Goal: Information Seeking & Learning: Find contact information

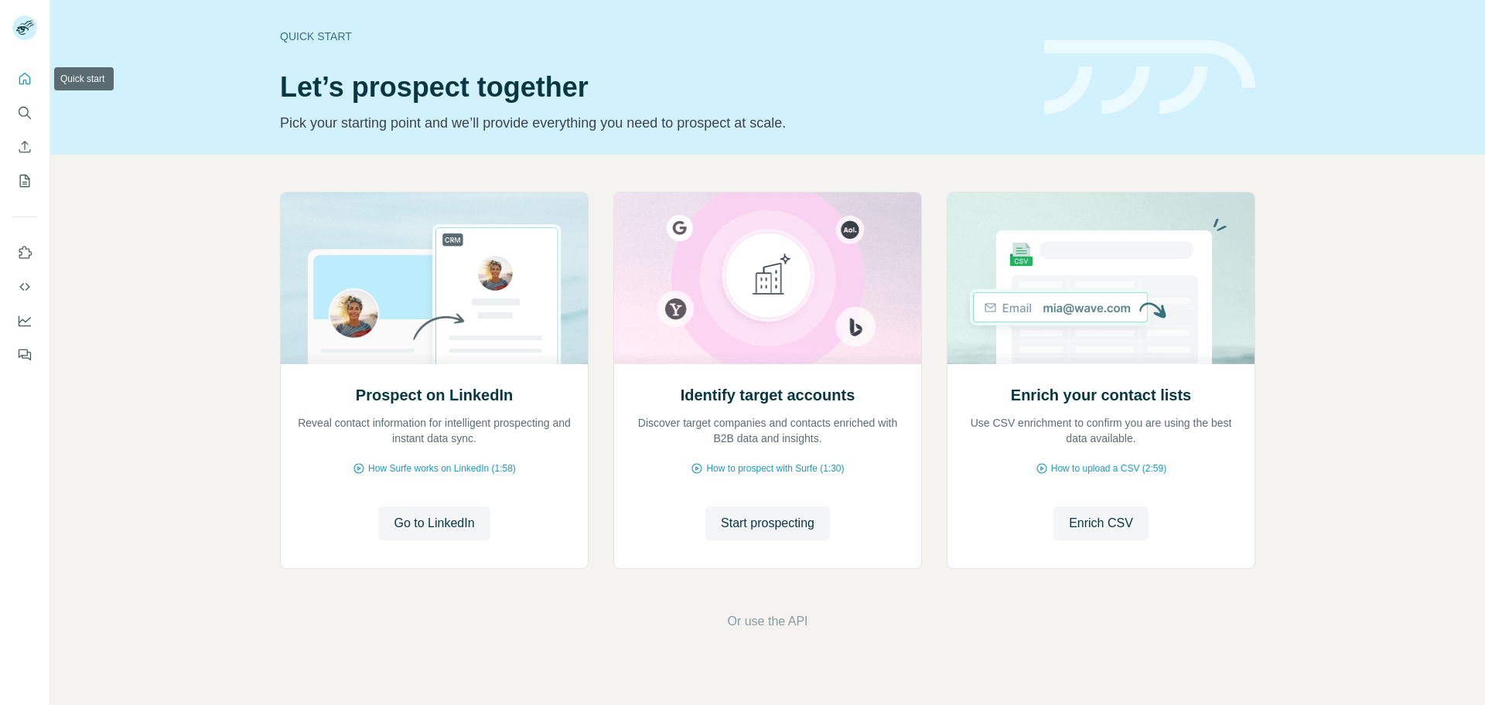
click at [25, 88] on button "Quick start" at bounding box center [24, 79] width 25 height 28
click at [149, 173] on div "Prospect on LinkedIn Reveal contact information for intelligent prospecting and…" at bounding box center [767, 412] width 1435 height 514
click at [24, 111] on icon "Search" at bounding box center [24, 112] width 15 height 15
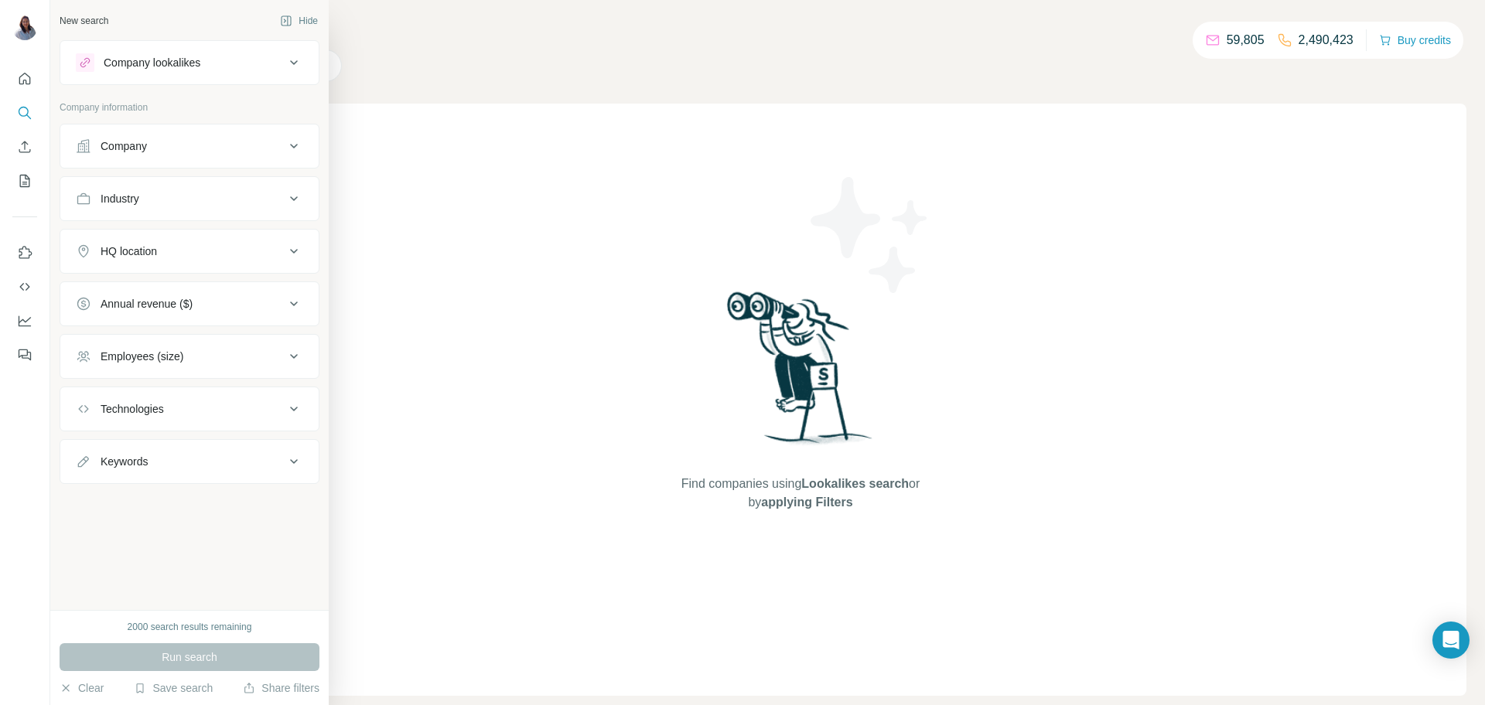
click at [291, 153] on icon at bounding box center [294, 146] width 19 height 19
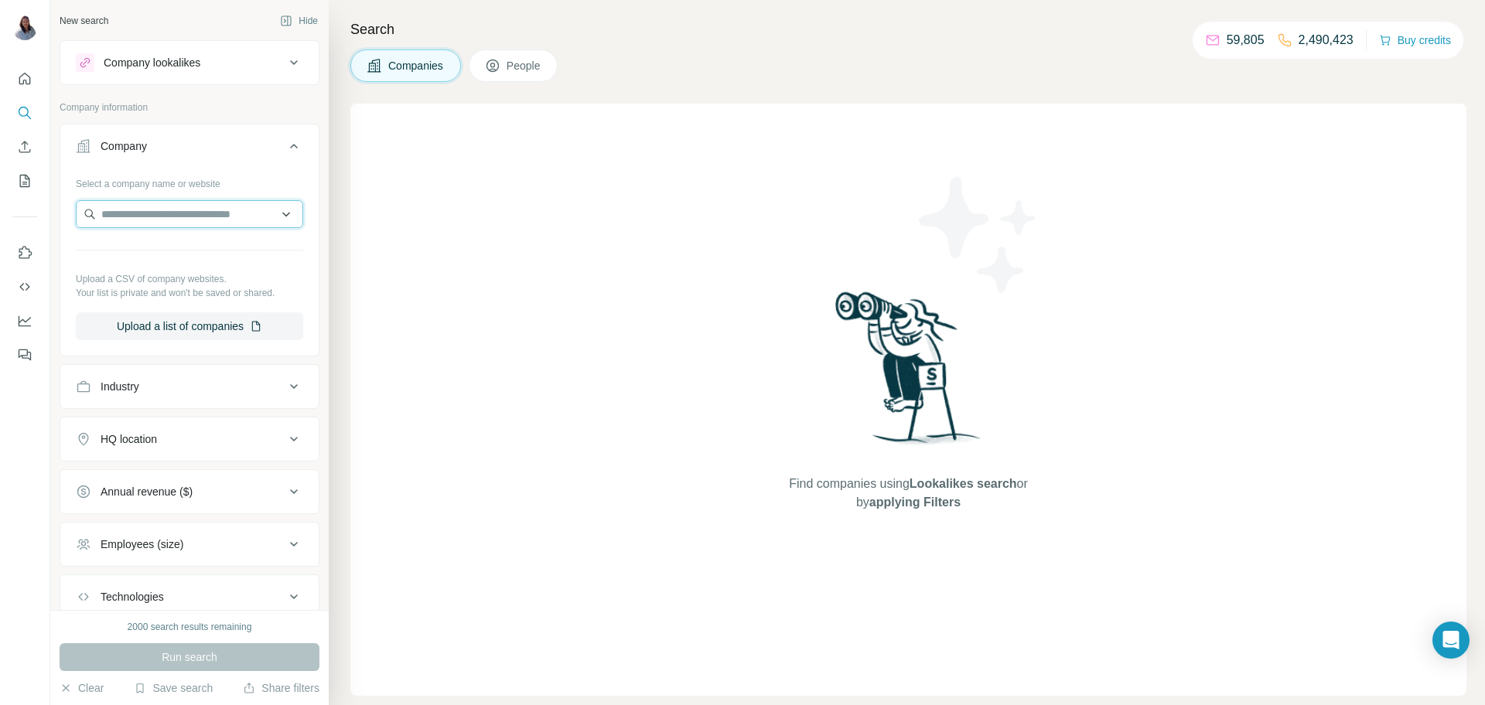
click at [180, 208] on input "text" at bounding box center [189, 214] width 227 height 28
paste input "**********"
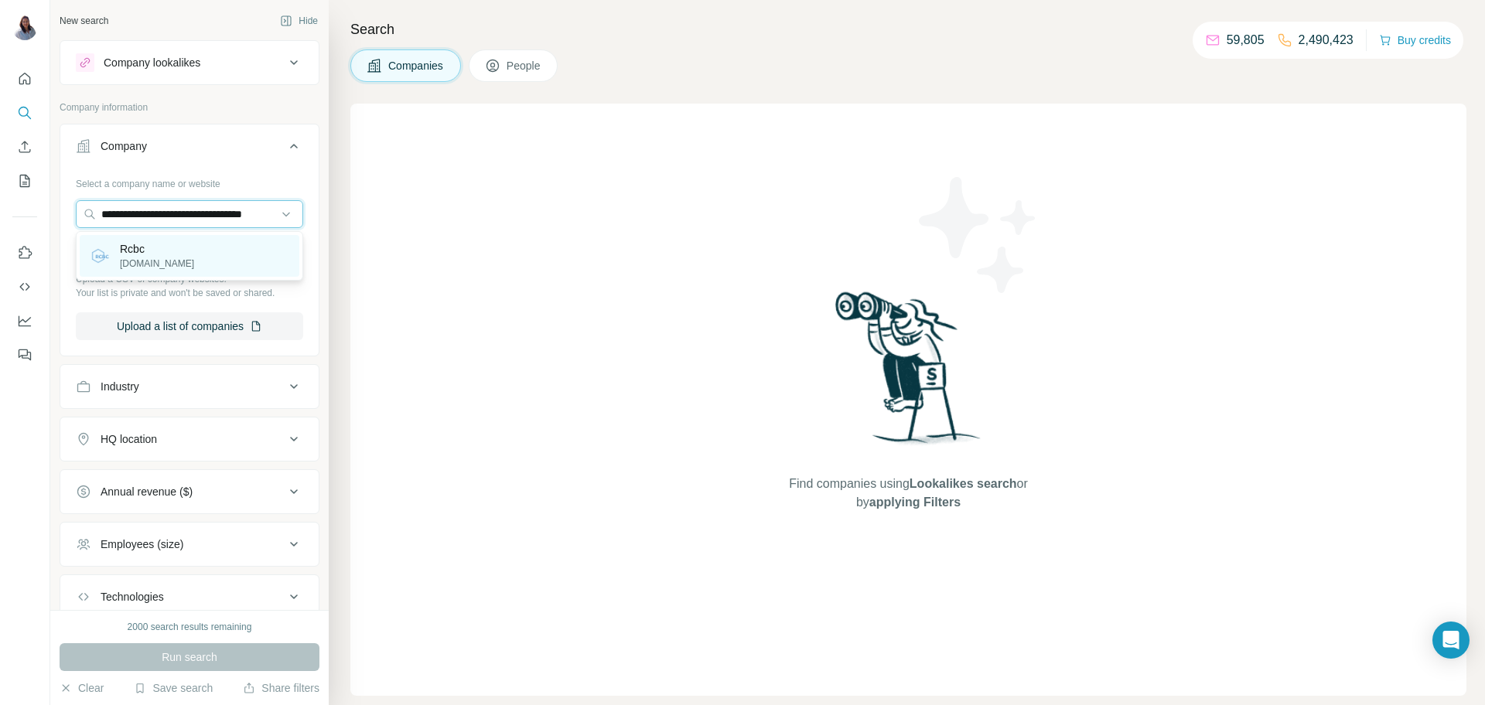
type input "**********"
click at [178, 261] on div "Rcbc [DOMAIN_NAME]" at bounding box center [190, 256] width 220 height 42
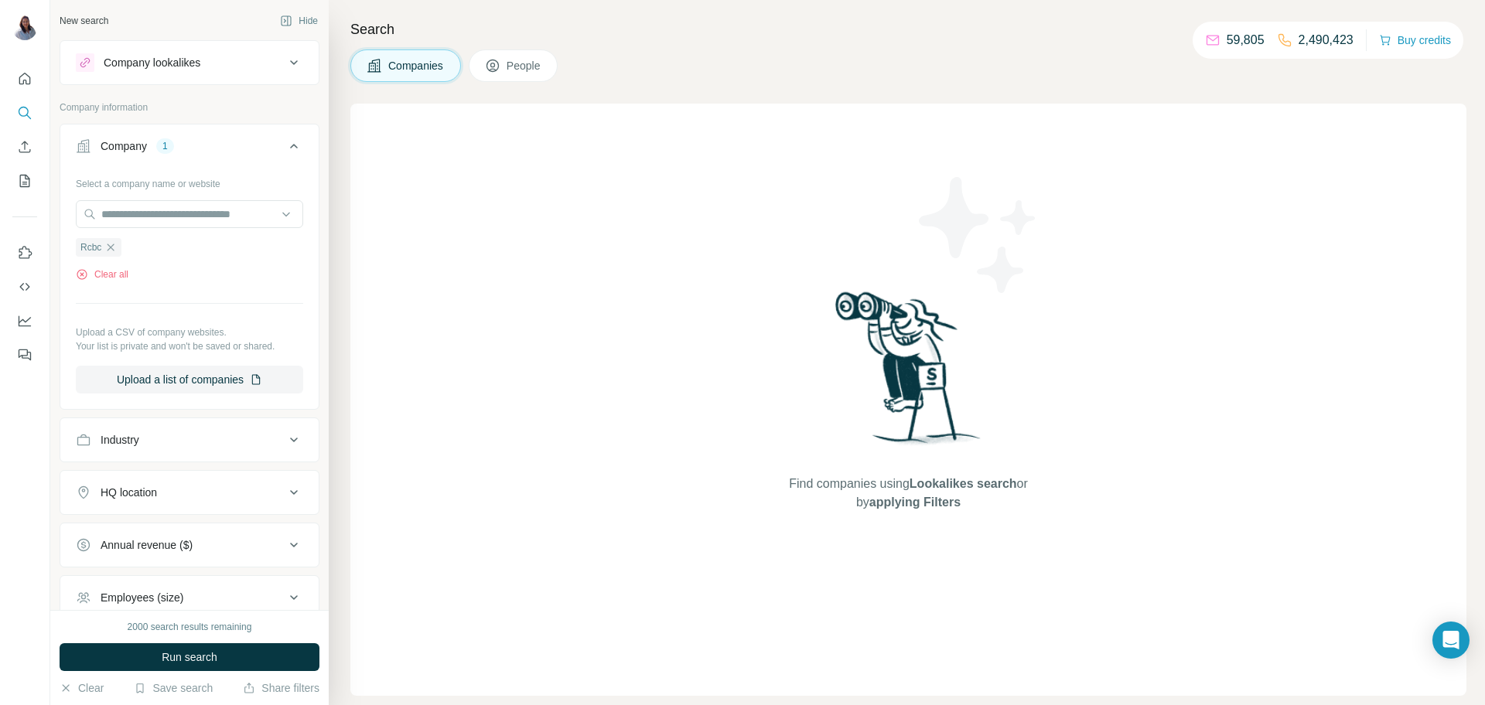
click at [543, 56] on button "People" at bounding box center [514, 66] width 90 height 32
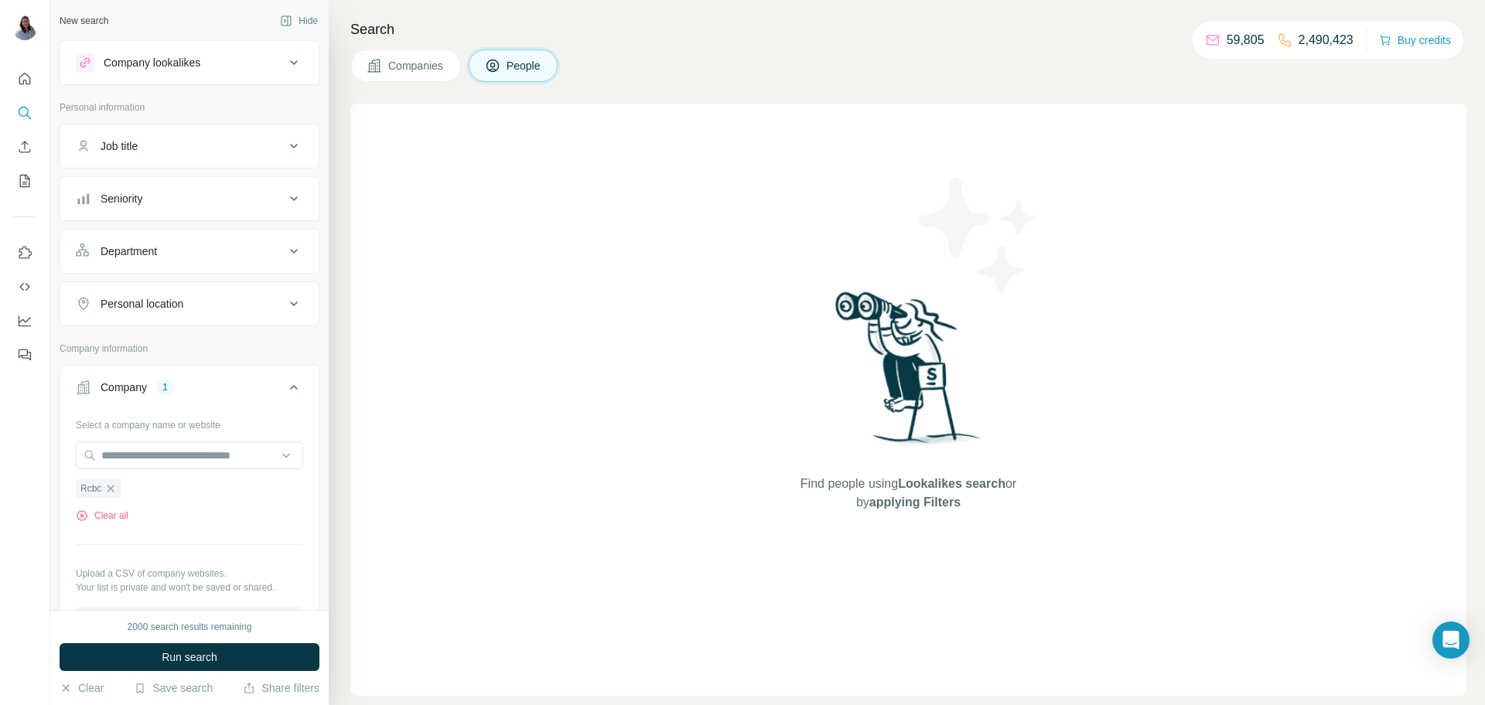
click at [278, 159] on button "Job title" at bounding box center [189, 146] width 258 height 37
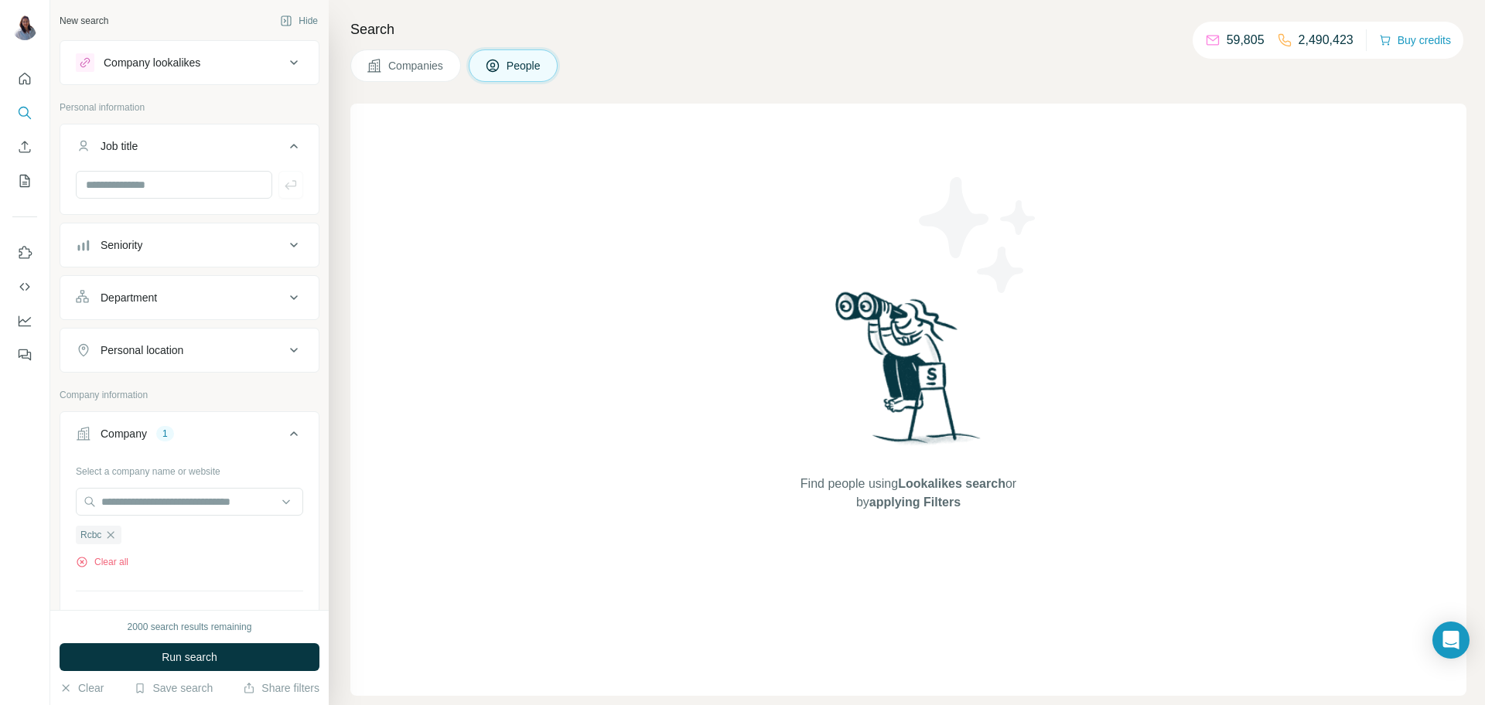
click at [191, 248] on div "Seniority" at bounding box center [180, 244] width 209 height 15
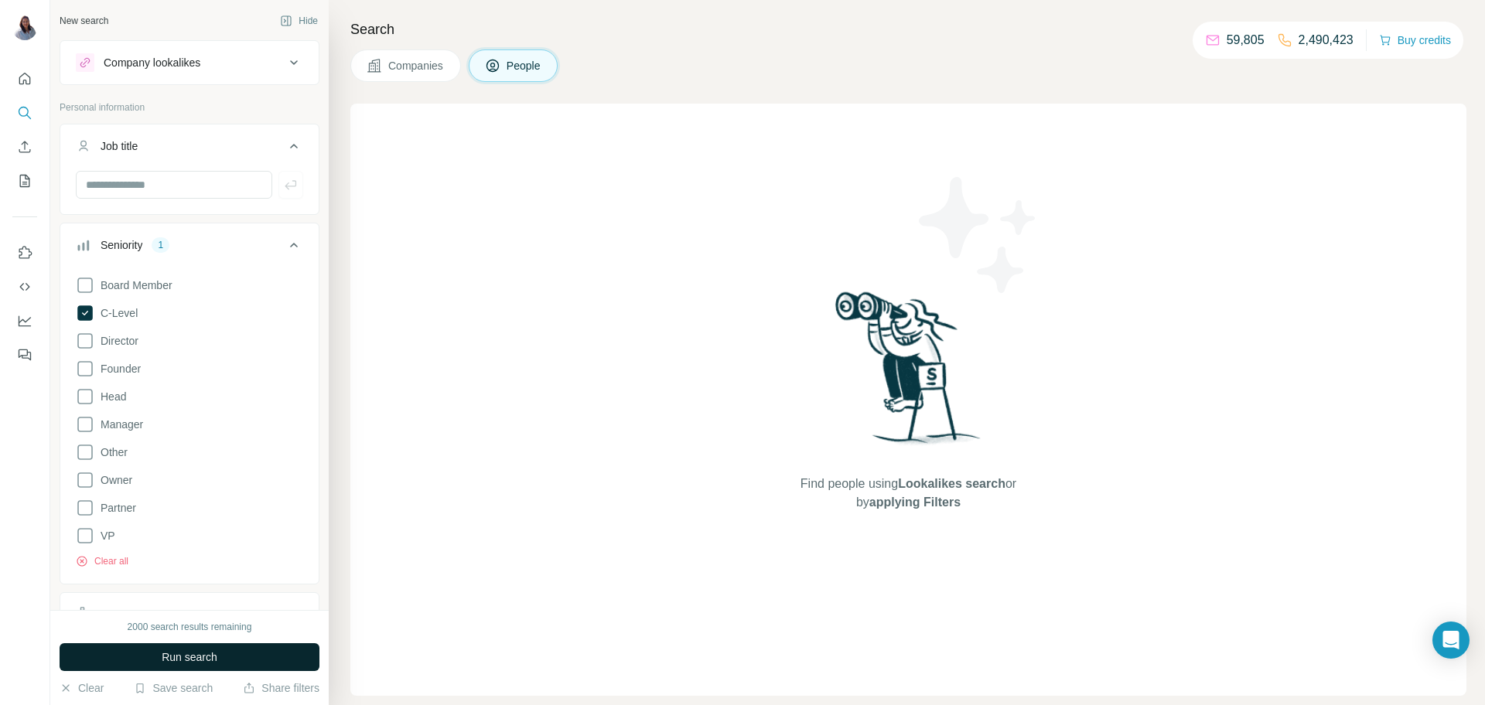
click at [230, 662] on button "Run search" at bounding box center [190, 658] width 260 height 28
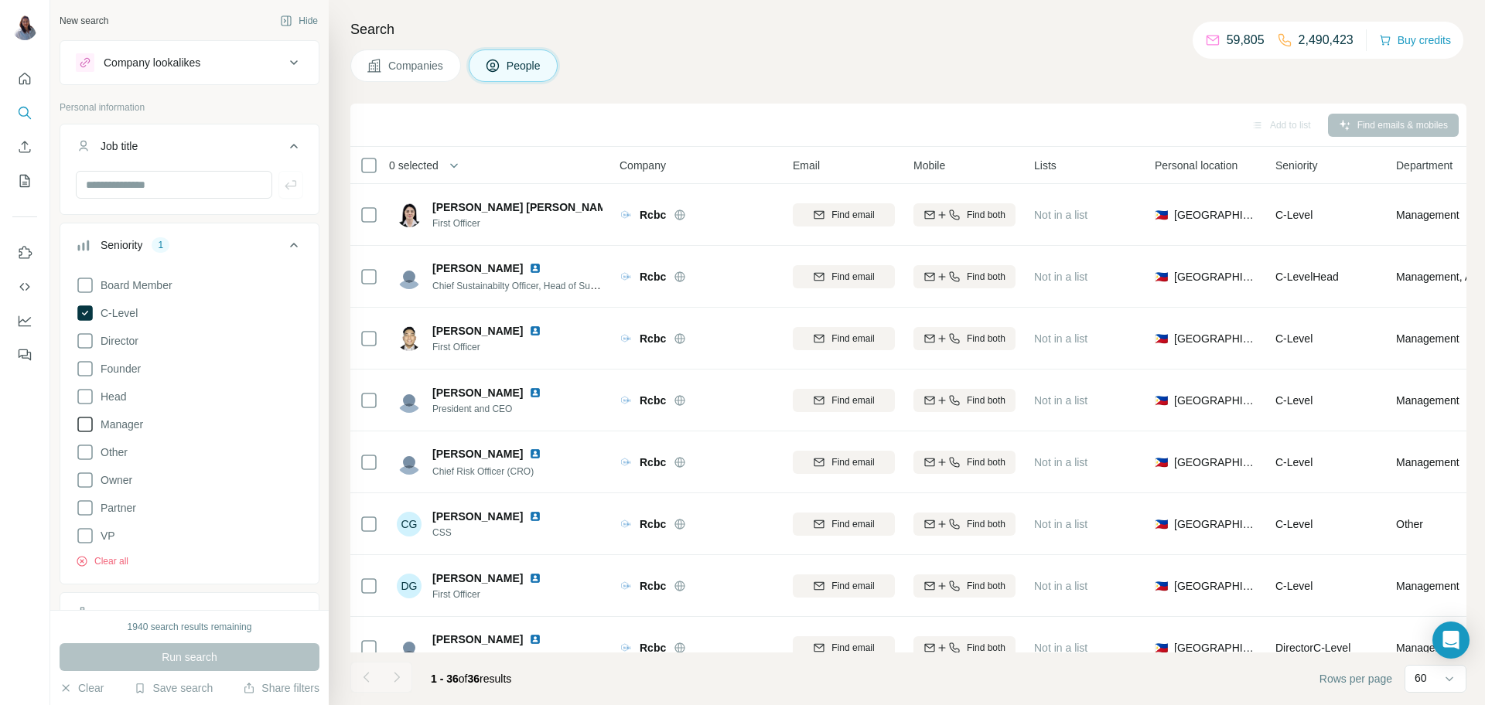
click at [88, 423] on icon at bounding box center [85, 424] width 19 height 19
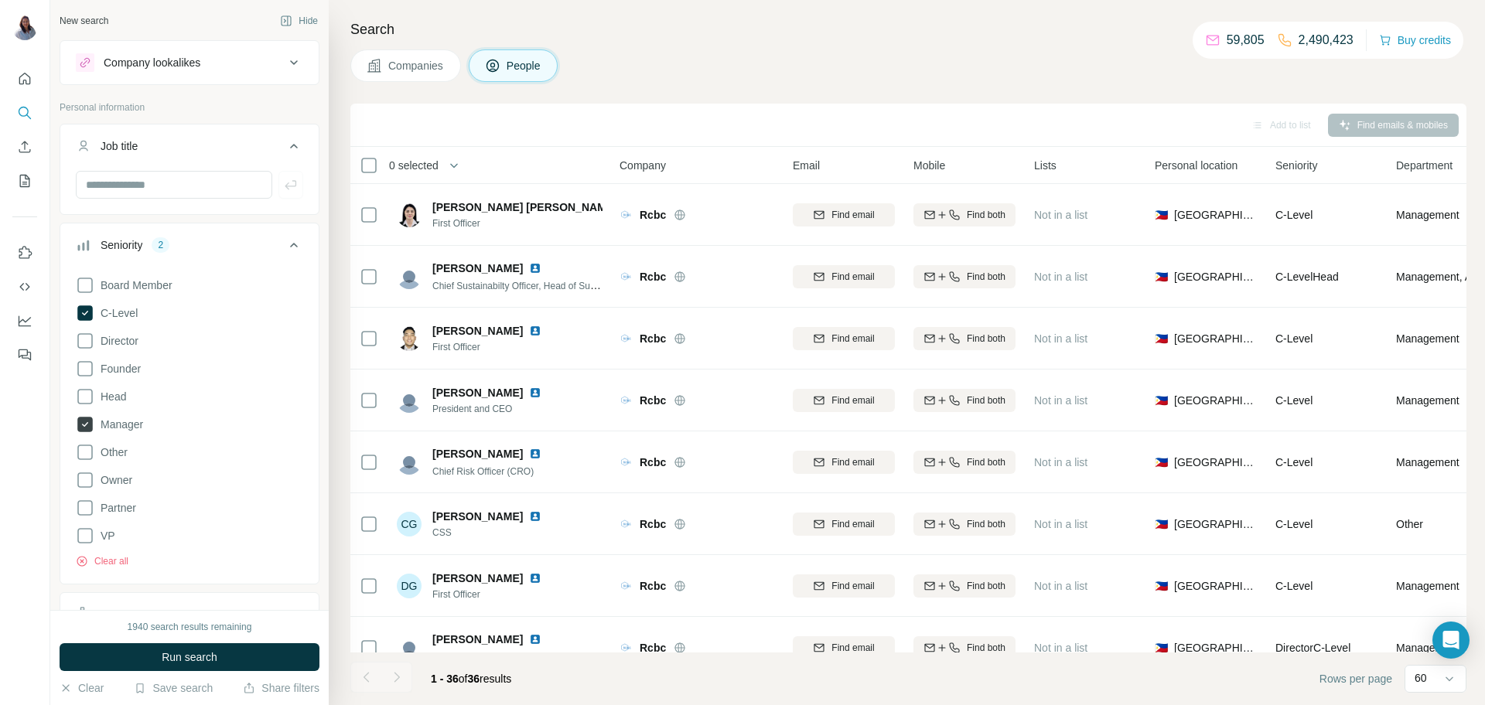
click at [87, 424] on icon at bounding box center [84, 424] width 15 height 15
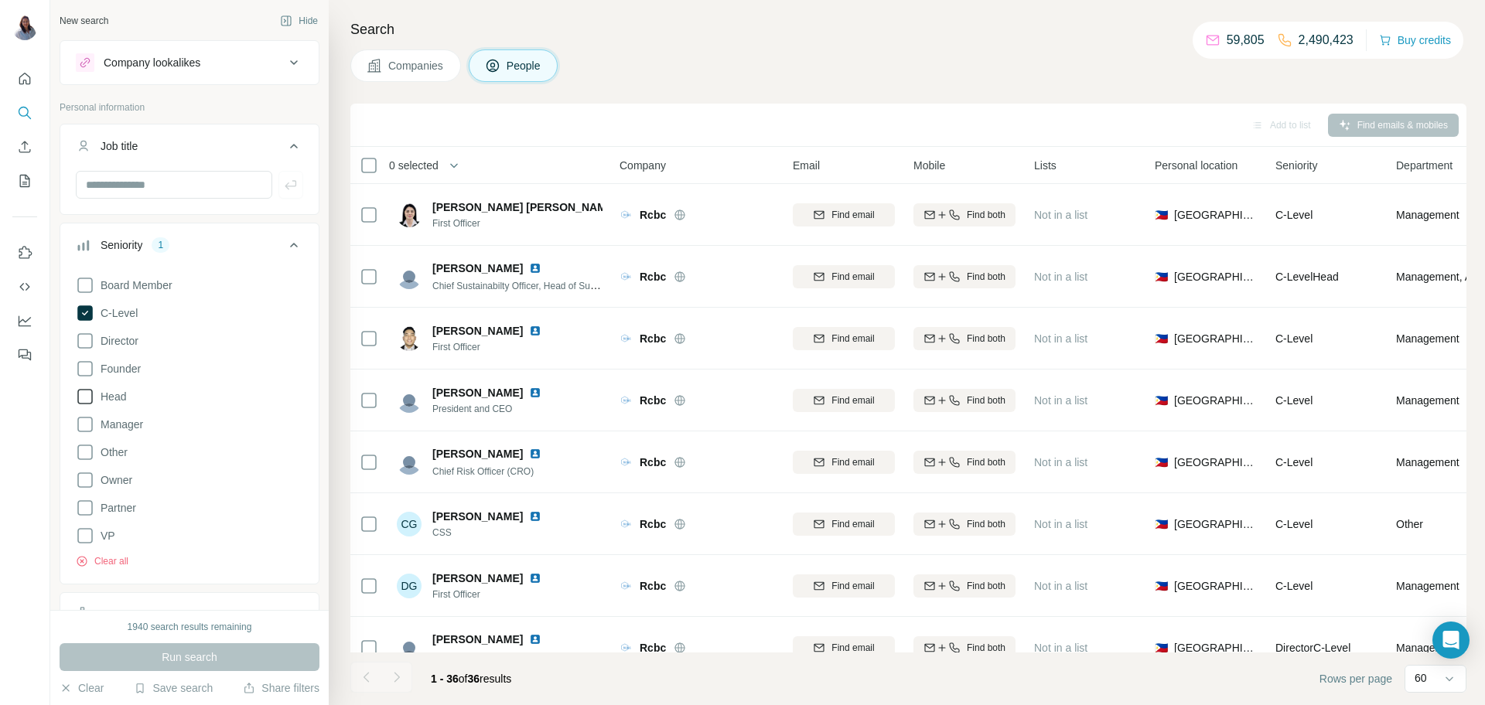
click at [85, 401] on icon at bounding box center [85, 397] width 19 height 19
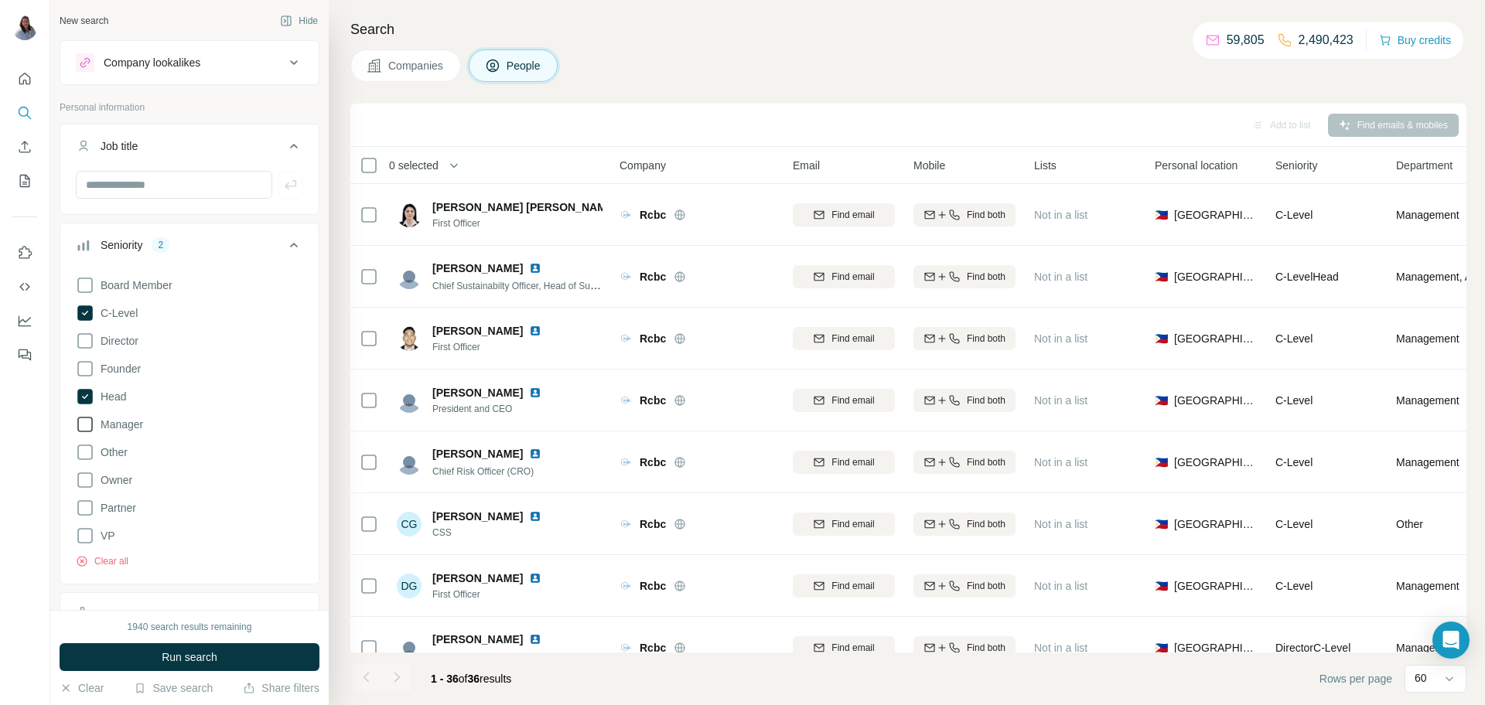
click at [84, 425] on icon at bounding box center [85, 424] width 19 height 19
click at [200, 660] on span "Run search" at bounding box center [190, 657] width 56 height 15
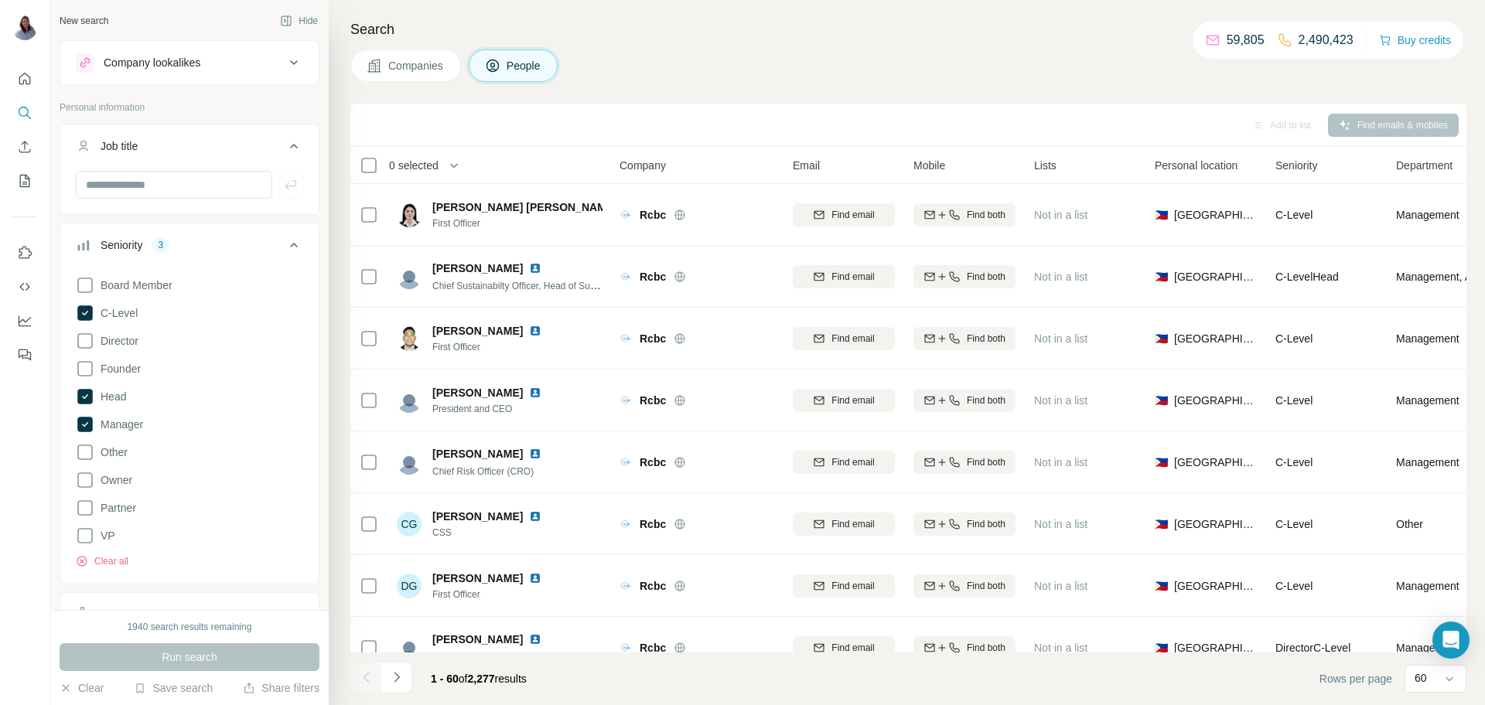
click at [896, 40] on div "Search Companies People Add to list Find emails & mobiles 0 selected People Com…" at bounding box center [907, 352] width 1156 height 705
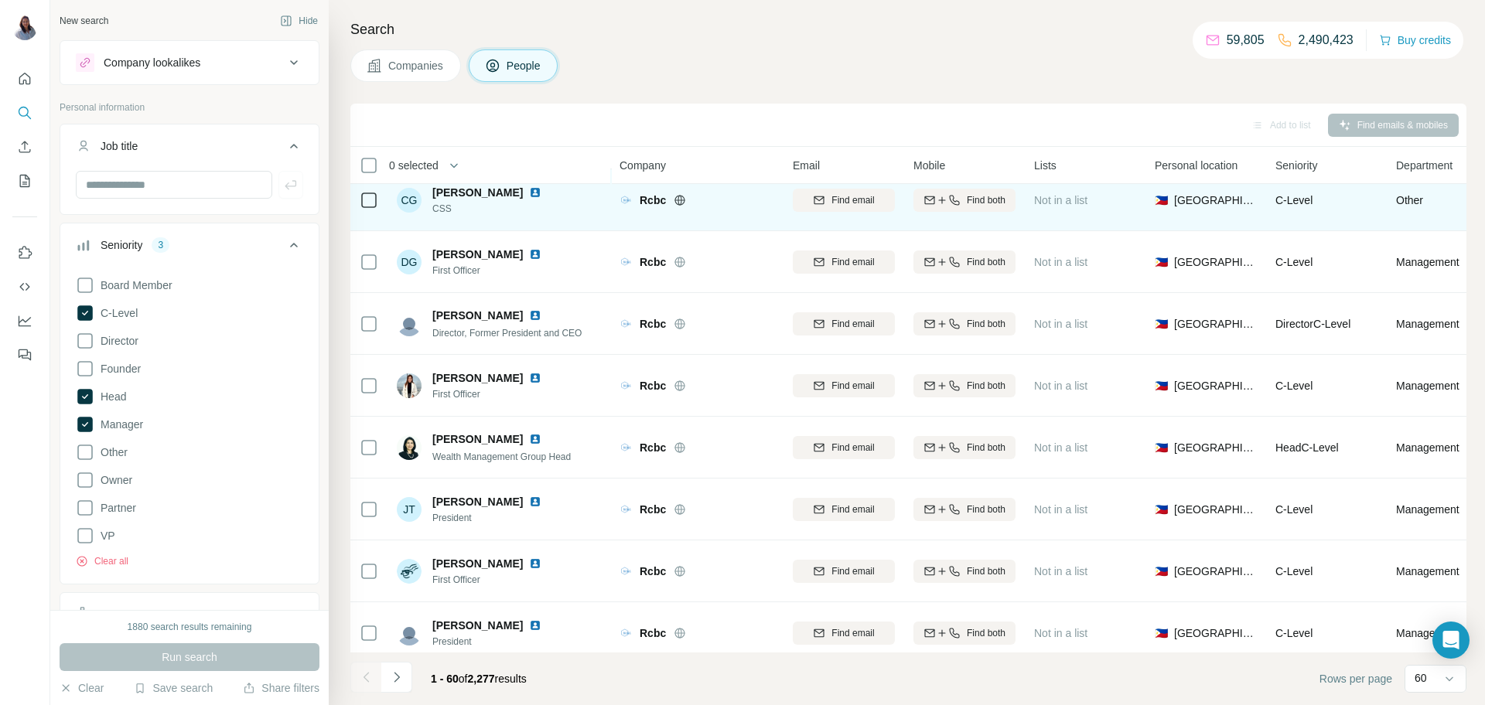
scroll to position [330, 0]
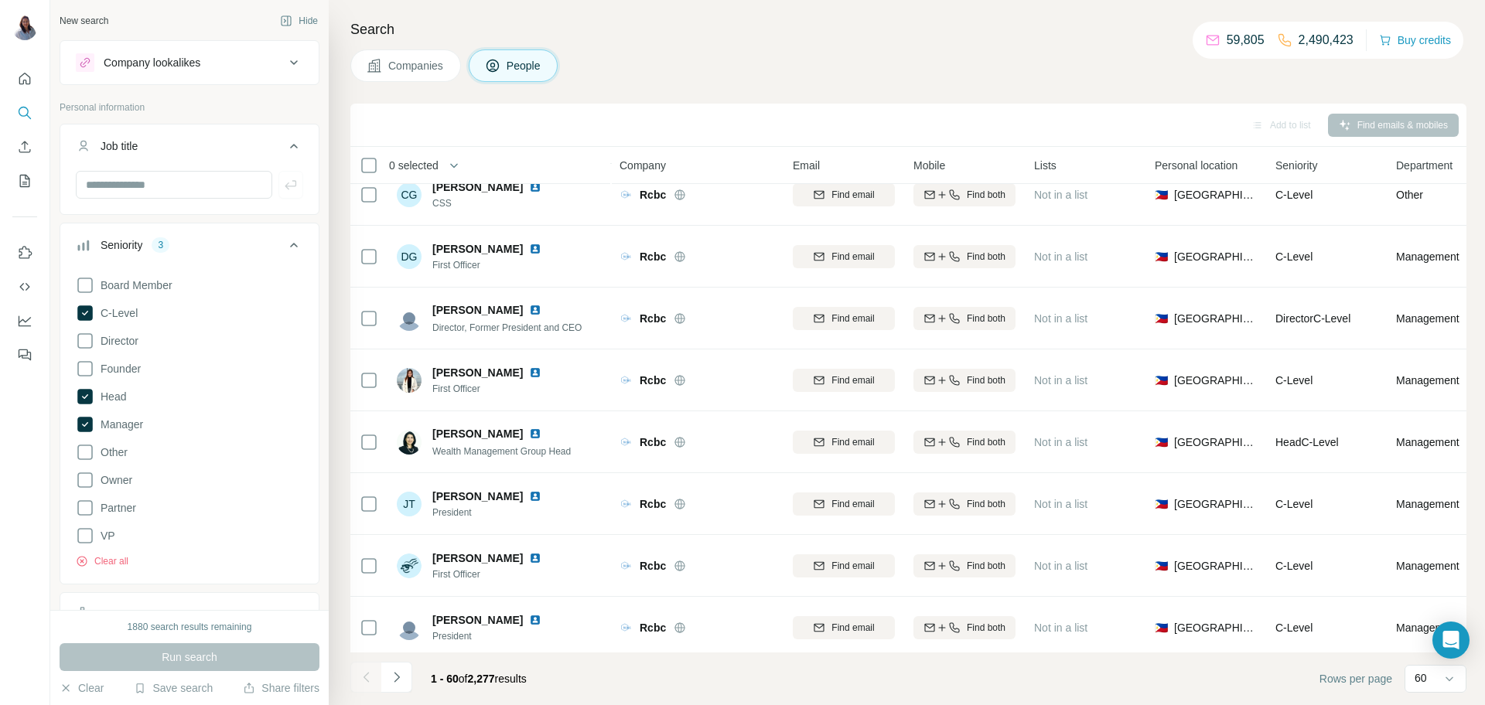
click at [297, 245] on icon at bounding box center [294, 245] width 19 height 19
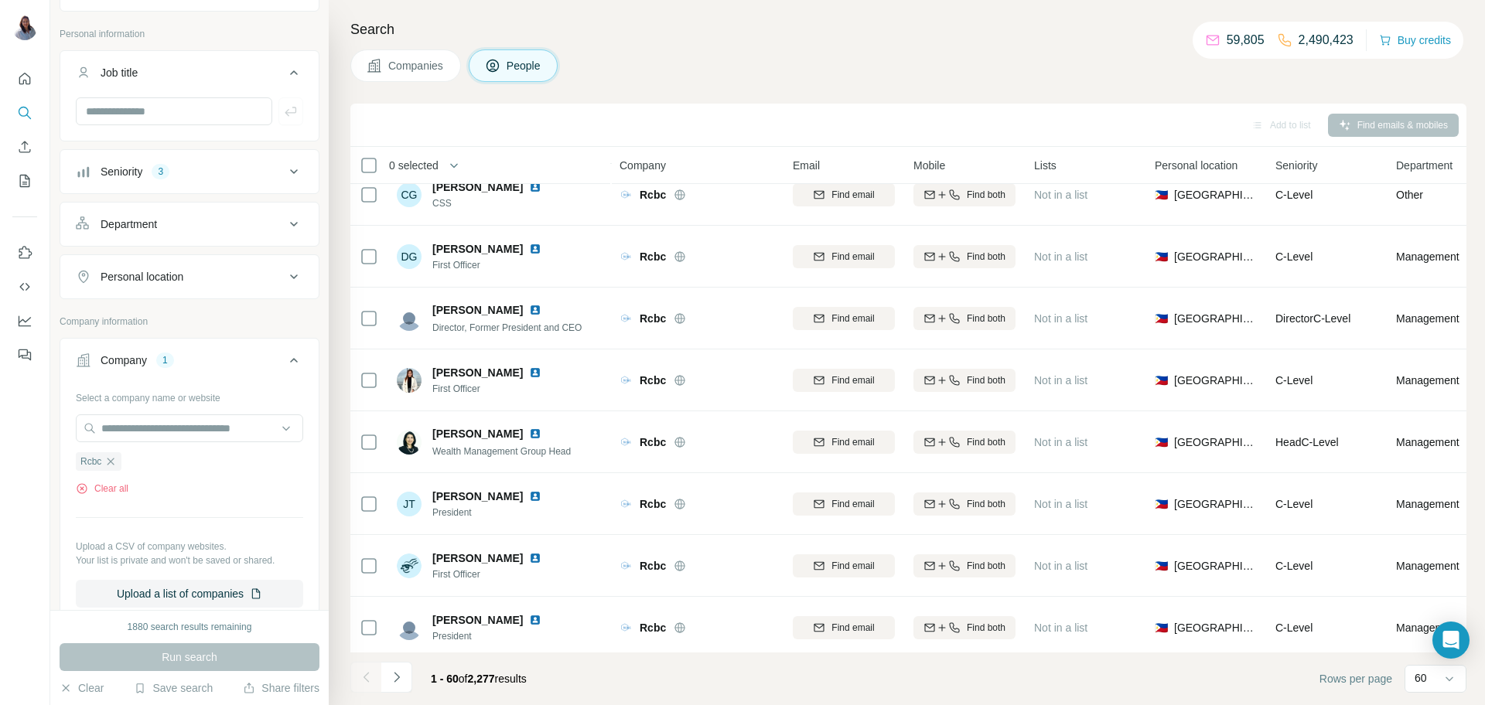
scroll to position [74, 0]
click at [296, 364] on icon at bounding box center [294, 359] width 19 height 19
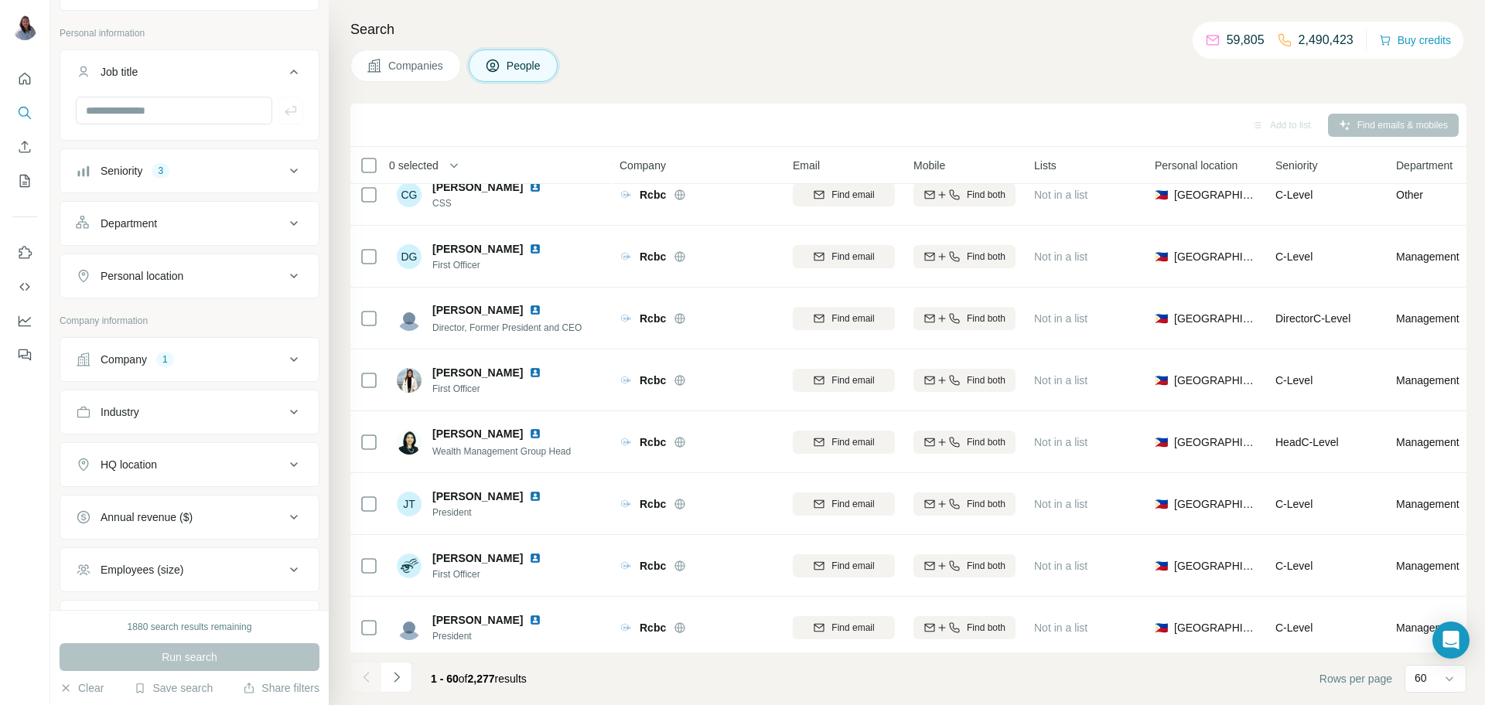
click at [295, 408] on icon at bounding box center [294, 412] width 19 height 19
click at [270, 453] on input at bounding box center [181, 450] width 191 height 17
click at [285, 455] on icon at bounding box center [285, 450] width 15 height 15
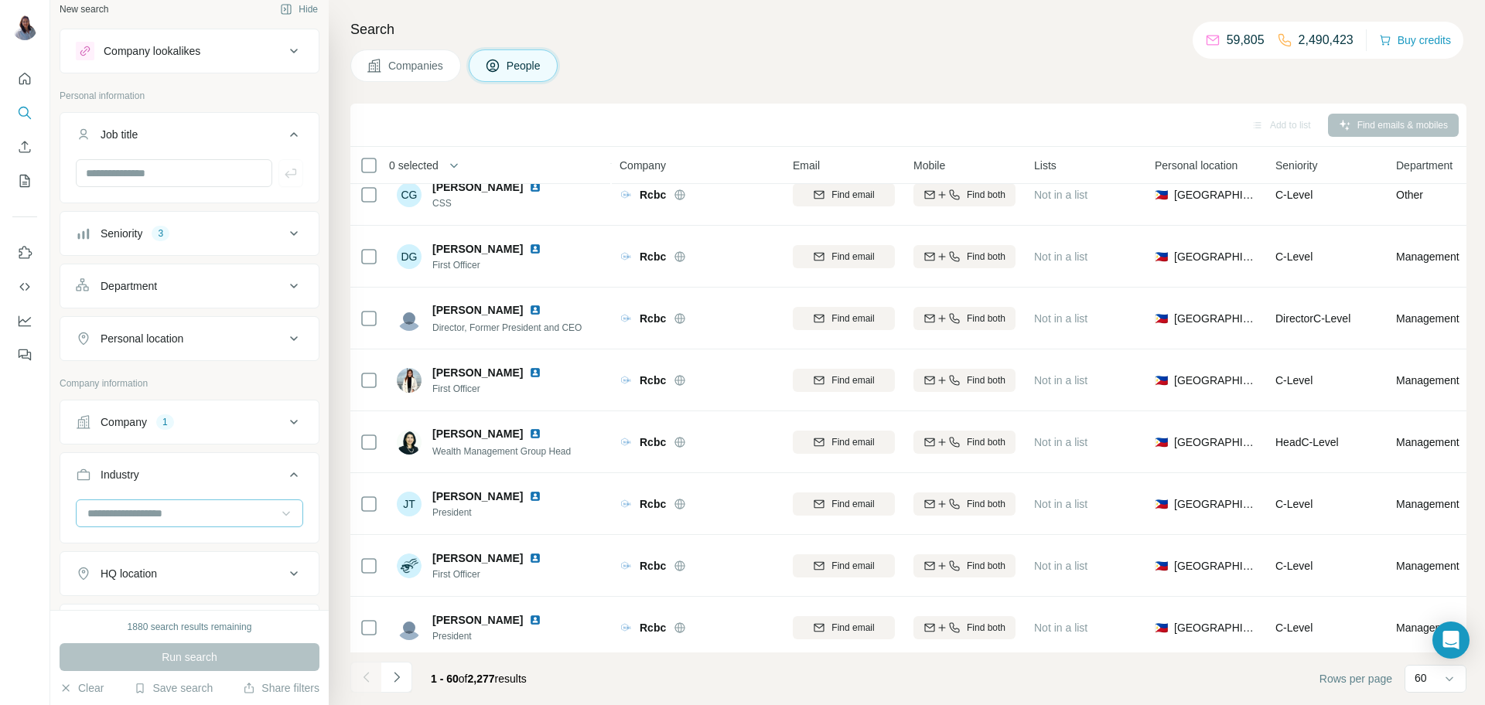
scroll to position [0, 0]
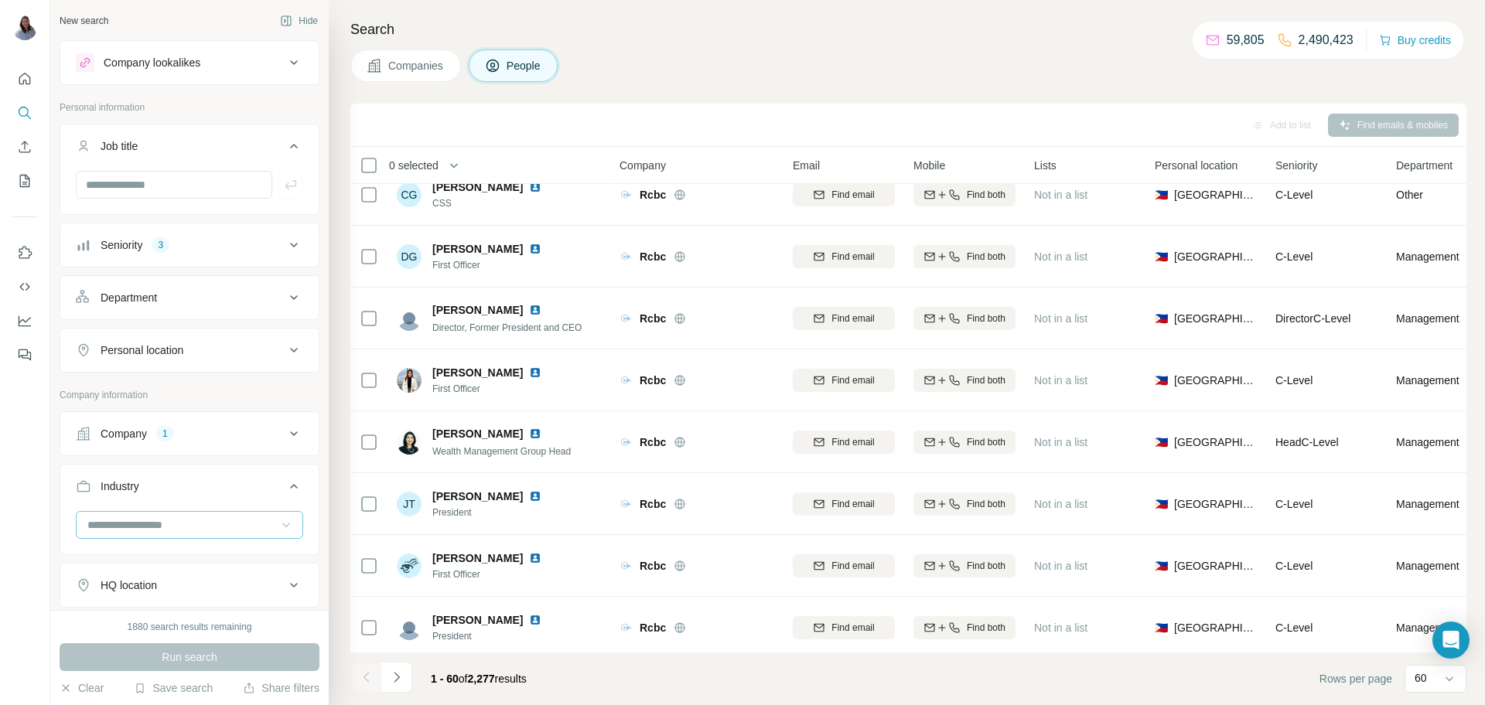
click at [296, 247] on icon at bounding box center [294, 245] width 19 height 19
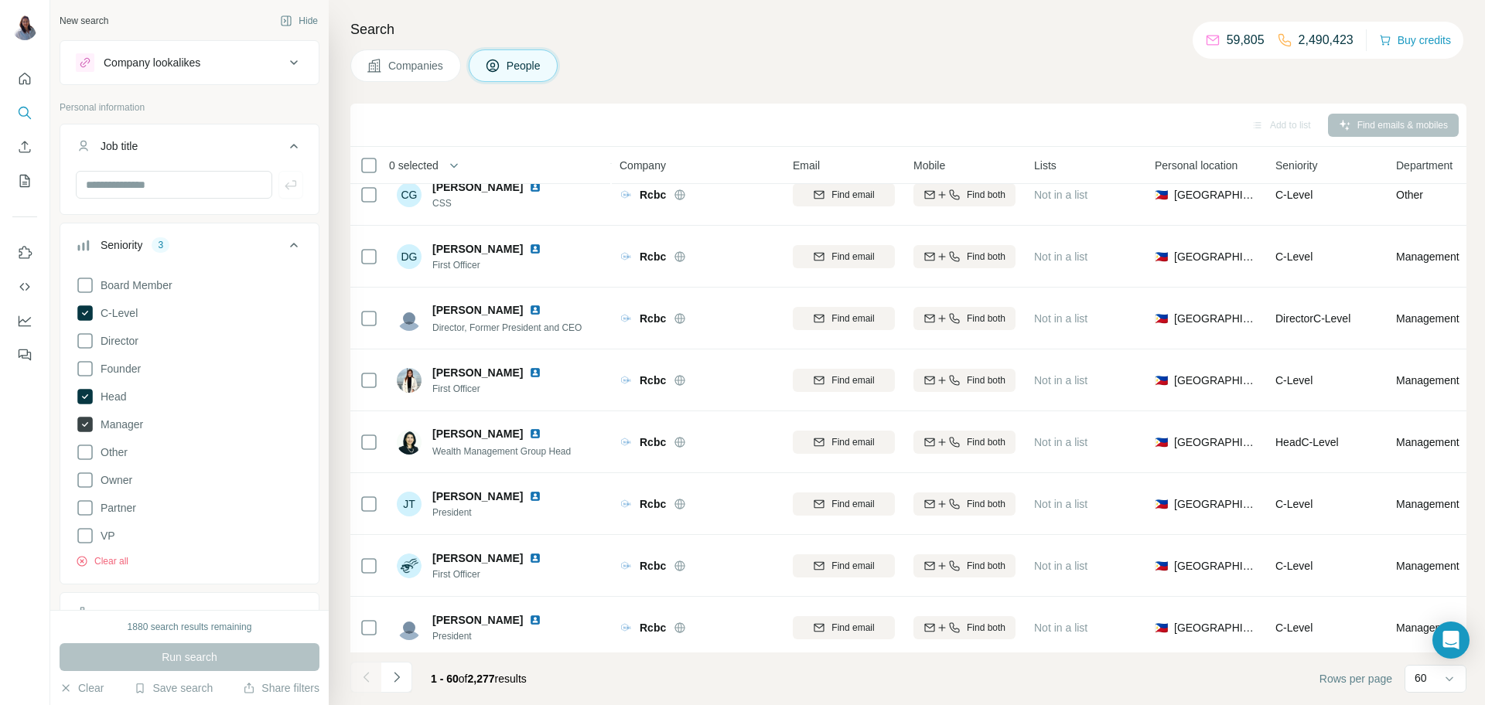
drag, startPoint x: 87, startPoint y: 401, endPoint x: 90, endPoint y: 420, distance: 19.5
click at [87, 400] on icon at bounding box center [84, 396] width 15 height 15
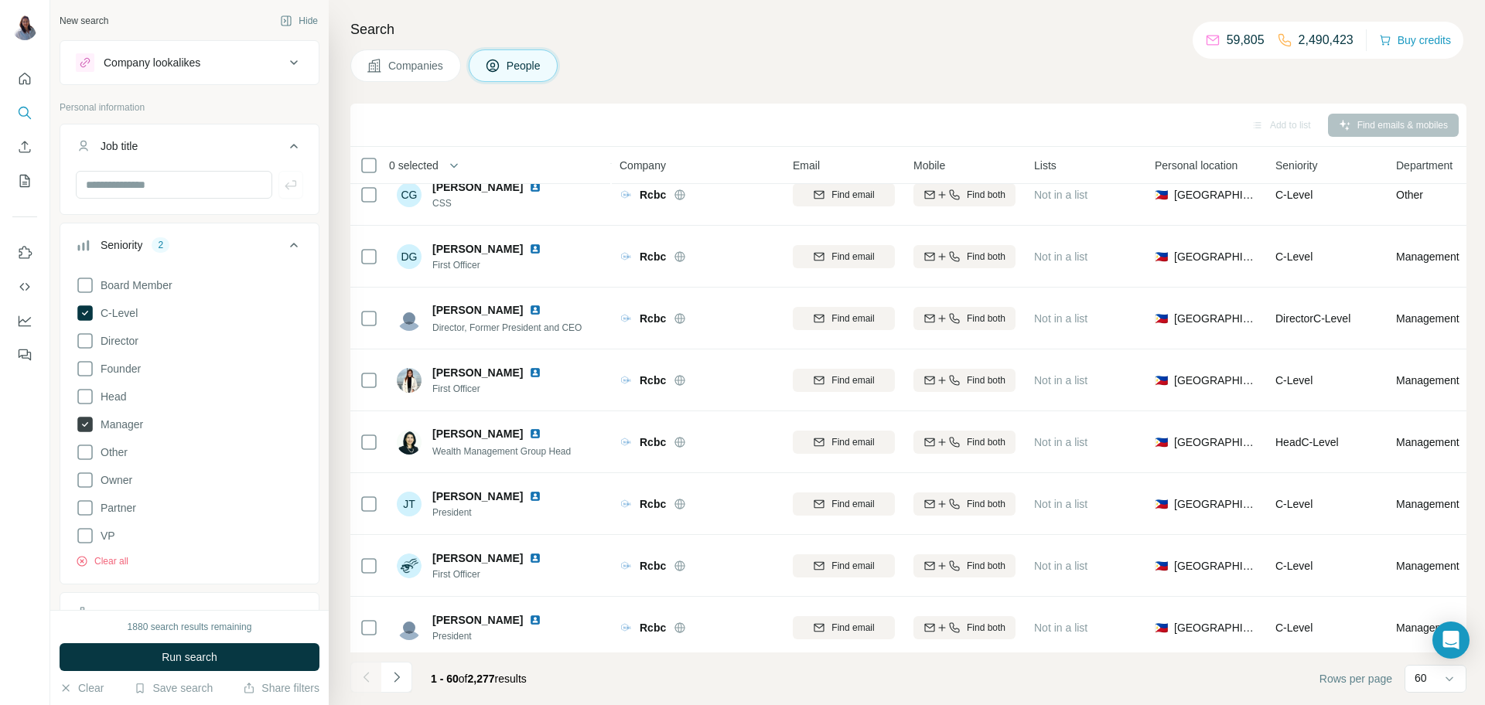
click at [84, 428] on icon at bounding box center [84, 424] width 15 height 15
click at [183, 661] on span "Run search" at bounding box center [190, 657] width 56 height 15
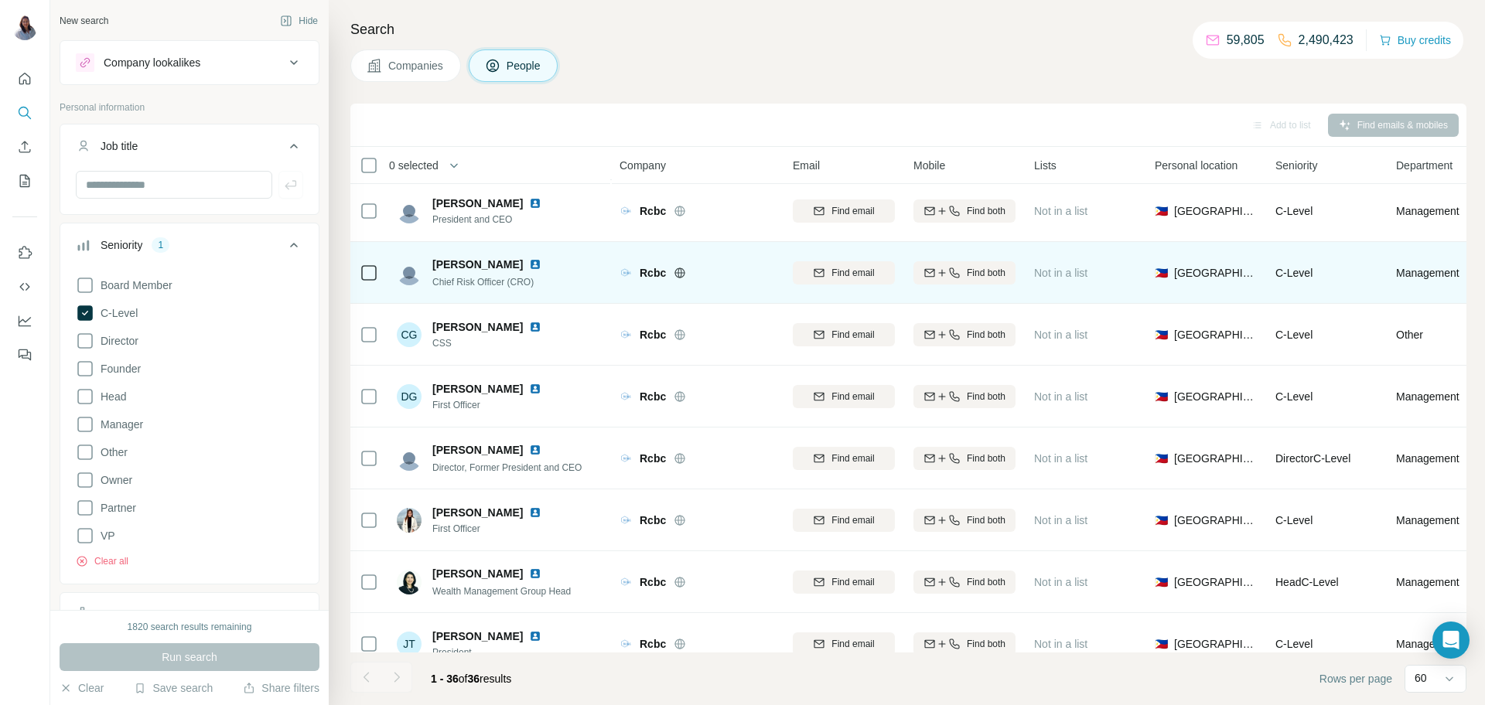
scroll to position [191, 0]
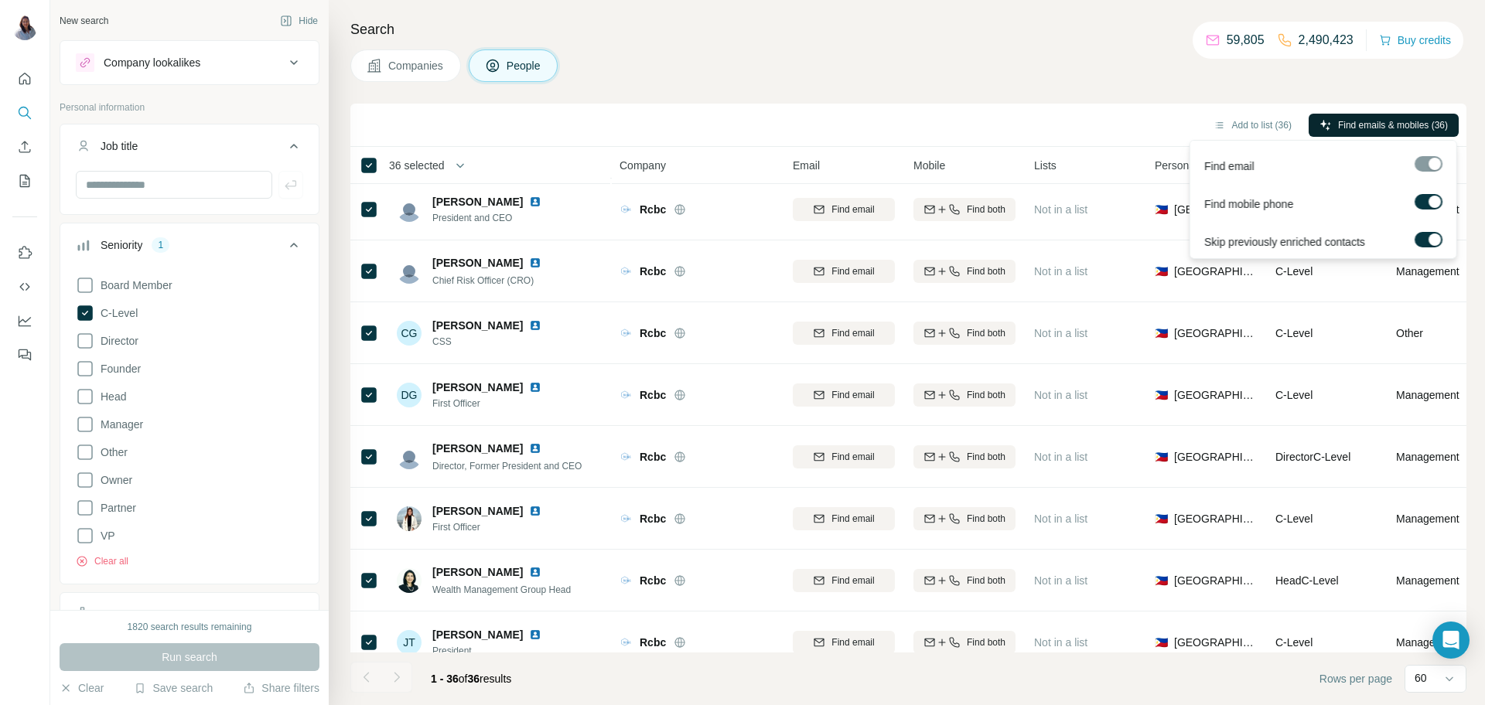
click at [1351, 125] on span "Find emails & mobiles (36)" at bounding box center [1393, 125] width 110 height 14
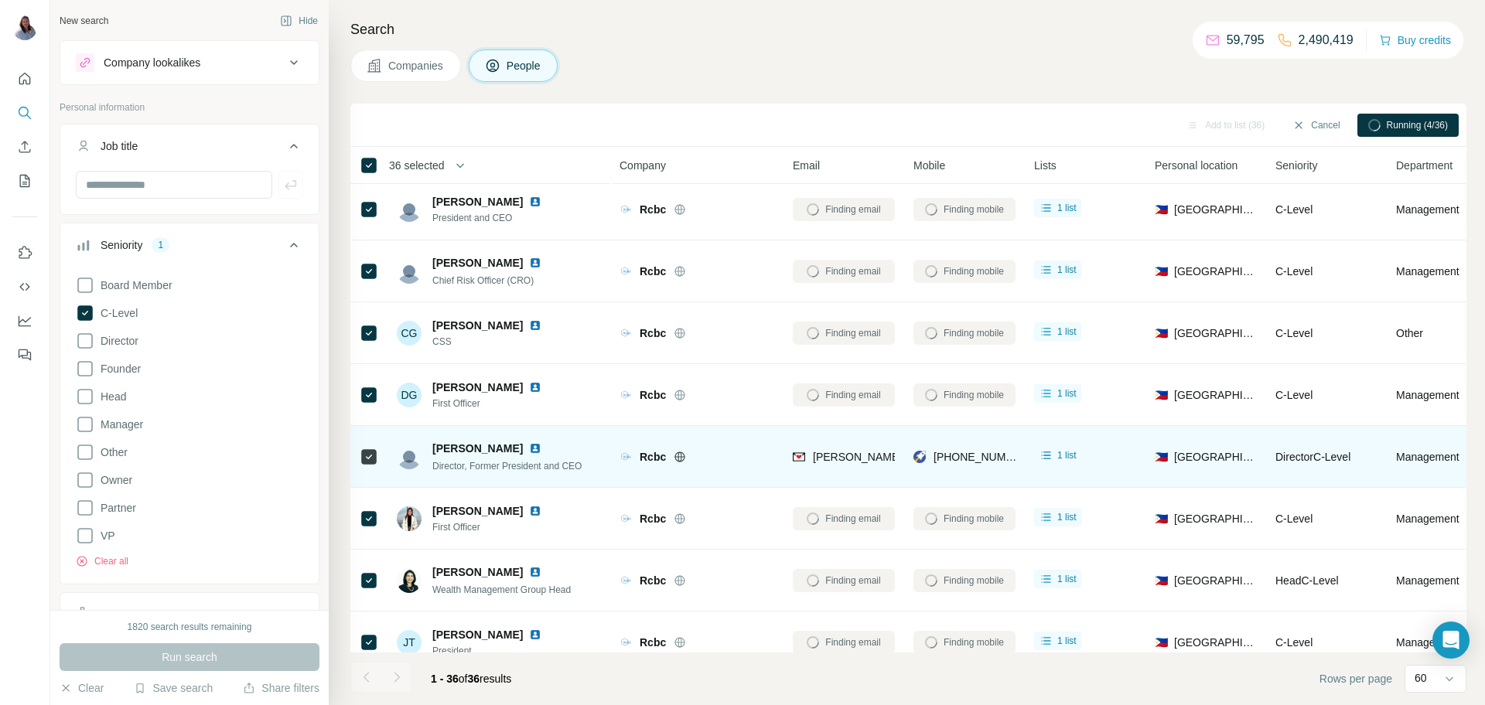
drag, startPoint x: 535, startPoint y: 446, endPoint x: 425, endPoint y: 449, distance: 110.6
click at [425, 449] on div "Eugene S. Acevedo Director, Former President and CEO" at bounding box center [489, 457] width 185 height 32
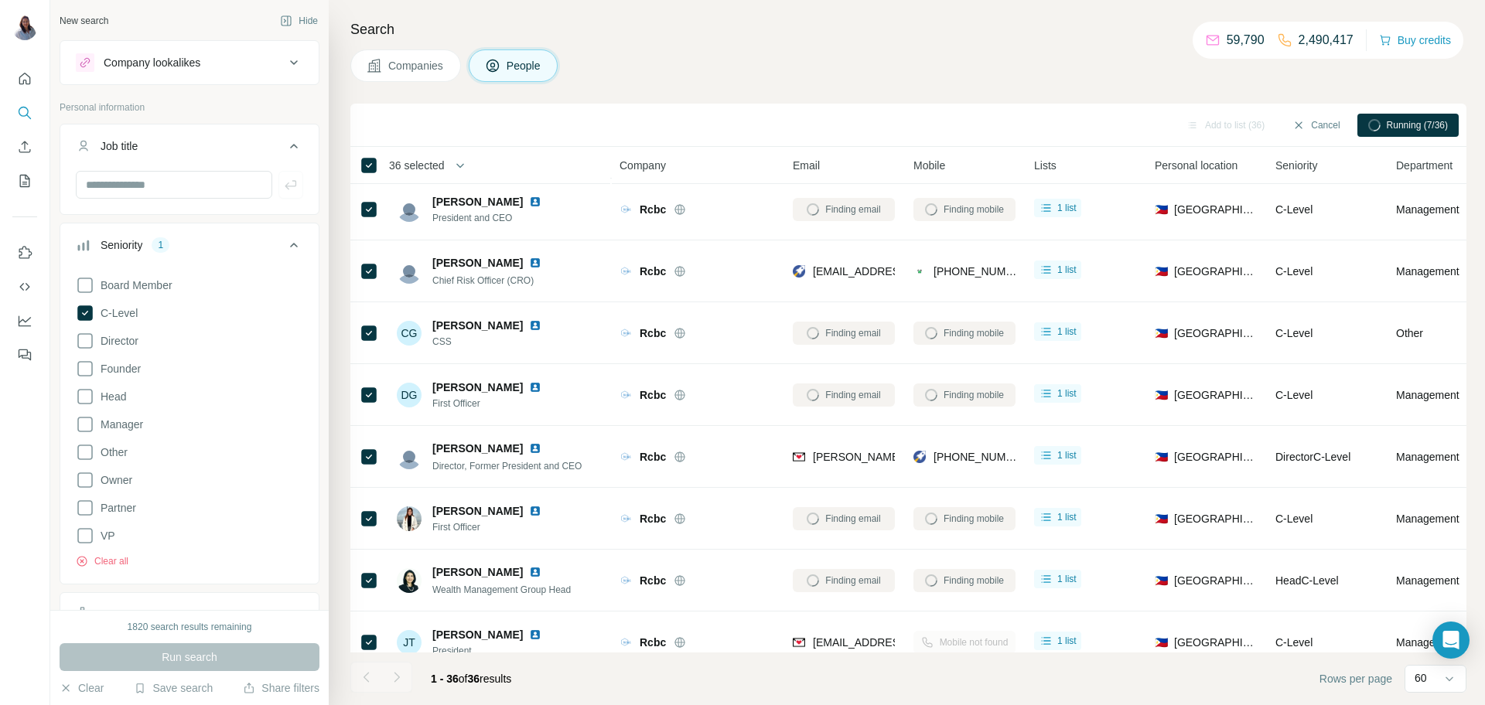
copy div "Eugene S. Acevedo"
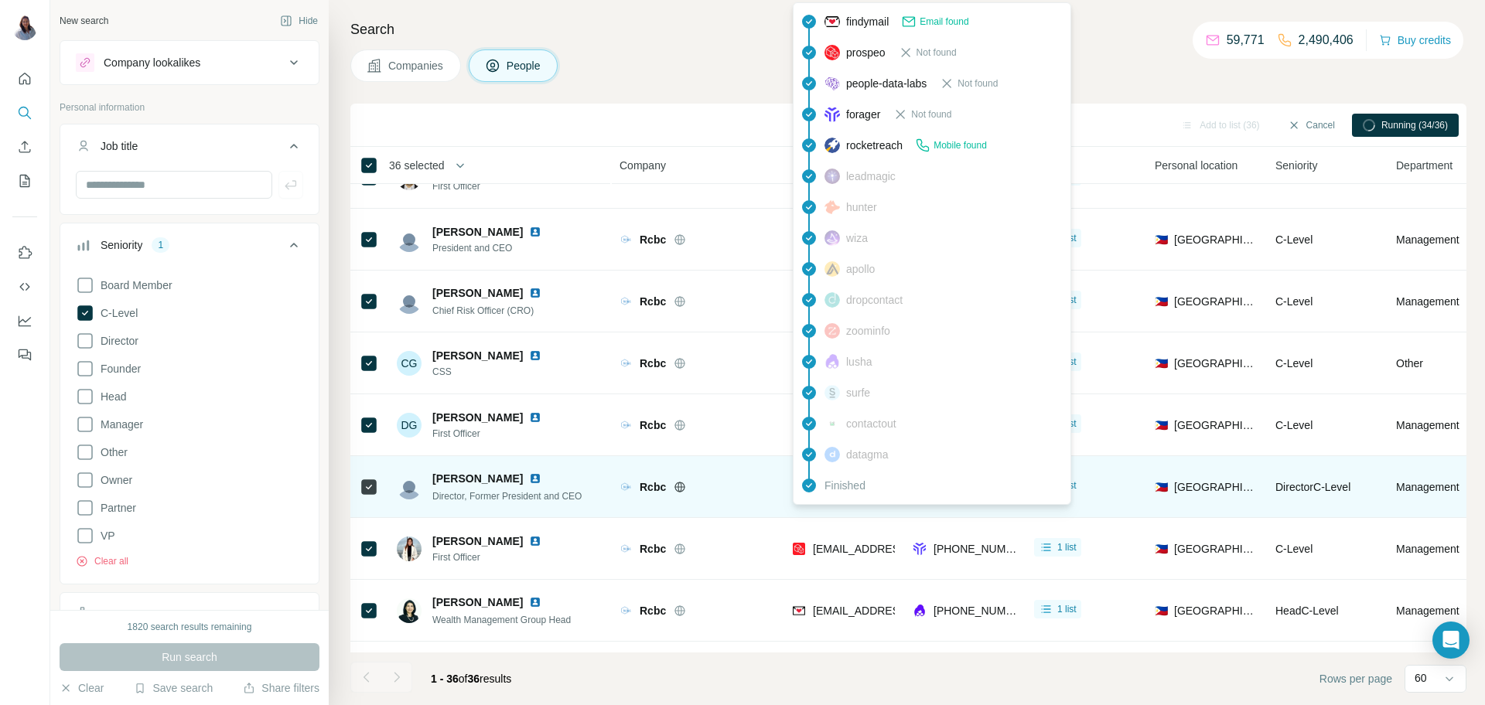
scroll to position [180, 0]
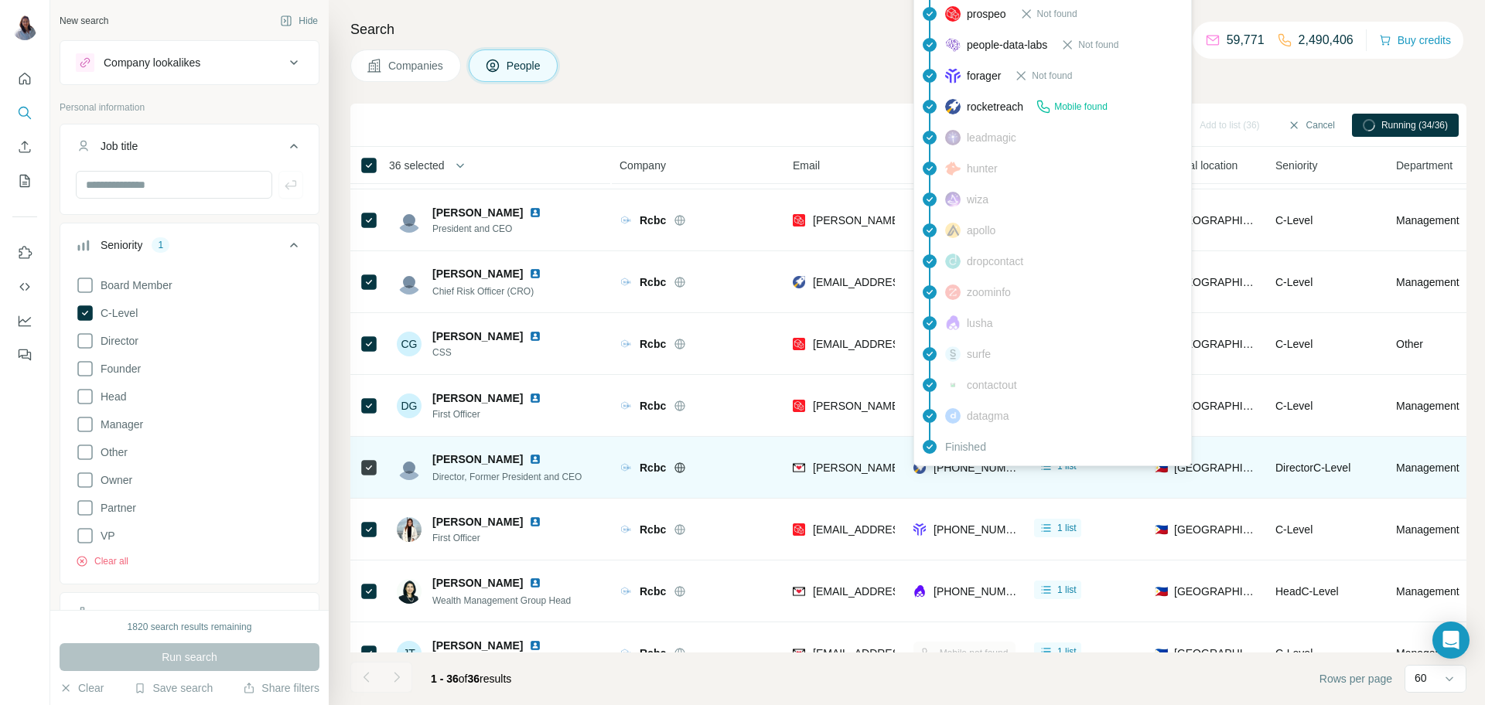
click at [982, 472] on span "+639175933938" at bounding box center [982, 468] width 97 height 12
click at [982, 470] on span "+639175933938" at bounding box center [982, 468] width 97 height 12
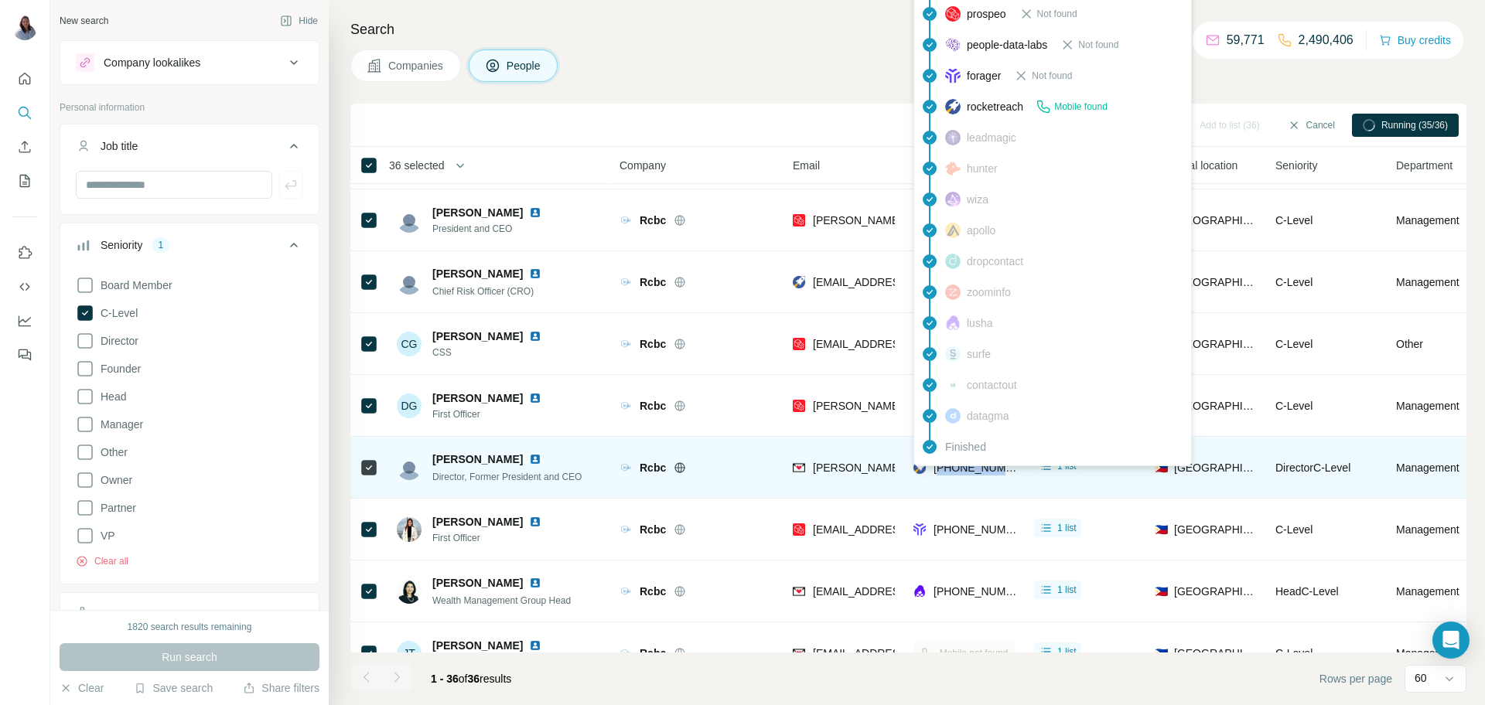
click at [982, 470] on span "+639175933938" at bounding box center [982, 468] width 97 height 12
click at [781, 44] on div "Search Companies People Add to list (36) Cancel Running (35/36) 36 selected Peo…" at bounding box center [907, 352] width 1156 height 705
click at [955, 470] on span "+639175933938" at bounding box center [982, 468] width 97 height 12
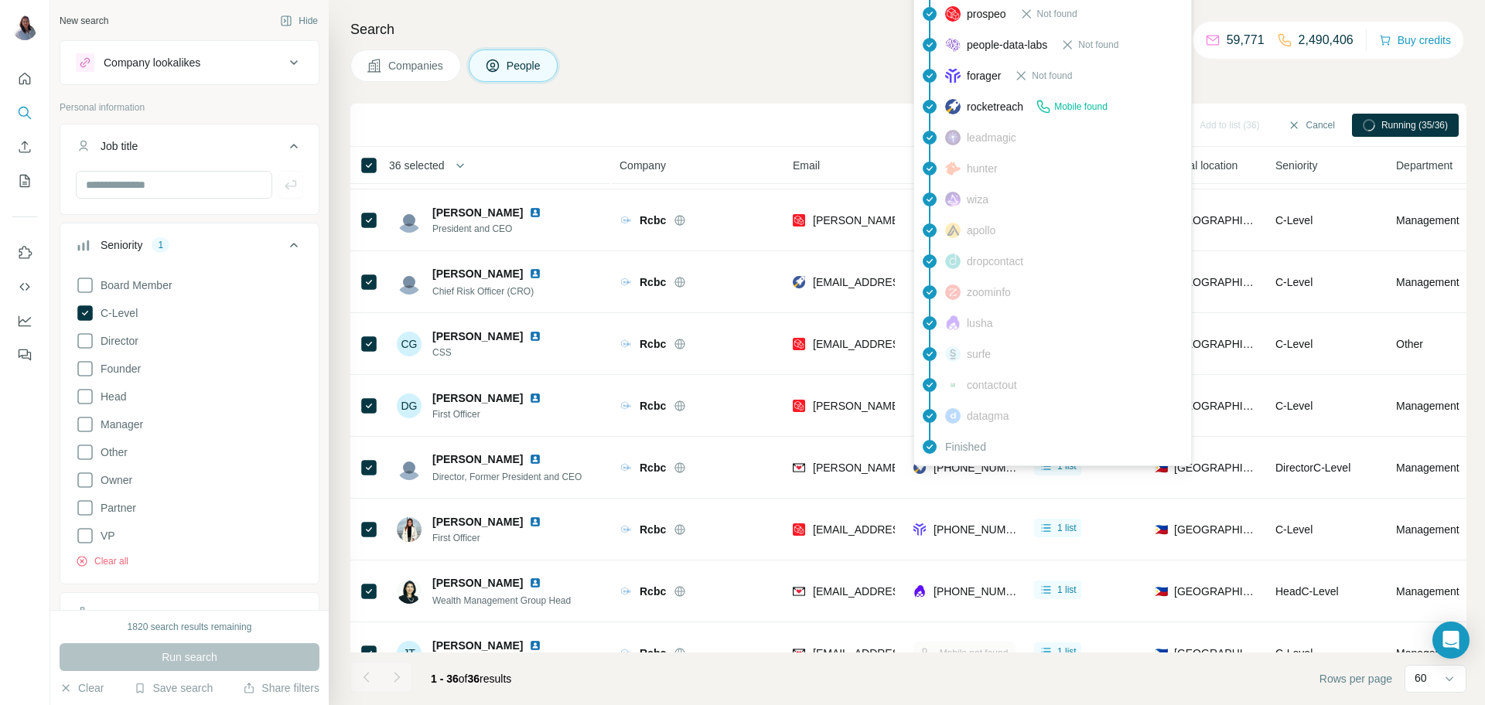
click at [955, 470] on span "+639175933938" at bounding box center [982, 468] width 97 height 12
click at [955, 469] on span "+639175933938" at bounding box center [982, 468] width 97 height 12
click at [859, 471] on span "eugene.acevedo@rcbc.com" at bounding box center [994, 468] width 362 height 12
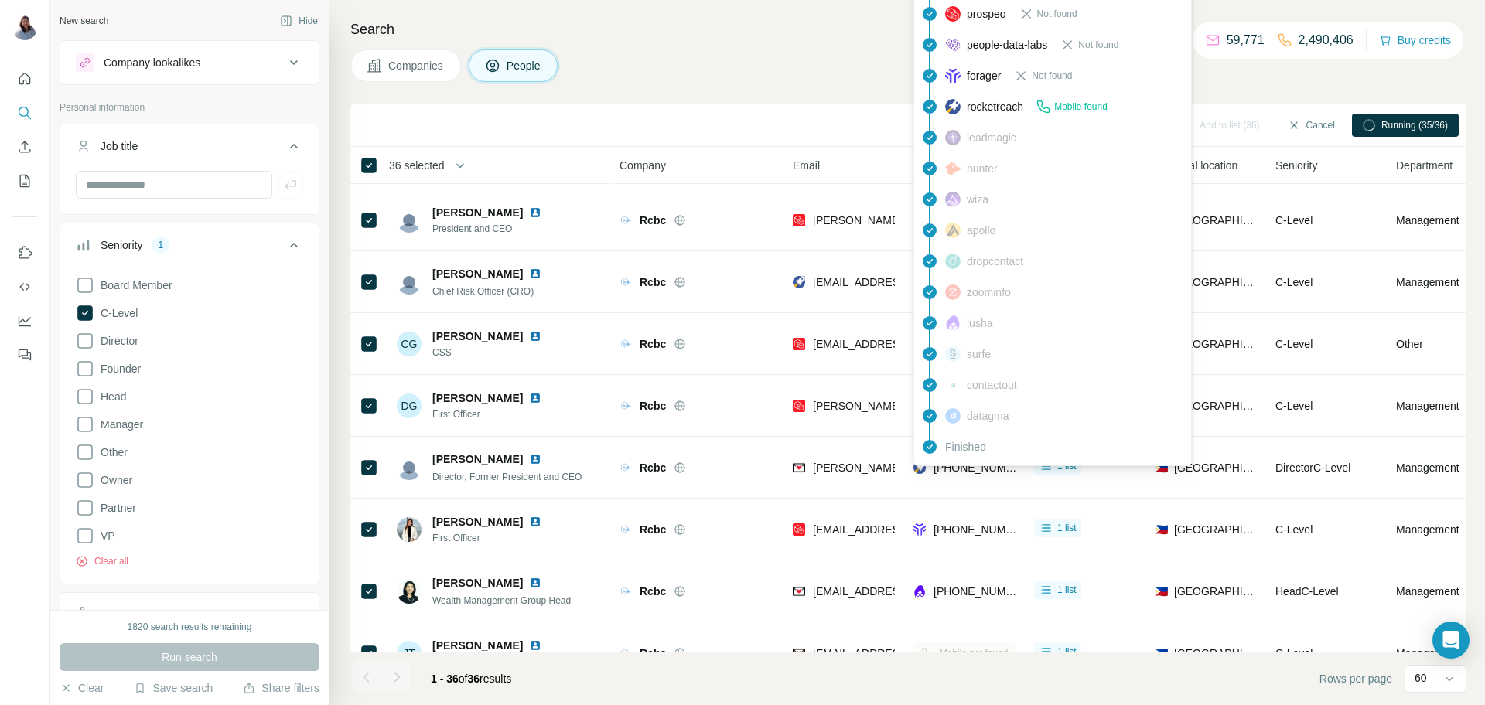
click at [859, 471] on span "eugene.acevedo@rcbc.com" at bounding box center [994, 468] width 362 height 12
click at [855, 462] on span "eugene.acevedo@rcbc.com" at bounding box center [994, 468] width 362 height 12
click at [853, 462] on span "eugene.acevedo@rcbc.com" at bounding box center [994, 468] width 362 height 12
click at [734, 87] on div "Search Companies People Add to list (36) Cancel Running (35/36) 36 selected Peo…" at bounding box center [907, 352] width 1156 height 705
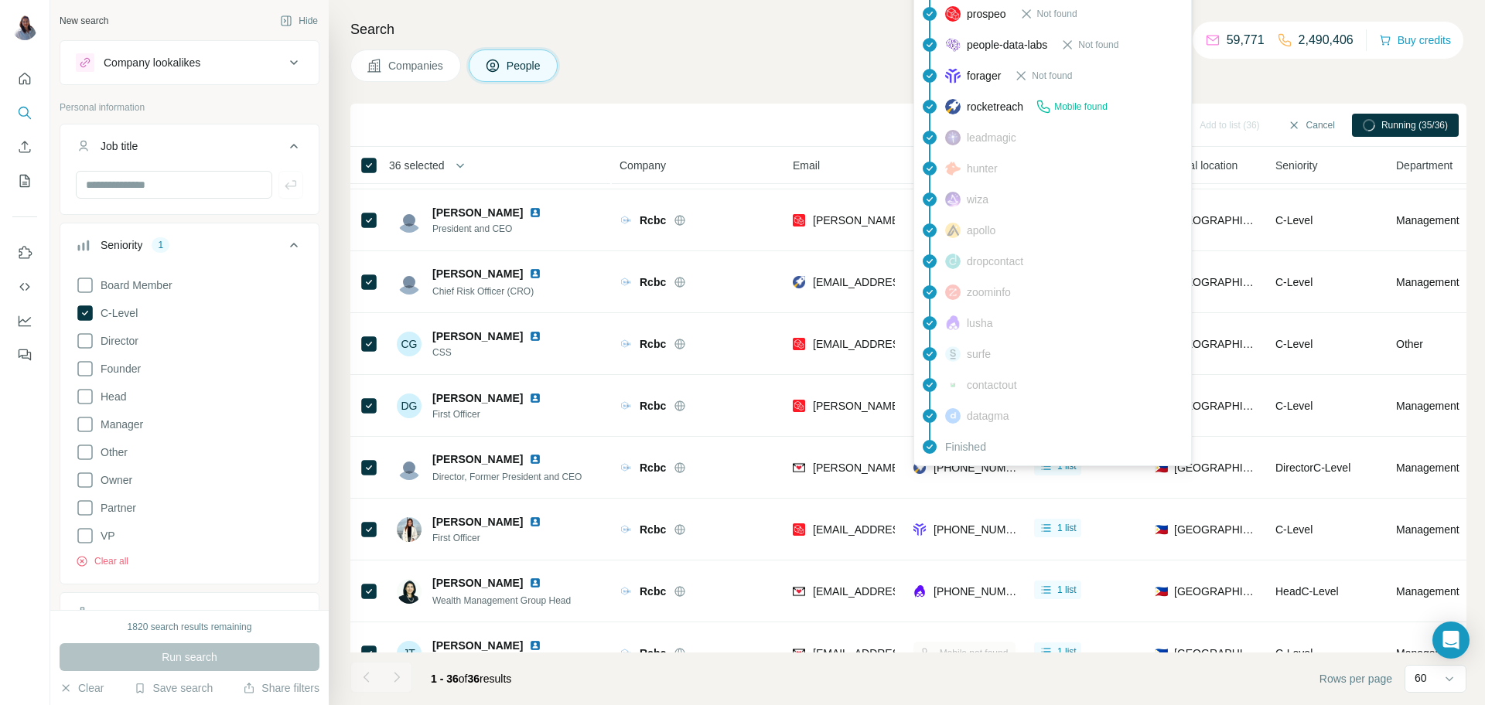
click at [732, 26] on h4 "Search" at bounding box center [908, 30] width 1116 height 22
click at [740, 50] on div "Companies People" at bounding box center [908, 66] width 1116 height 32
click at [1122, 71] on div "Companies People" at bounding box center [908, 66] width 1116 height 32
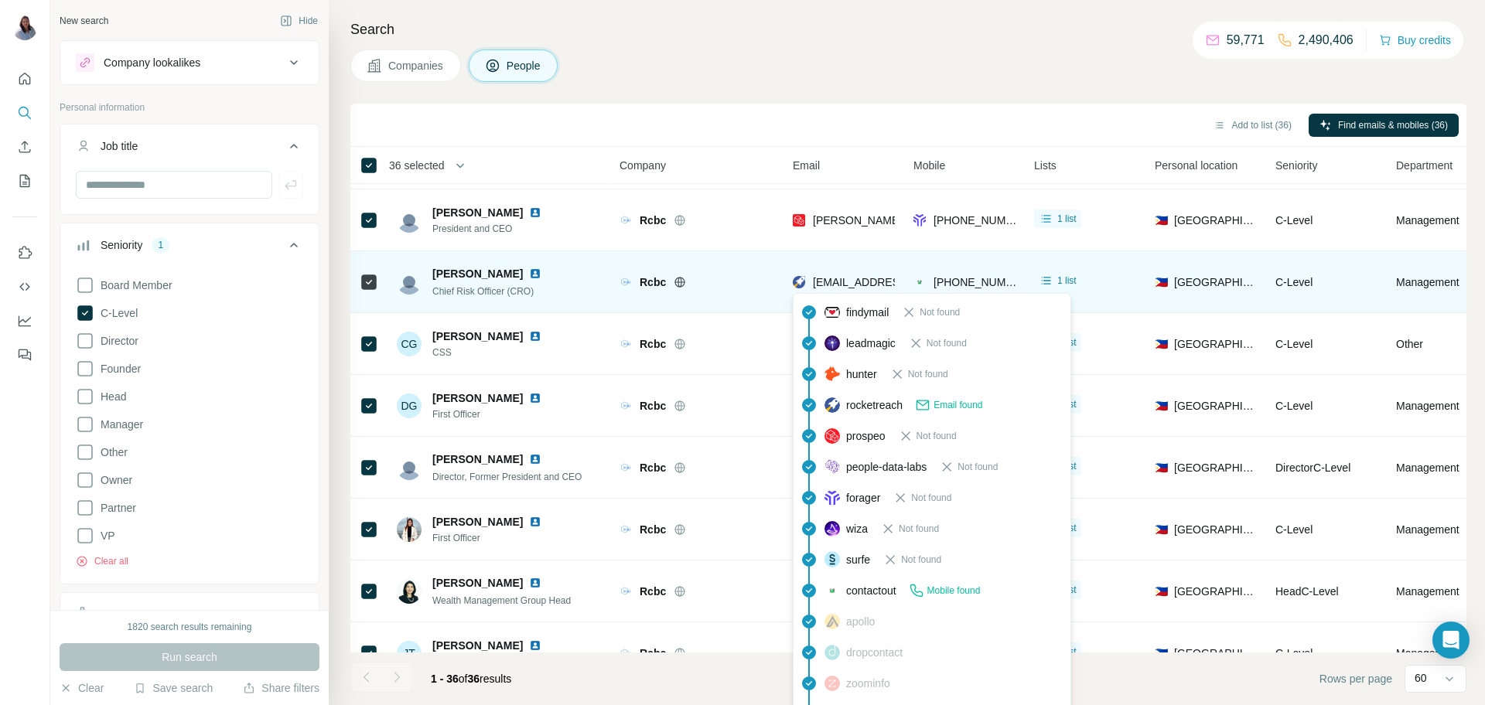
click at [842, 276] on span "bdsantiago@rcbc.com" at bounding box center [904, 282] width 183 height 12
click at [843, 276] on span "bdsantiago@rcbc.com" at bounding box center [904, 282] width 183 height 12
copy span "bdsantiago@rcbc.com"
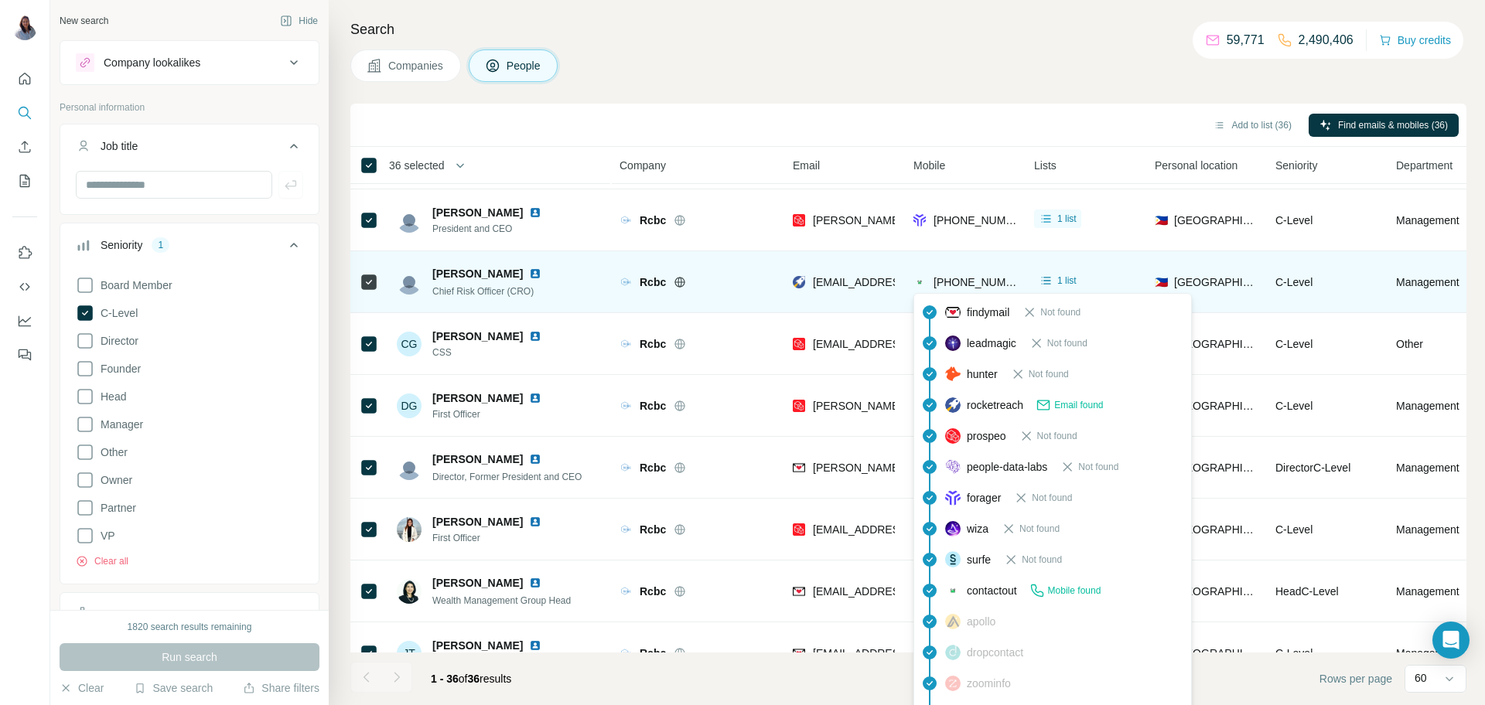
click at [971, 278] on span "+639178868534" at bounding box center [982, 282] width 97 height 12
copy tr "+639178868534"
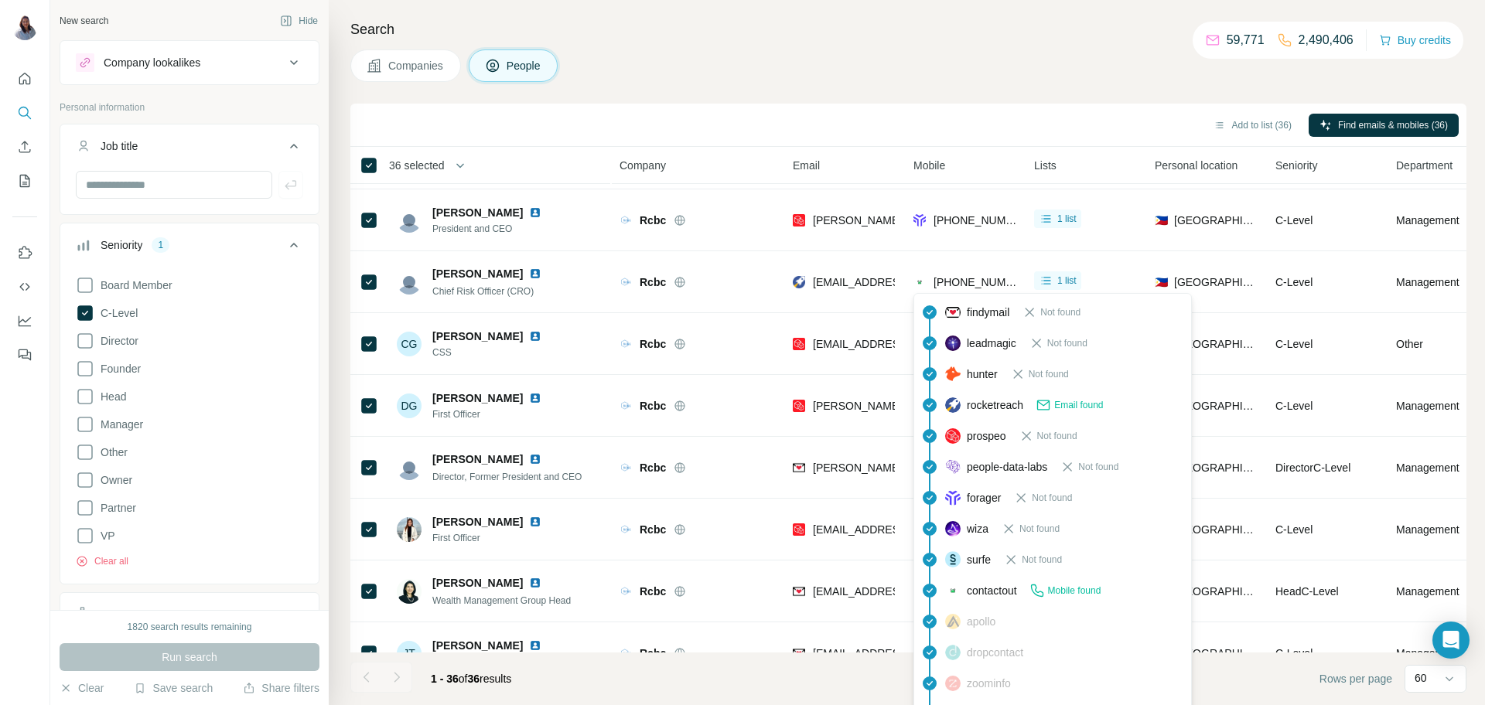
click at [928, 66] on div "Companies People" at bounding box center [908, 66] width 1116 height 32
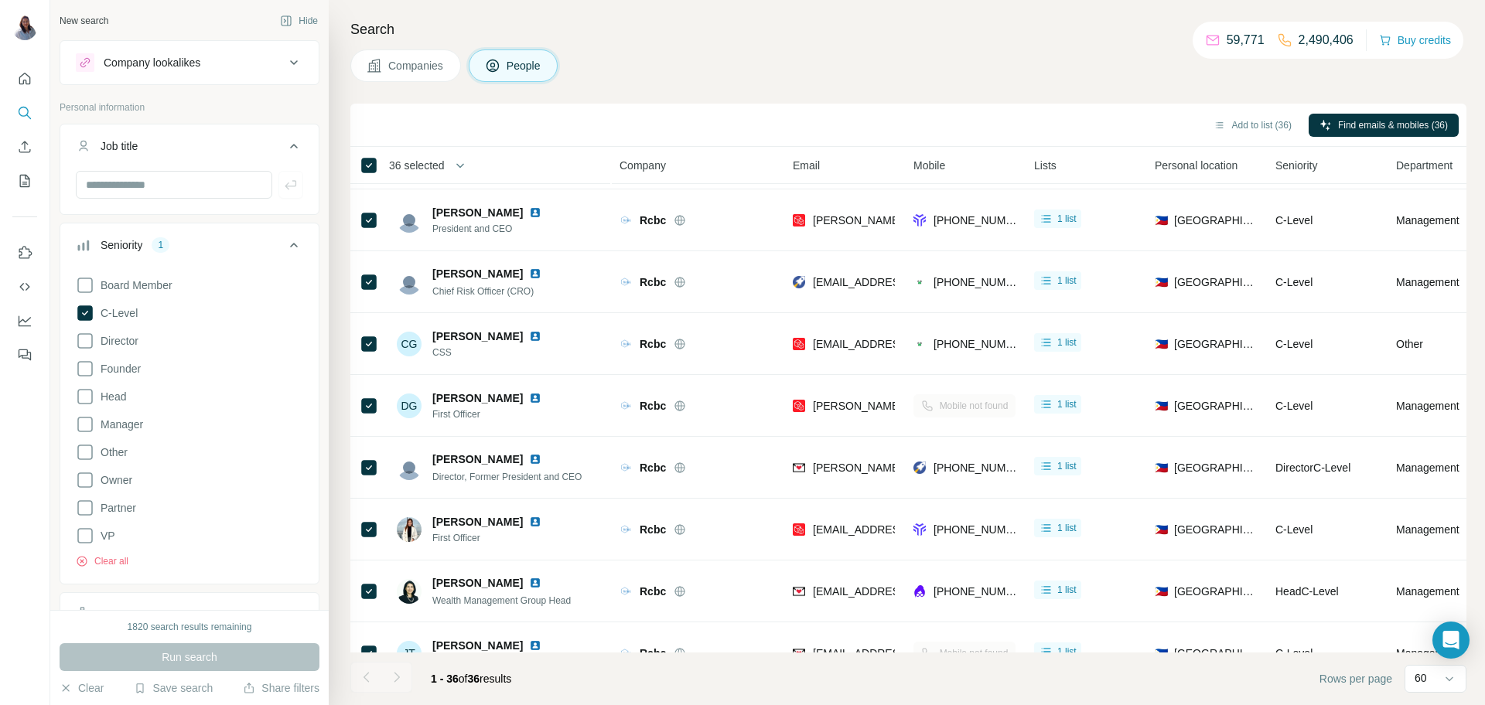
click at [908, 78] on div "Companies People" at bounding box center [908, 66] width 1116 height 32
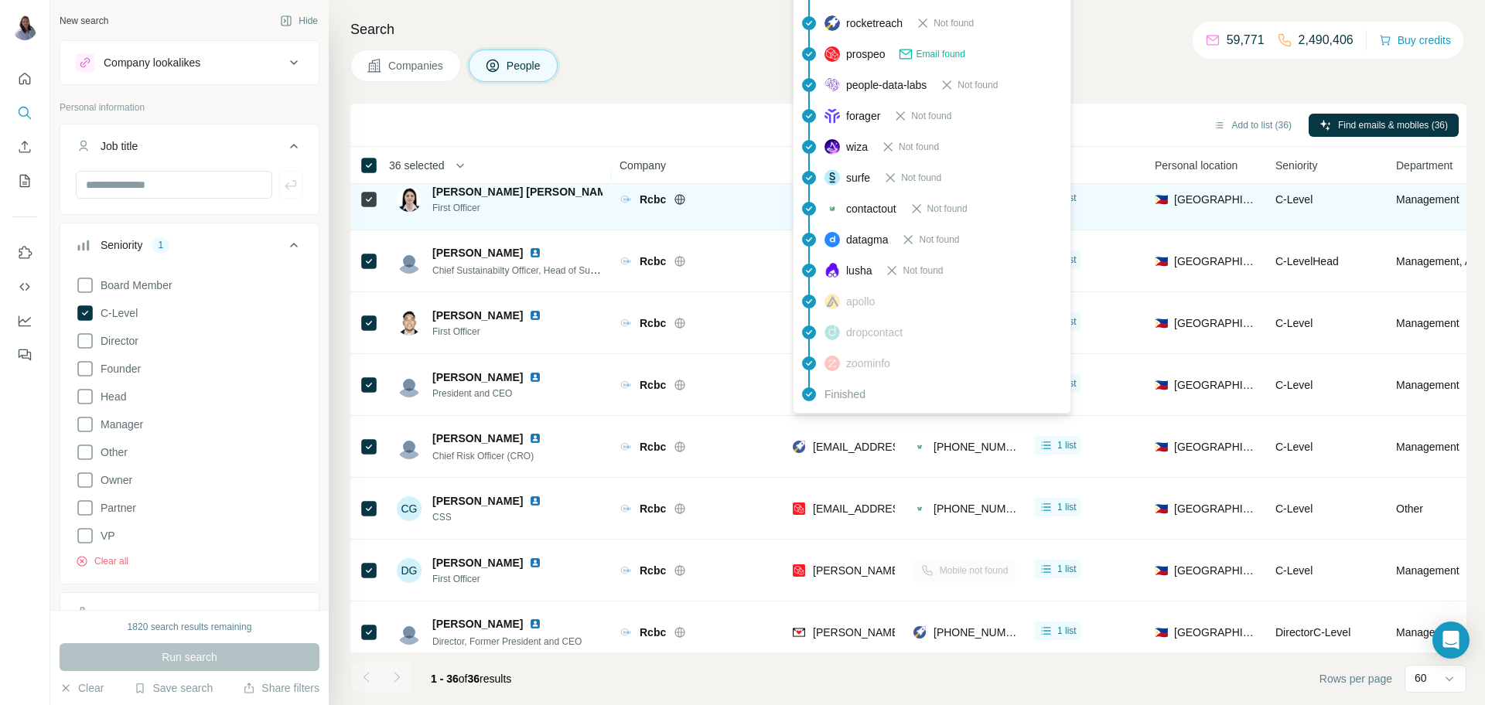
scroll to position [0, 0]
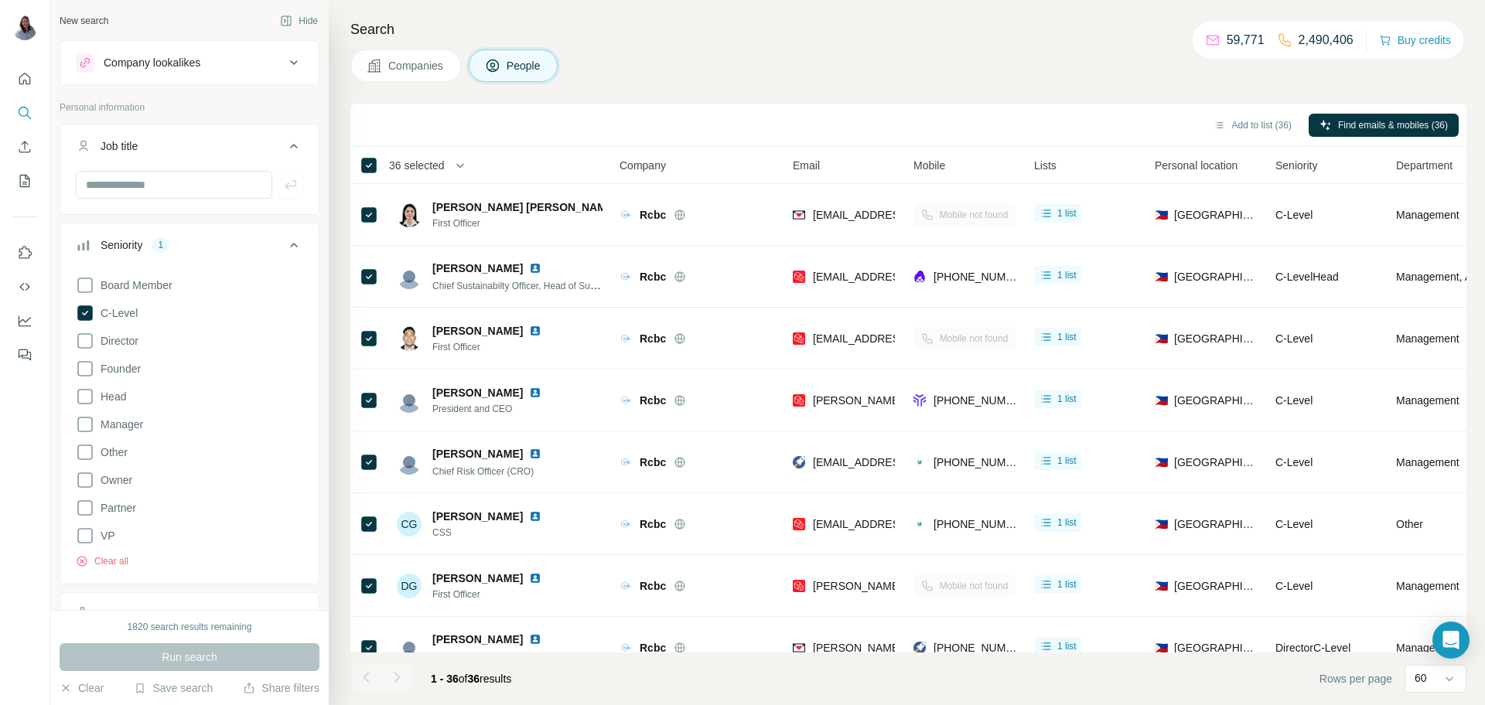
click at [970, 80] on div "Companies People" at bounding box center [908, 66] width 1116 height 32
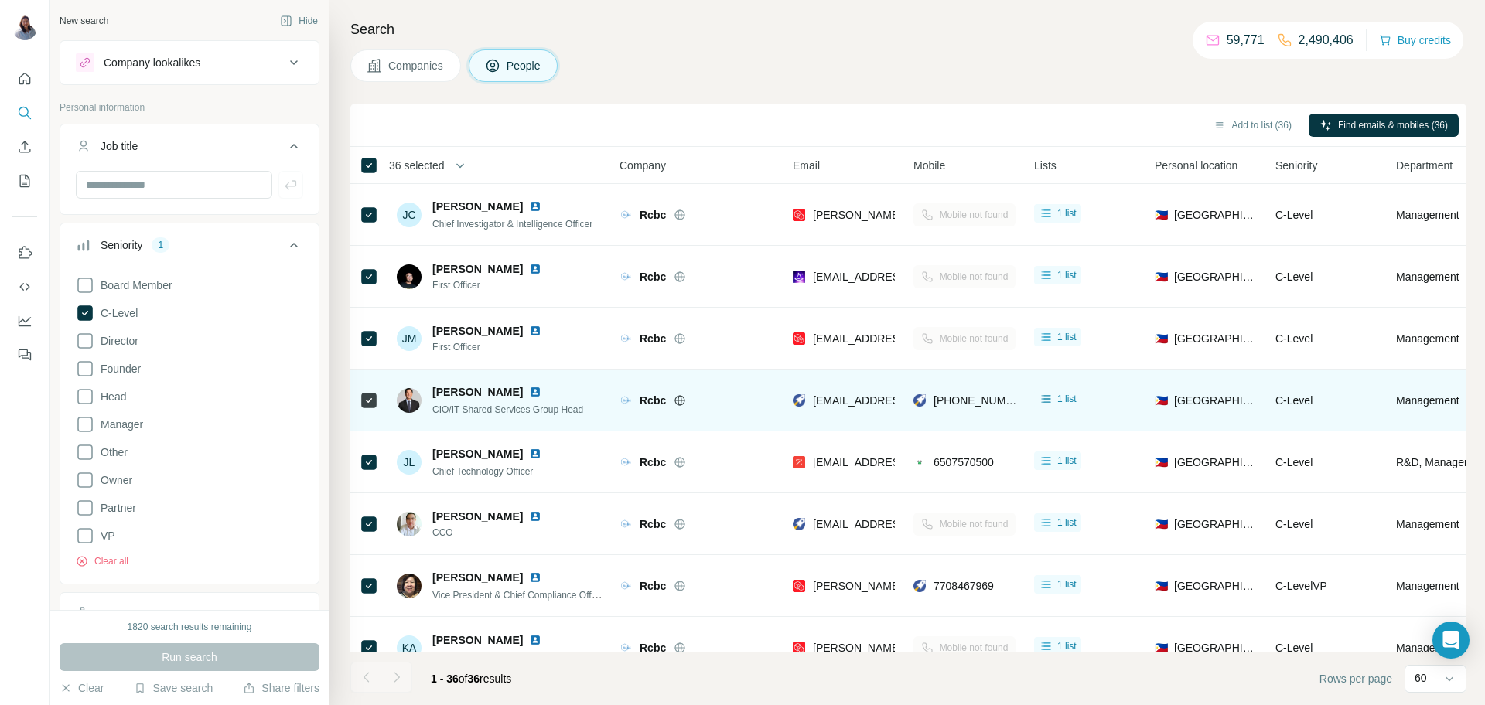
scroll to position [805, 0]
drag, startPoint x: 513, startPoint y: 391, endPoint x: 429, endPoint y: 388, distance: 84.4
click at [429, 388] on div "John Alabastro CIO/IT Shared Services Group Head" at bounding box center [490, 400] width 186 height 32
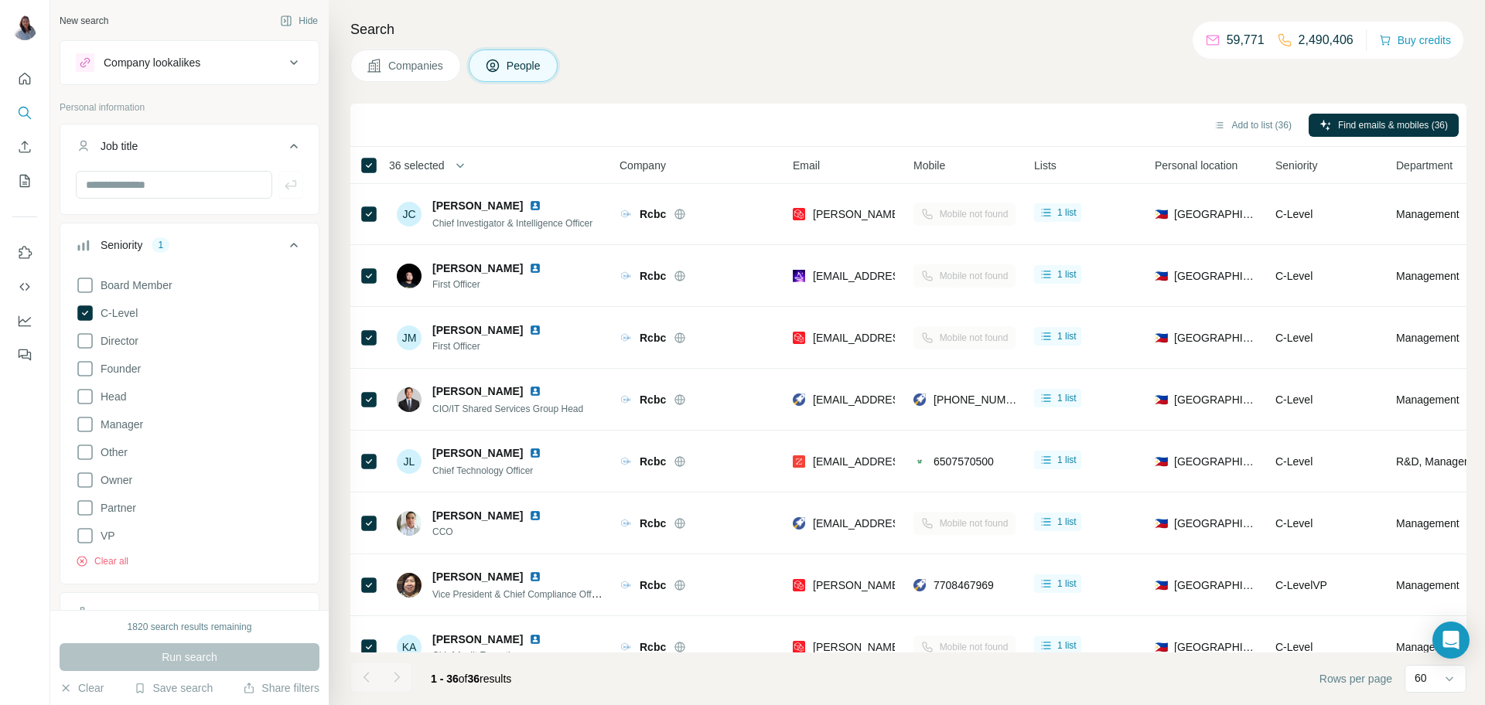
copy span "John Alabastro"
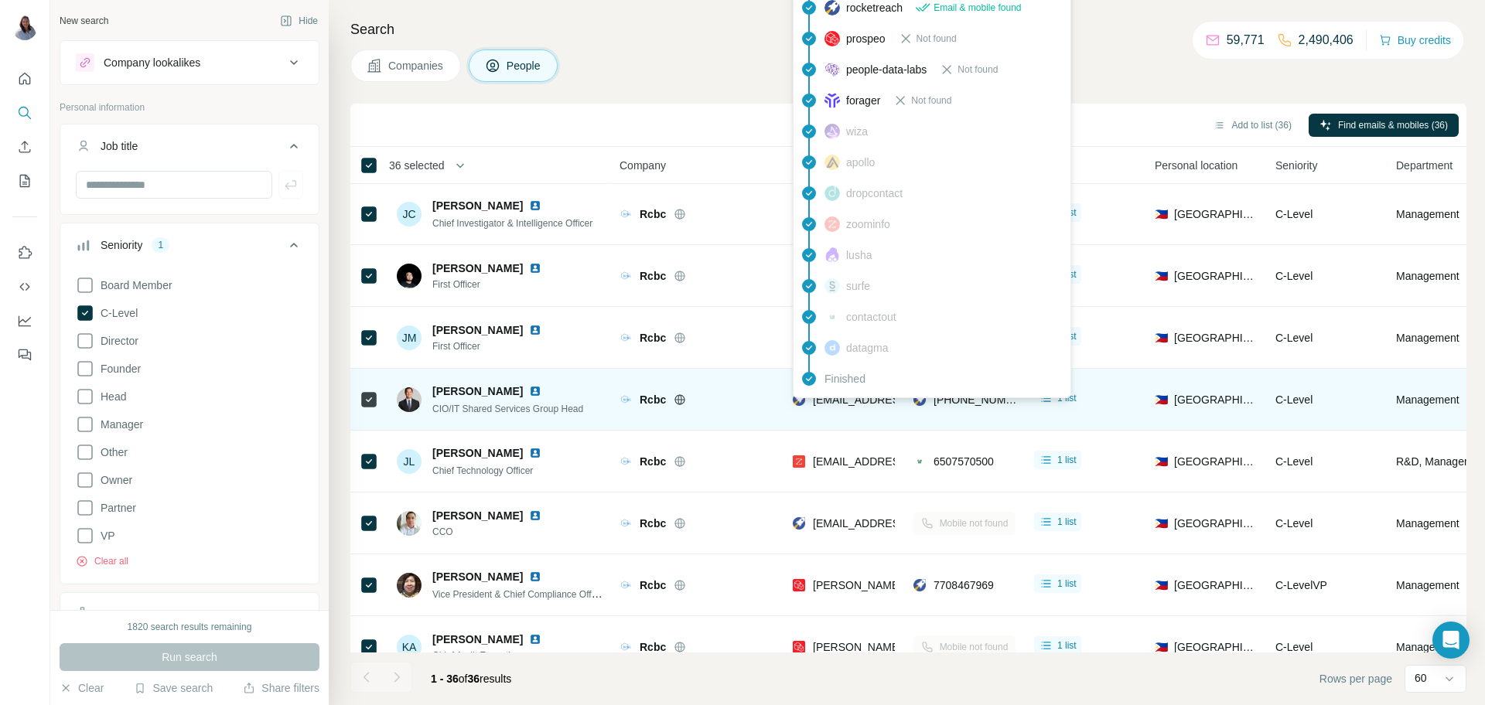
click at [844, 398] on span "jfalabastro@rcbc.com" at bounding box center [904, 400] width 183 height 12
click at [846, 398] on span "jfalabastro@rcbc.com" at bounding box center [904, 400] width 183 height 12
click at [848, 406] on span "jfalabastro@rcbc.com" at bounding box center [898, 399] width 171 height 15
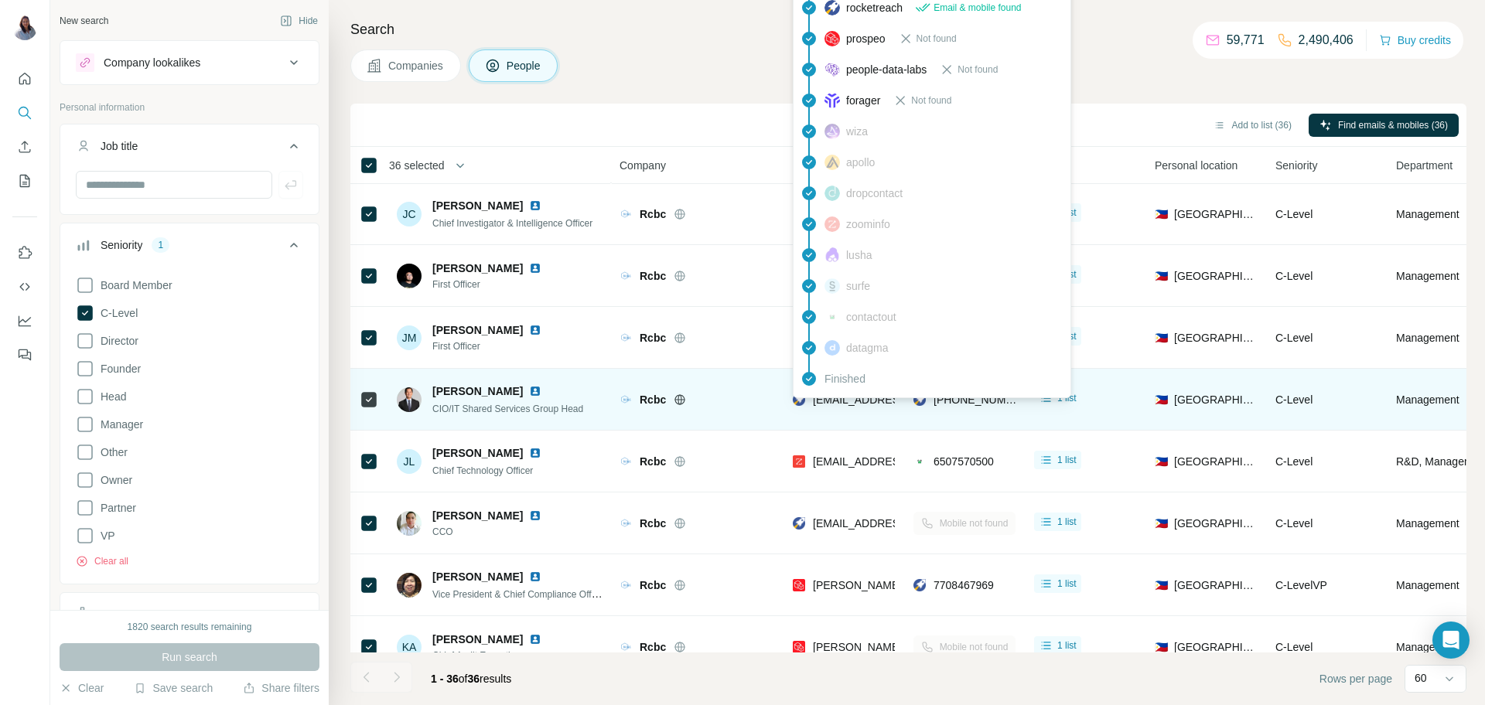
click at [848, 406] on span "jfalabastro@rcbc.com" at bounding box center [898, 399] width 171 height 15
copy span "jfalabastro@rcbc.com"
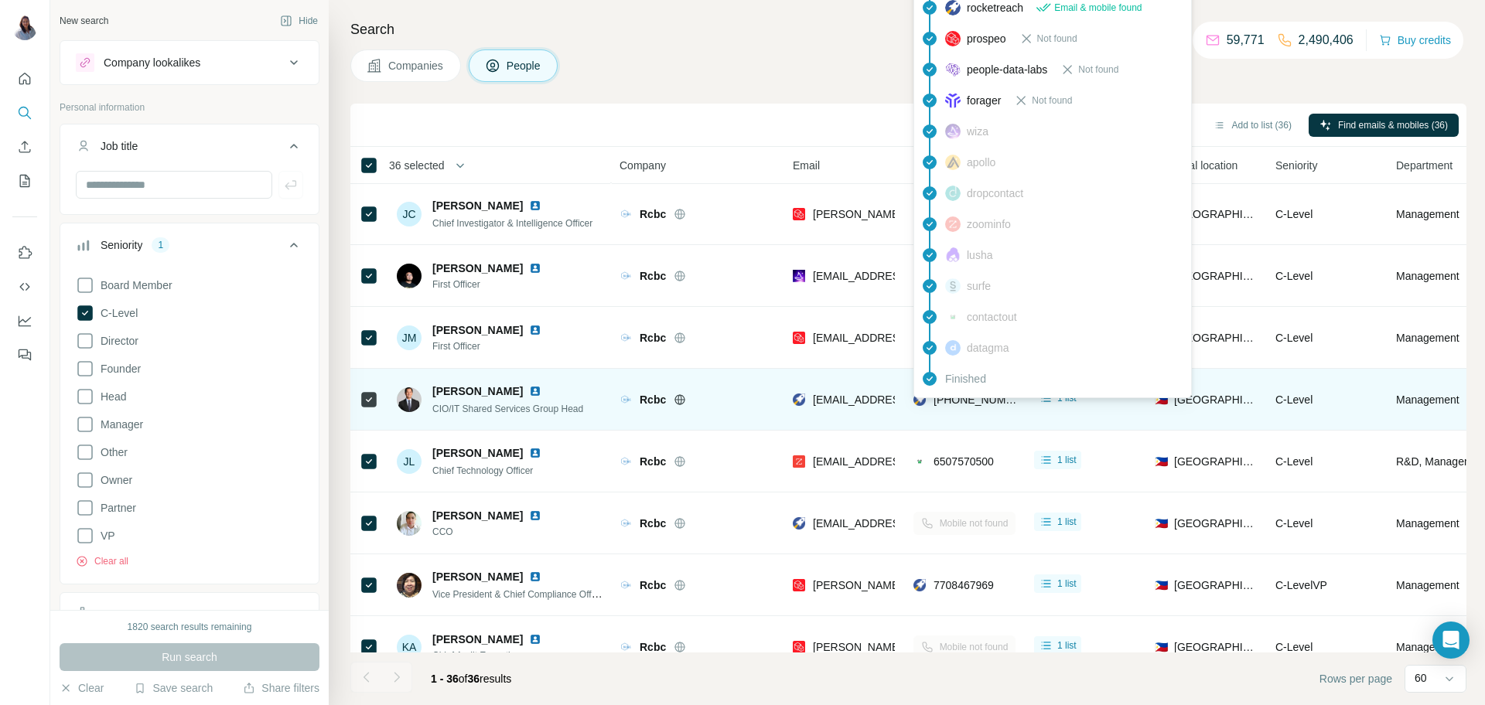
click at [965, 401] on span "+639178101808" at bounding box center [982, 400] width 97 height 12
copy tr "+639178101808"
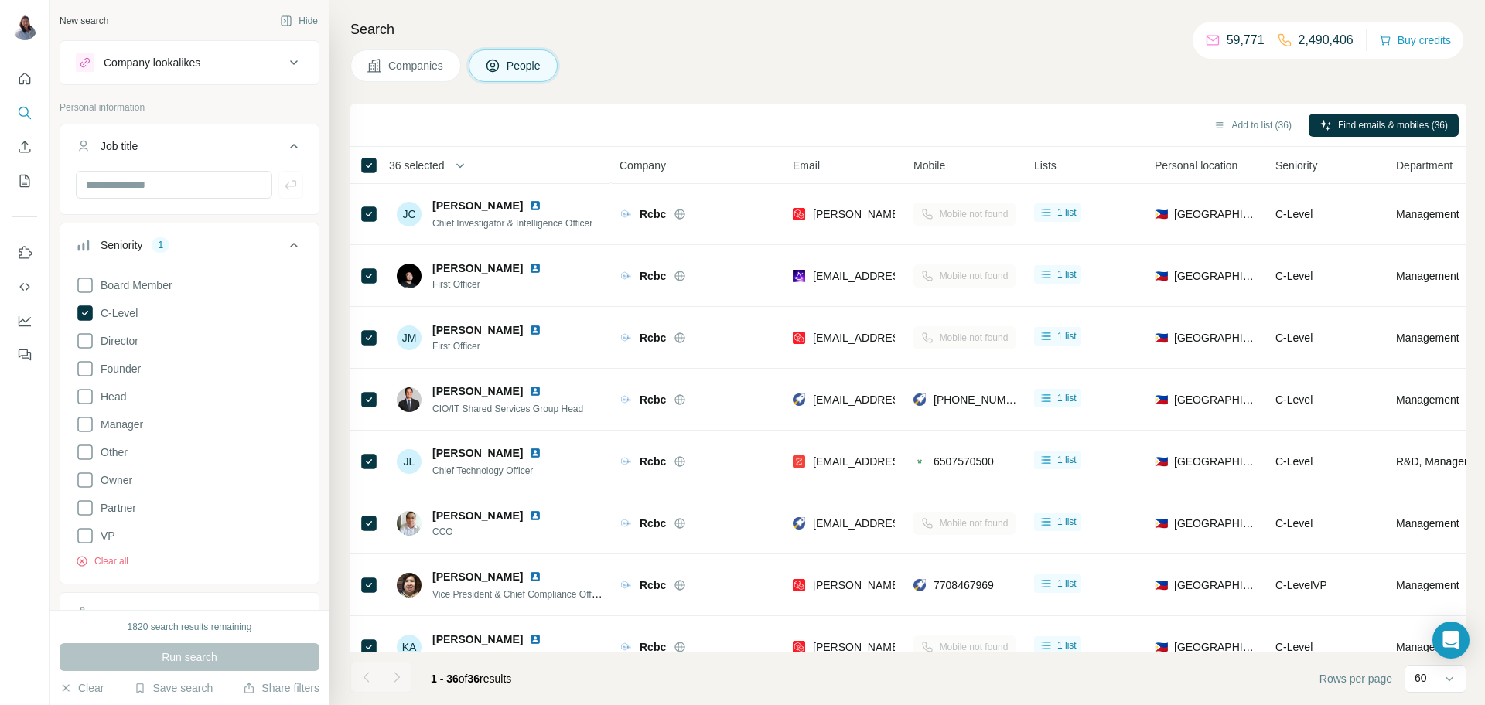
click at [747, 70] on div "Companies People" at bounding box center [908, 66] width 1116 height 32
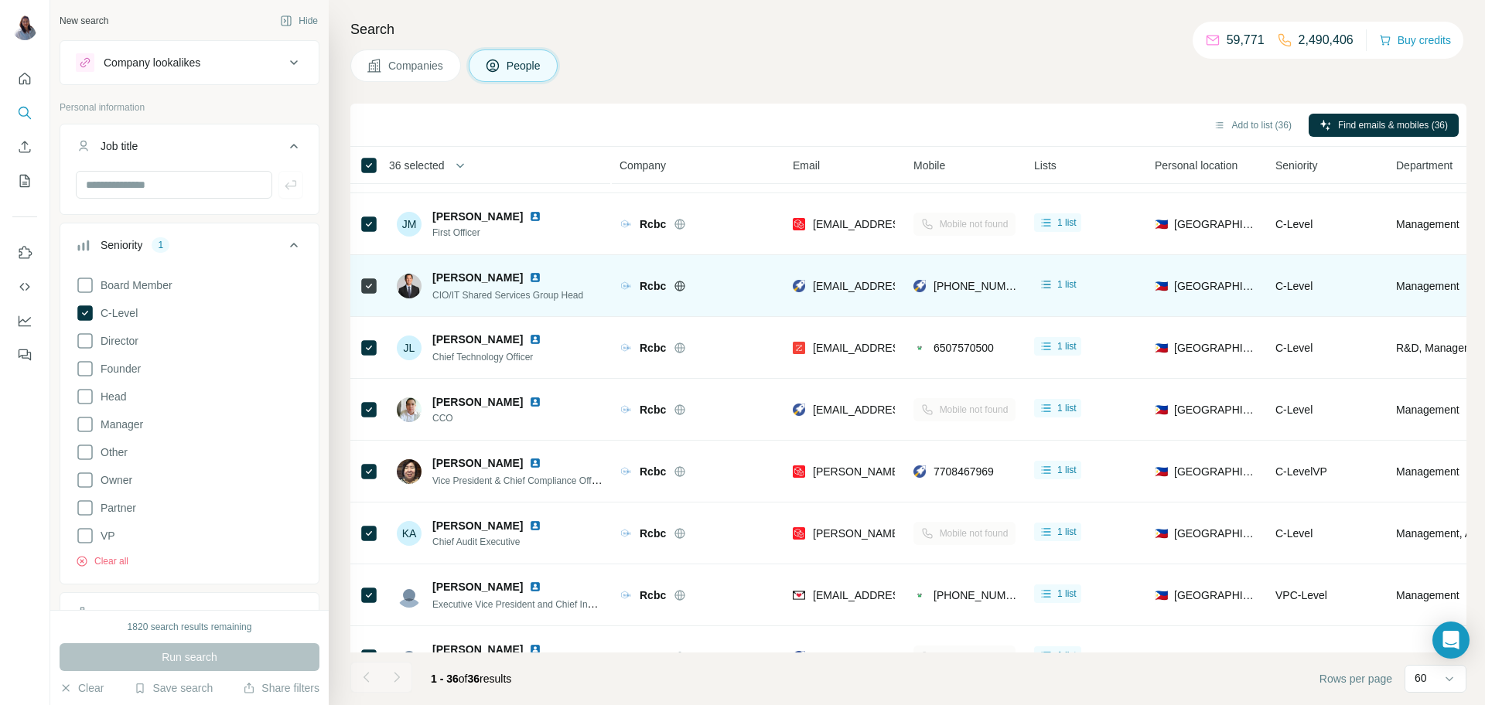
scroll to position [921, 0]
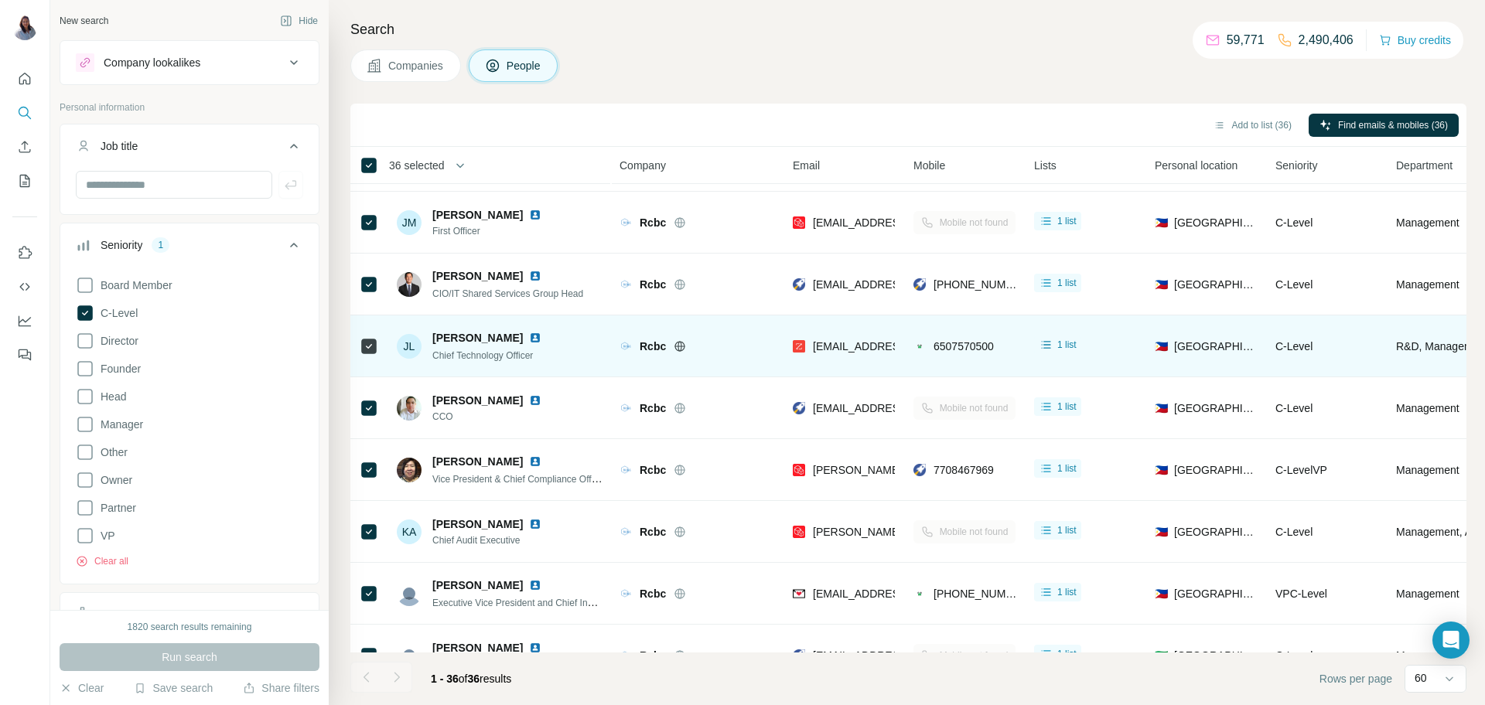
drag, startPoint x: 524, startPoint y: 337, endPoint x: 430, endPoint y: 338, distance: 93.6
click at [430, 338] on div "JL Jonathan Lumain Chief Technology Officer" at bounding box center [478, 346] width 163 height 32
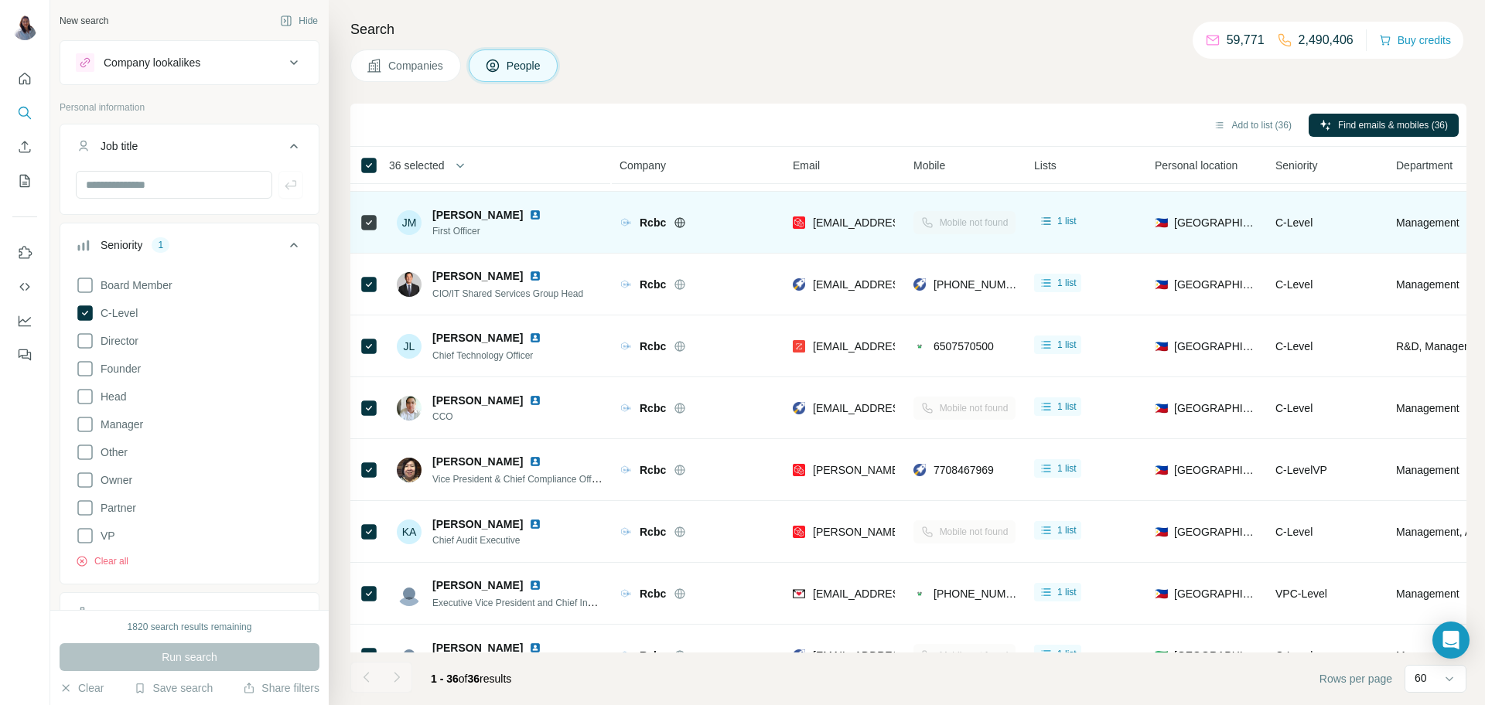
copy span "Jonathan Lumain"
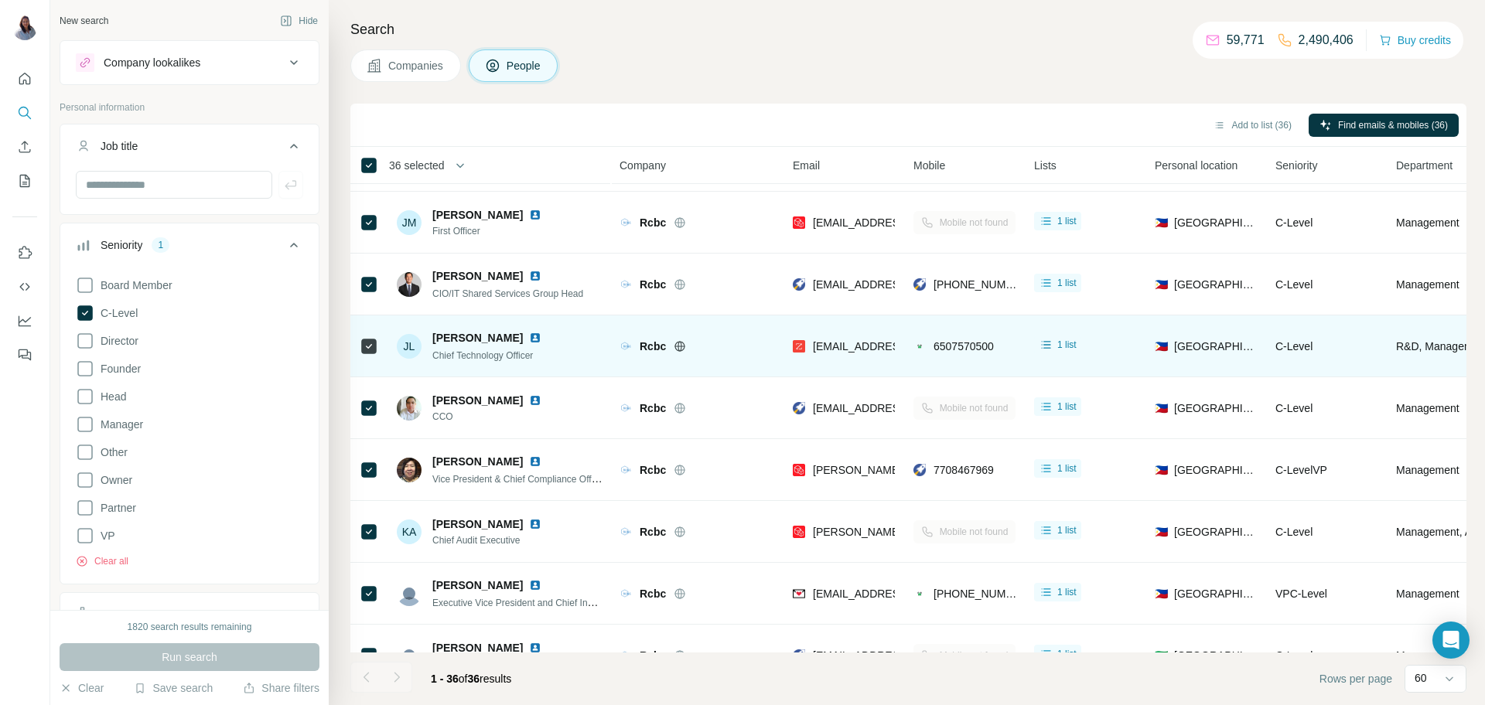
click at [500, 361] on div "Chief Technology Officer" at bounding box center [496, 354] width 128 height 15
copy span "Chief Technology Officer"
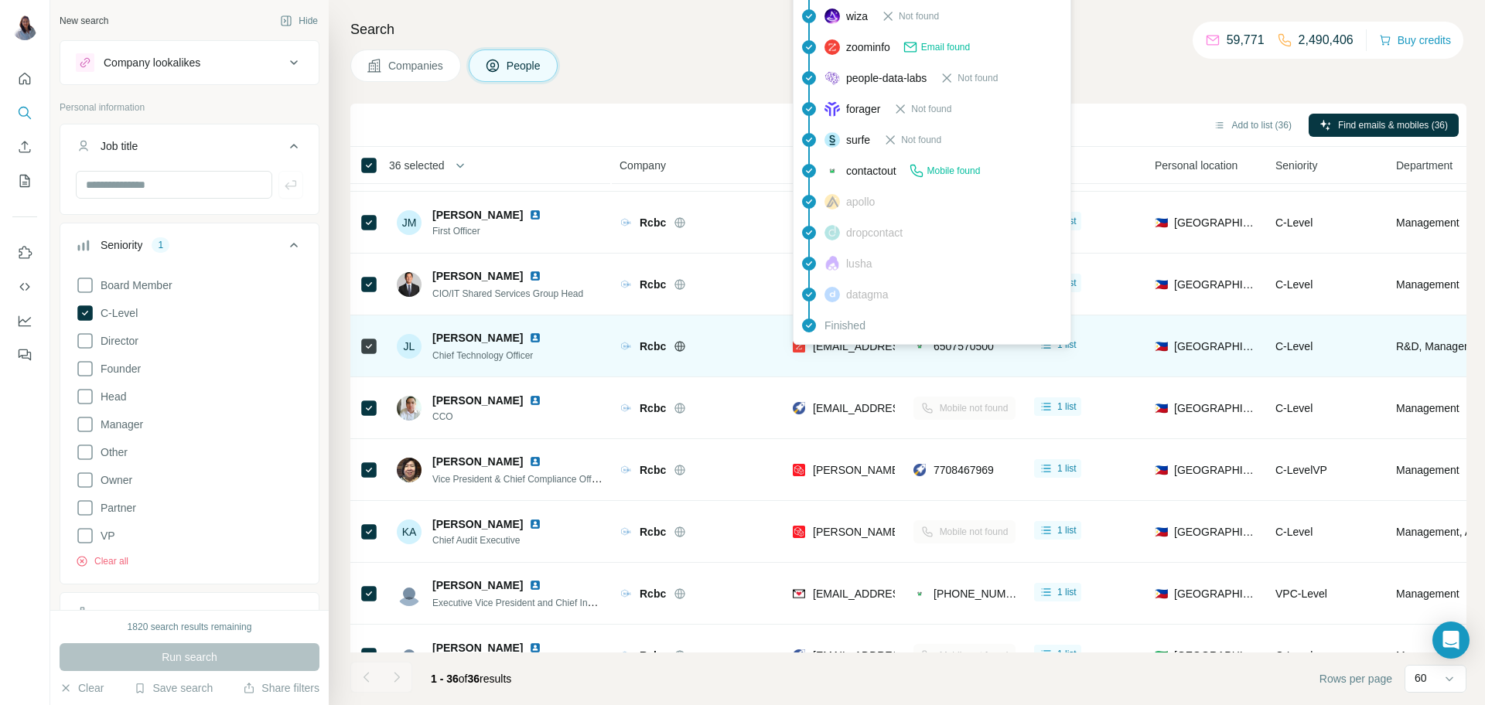
click at [863, 345] on span "jflumain@hoi.com.ph" at bounding box center [904, 346] width 183 height 12
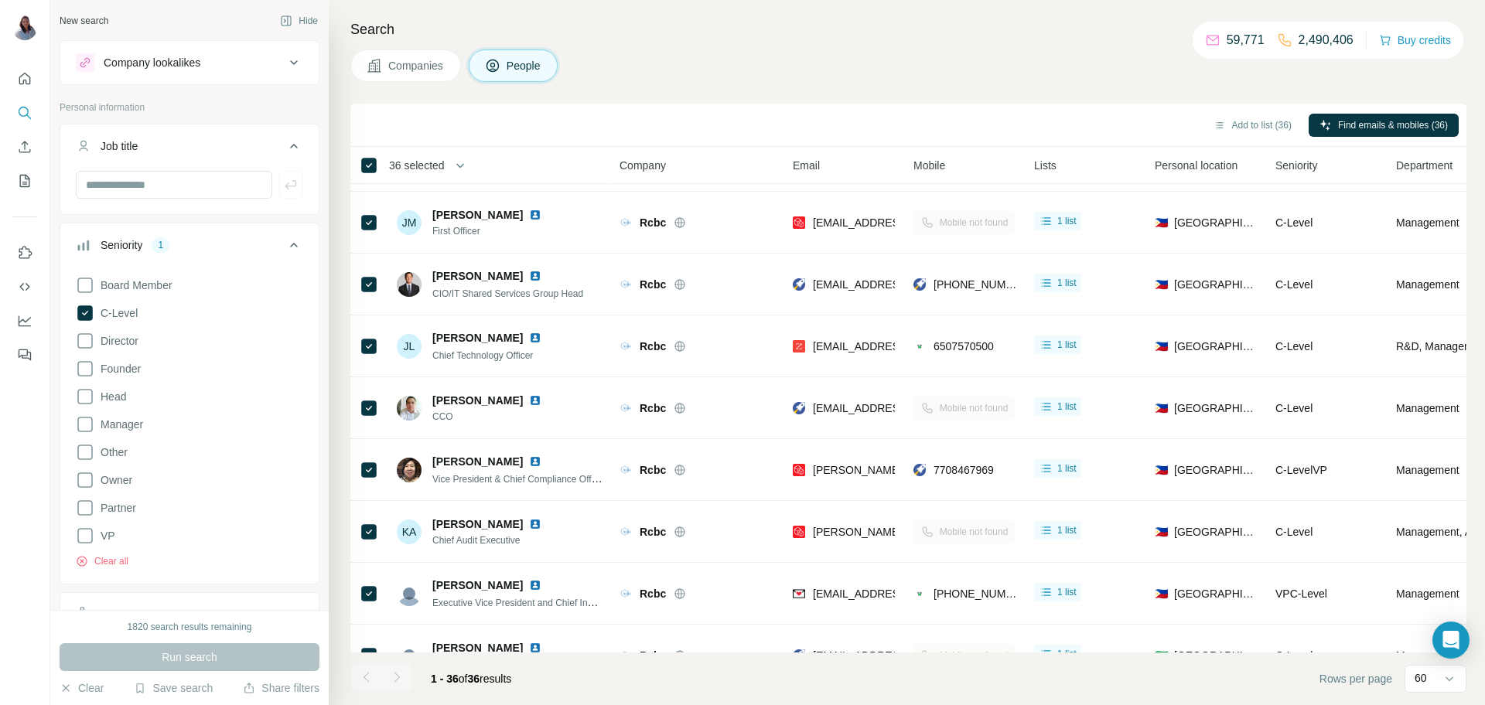
click at [711, 84] on div "Search Companies People Add to list (36) Find emails & mobiles (36) 36 selected…" at bounding box center [907, 352] width 1156 height 705
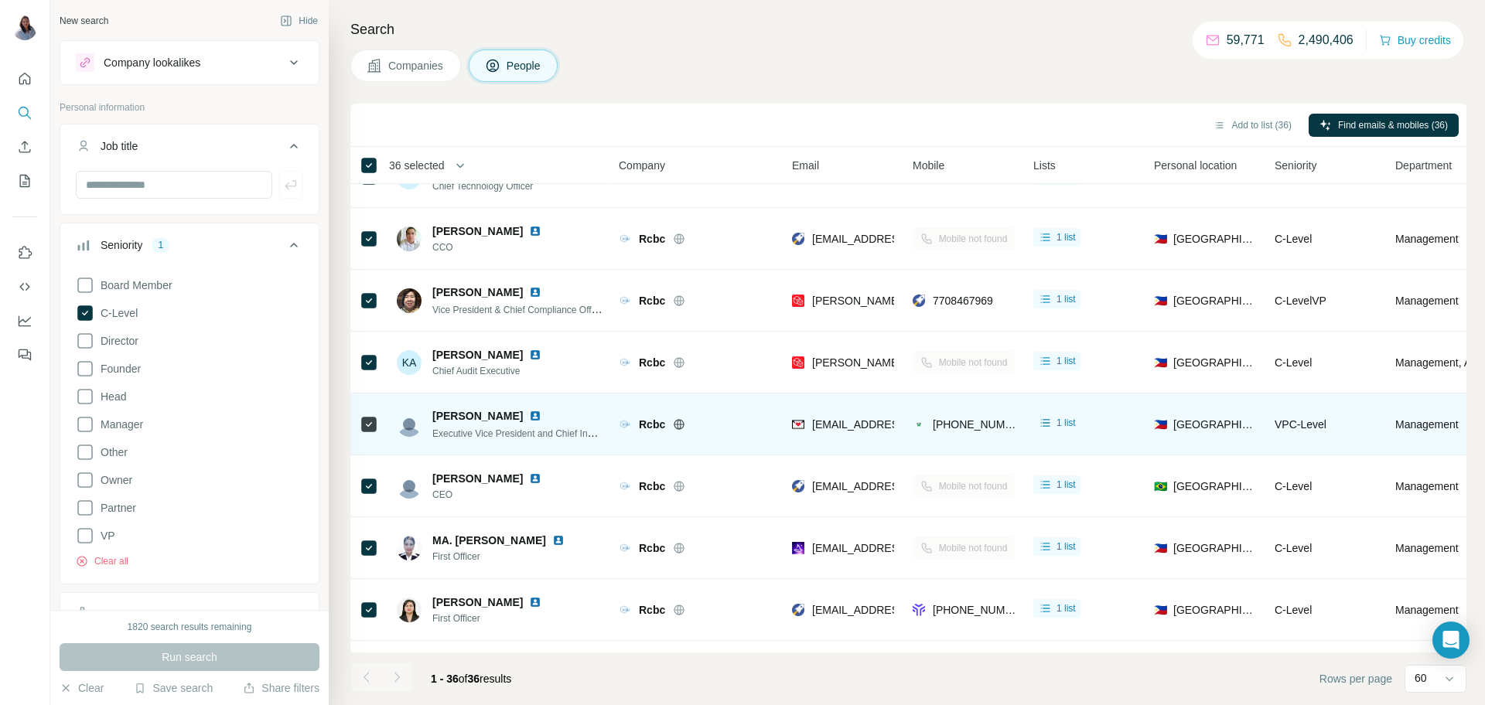
scroll to position [1099, 1]
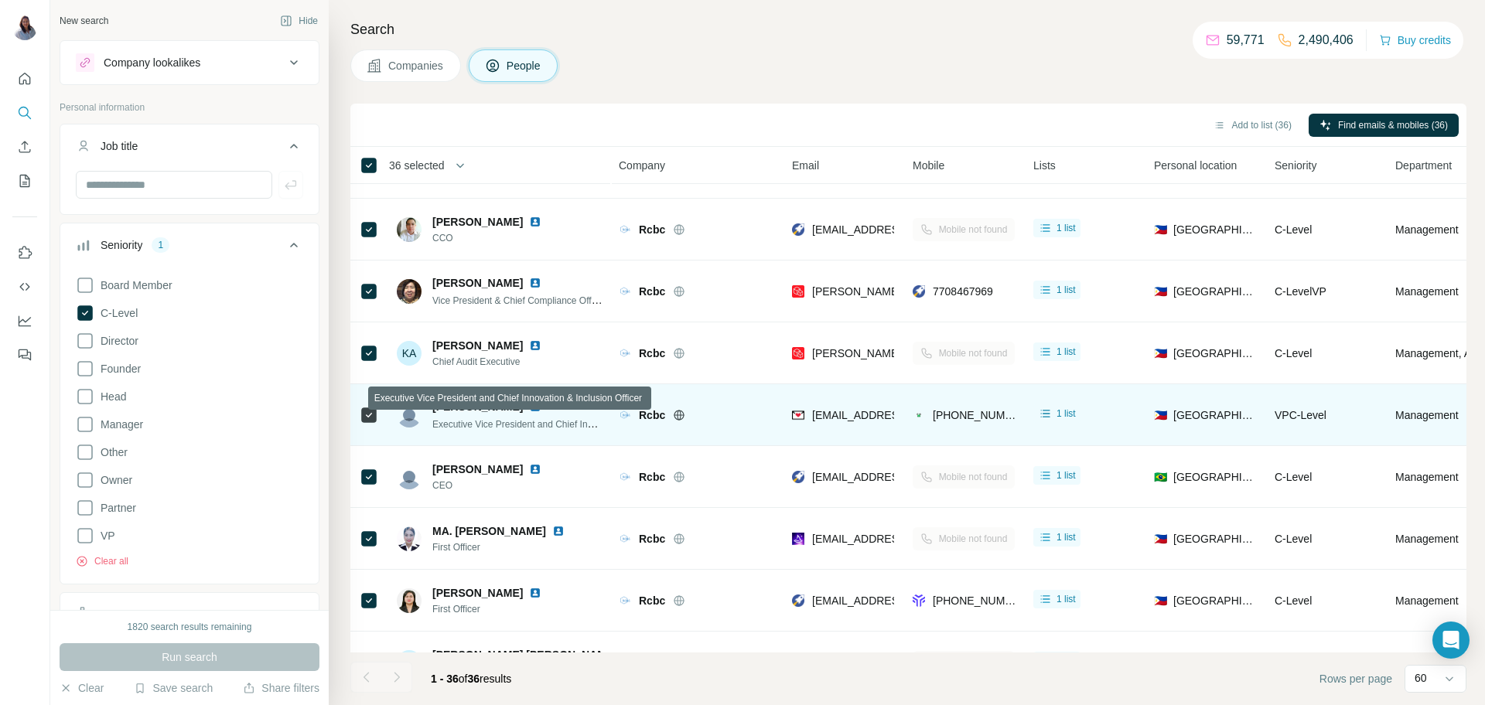
click at [558, 419] on span "Executive Vice President and Chief Innovation & Inclusion Officer" at bounding box center [566, 424] width 268 height 12
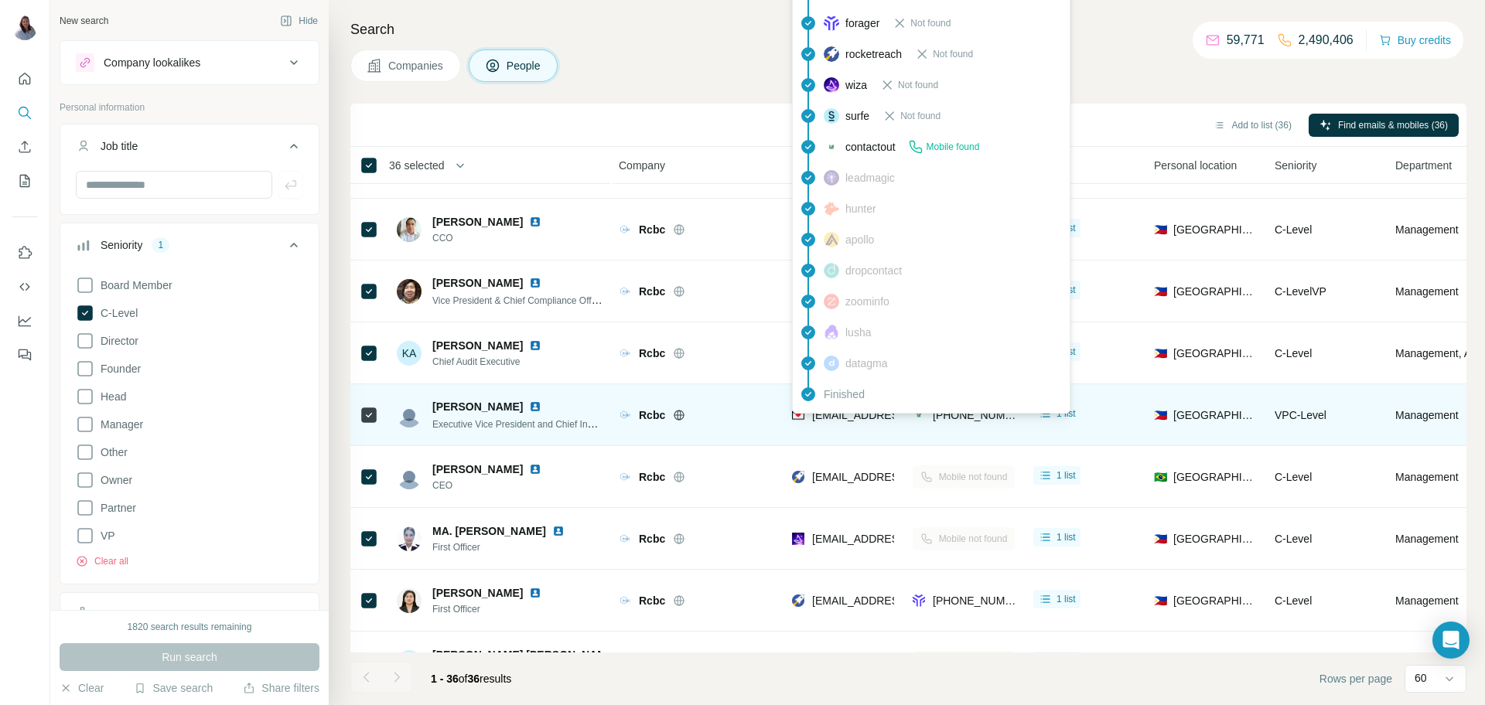
click at [848, 420] on span "lvillanueva@rcbc.com" at bounding box center [903, 415] width 183 height 12
copy span "lvillanueva@rcbc.com"
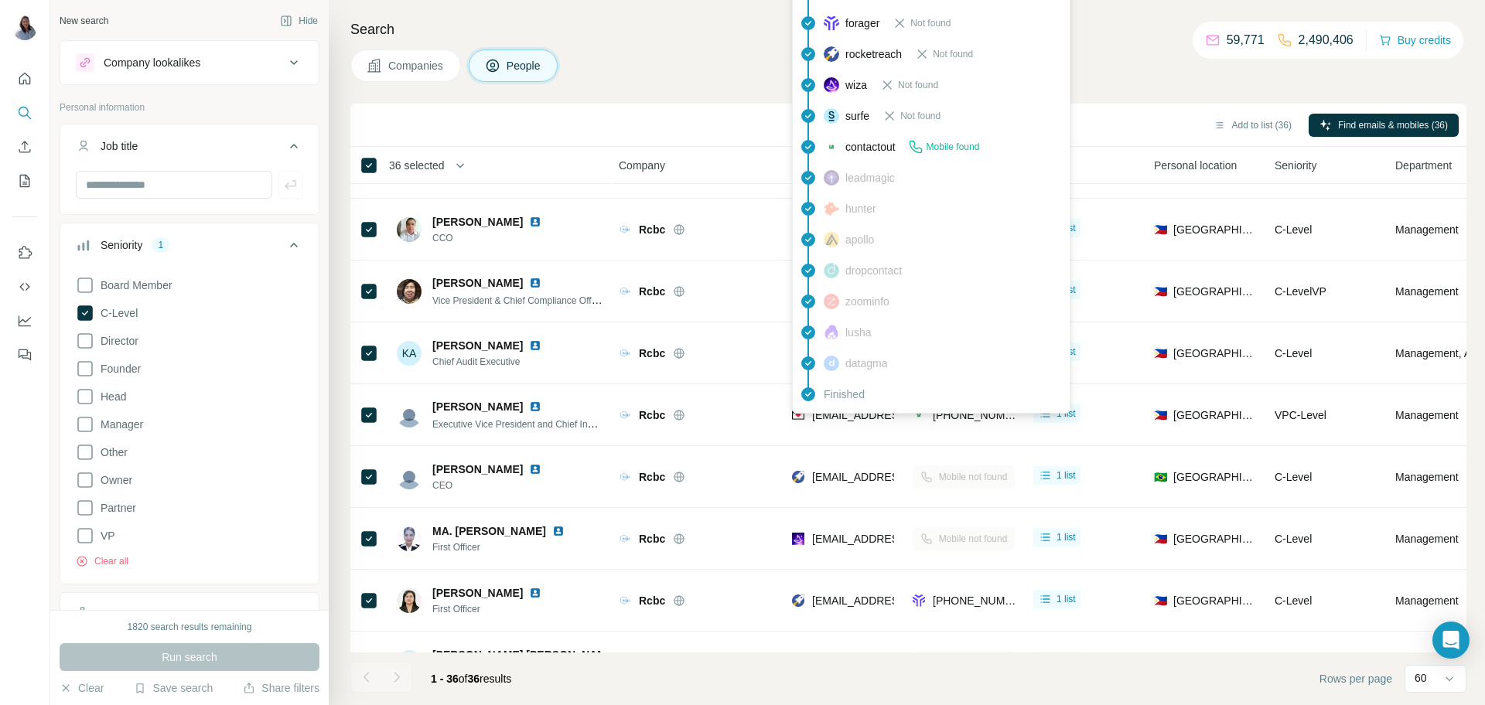
click at [674, 59] on div "Companies People" at bounding box center [908, 66] width 1116 height 32
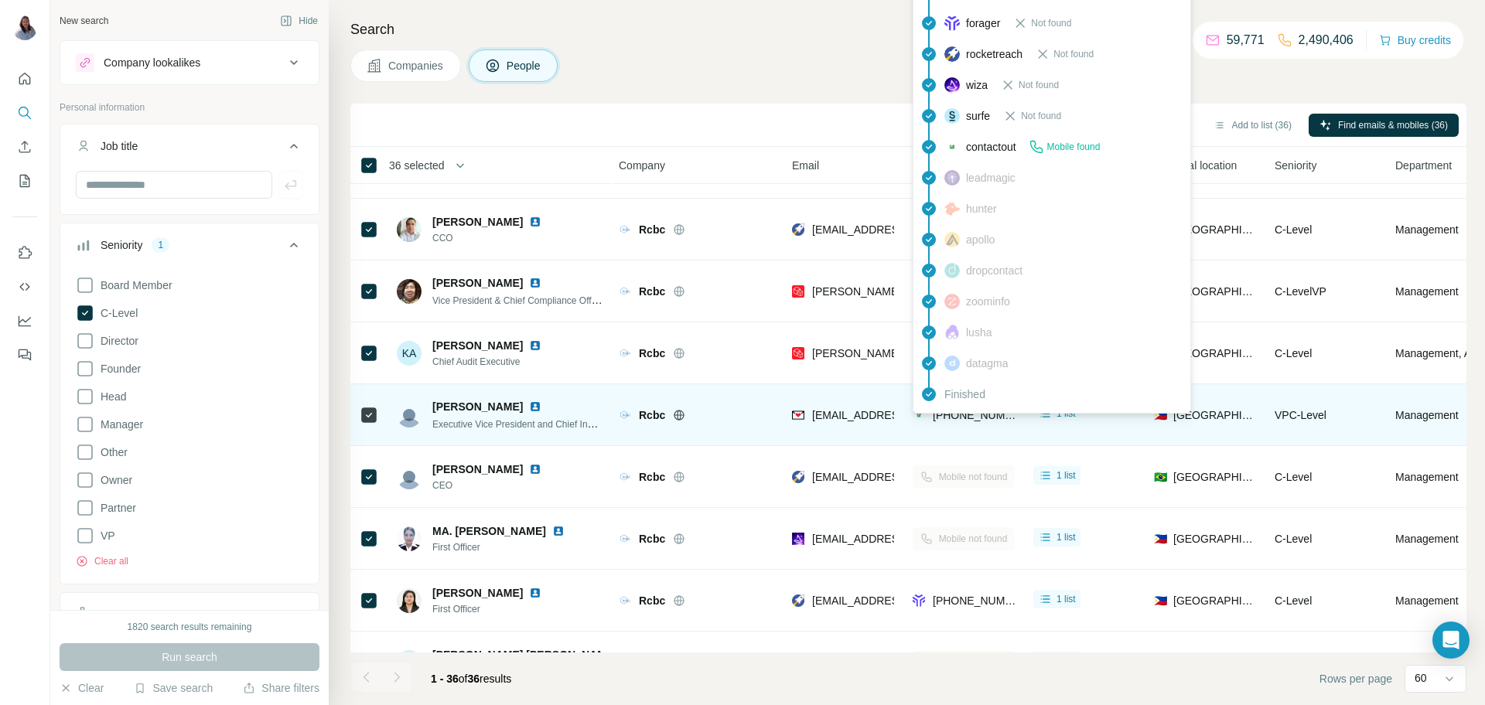
click at [963, 414] on span "+639989756671" at bounding box center [981, 415] width 97 height 12
copy tr "+639989756671"
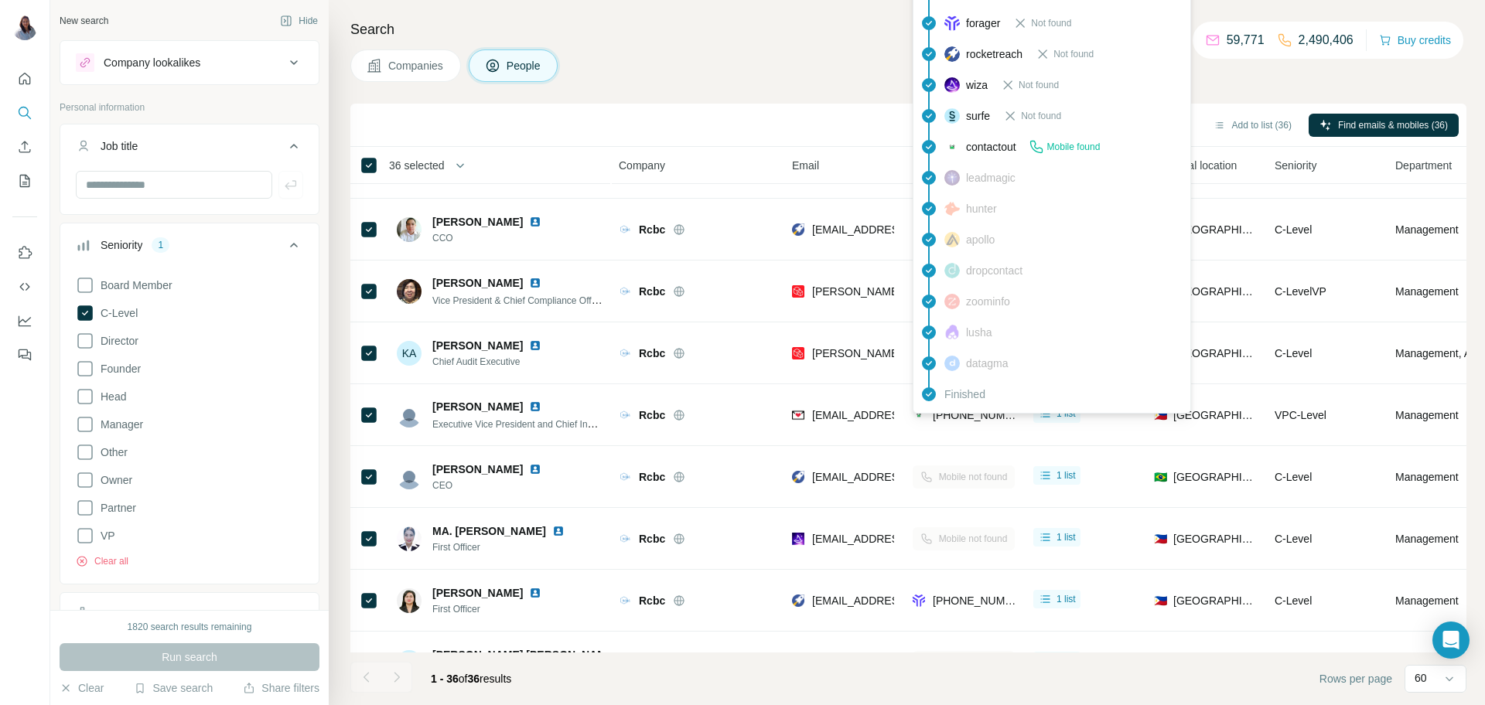
click at [801, 57] on div "Companies People" at bounding box center [908, 66] width 1116 height 32
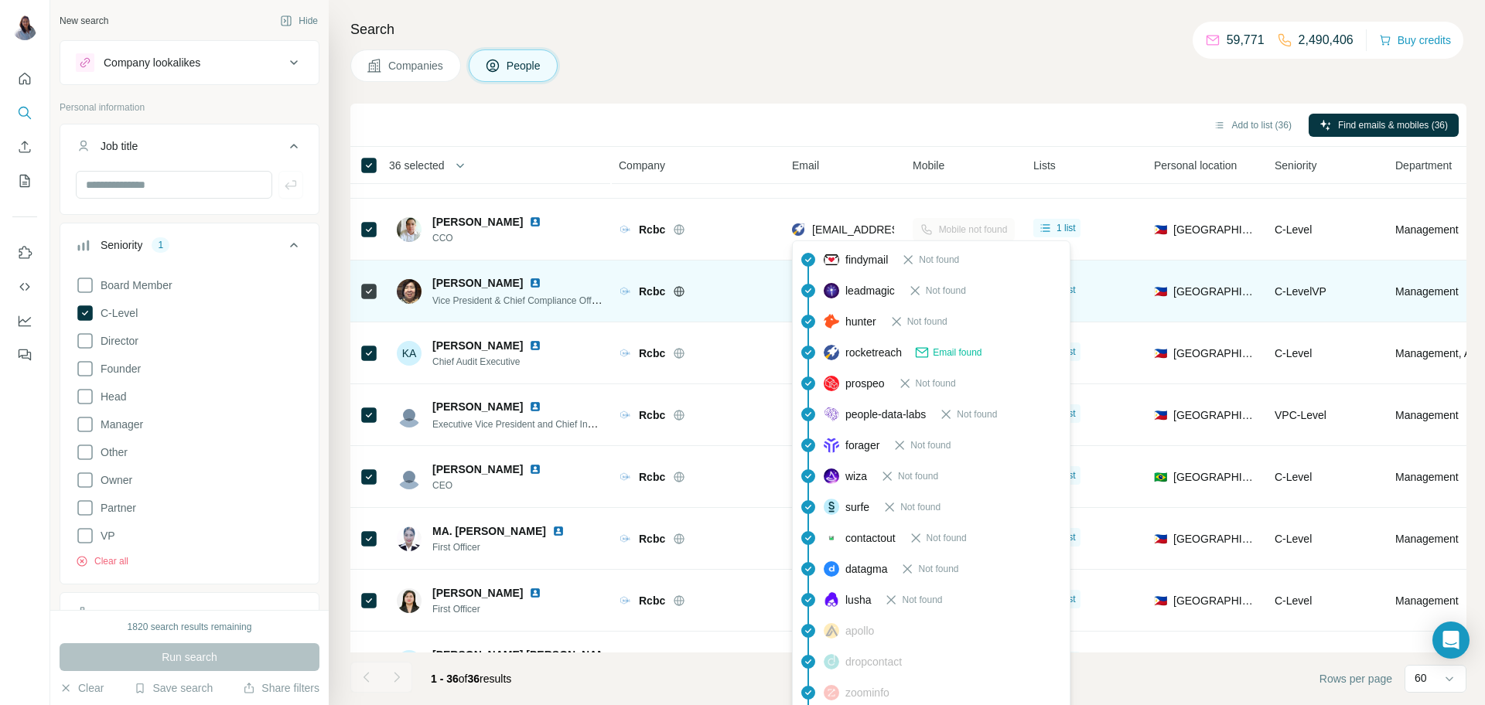
click at [862, 341] on div "rocketreach Email found" at bounding box center [931, 352] width 271 height 31
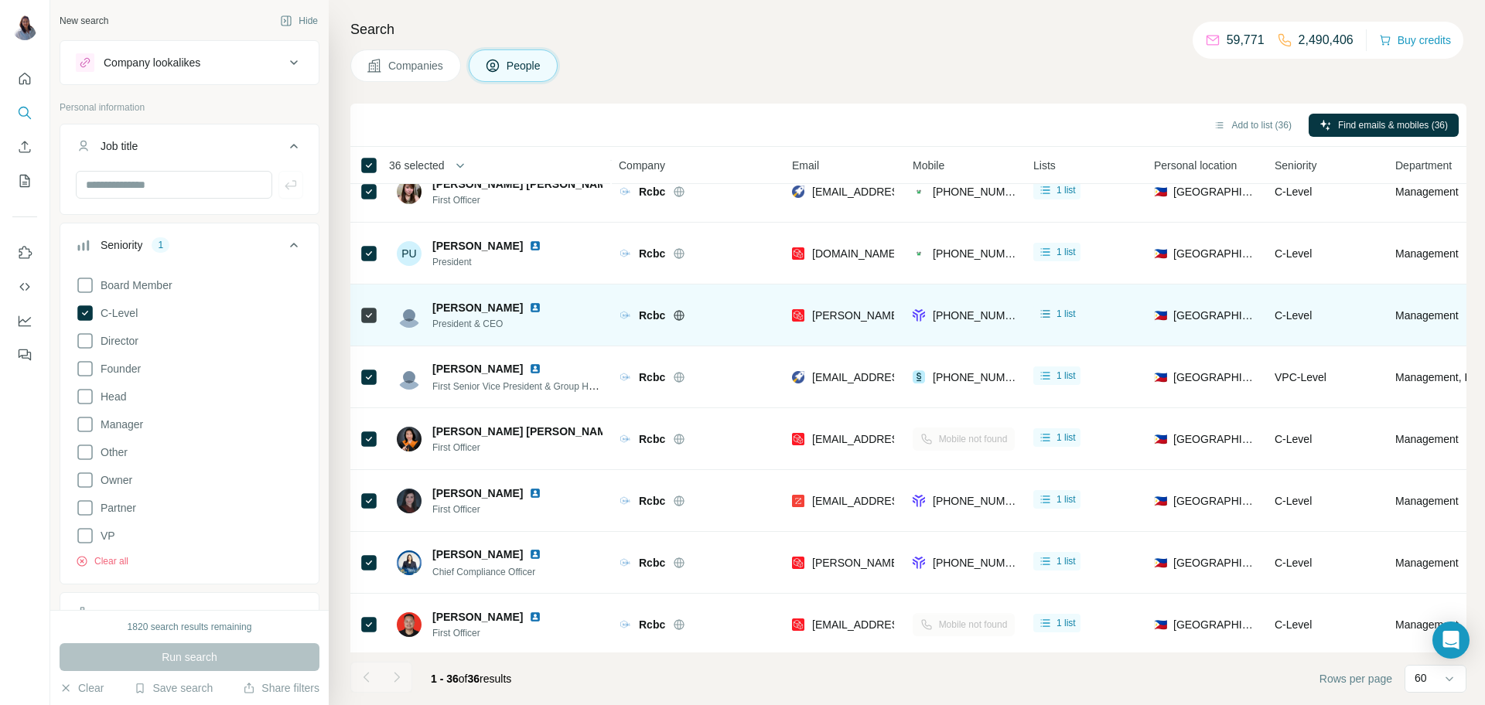
scroll to position [1759, 1]
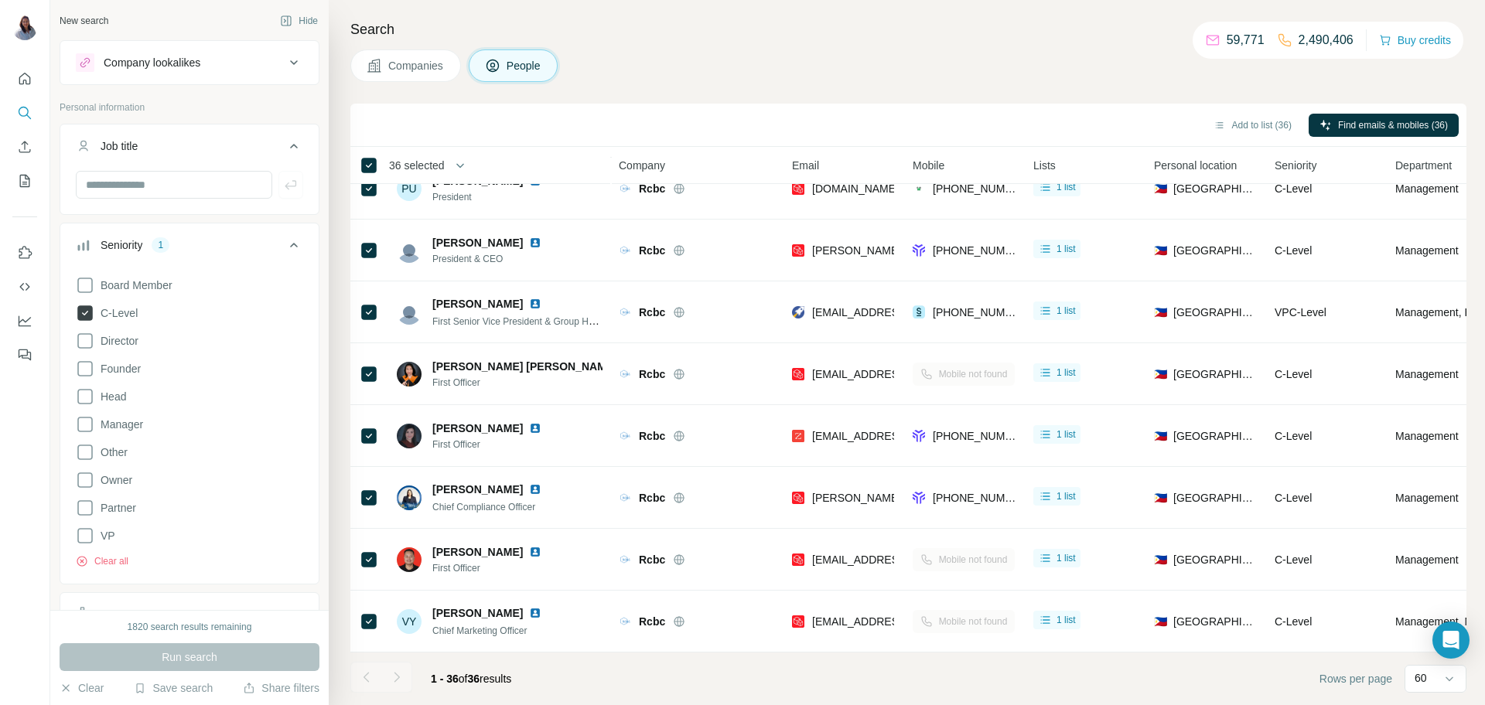
click at [87, 313] on icon at bounding box center [84, 313] width 15 height 15
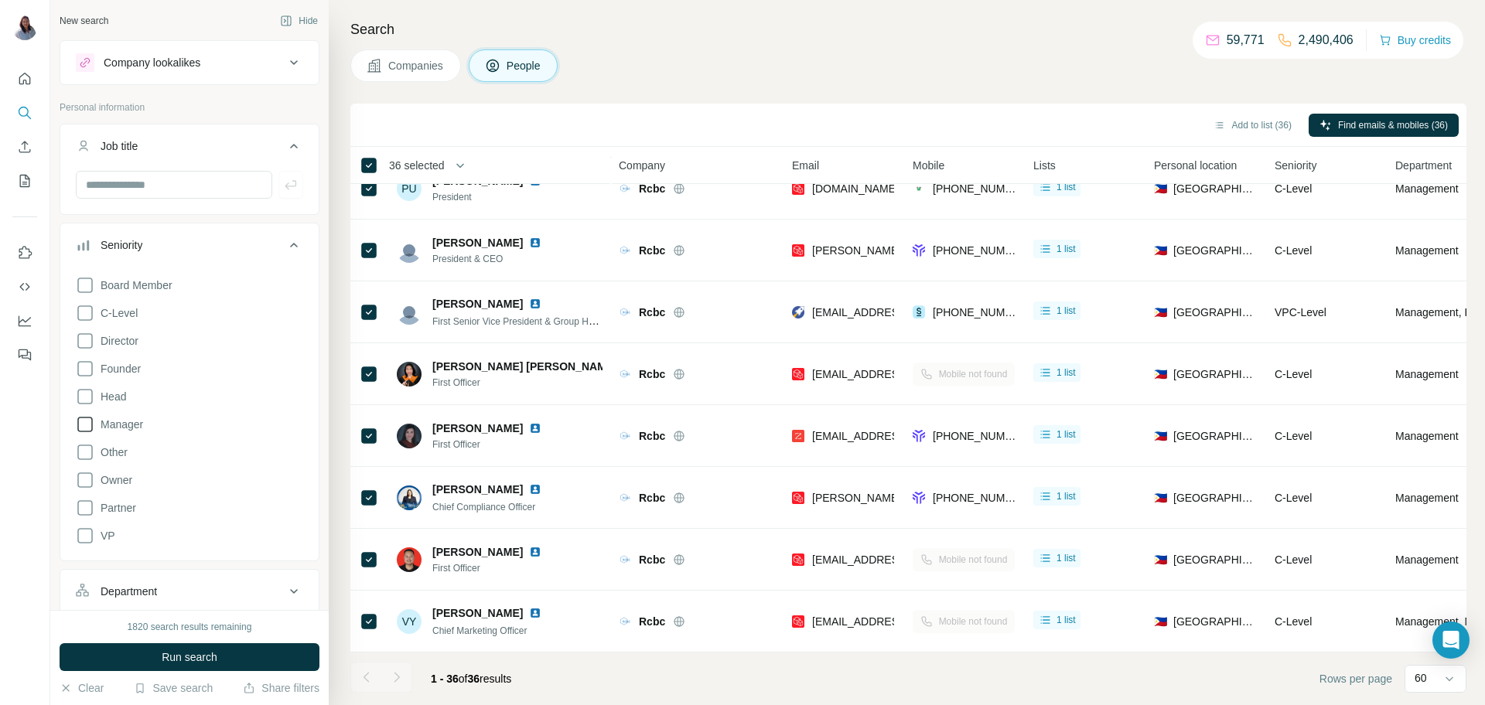
click at [84, 424] on icon at bounding box center [85, 424] width 19 height 19
click at [80, 395] on icon at bounding box center [85, 397] width 19 height 19
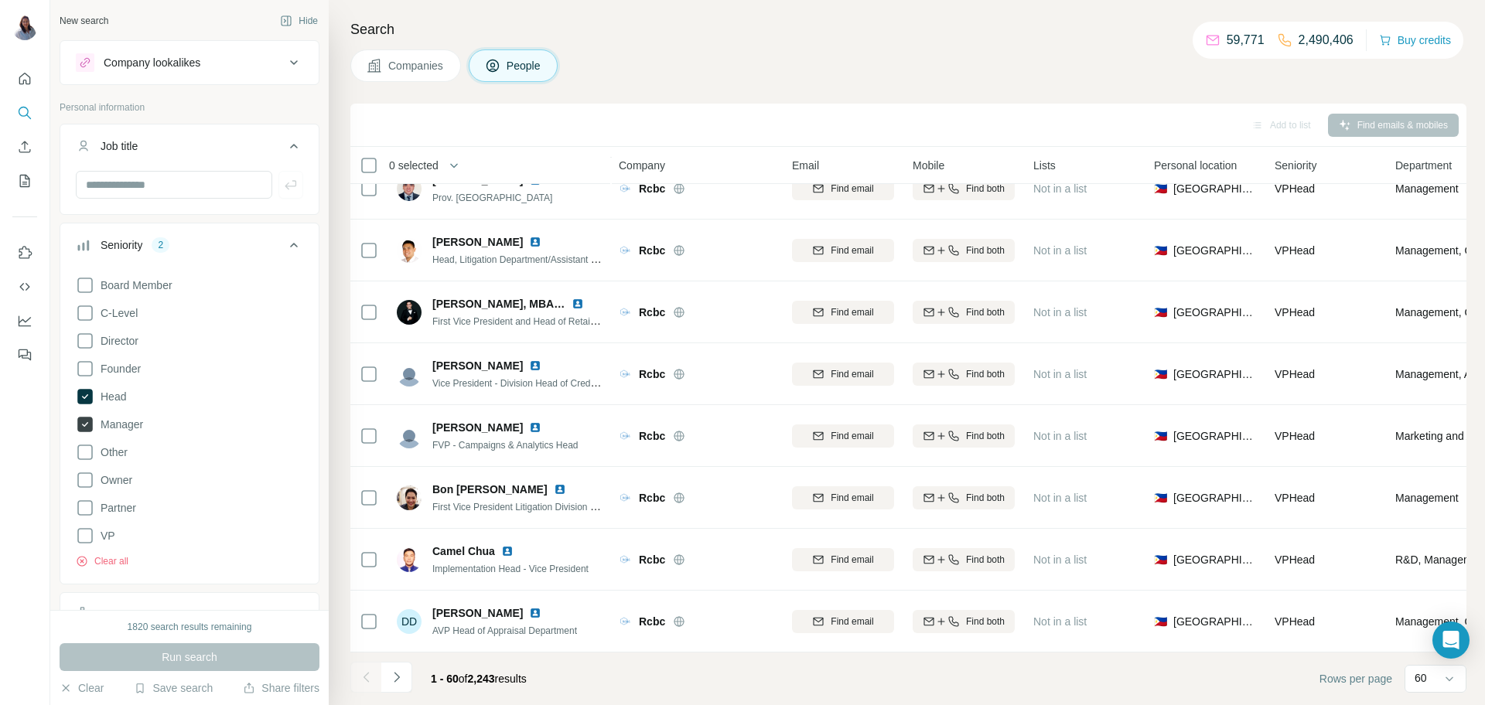
scroll to position [1759, 1]
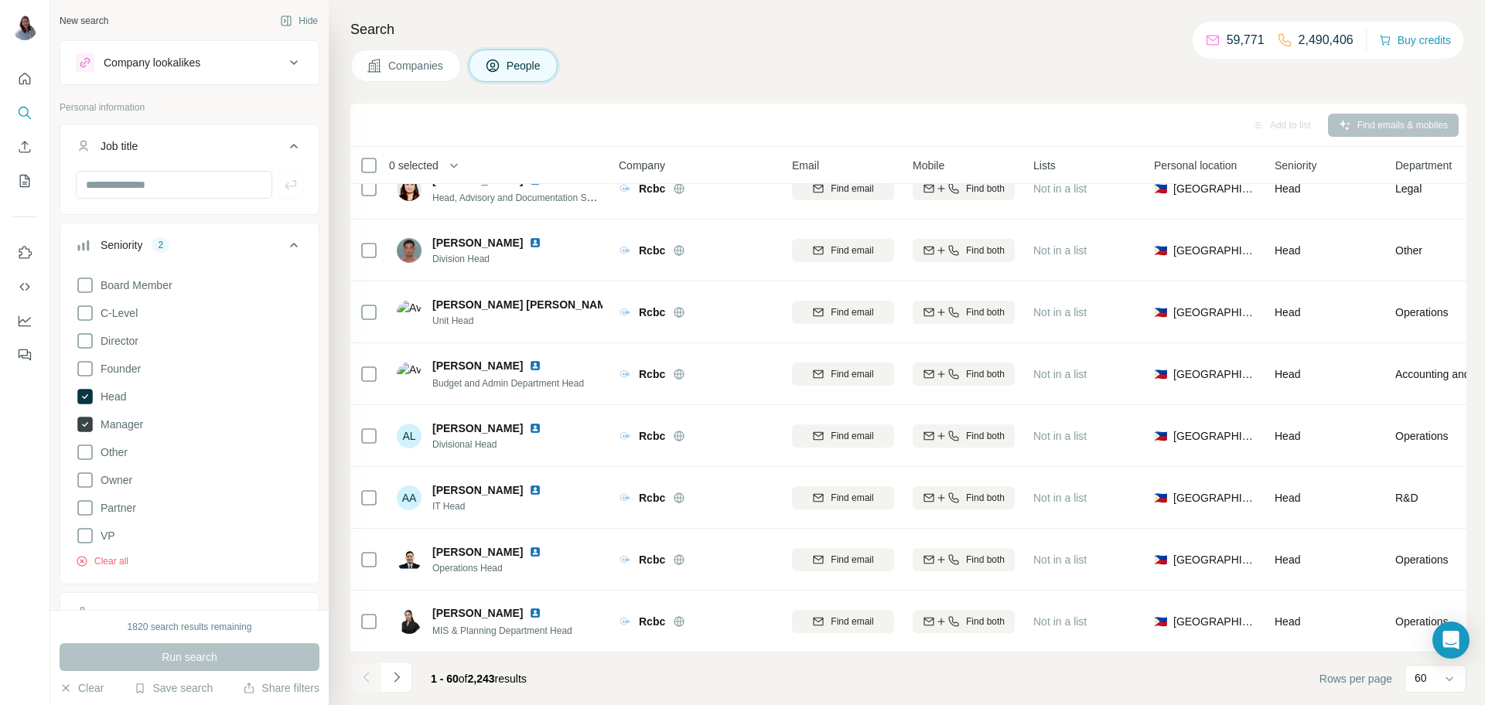
click at [85, 421] on icon at bounding box center [84, 424] width 15 height 15
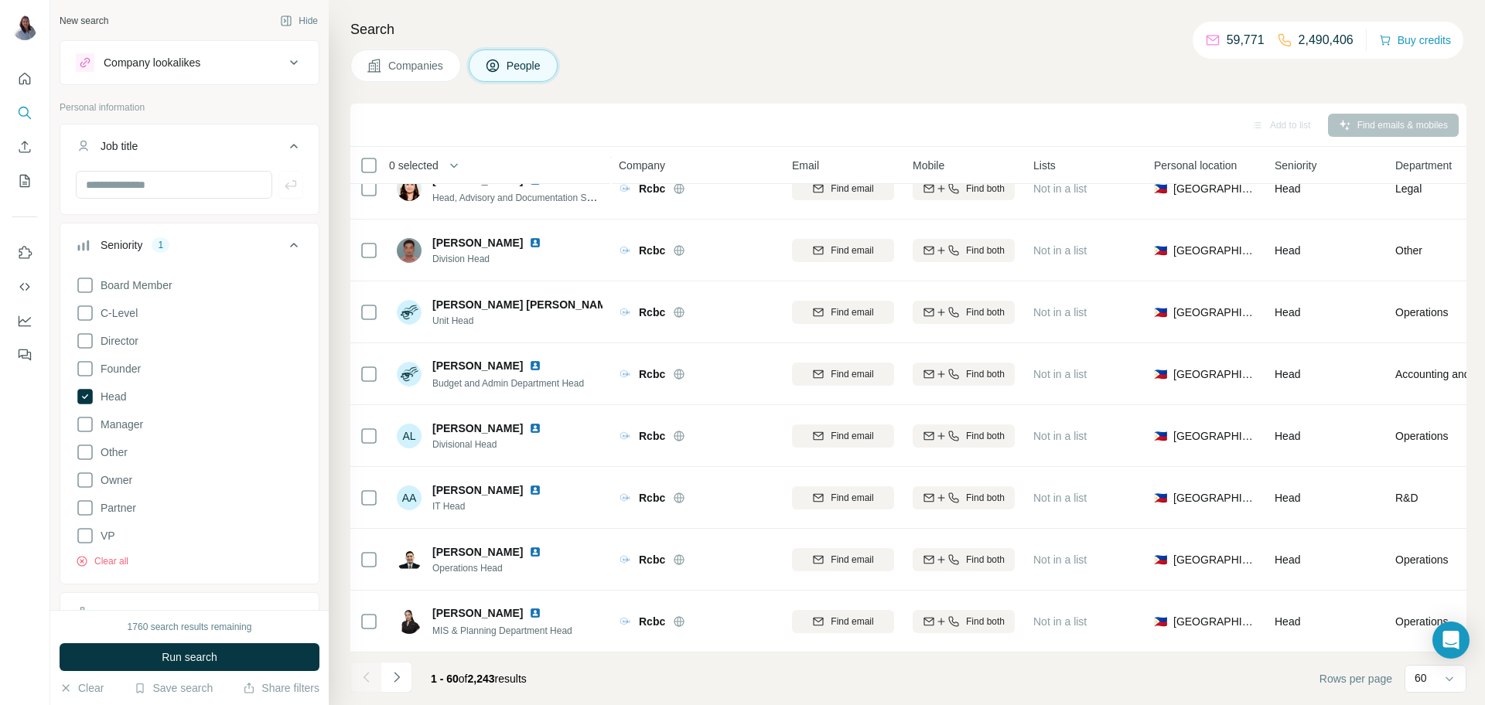
click at [184, 659] on span "Run search" at bounding box center [190, 657] width 56 height 15
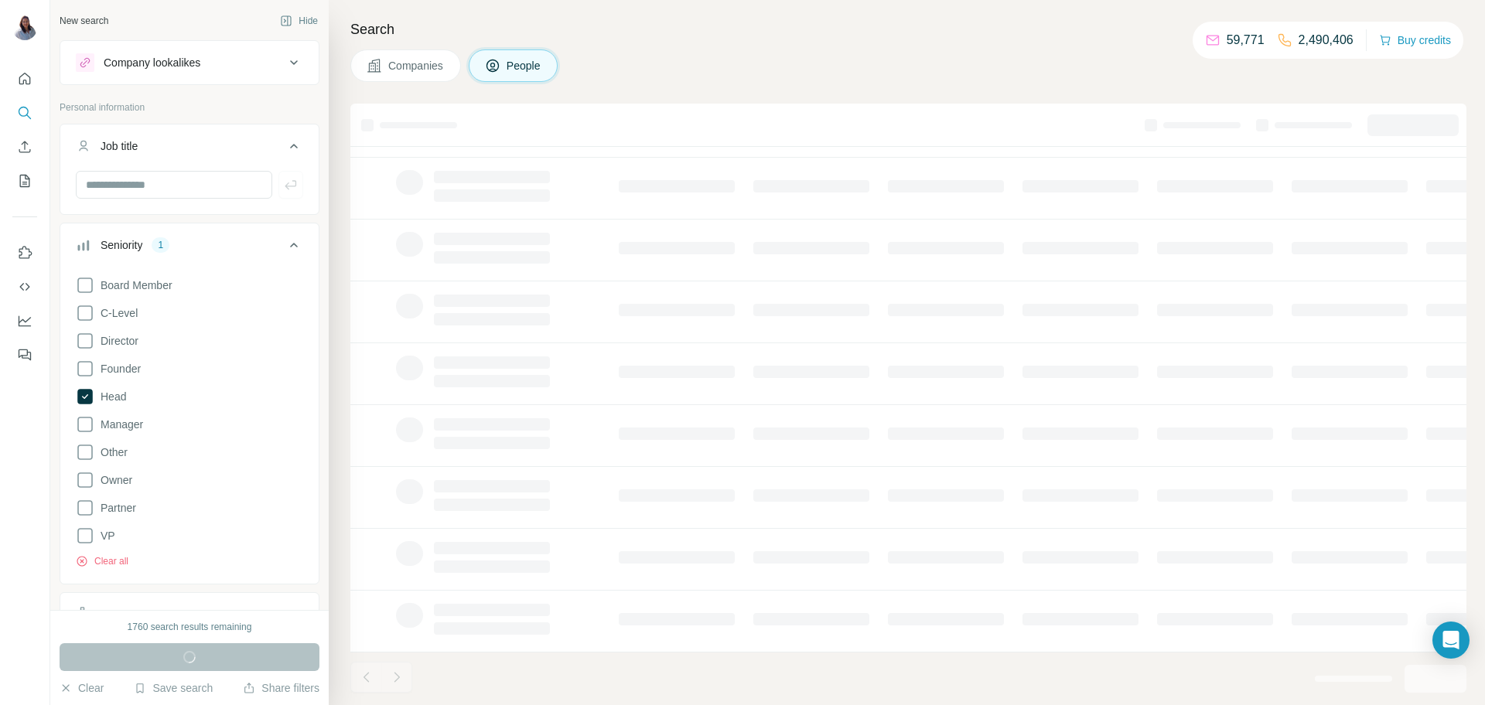
scroll to position [150, 1]
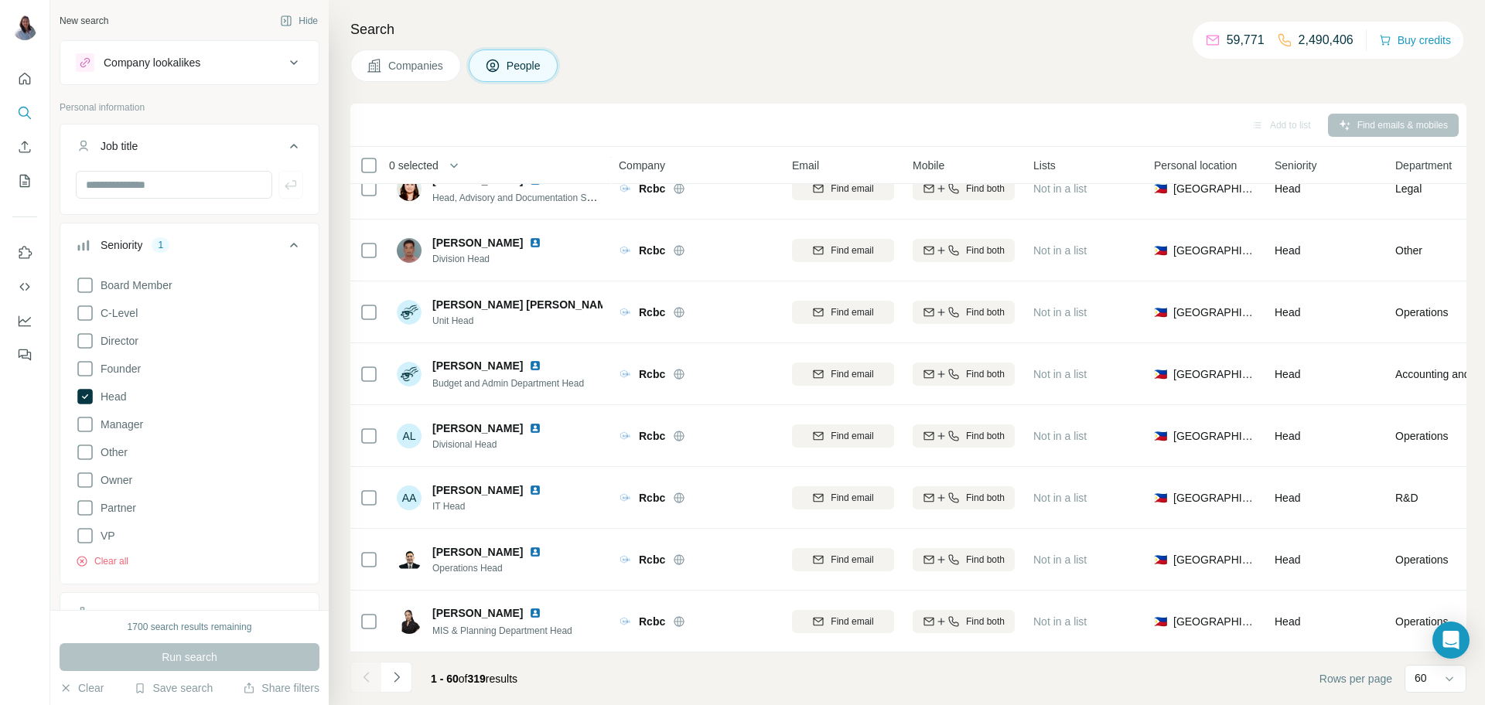
scroll to position [0, 2]
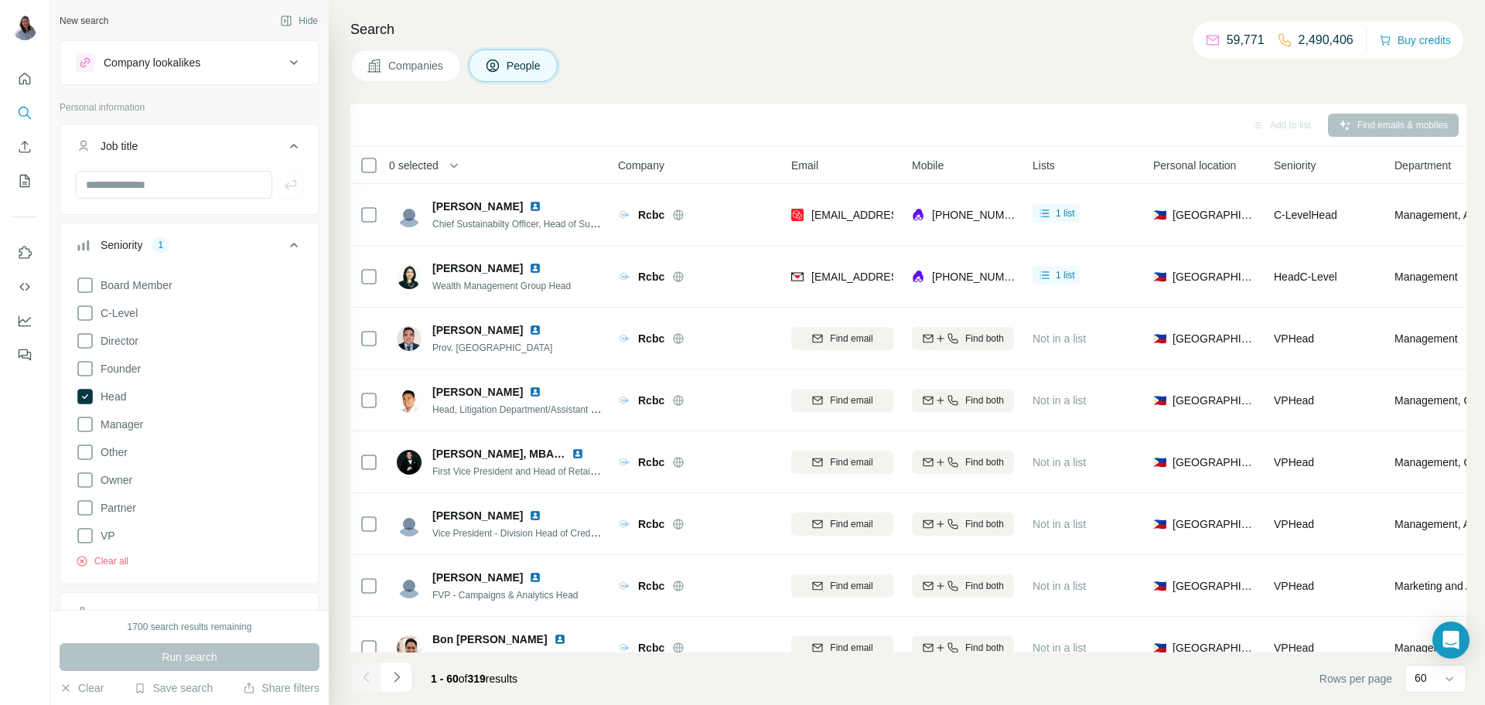
click at [887, 75] on div "Companies People" at bounding box center [908, 66] width 1116 height 32
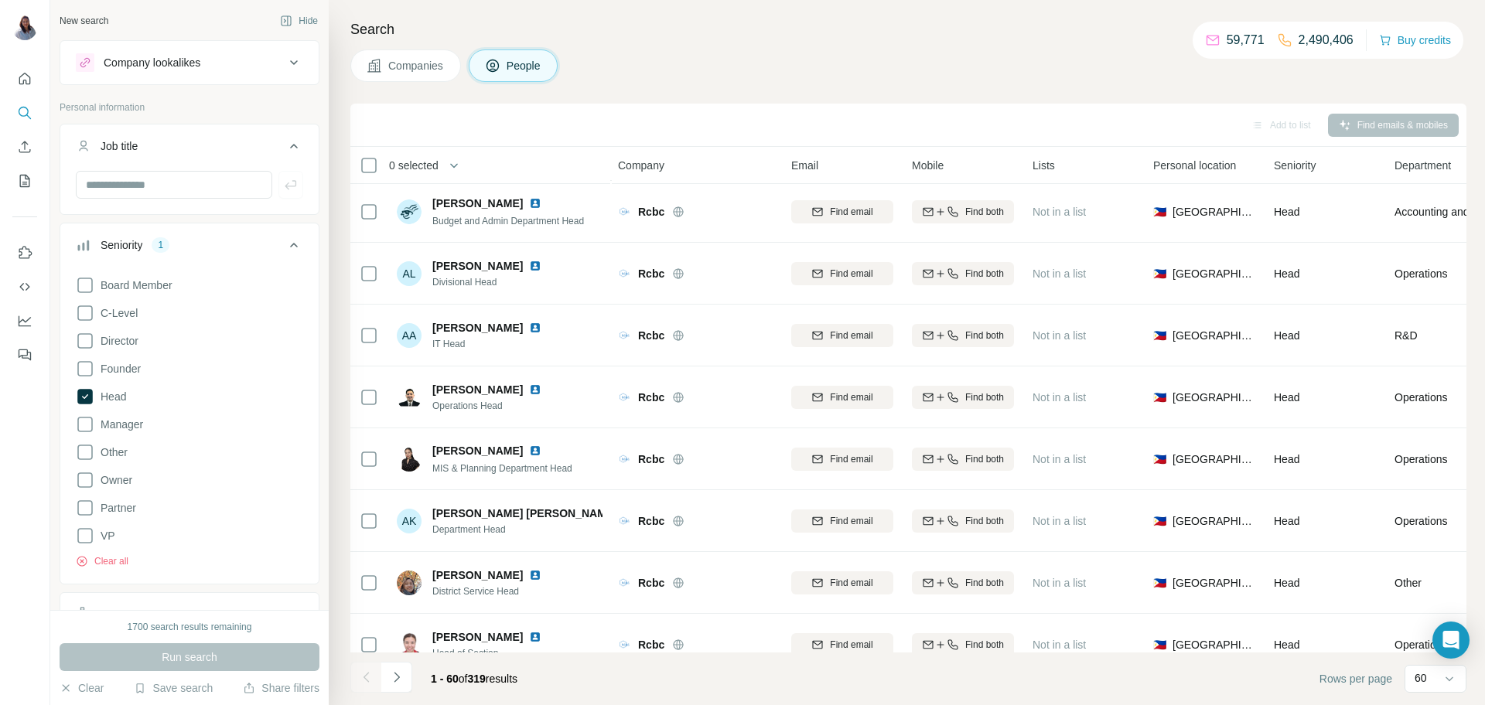
scroll to position [1925, 2]
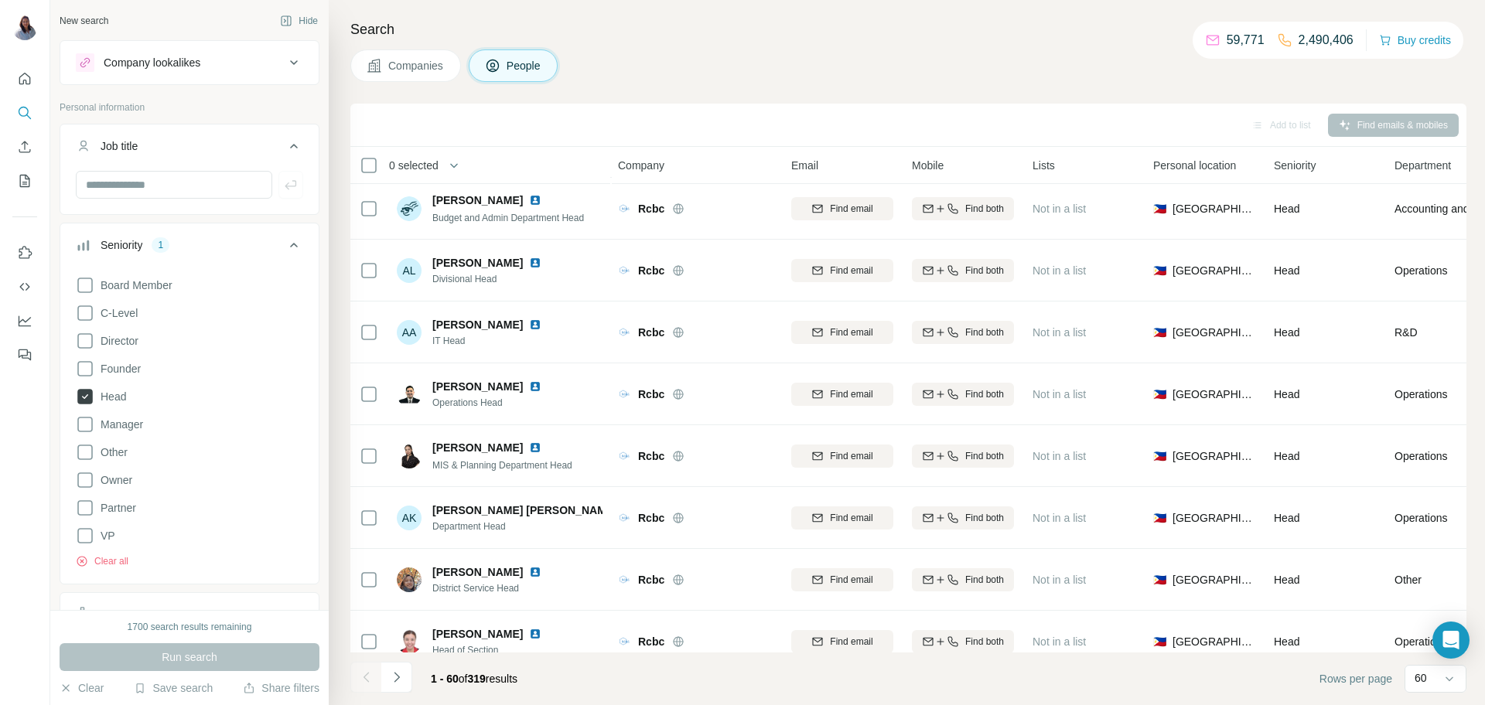
click at [87, 399] on icon at bounding box center [84, 396] width 15 height 15
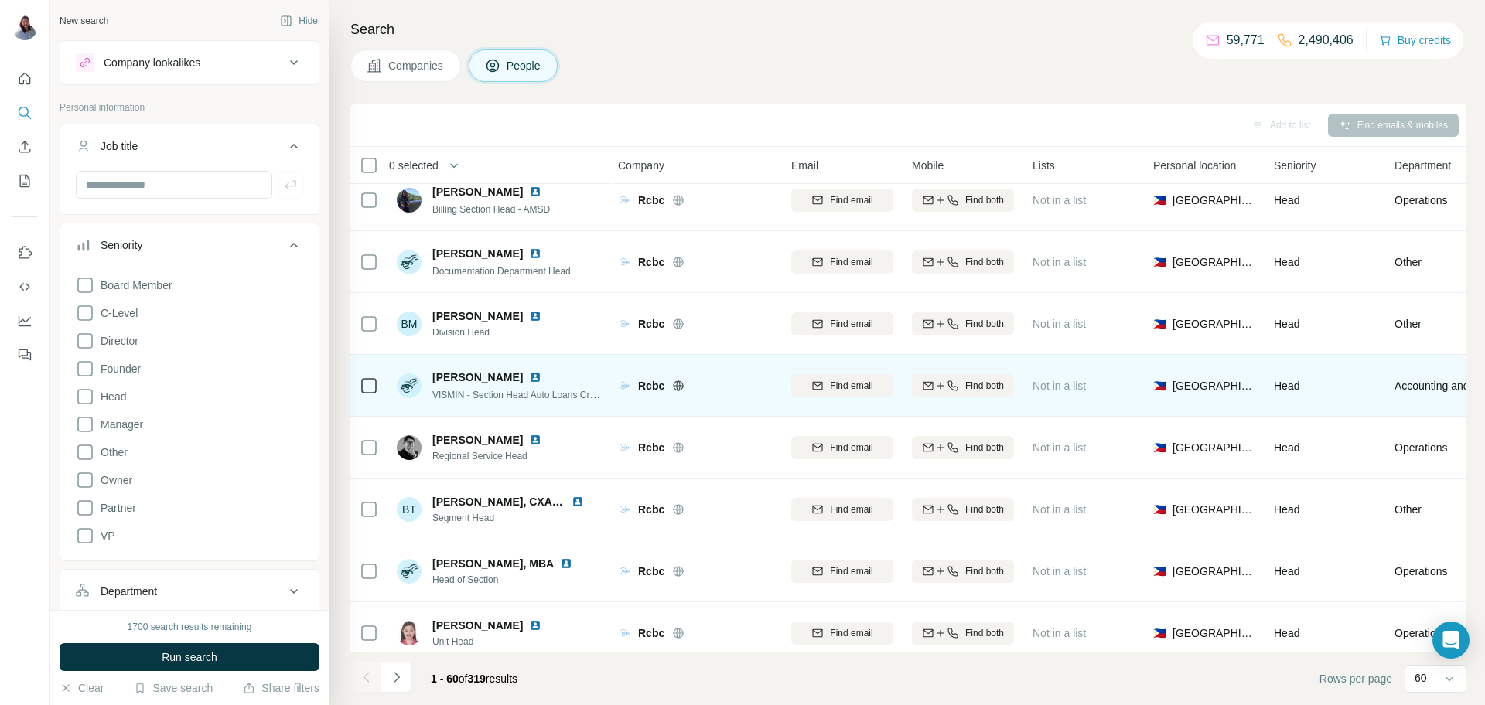
scroll to position [3244, 2]
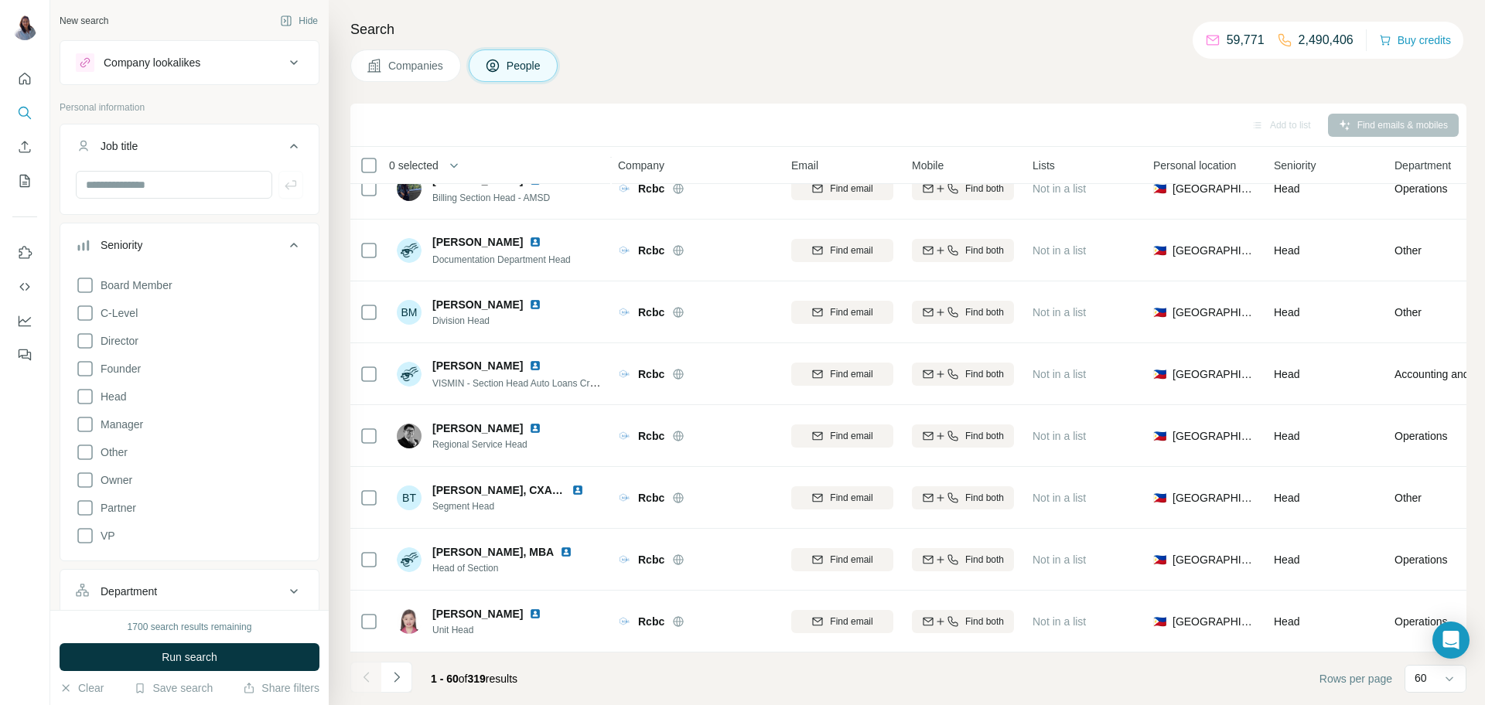
click at [87, 422] on icon at bounding box center [85, 424] width 19 height 19
click at [175, 661] on span "Run search" at bounding box center [190, 657] width 56 height 15
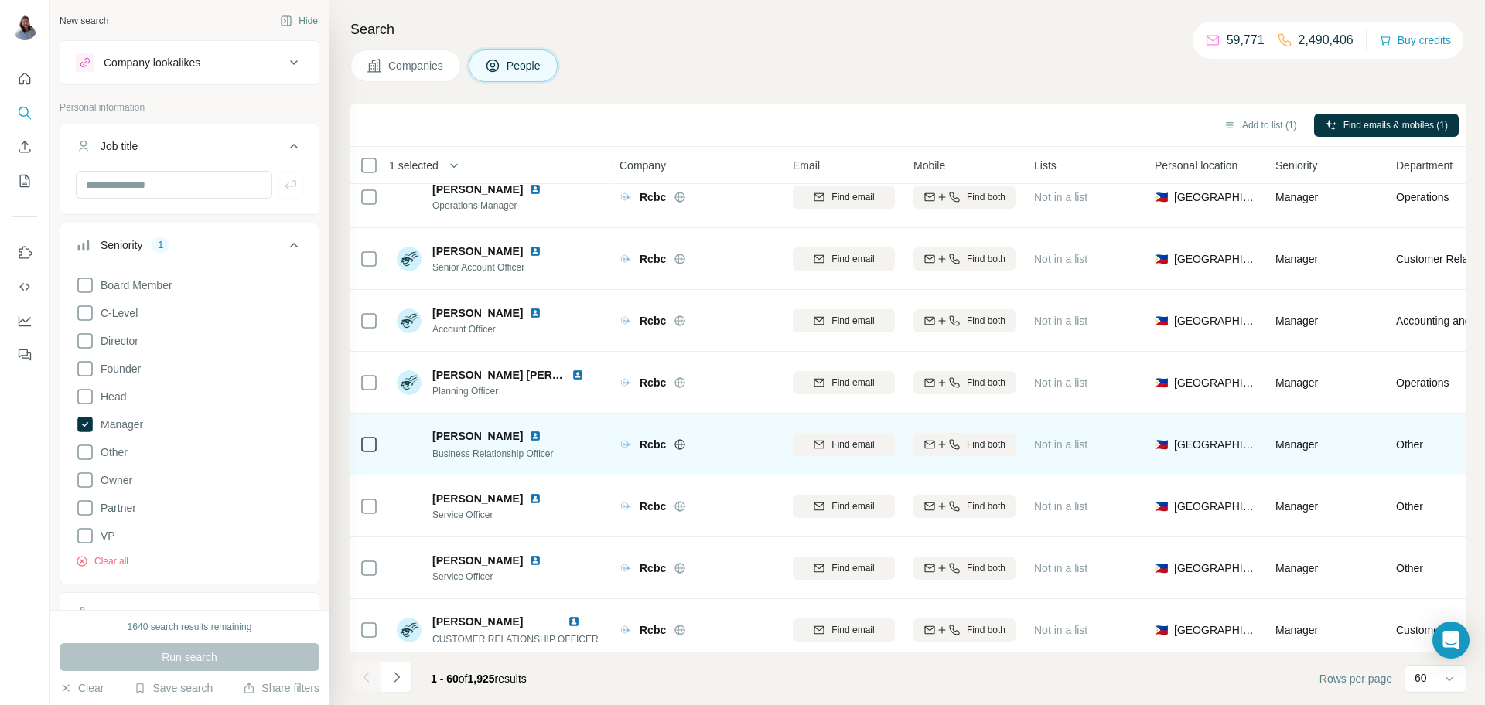
scroll to position [3244, 0]
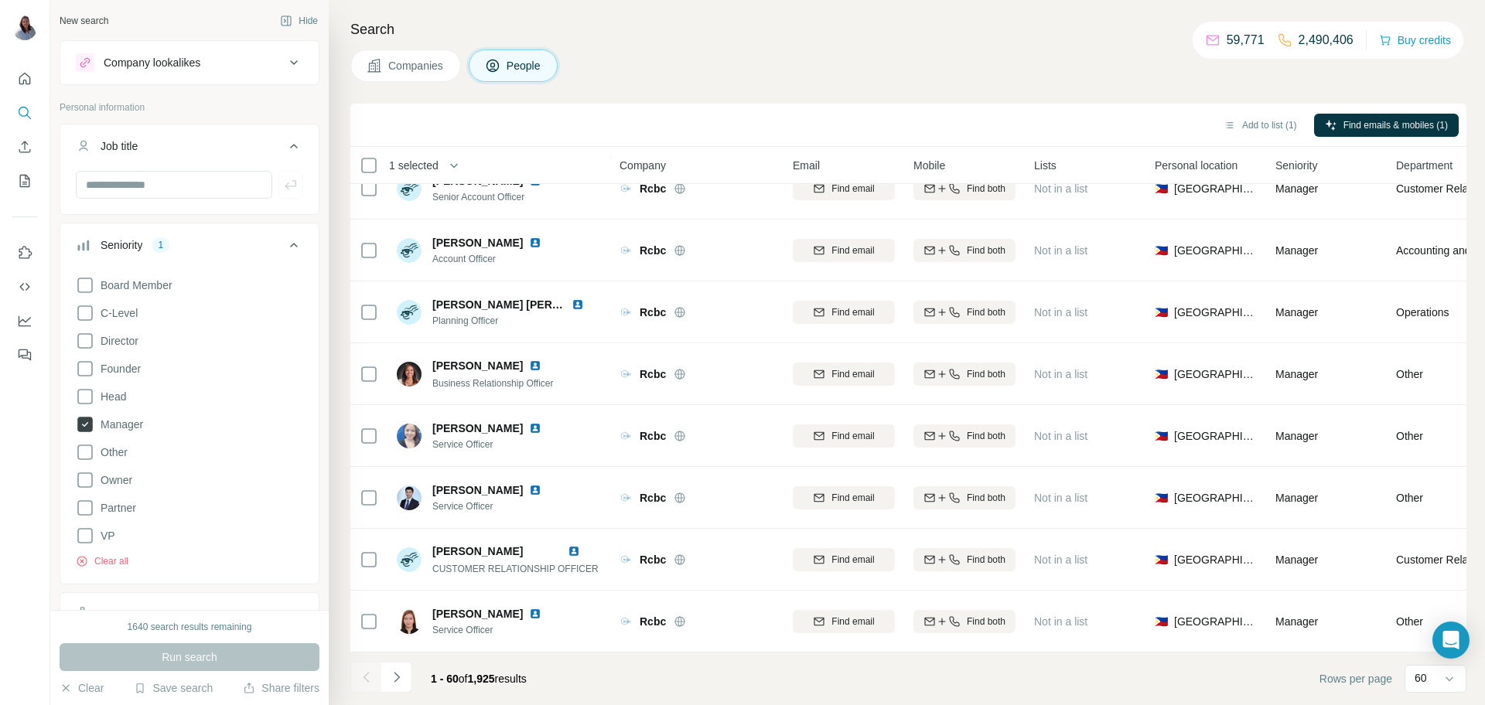
click at [83, 425] on icon at bounding box center [84, 424] width 15 height 15
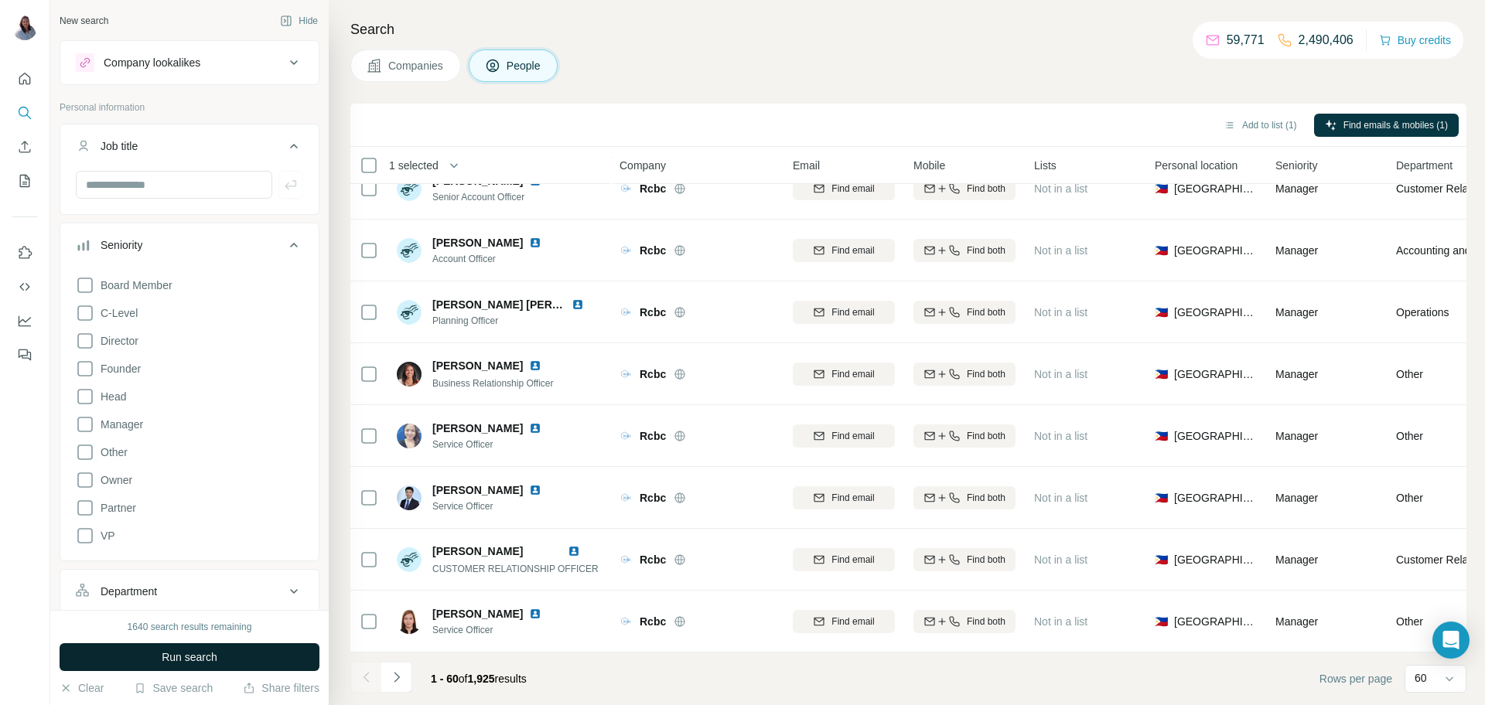
drag, startPoint x: 84, startPoint y: 534, endPoint x: 196, endPoint y: 666, distance: 172.9
click at [85, 534] on icon at bounding box center [85, 536] width 19 height 19
click at [185, 678] on div "1640 search results remaining Run search Clear Save search Share filters" at bounding box center [189, 657] width 278 height 95
click at [184, 667] on button "Run search" at bounding box center [190, 658] width 260 height 28
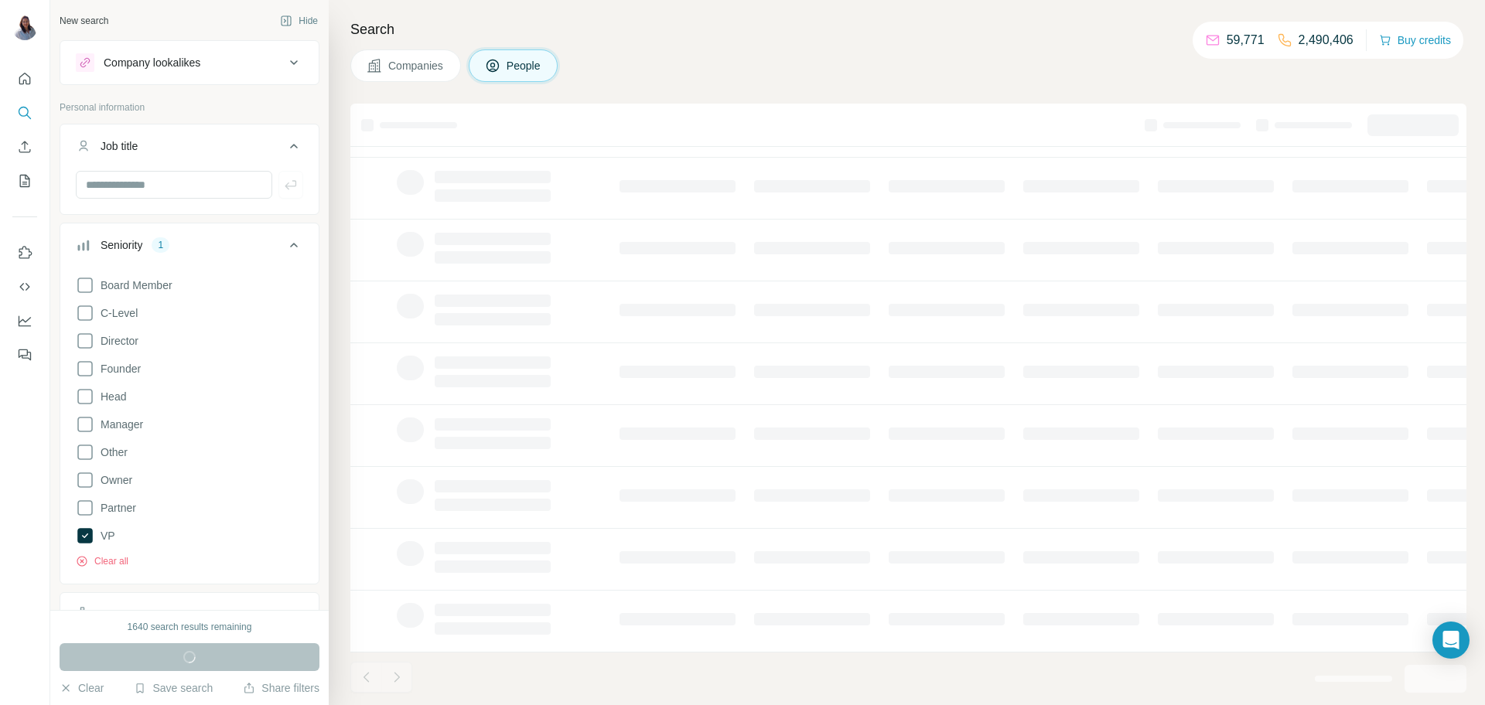
scroll to position [150, 0]
click at [897, 57] on div "Companies People" at bounding box center [908, 66] width 1116 height 32
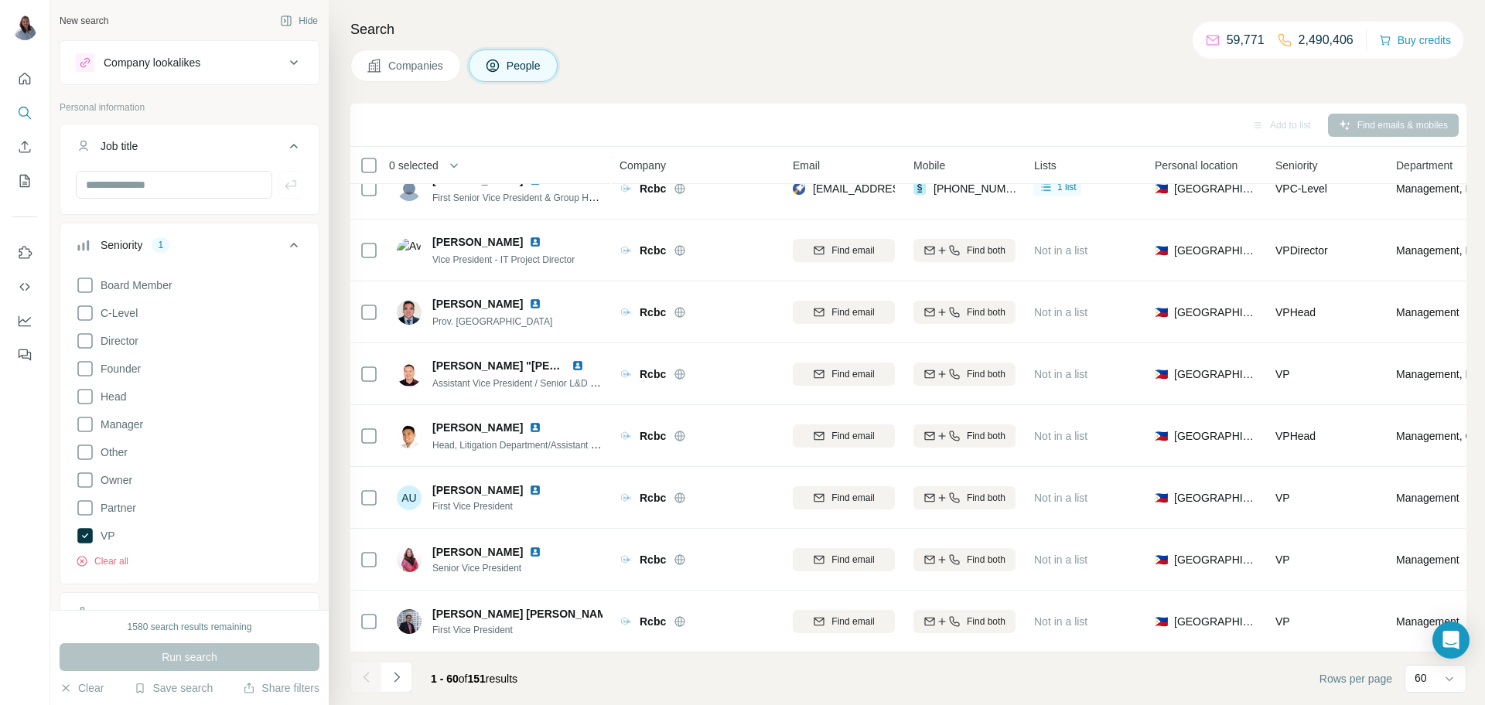
scroll to position [3244, 0]
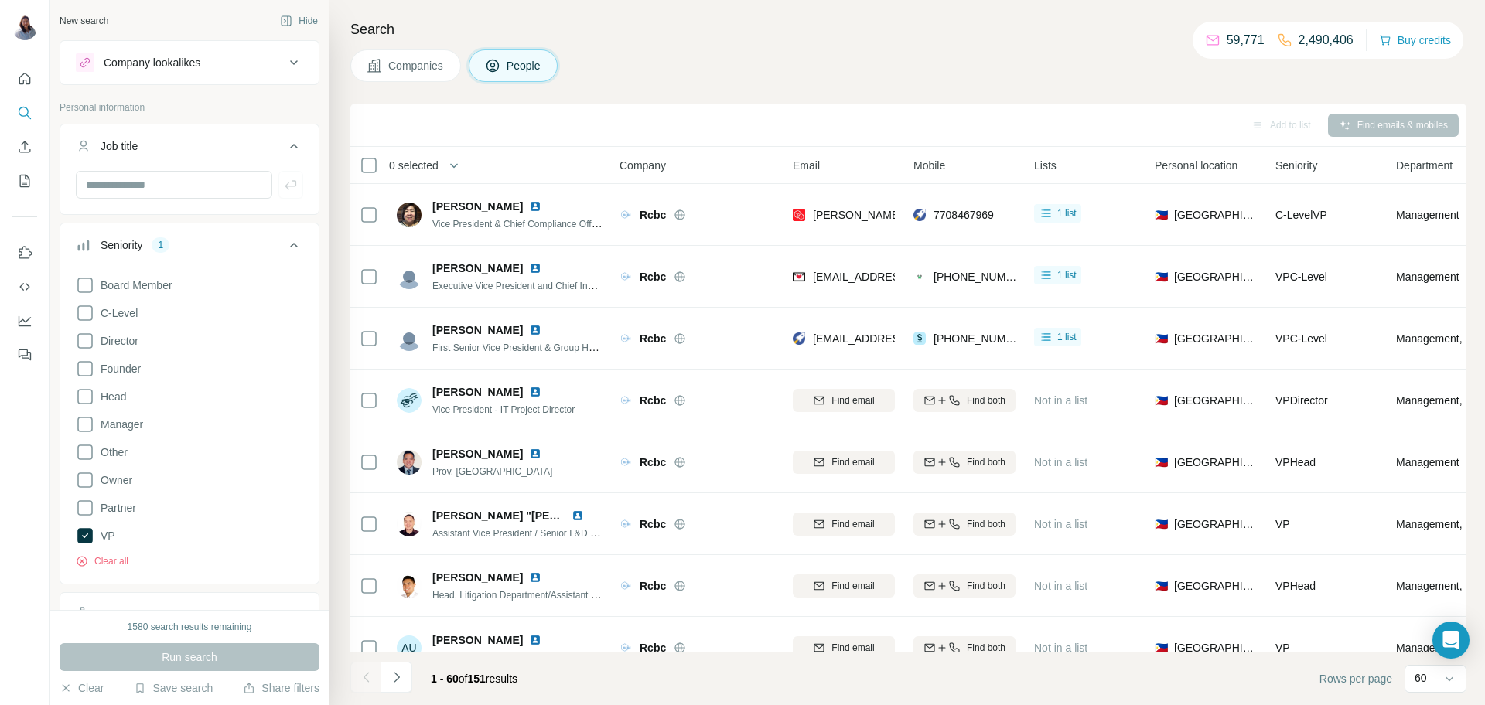
click at [923, 77] on div "Companies People" at bounding box center [908, 66] width 1116 height 32
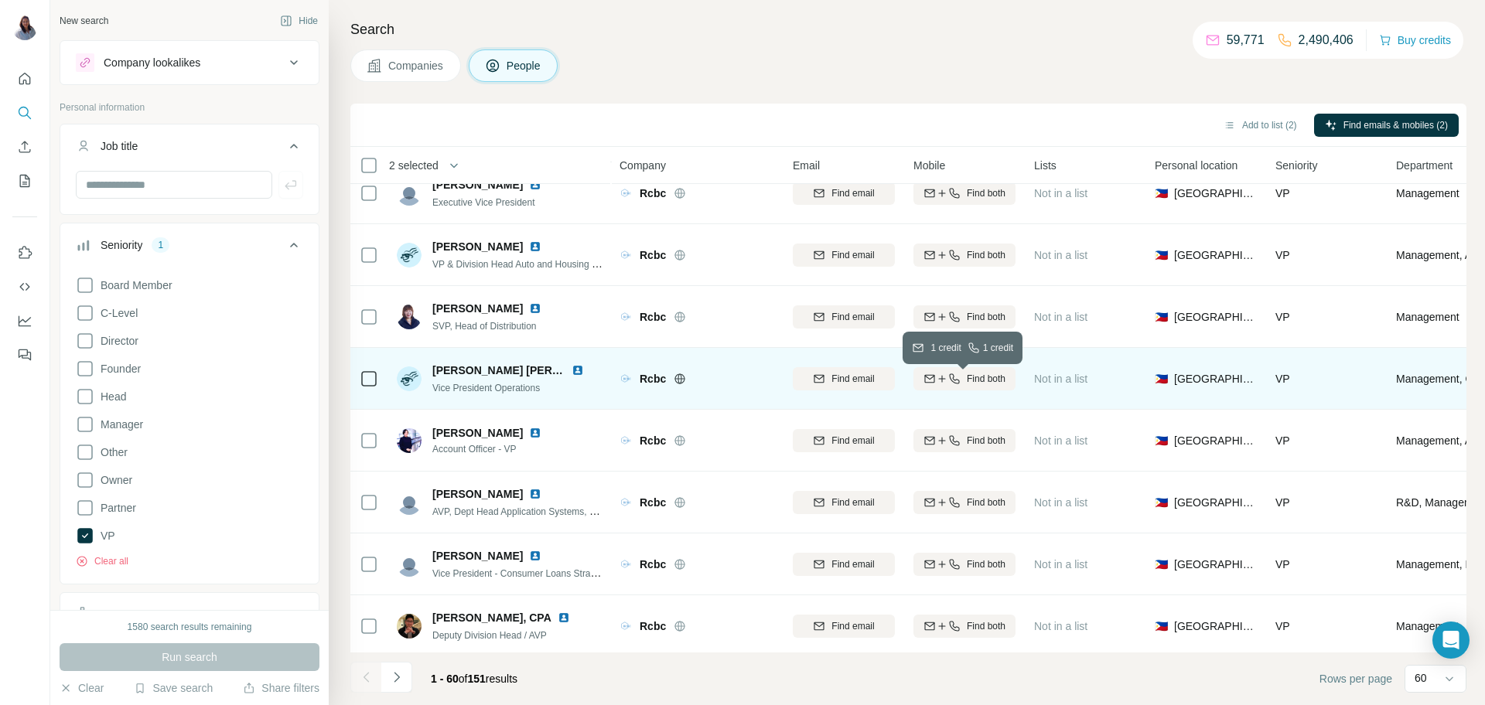
scroll to position [3244, 0]
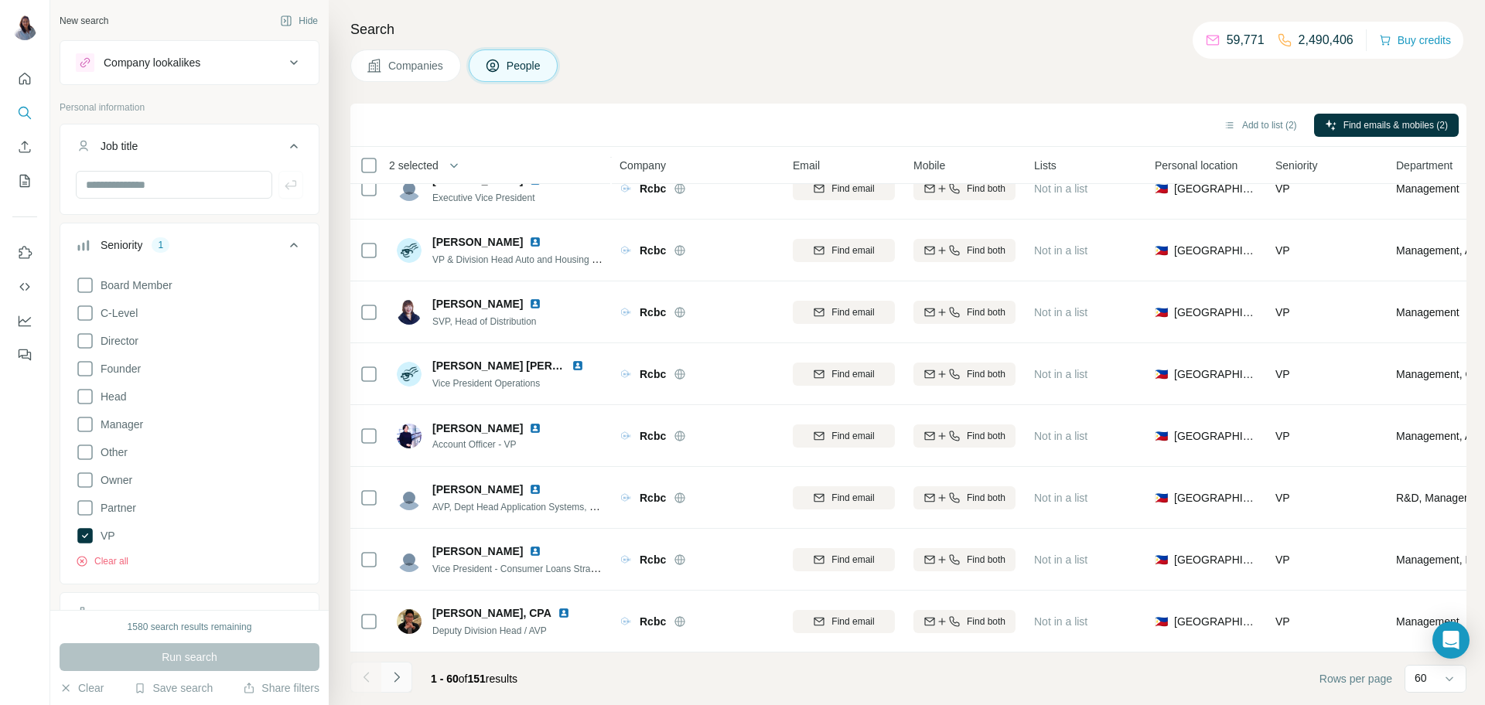
click at [399, 678] on icon "Navigate to next page" at bounding box center [396, 677] width 15 height 15
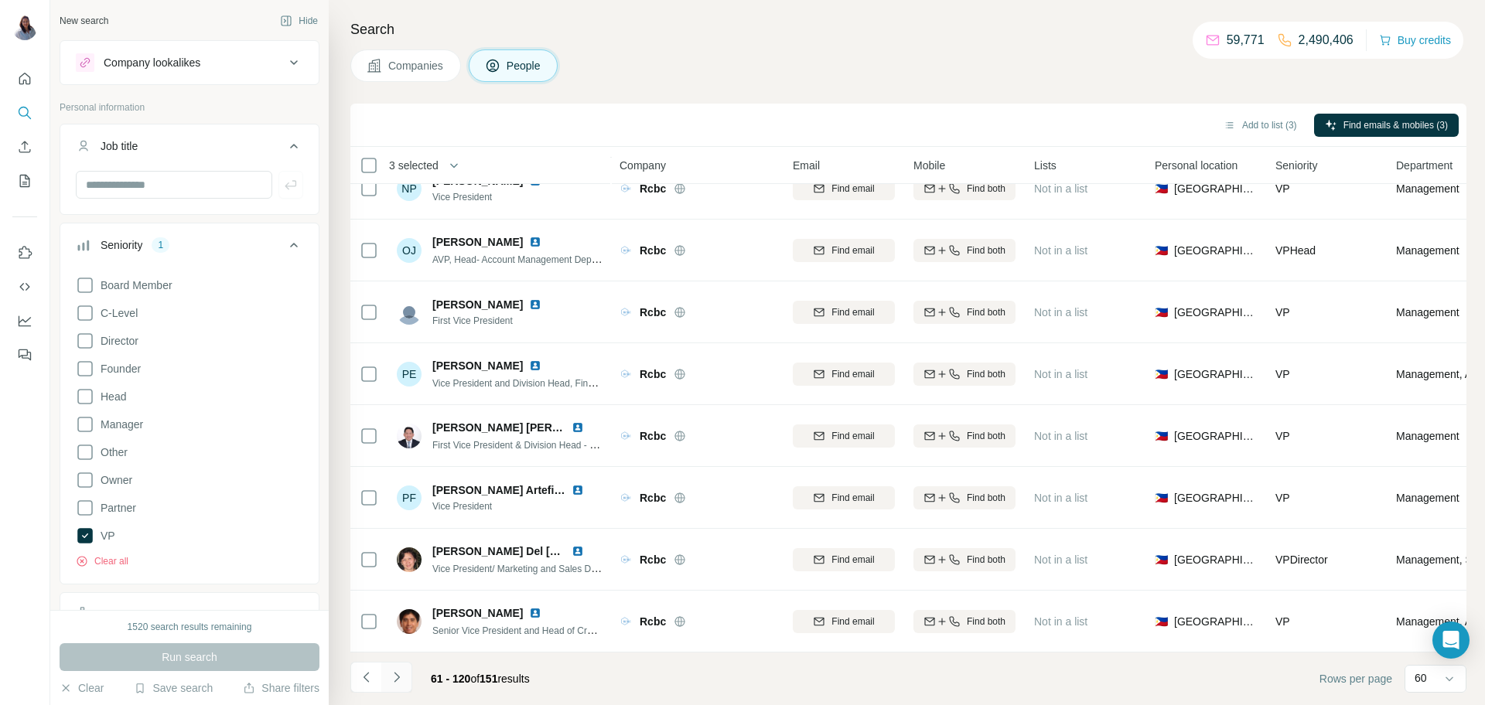
click at [397, 680] on icon "Navigate to next page" at bounding box center [396, 677] width 15 height 15
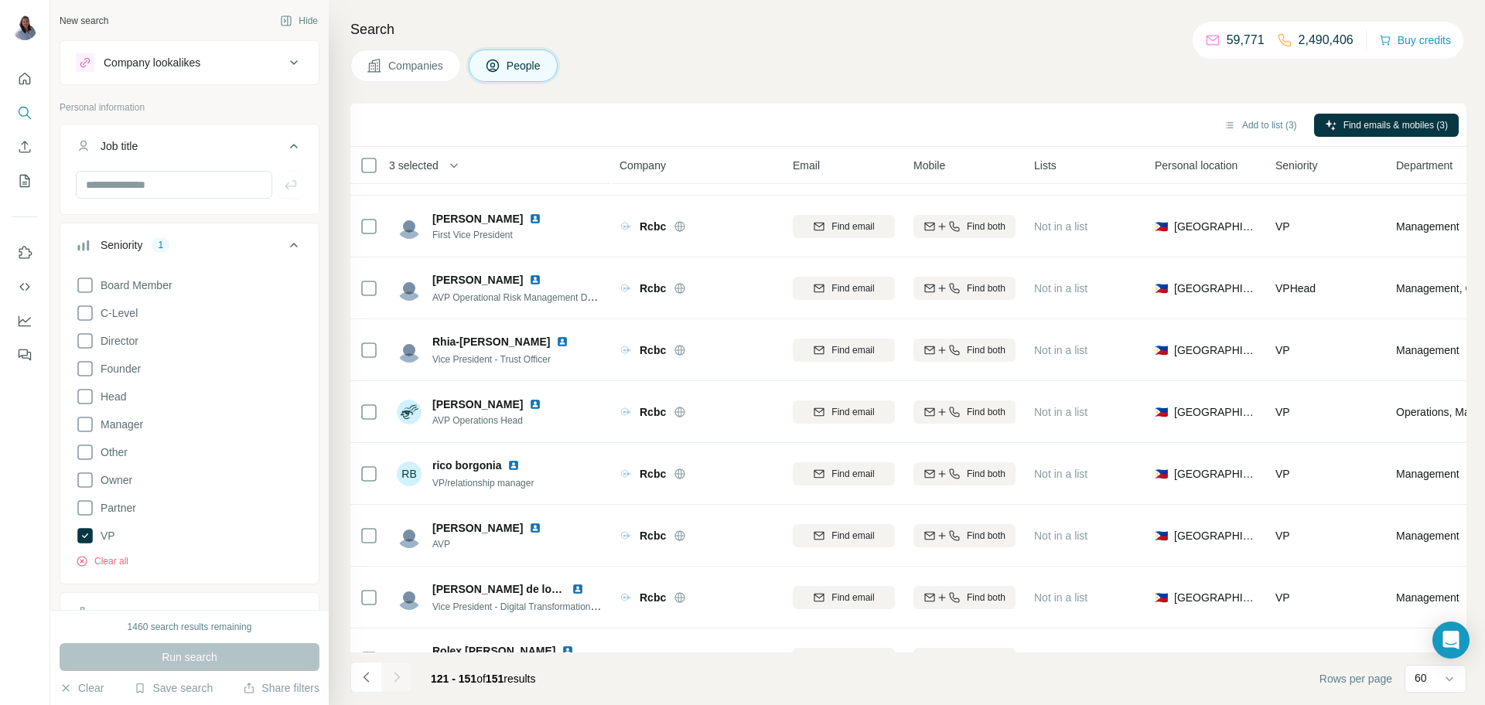
scroll to position [239, 0]
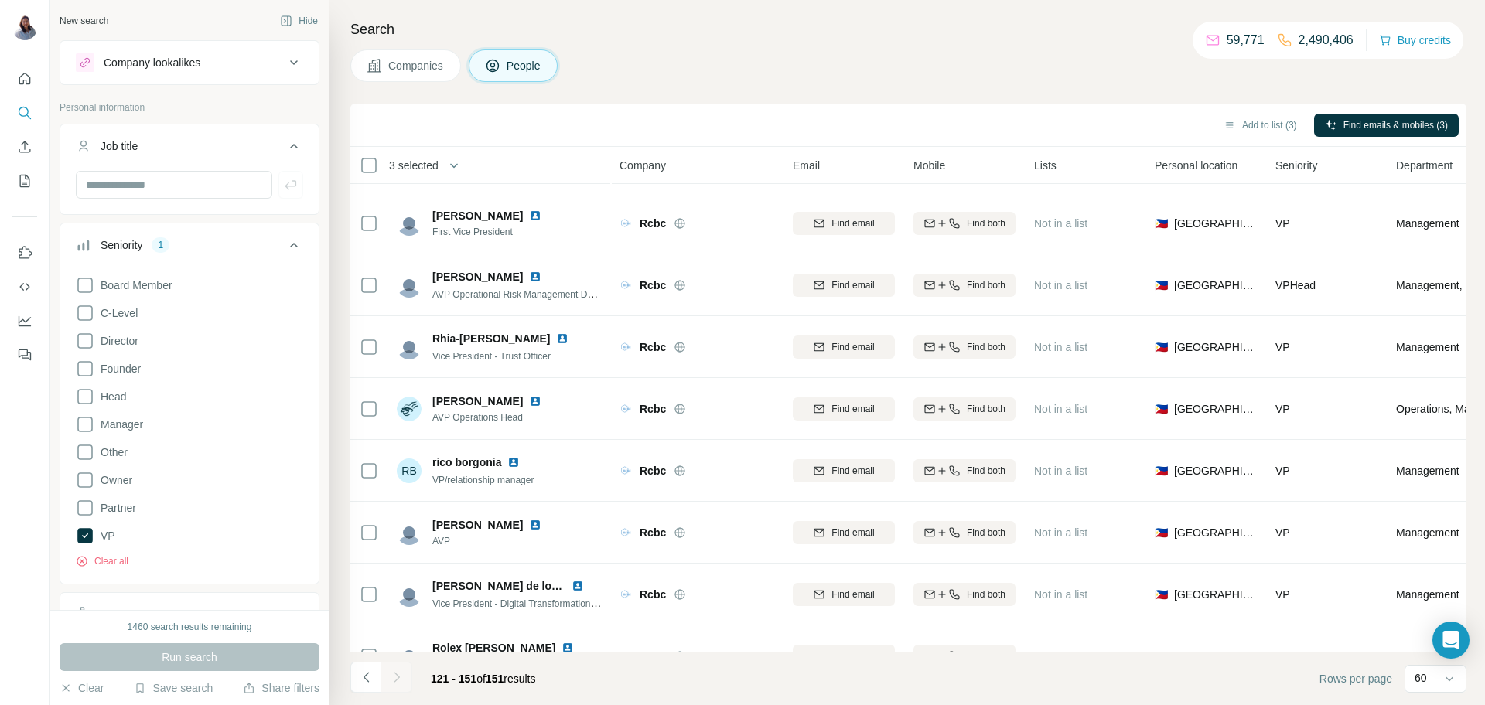
click at [758, 336] on div "Rcbc" at bounding box center [697, 347] width 155 height 43
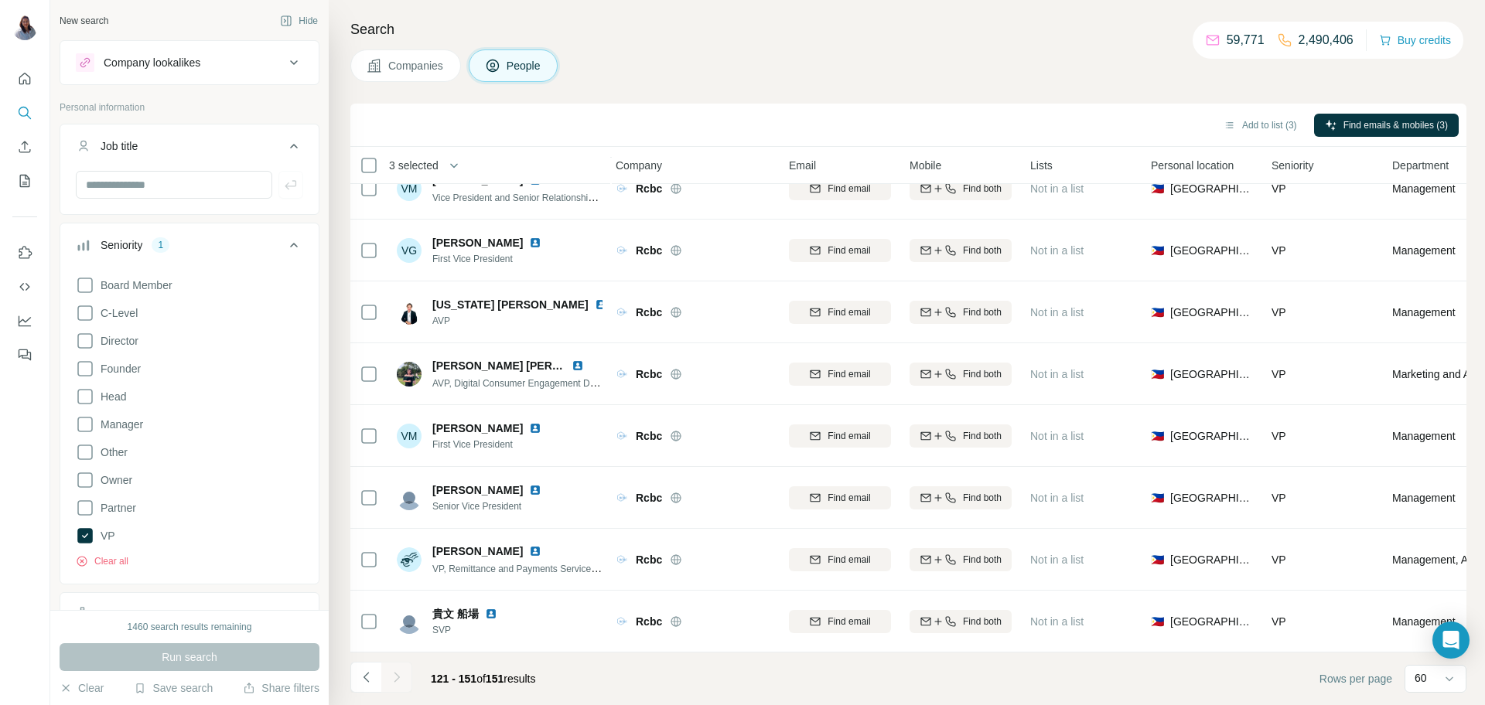
scroll to position [1450, 2]
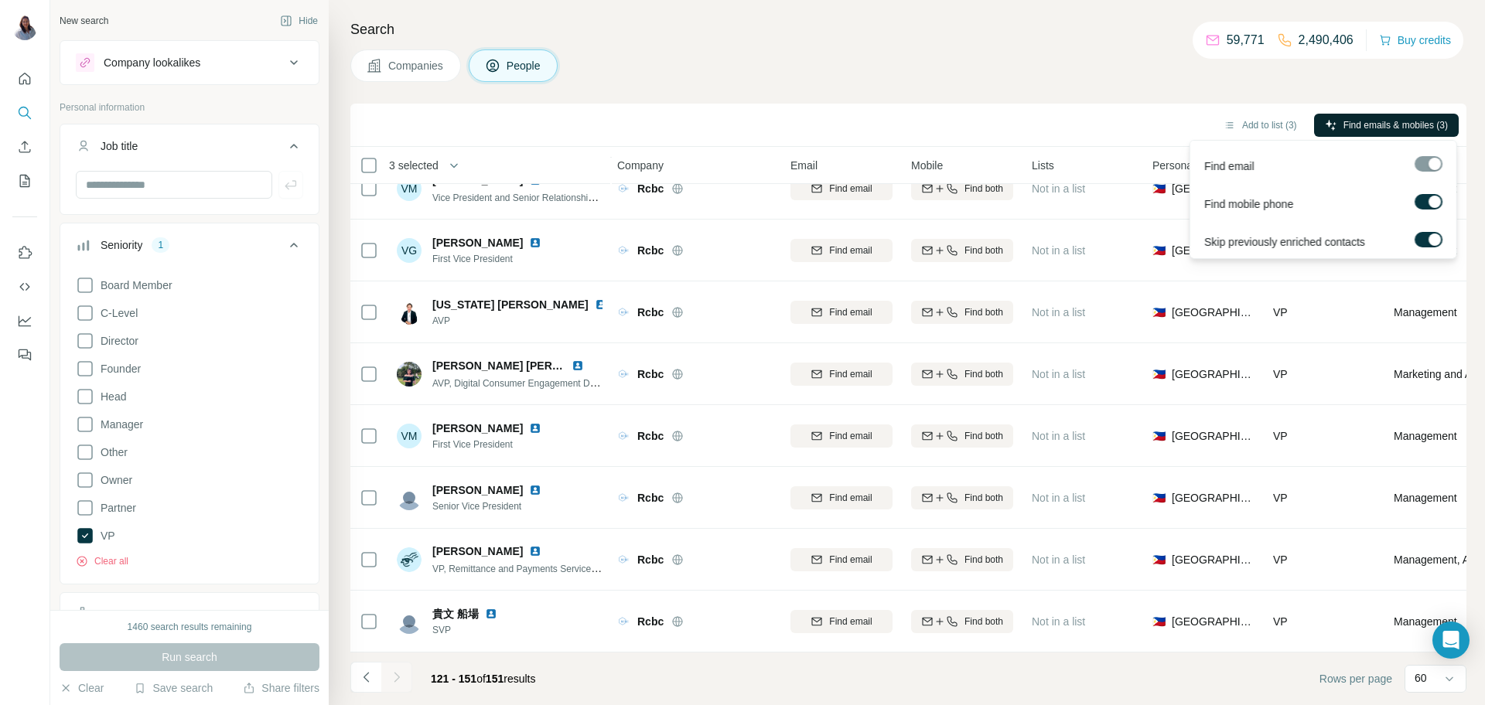
click at [1406, 127] on span "Find emails & mobiles (3)" at bounding box center [1396, 125] width 104 height 14
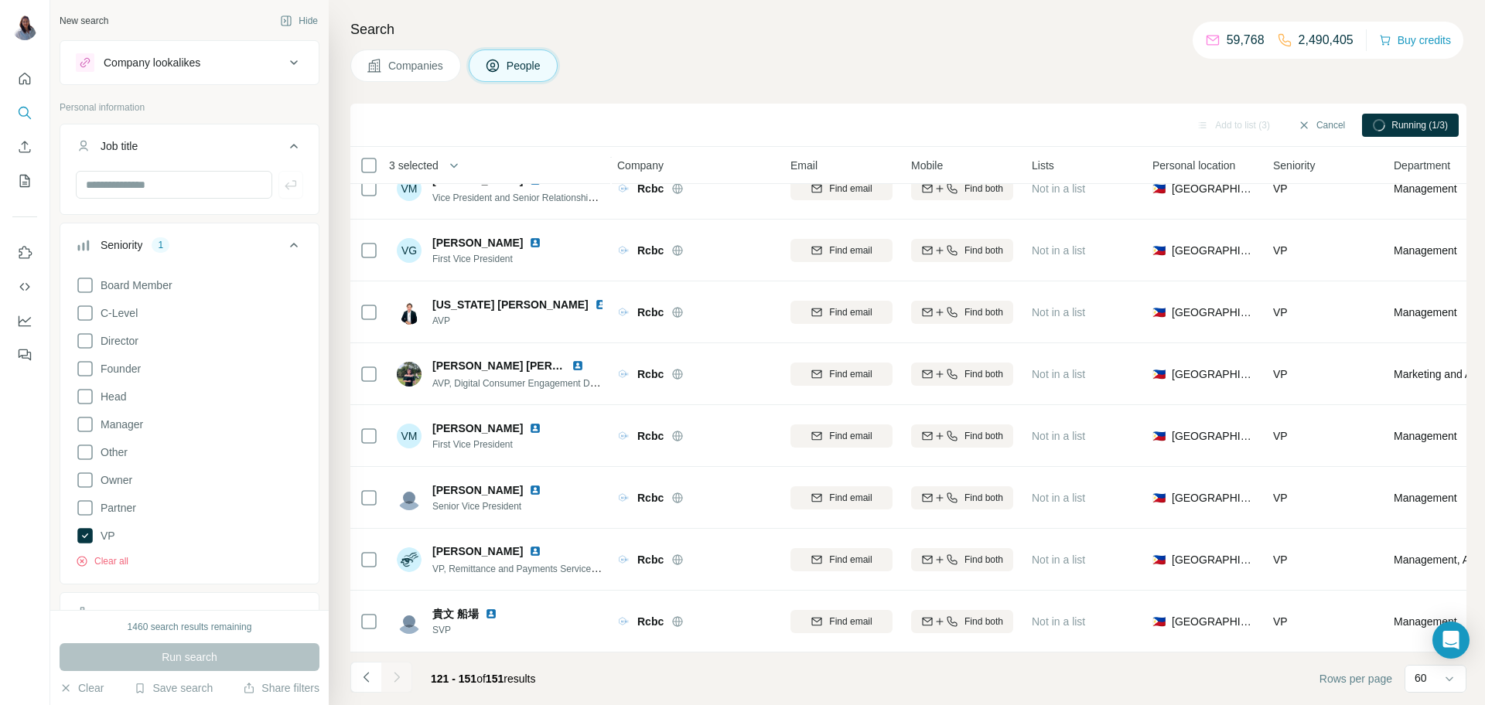
click at [904, 30] on h4 "Search" at bounding box center [908, 30] width 1116 height 22
click at [835, 39] on h4 "Search" at bounding box center [908, 30] width 1116 height 22
click at [854, 41] on div "Search Companies People Add to list (3) Cancel Running (2/3) 3 selected People …" at bounding box center [907, 352] width 1156 height 705
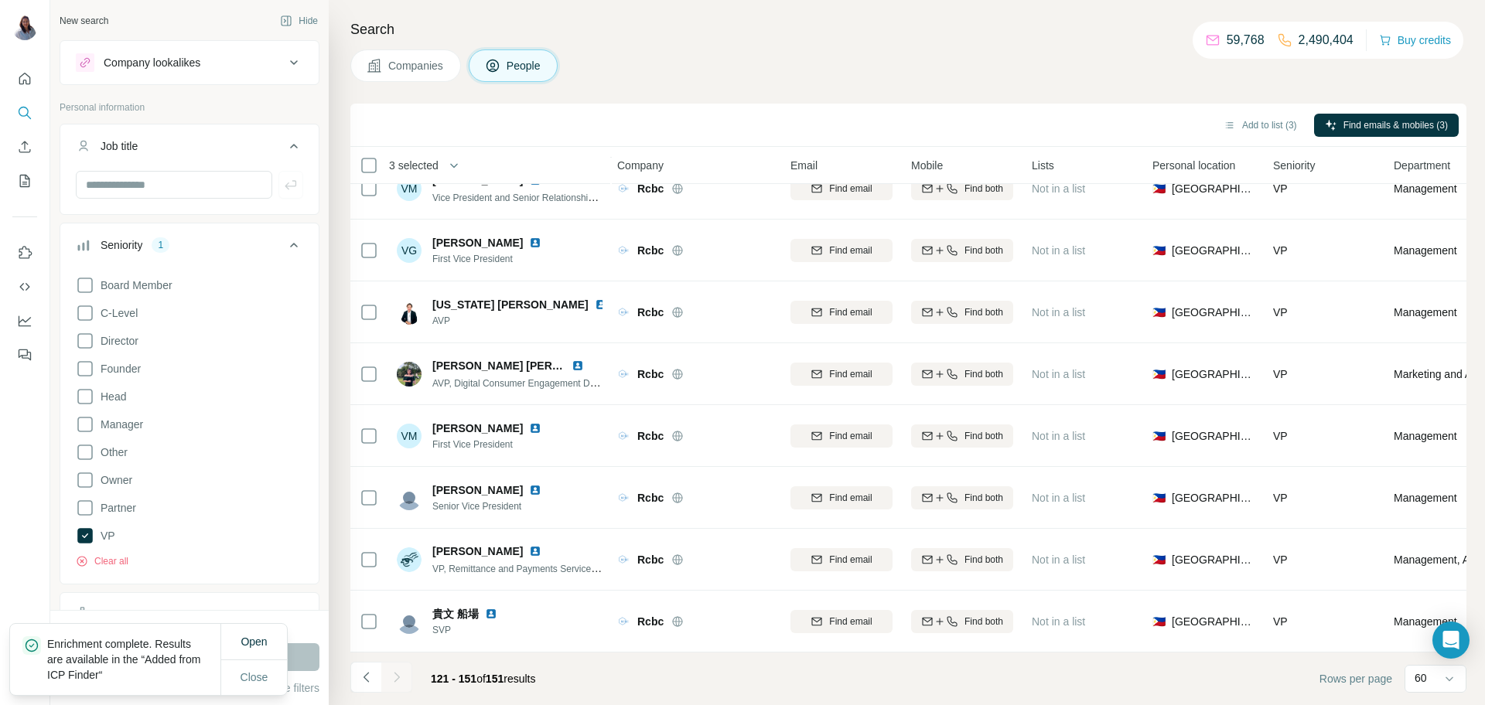
click at [916, 69] on div "Companies People" at bounding box center [908, 66] width 1116 height 32
click at [248, 651] on button "Open" at bounding box center [254, 642] width 48 height 28
drag, startPoint x: 210, startPoint y: 196, endPoint x: 239, endPoint y: 170, distance: 38.9
click at [210, 195] on input "text" at bounding box center [174, 185] width 196 height 28
click at [381, 71] on icon at bounding box center [374, 65] width 15 height 15
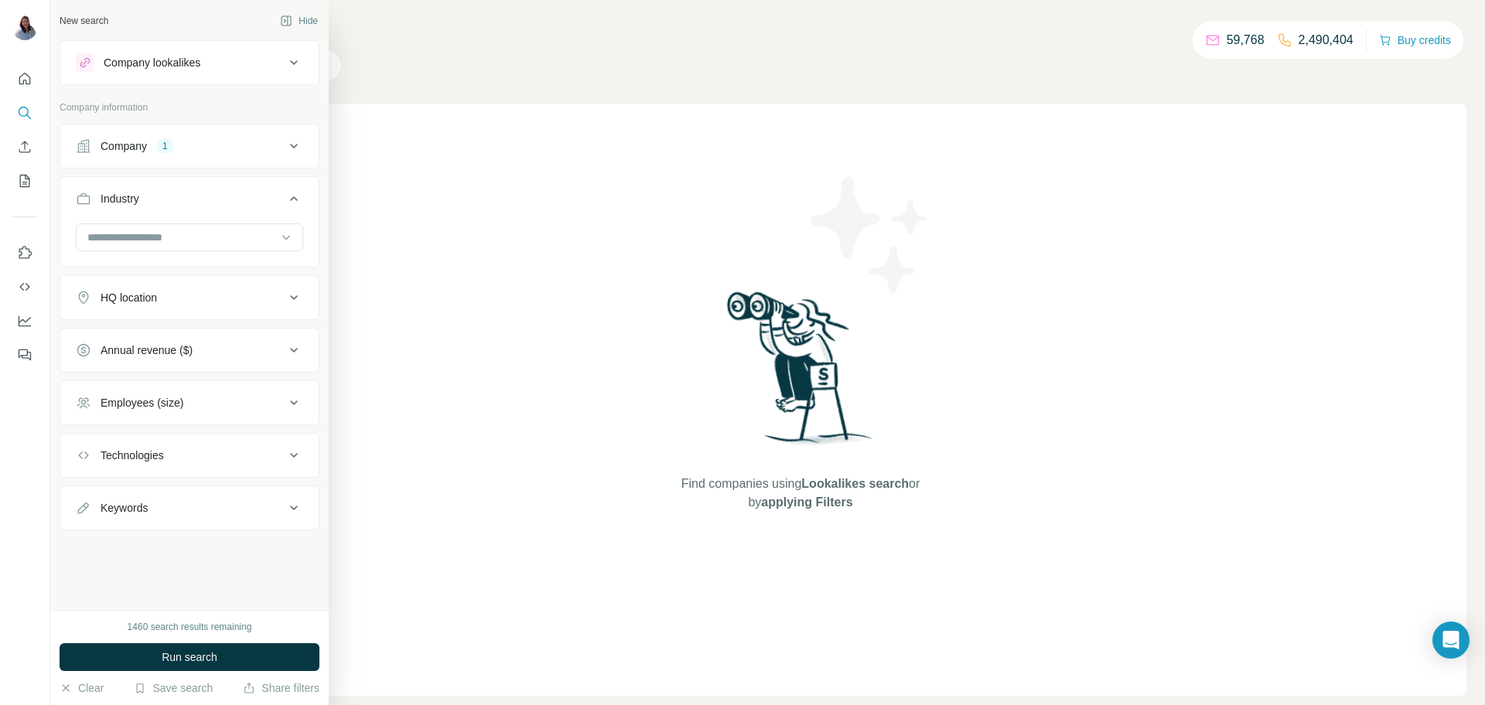
click at [296, 137] on icon at bounding box center [294, 146] width 19 height 19
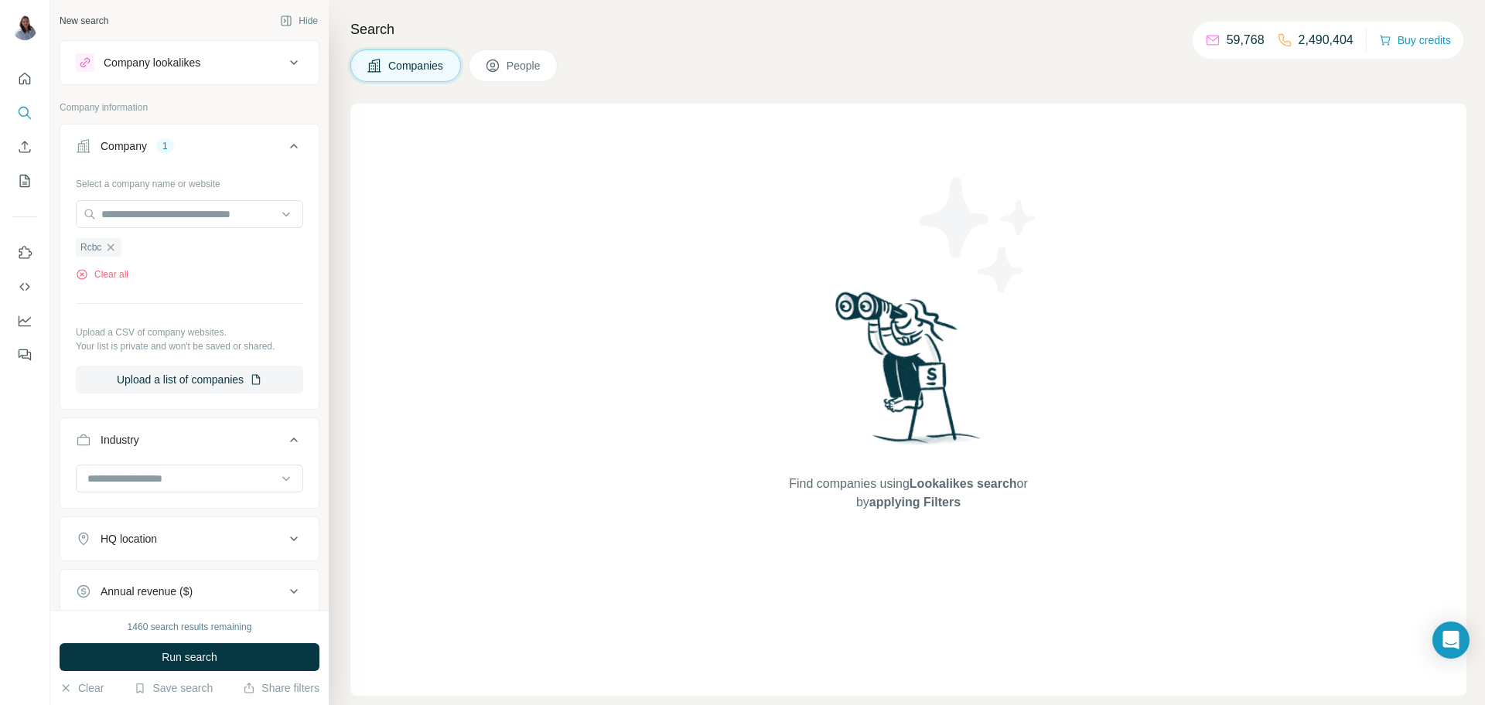
drag, startPoint x: 82, startPoint y: 687, endPoint x: 89, endPoint y: 665, distance: 22.8
click at [83, 687] on button "Clear" at bounding box center [82, 688] width 44 height 15
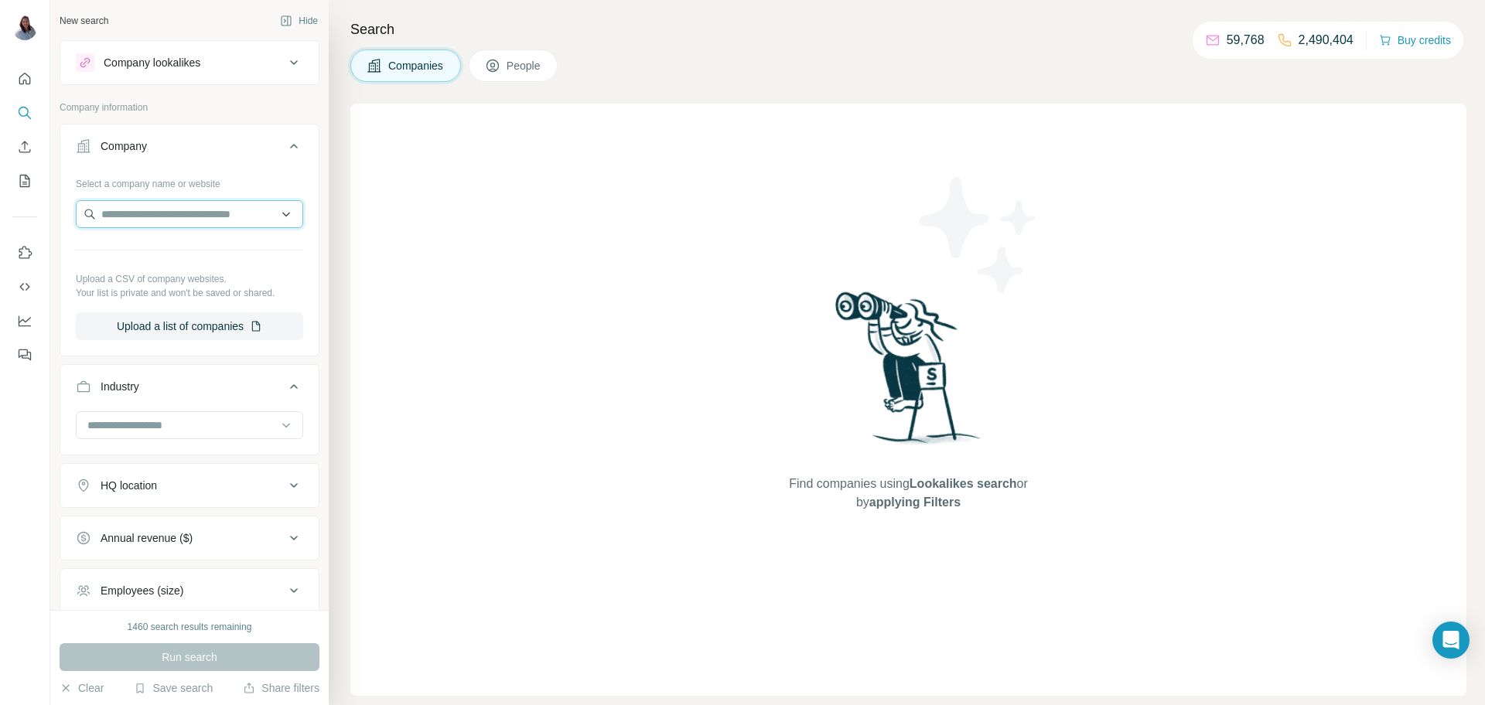
click at [210, 207] on input "text" at bounding box center [189, 214] width 227 height 28
paste input "**********"
type input "**********"
click at [156, 264] on p "[DOMAIN_NAME]" at bounding box center [157, 264] width 74 height 14
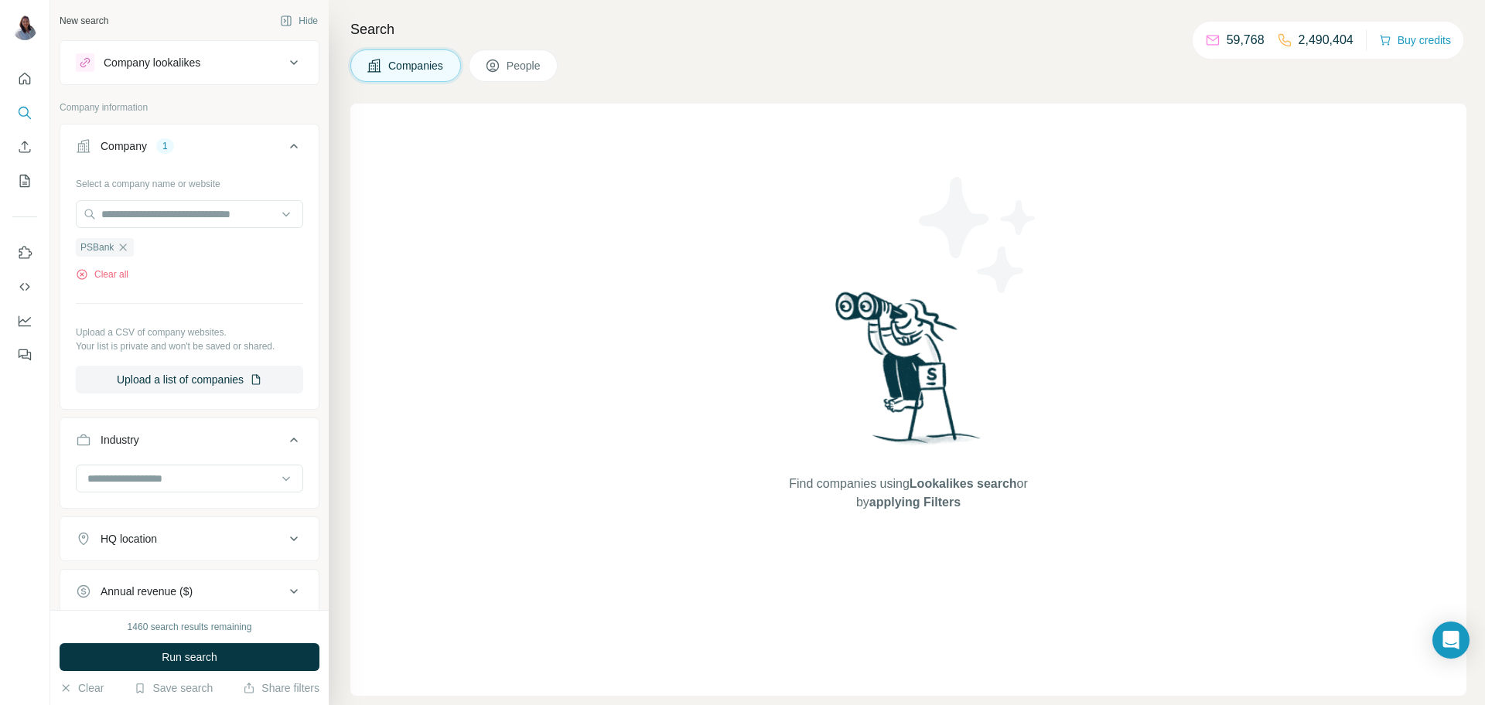
click at [500, 65] on icon at bounding box center [492, 65] width 15 height 15
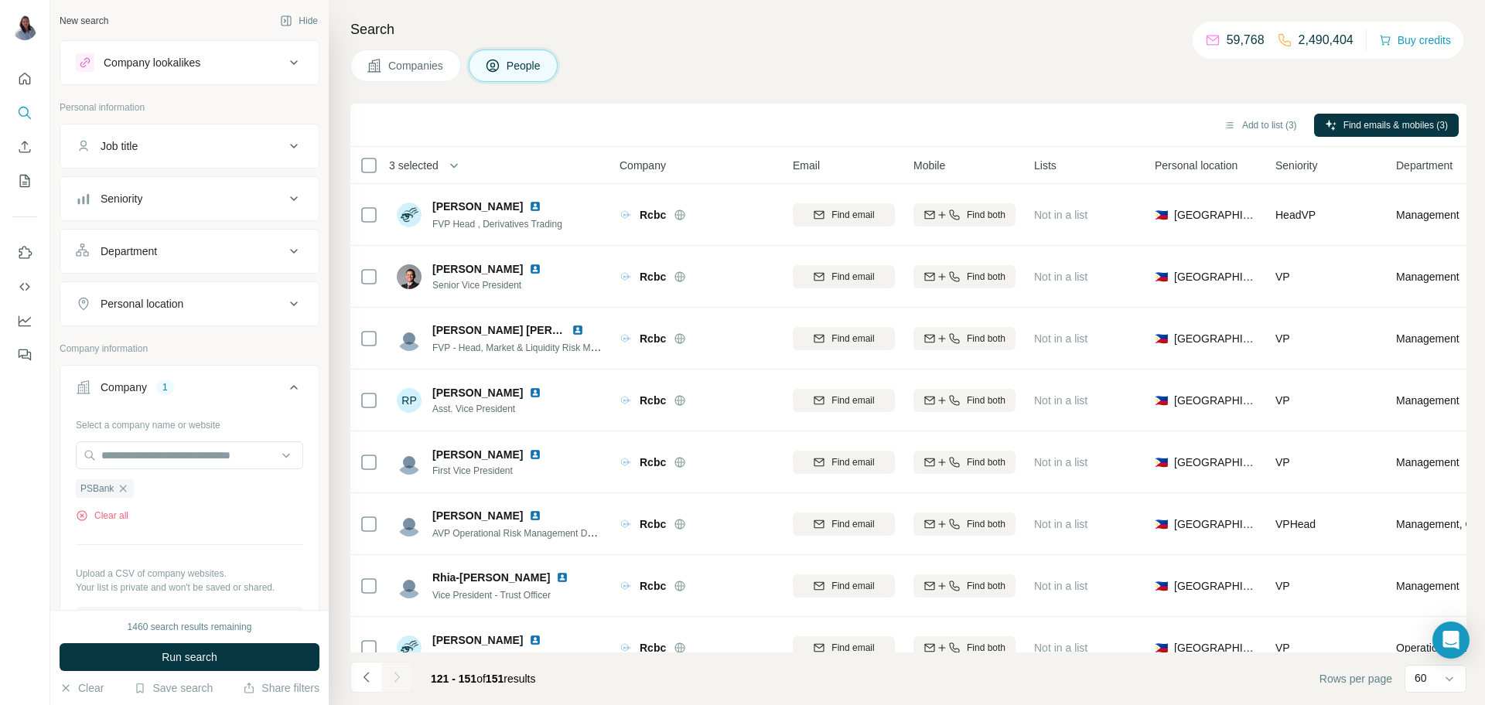
click at [292, 147] on icon at bounding box center [294, 146] width 19 height 19
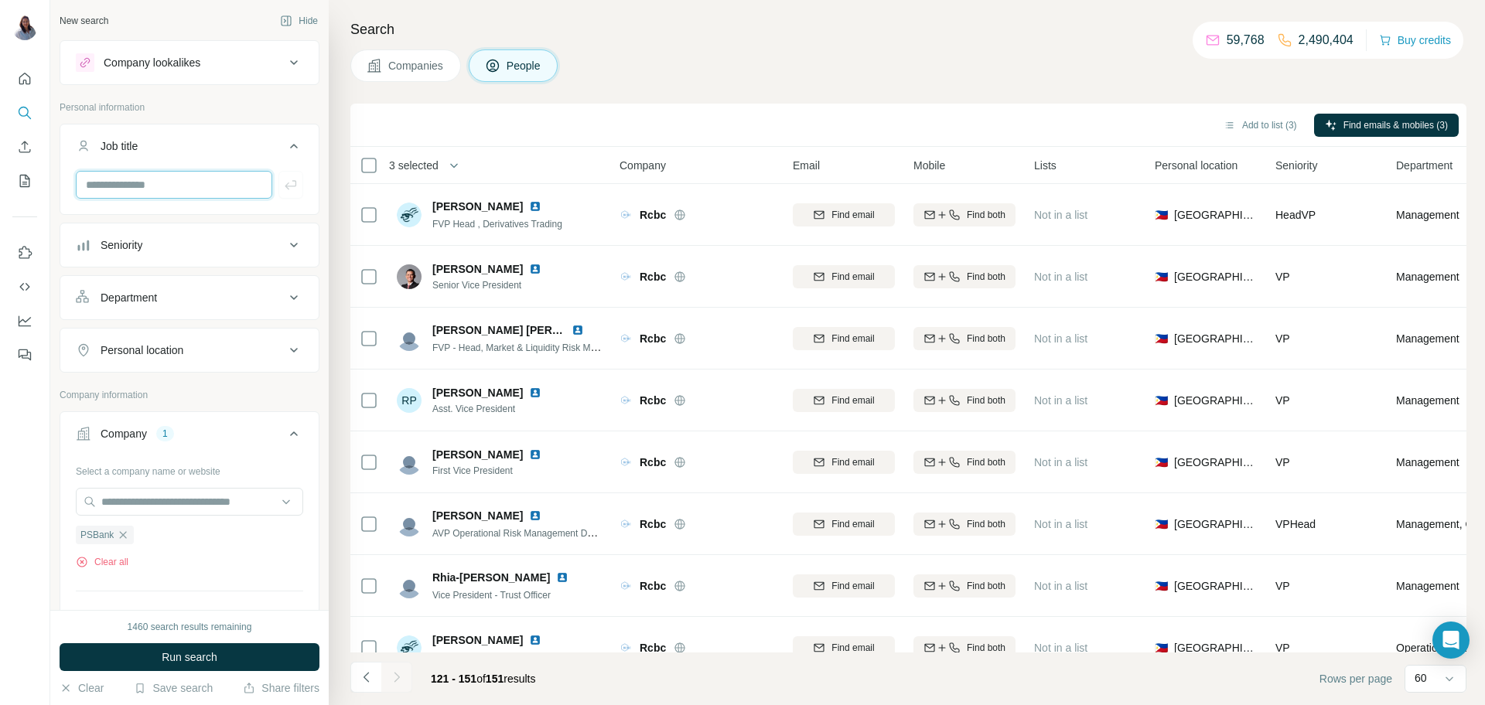
click at [244, 183] on input "text" at bounding box center [174, 185] width 196 height 28
click at [295, 296] on icon at bounding box center [294, 298] width 19 height 19
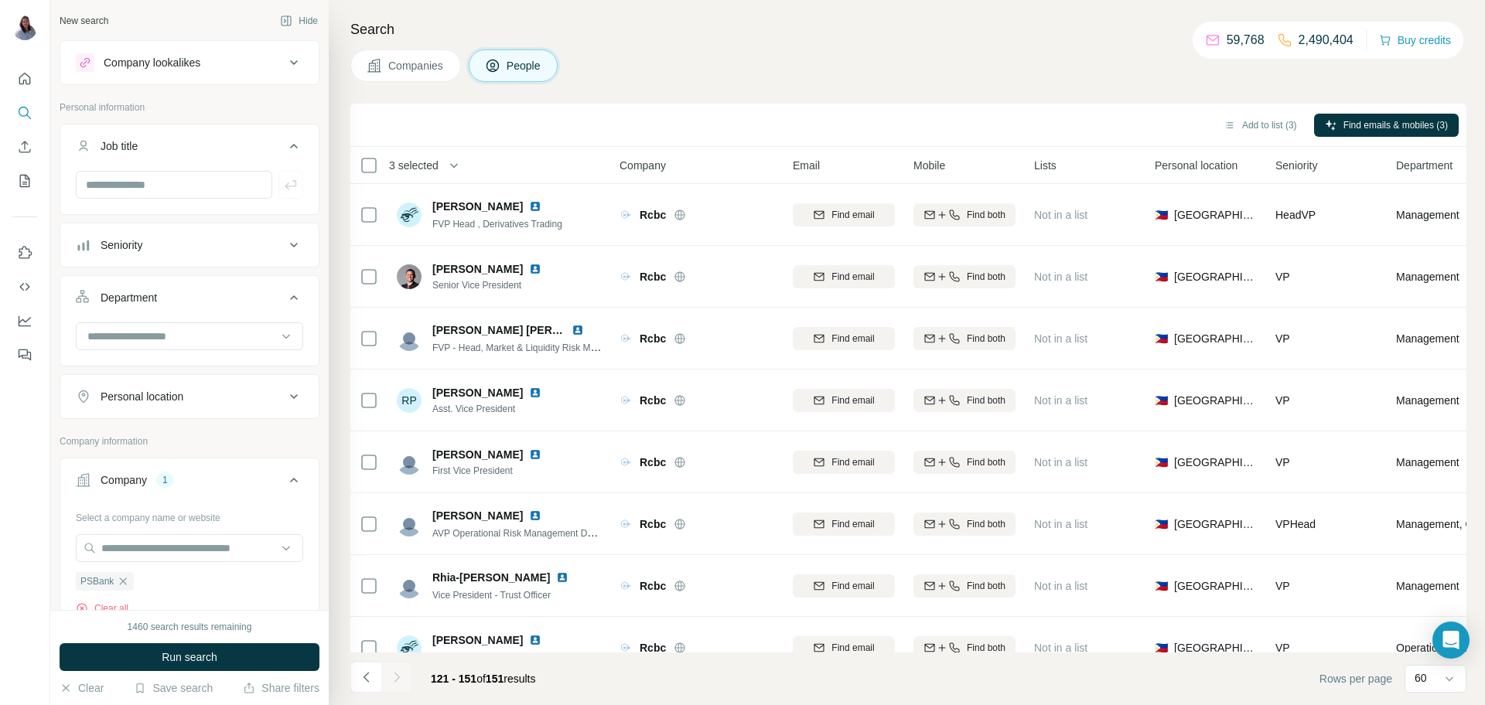
click at [294, 245] on icon at bounding box center [294, 245] width 8 height 5
click at [294, 245] on icon at bounding box center [294, 245] width 19 height 19
click at [304, 247] on button "Seniority" at bounding box center [189, 245] width 258 height 37
click at [294, 243] on icon at bounding box center [294, 245] width 8 height 5
click at [292, 244] on icon at bounding box center [294, 245] width 19 height 19
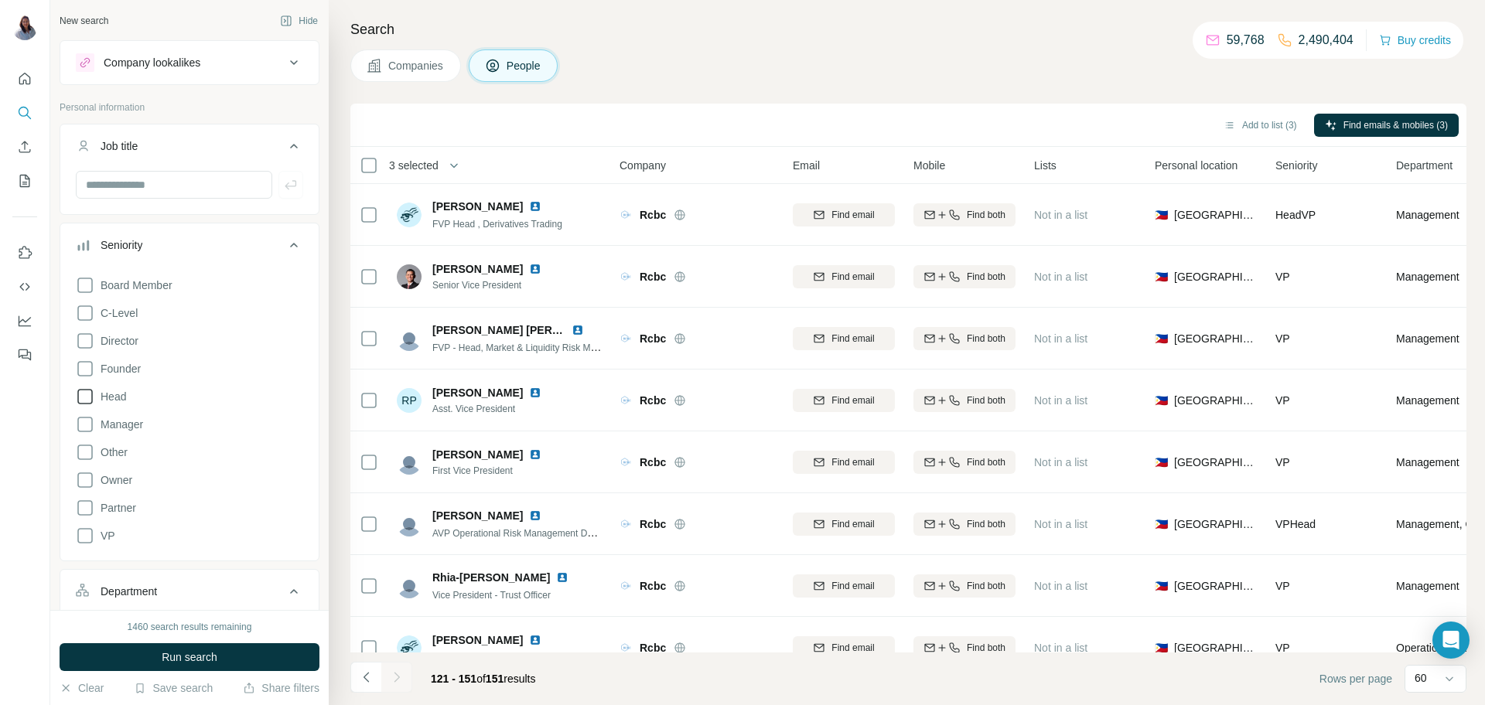
click at [86, 398] on icon at bounding box center [85, 397] width 19 height 19
click at [87, 428] on icon at bounding box center [85, 424] width 19 height 19
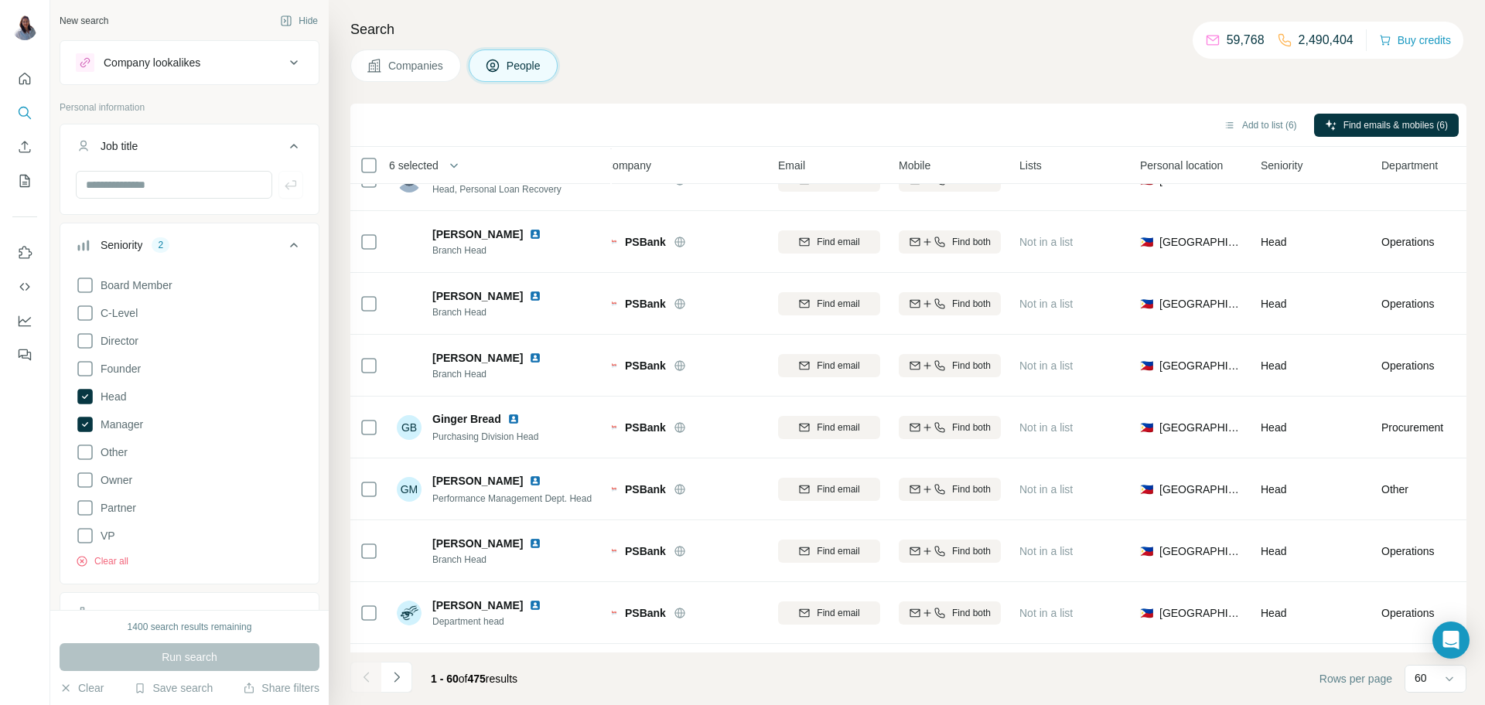
scroll to position [3244, 15]
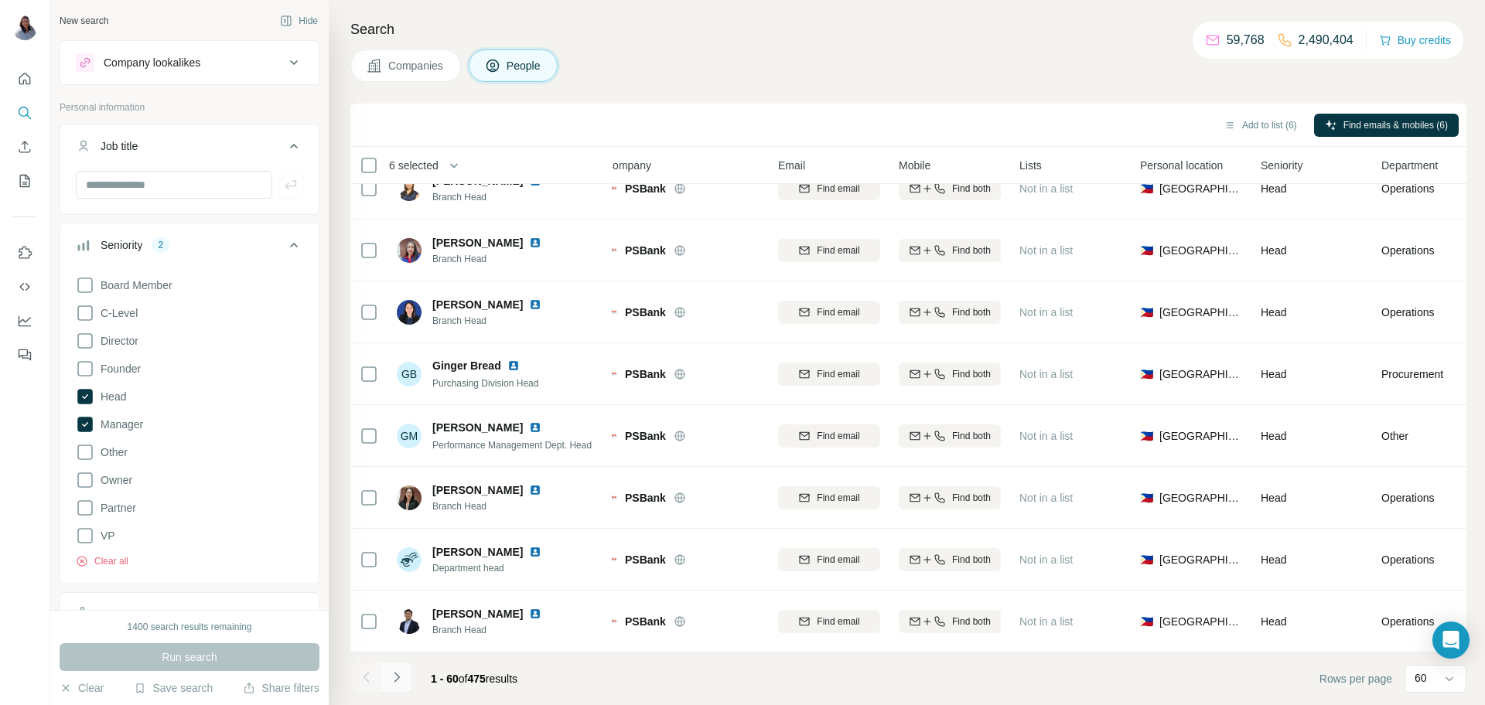
click at [404, 681] on icon "Navigate to next page" at bounding box center [396, 677] width 15 height 15
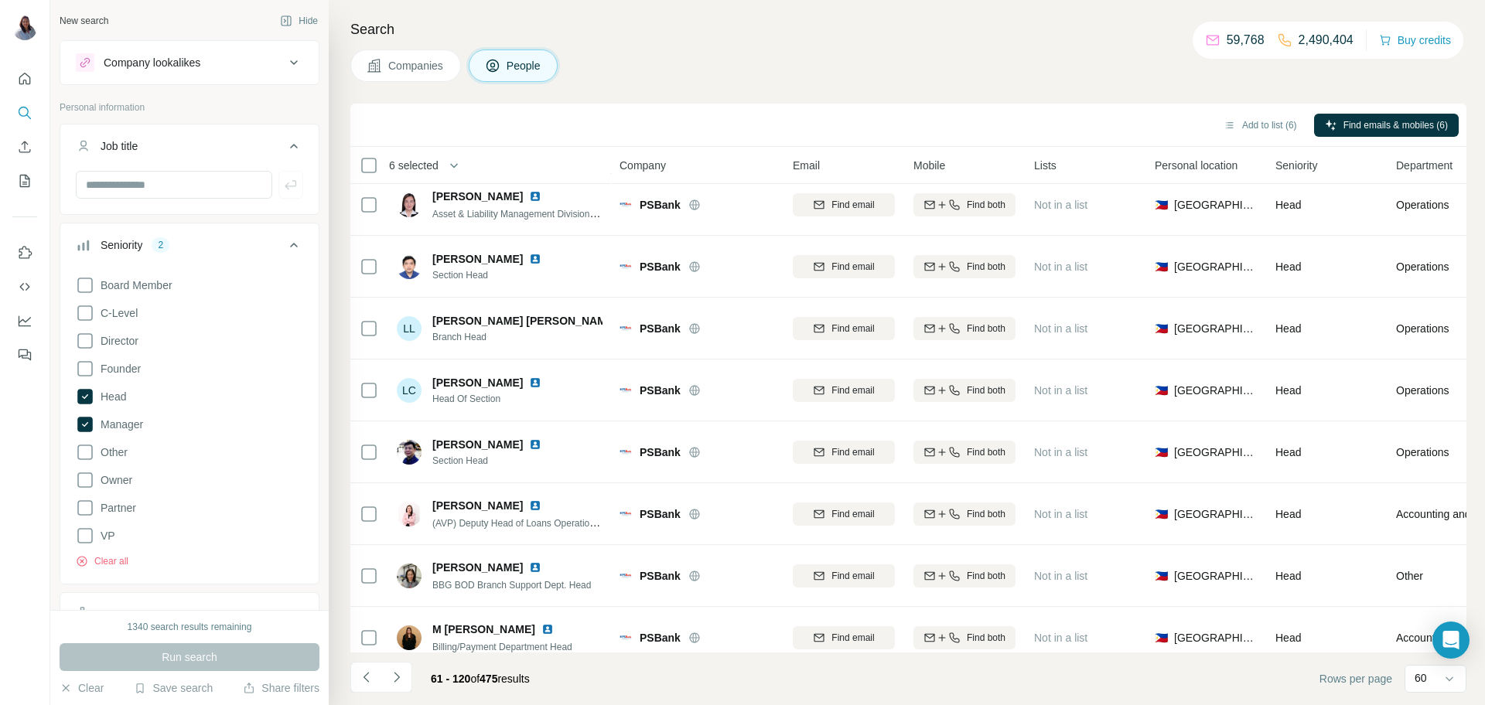
scroll to position [941, 0]
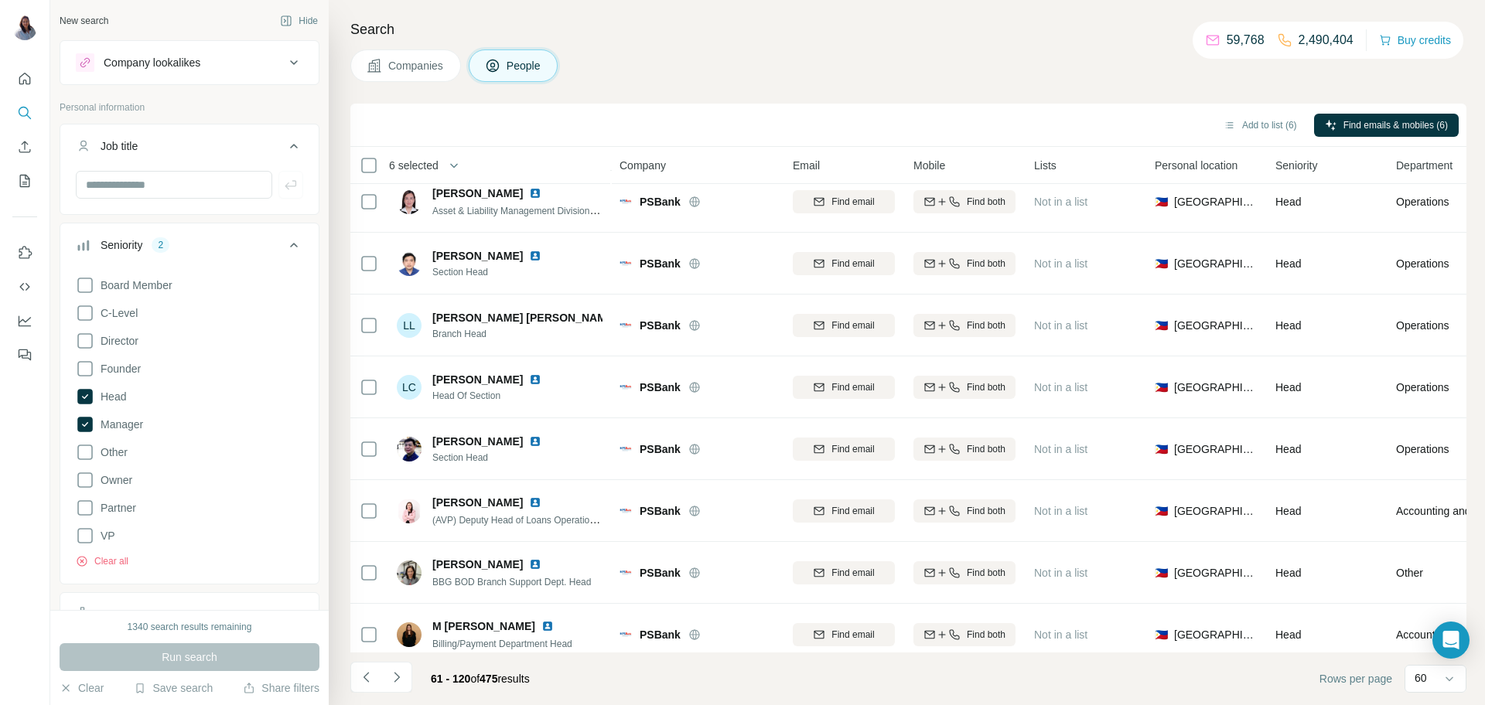
click at [921, 83] on div "Search Companies People Add to list (6) Find emails & mobiles (6) 6 selected Pe…" at bounding box center [907, 352] width 1156 height 705
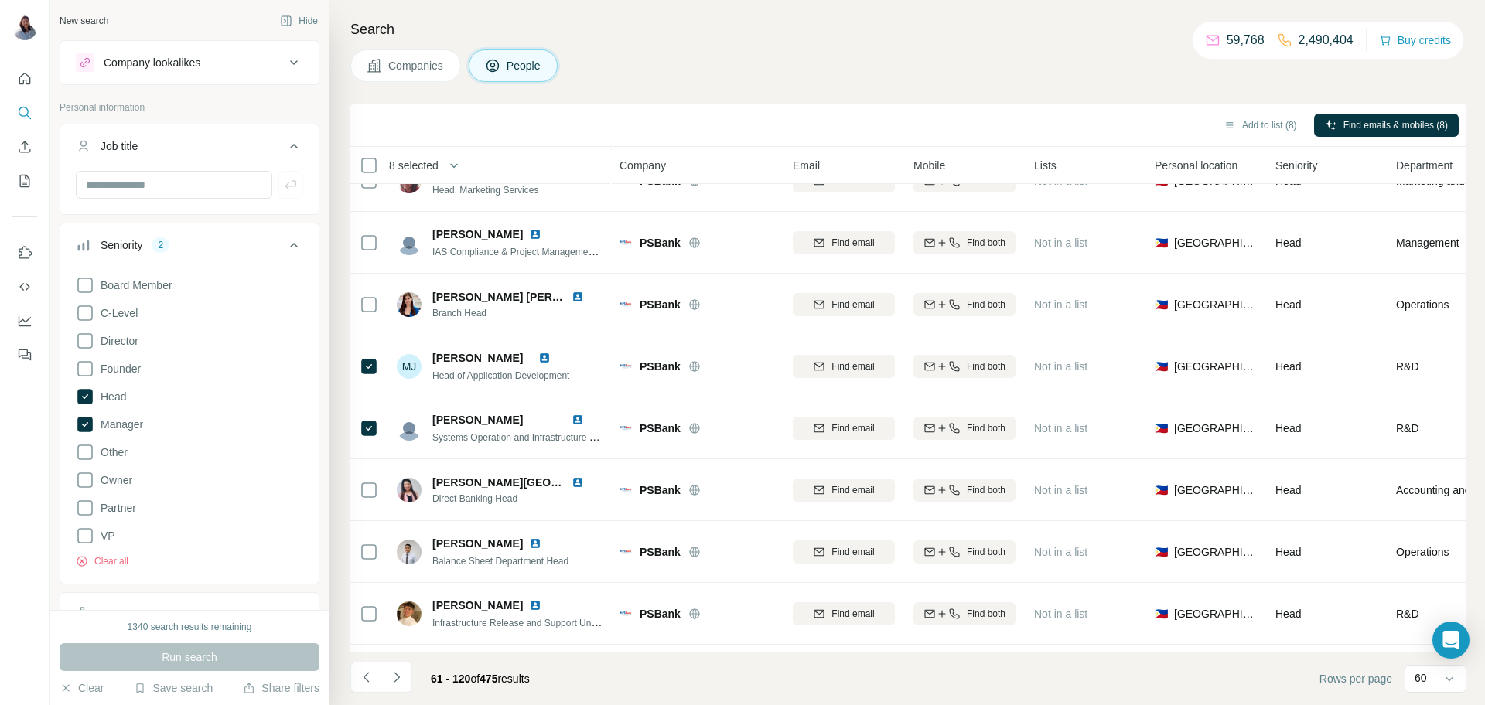
scroll to position [1725, 0]
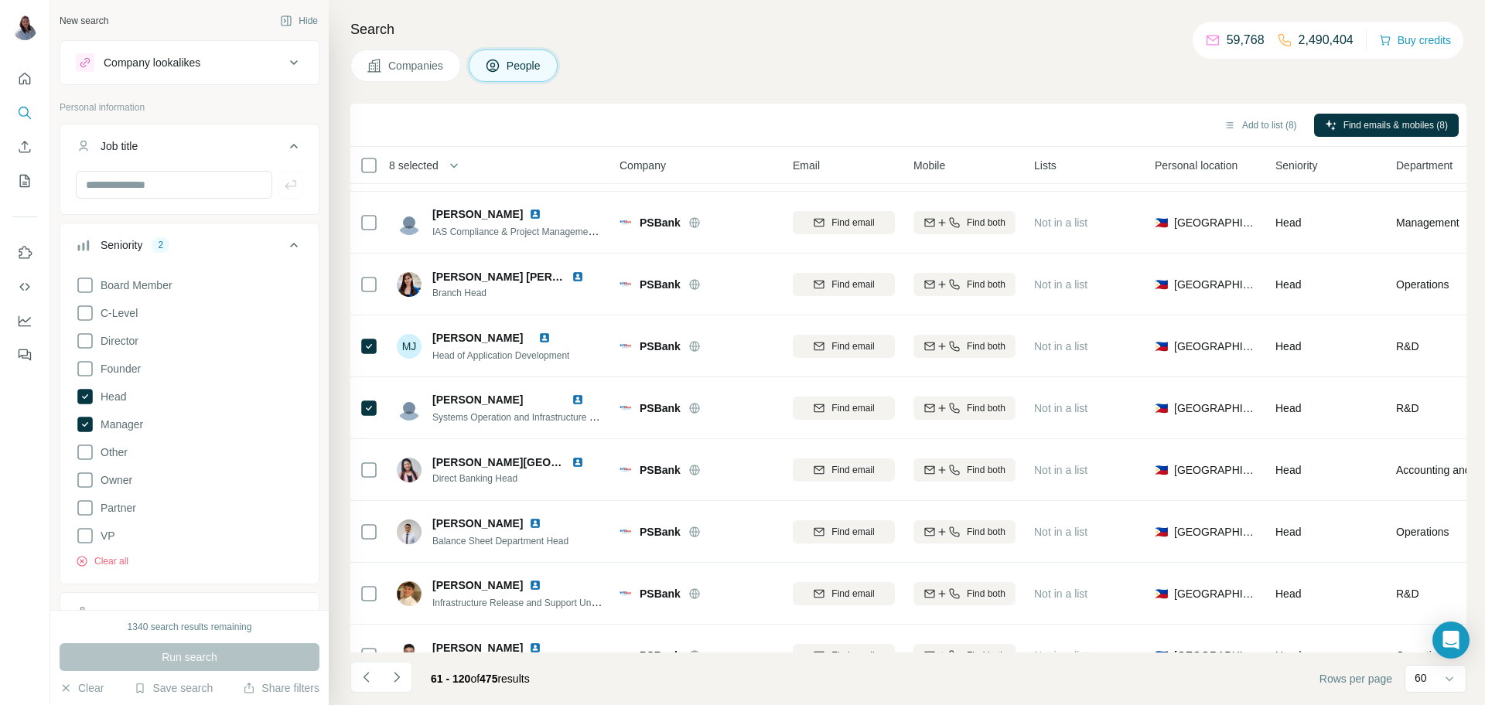
click at [880, 73] on div "Companies People" at bounding box center [908, 66] width 1116 height 32
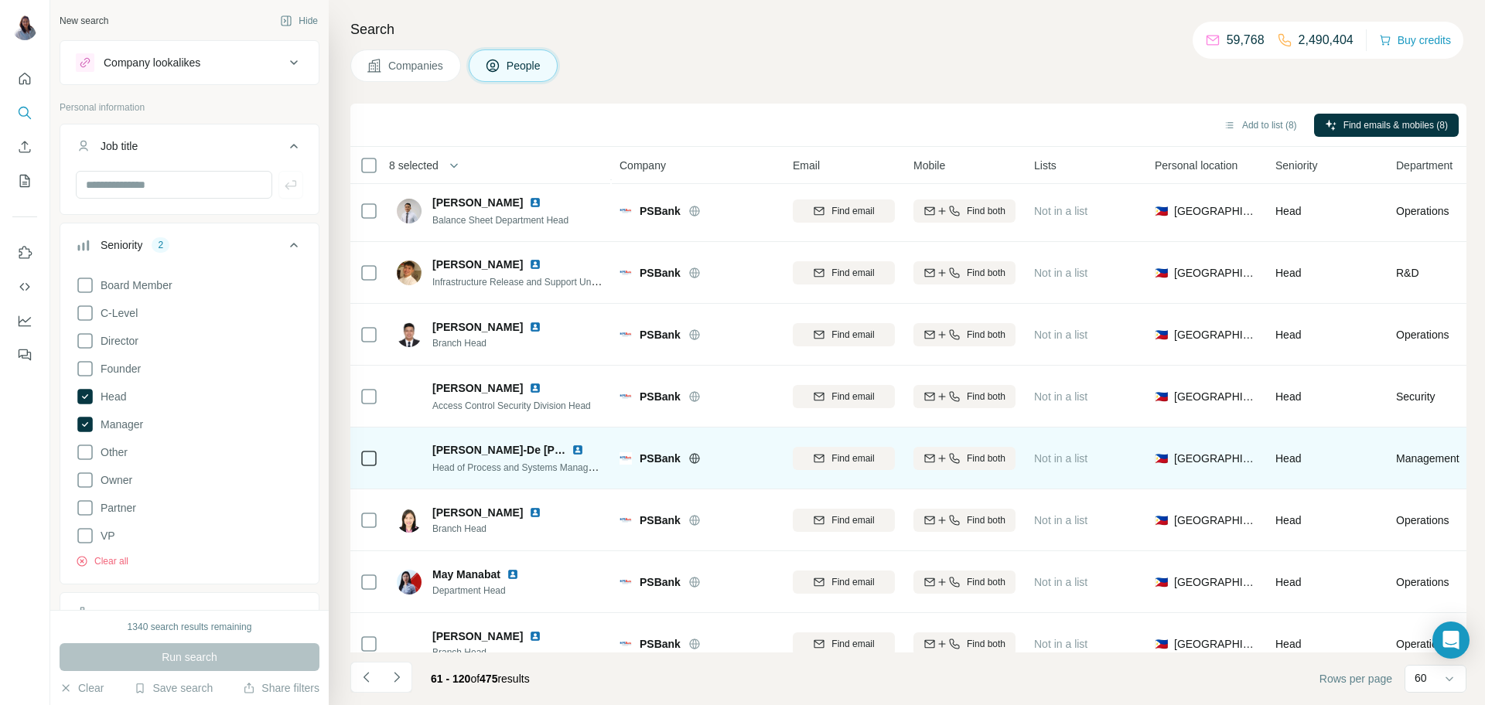
scroll to position [2060, 0]
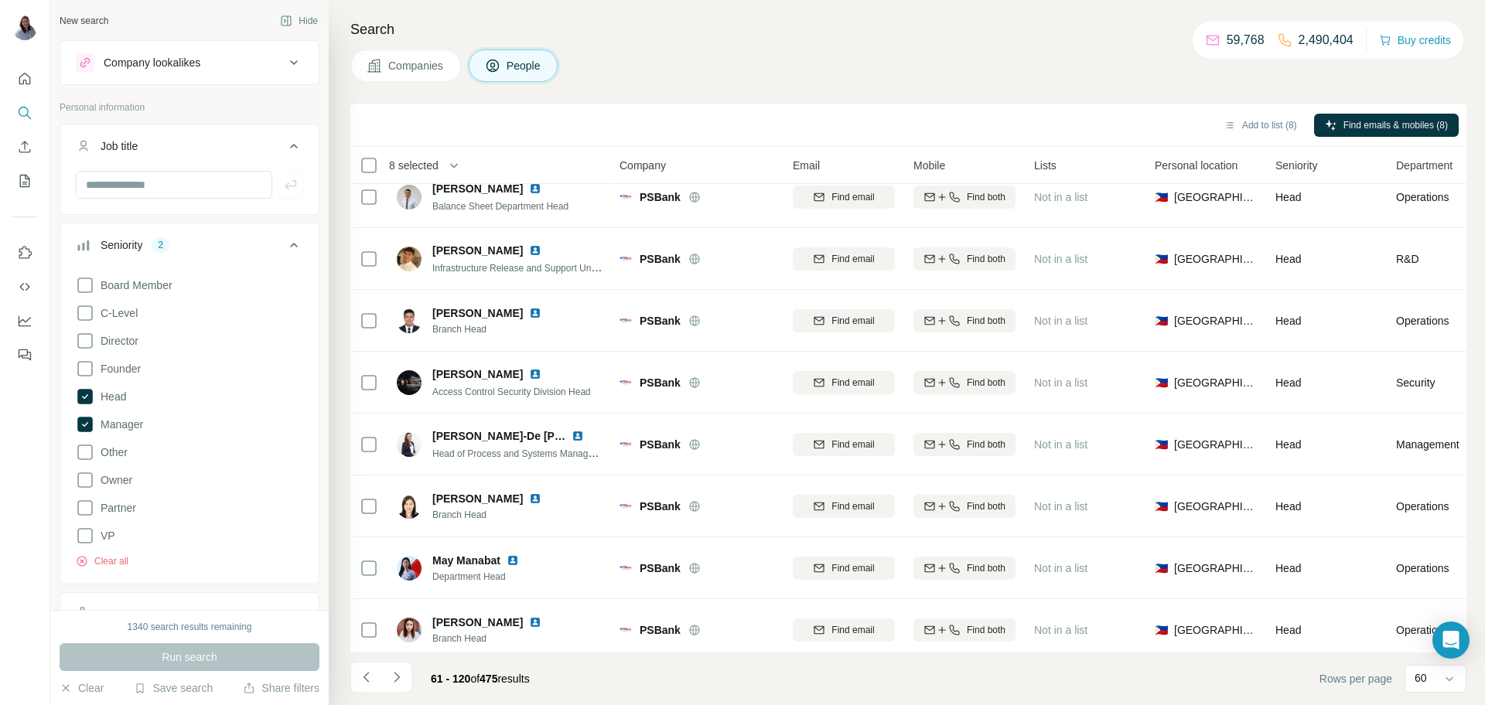
click at [917, 46] on div "Search Companies People Add to list (8) Find emails & mobiles (8) 8 selected Pe…" at bounding box center [907, 352] width 1156 height 705
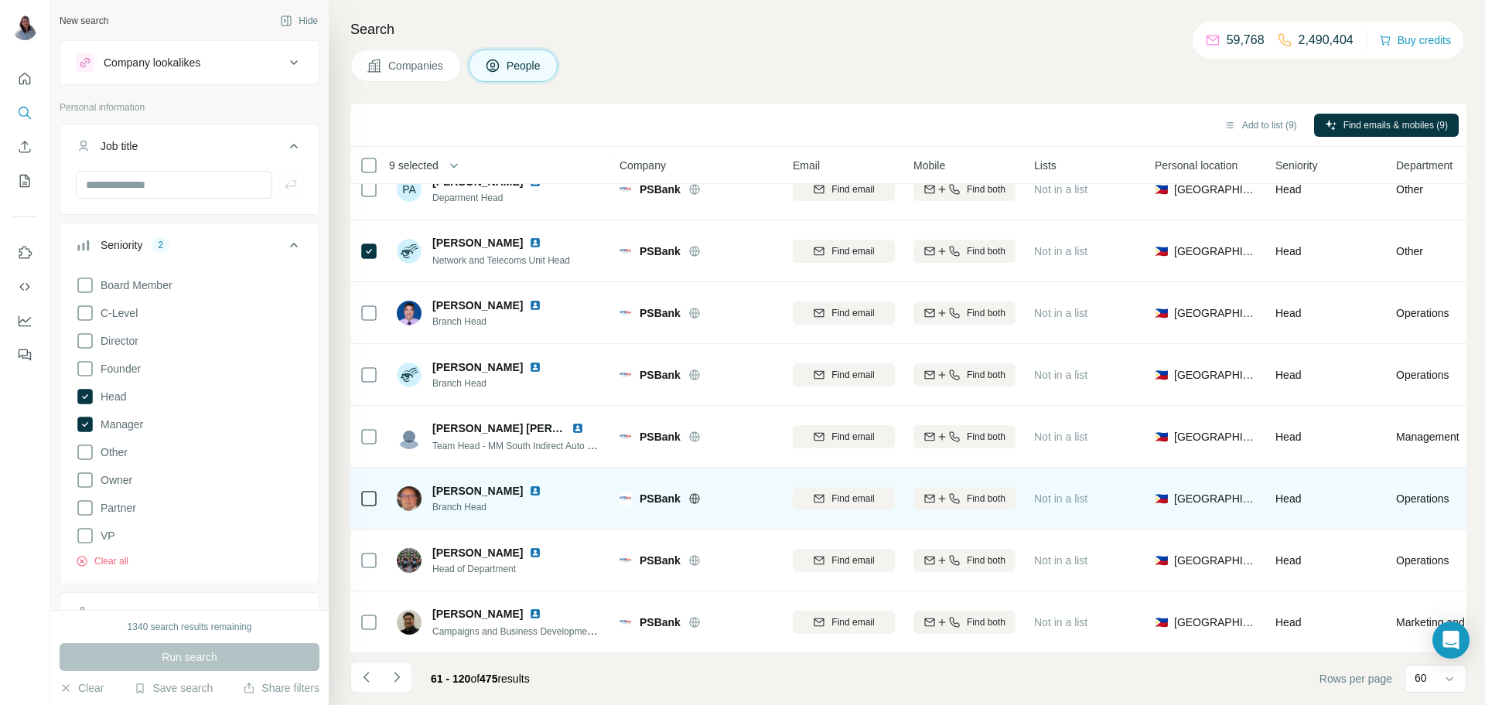
scroll to position [3244, 0]
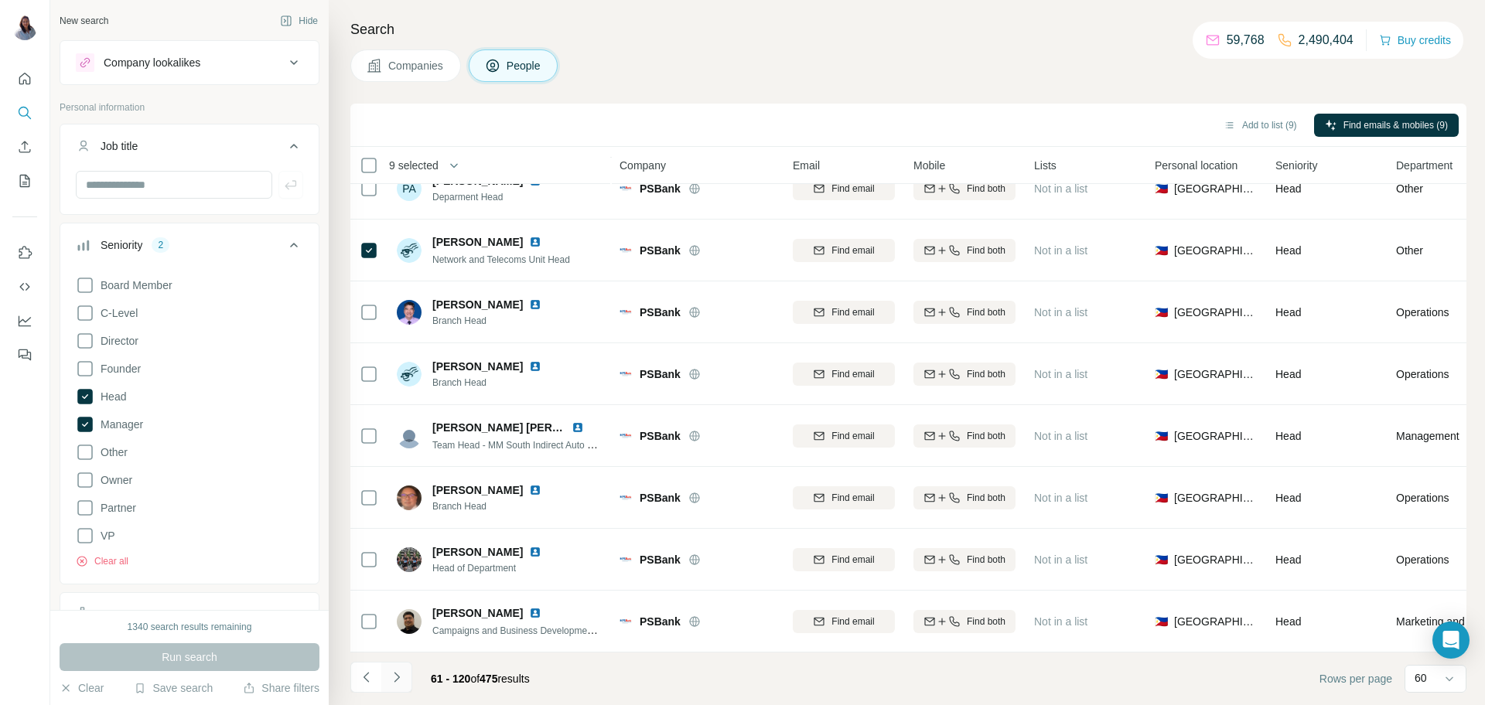
click at [401, 675] on icon "Navigate to next page" at bounding box center [396, 677] width 15 height 15
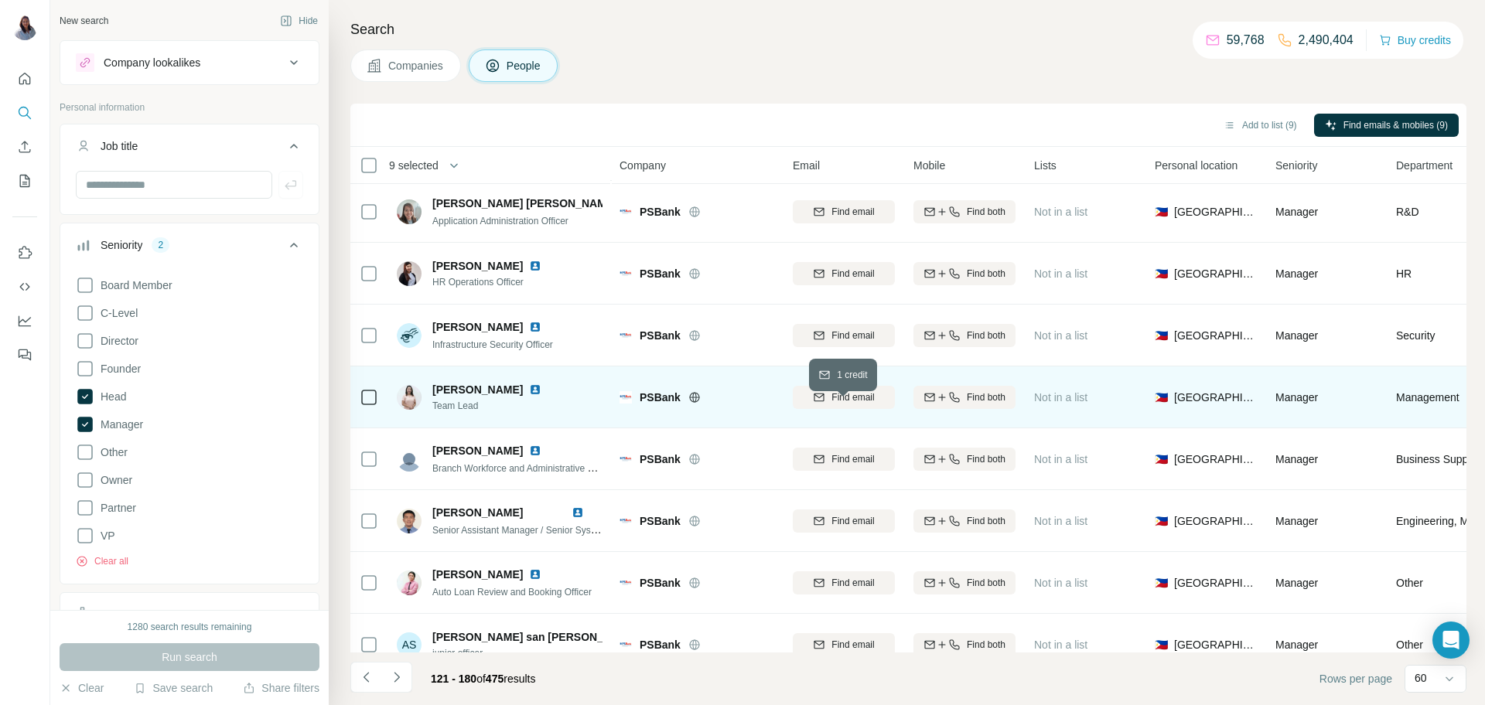
scroll to position [2542, 0]
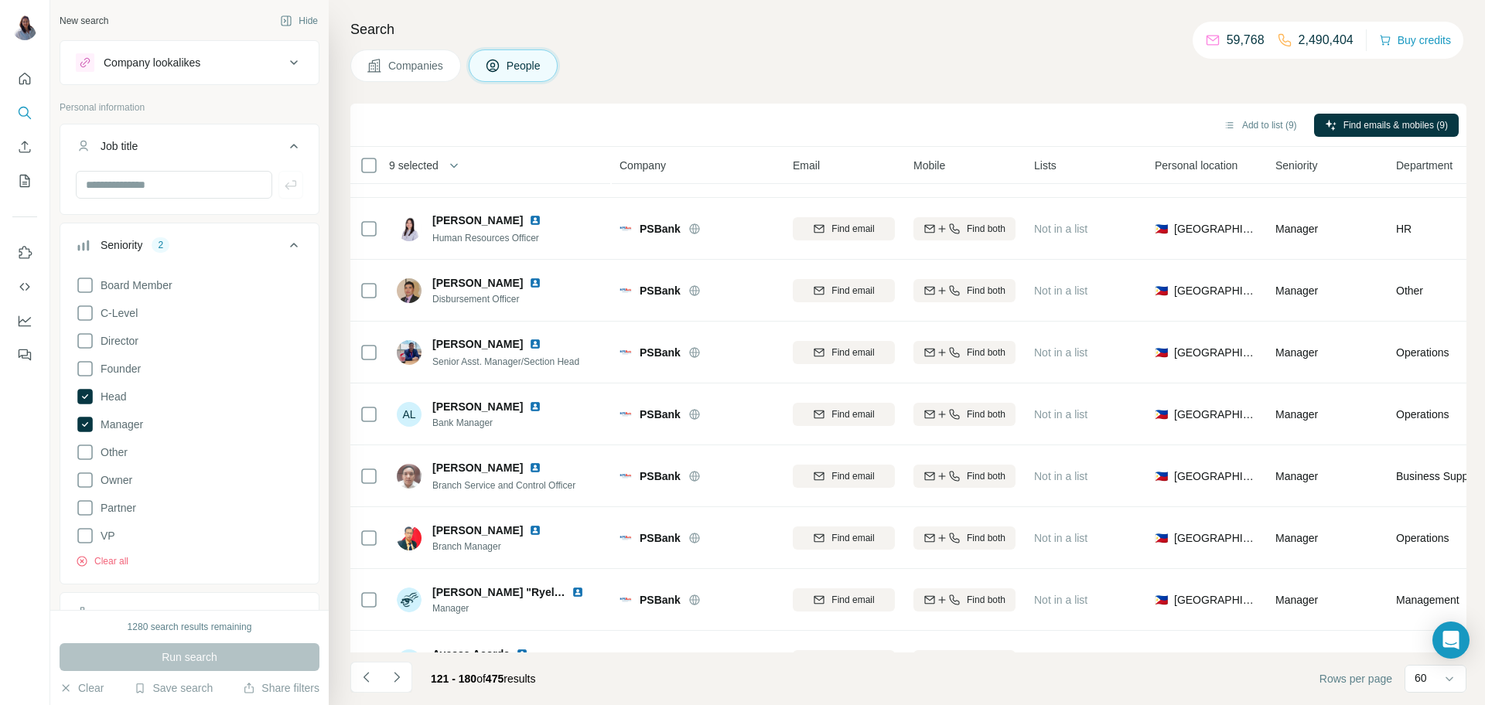
click at [880, 47] on div "Search Companies People Add to list (9) Find emails & mobiles (9) 9 selected Pe…" at bounding box center [907, 352] width 1156 height 705
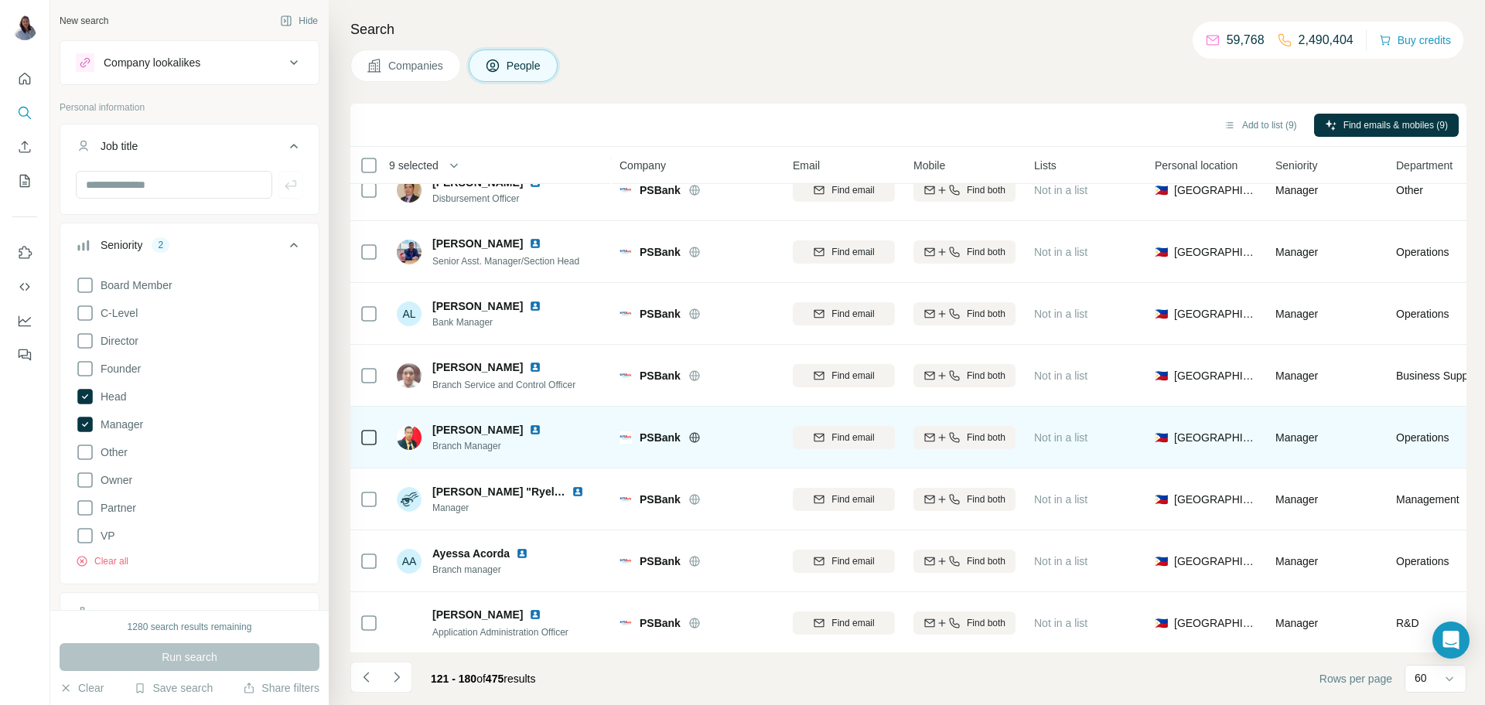
scroll to position [3244, 0]
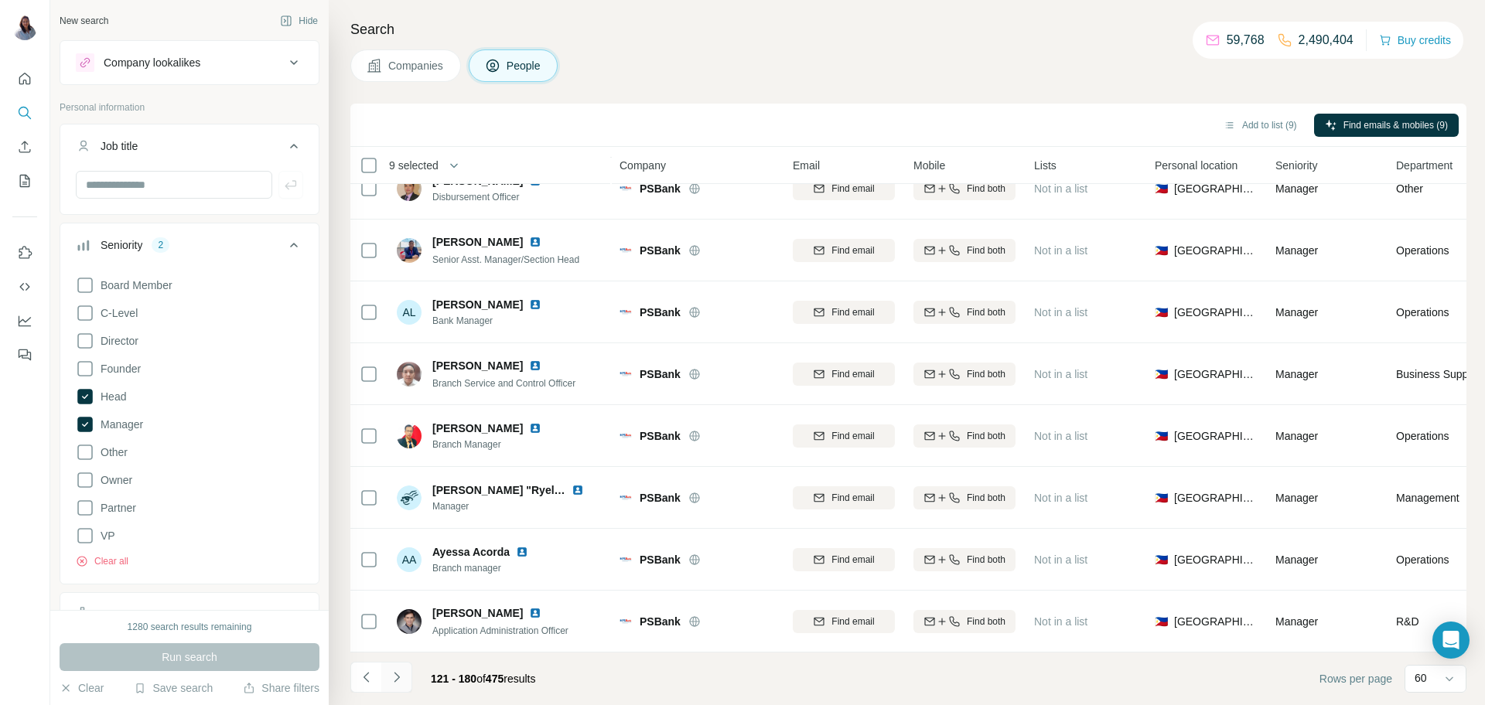
click at [398, 674] on icon "Navigate to next page" at bounding box center [396, 677] width 15 height 15
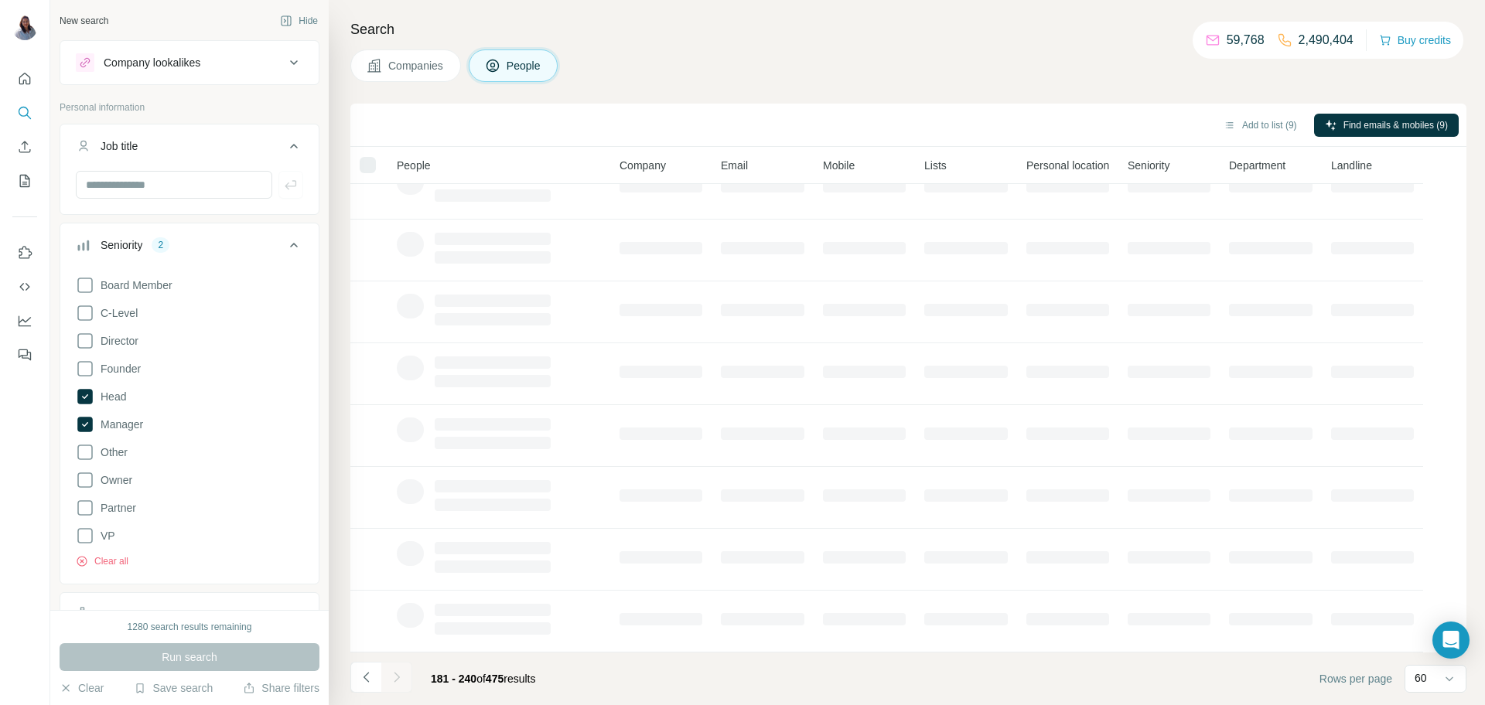
scroll to position [150, 0]
click at [896, 33] on h4 "Search" at bounding box center [908, 30] width 1116 height 22
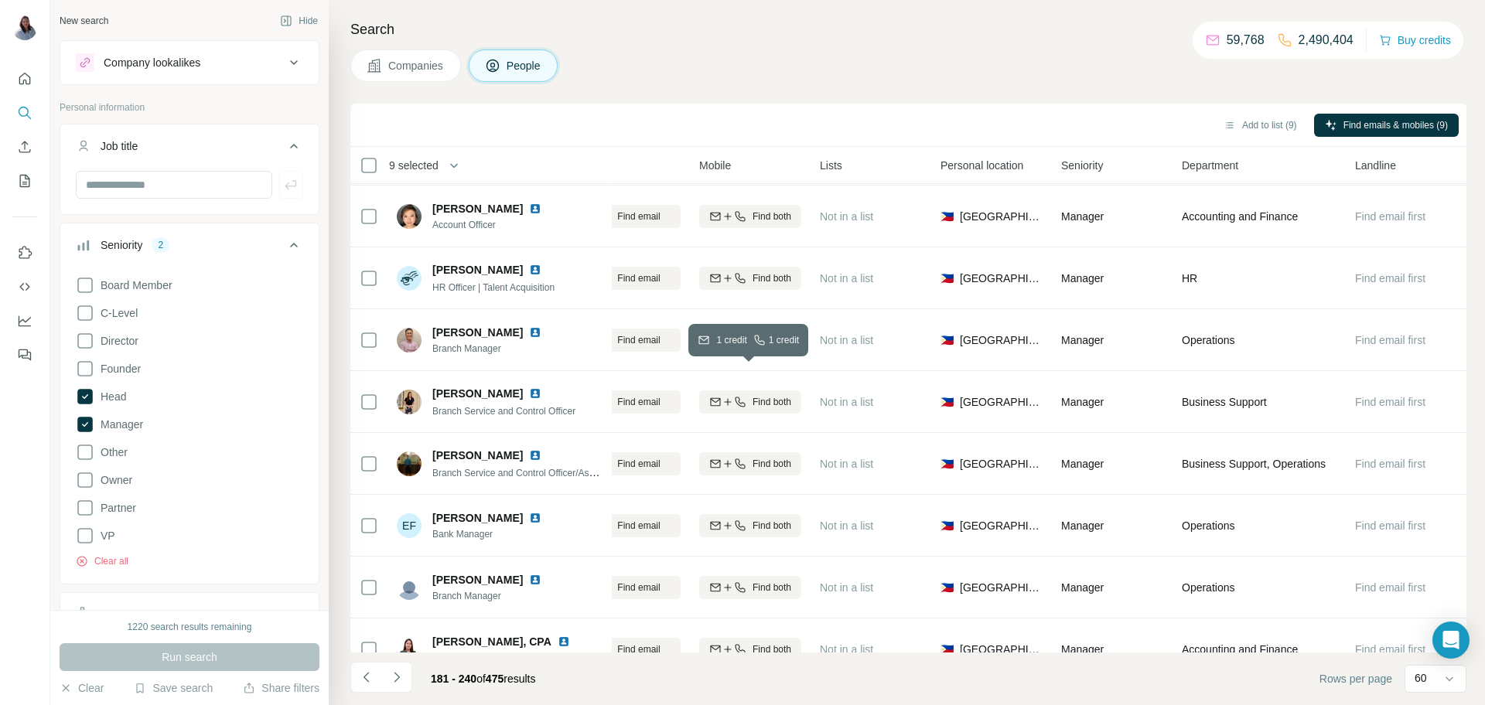
scroll to position [2784, 214]
click at [736, 31] on h4 "Search" at bounding box center [908, 30] width 1116 height 22
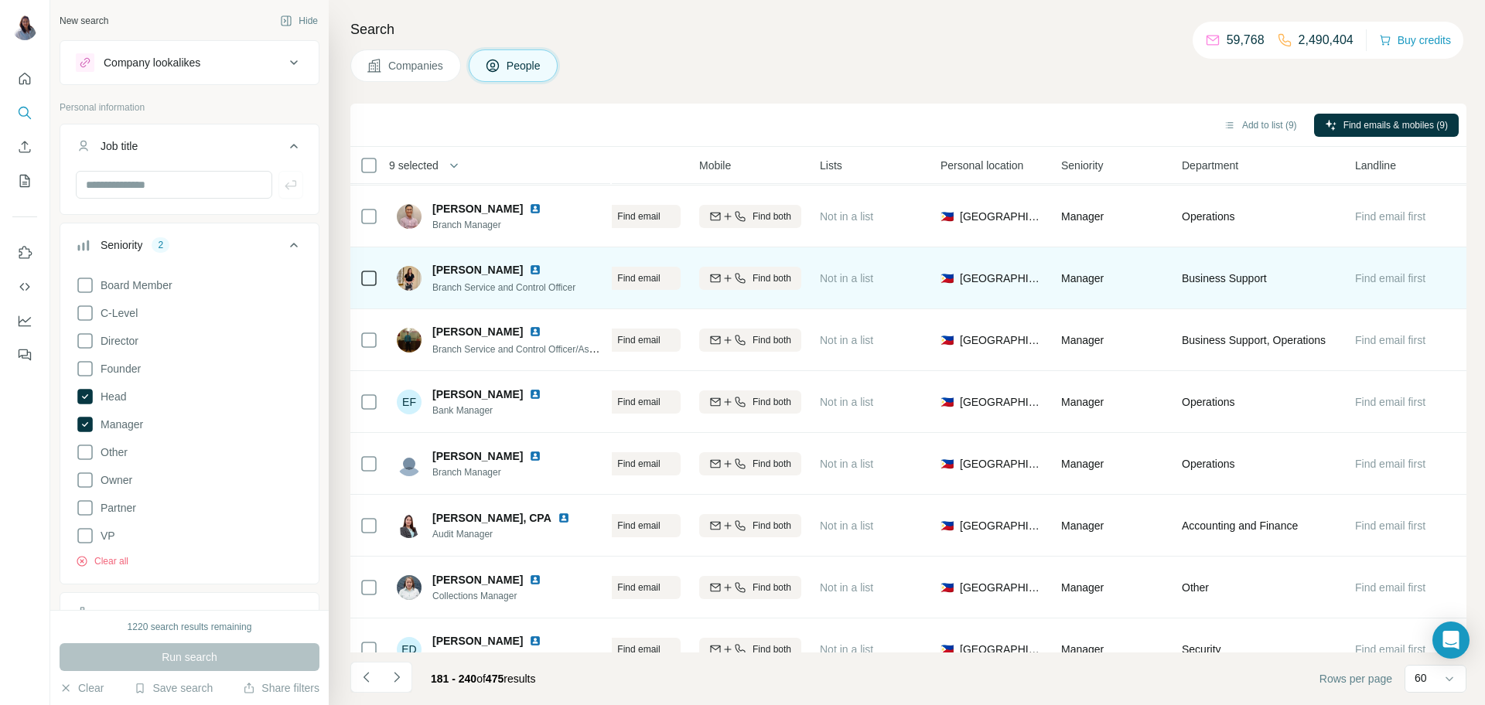
scroll to position [2912, 214]
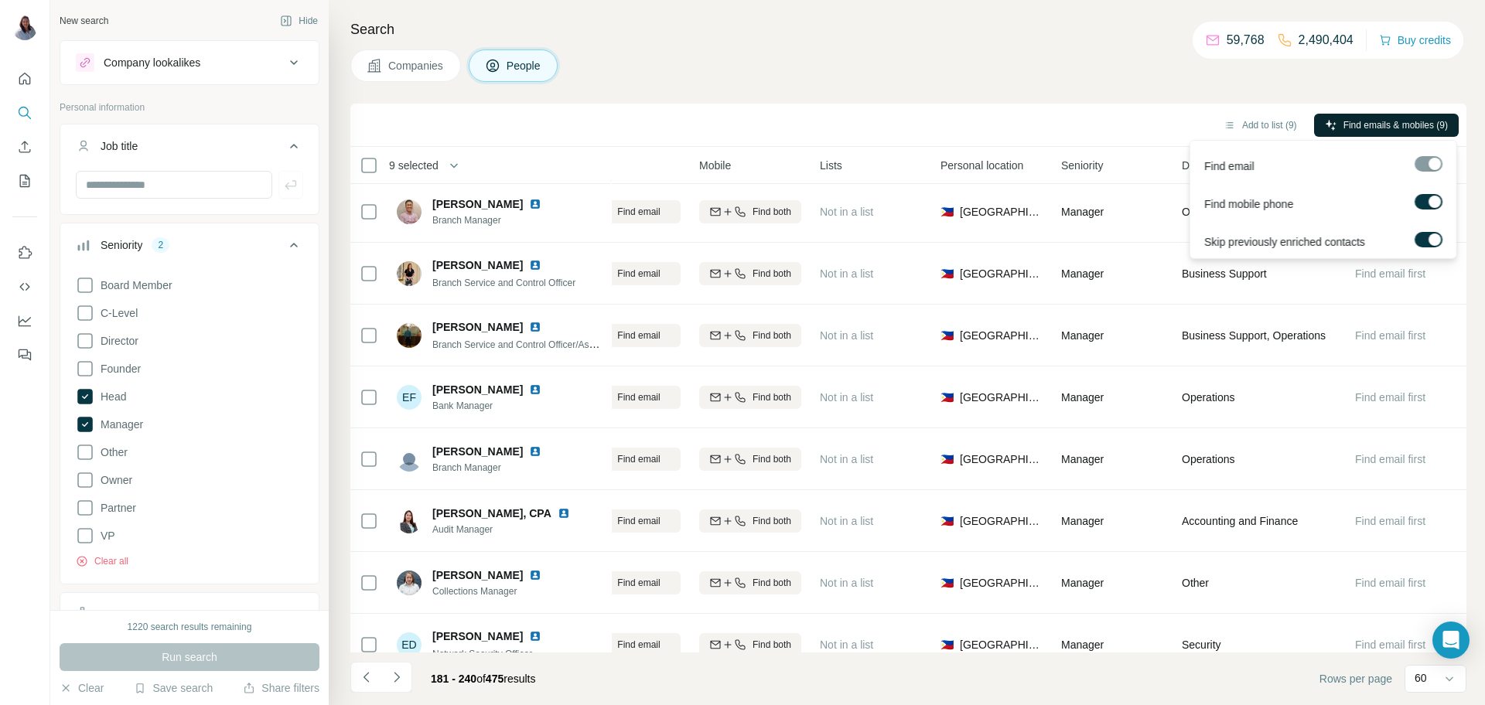
click at [1371, 118] on span "Find emails & mobiles (9)" at bounding box center [1396, 125] width 104 height 14
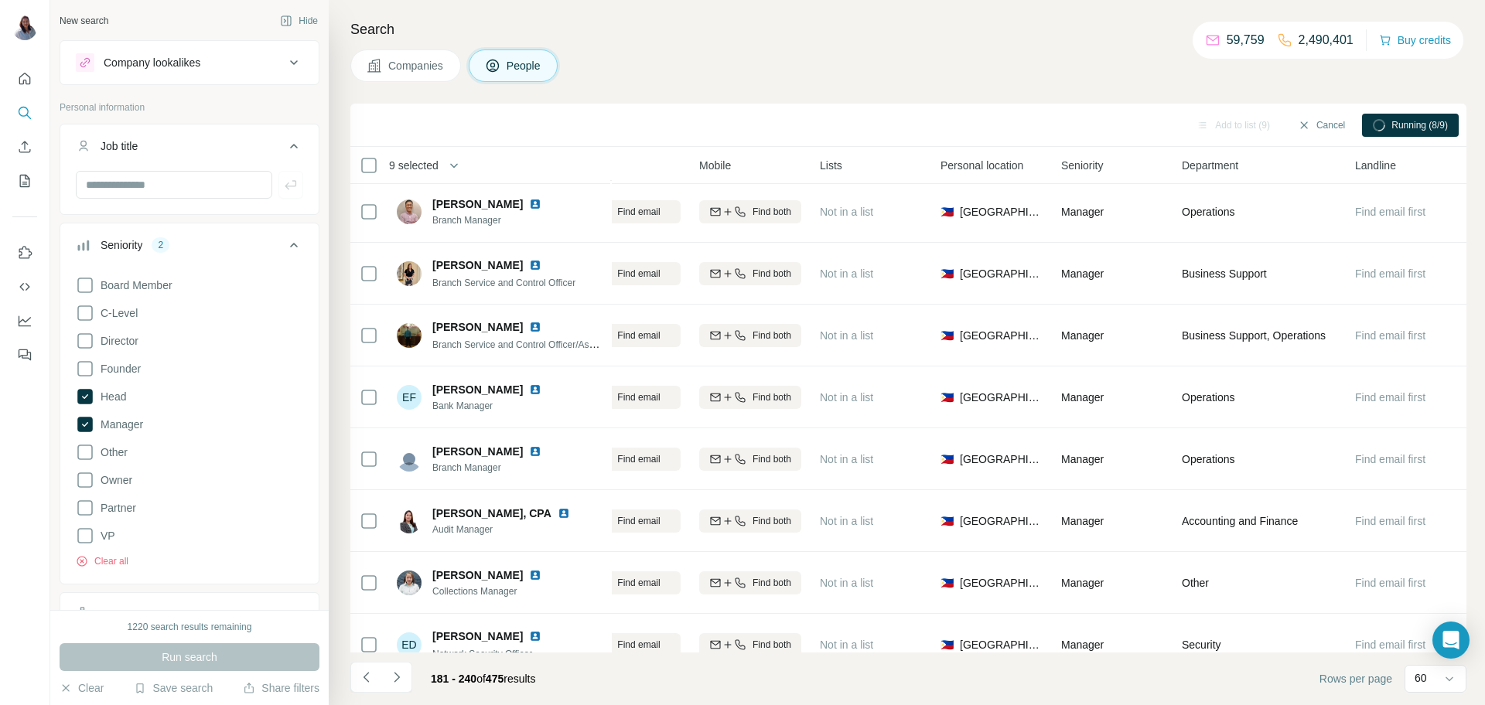
click at [913, 55] on div "Companies People" at bounding box center [908, 66] width 1116 height 32
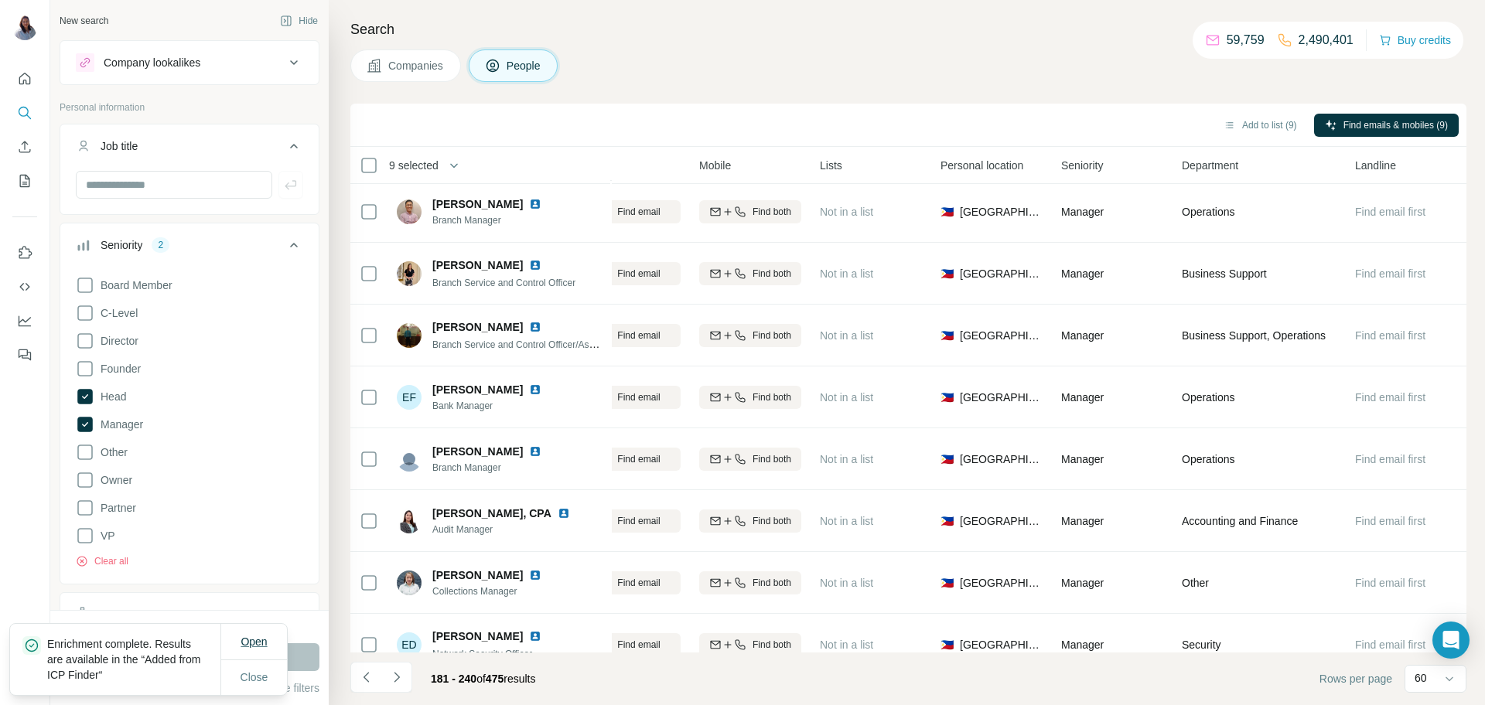
click at [253, 647] on span "Open" at bounding box center [254, 641] width 26 height 15
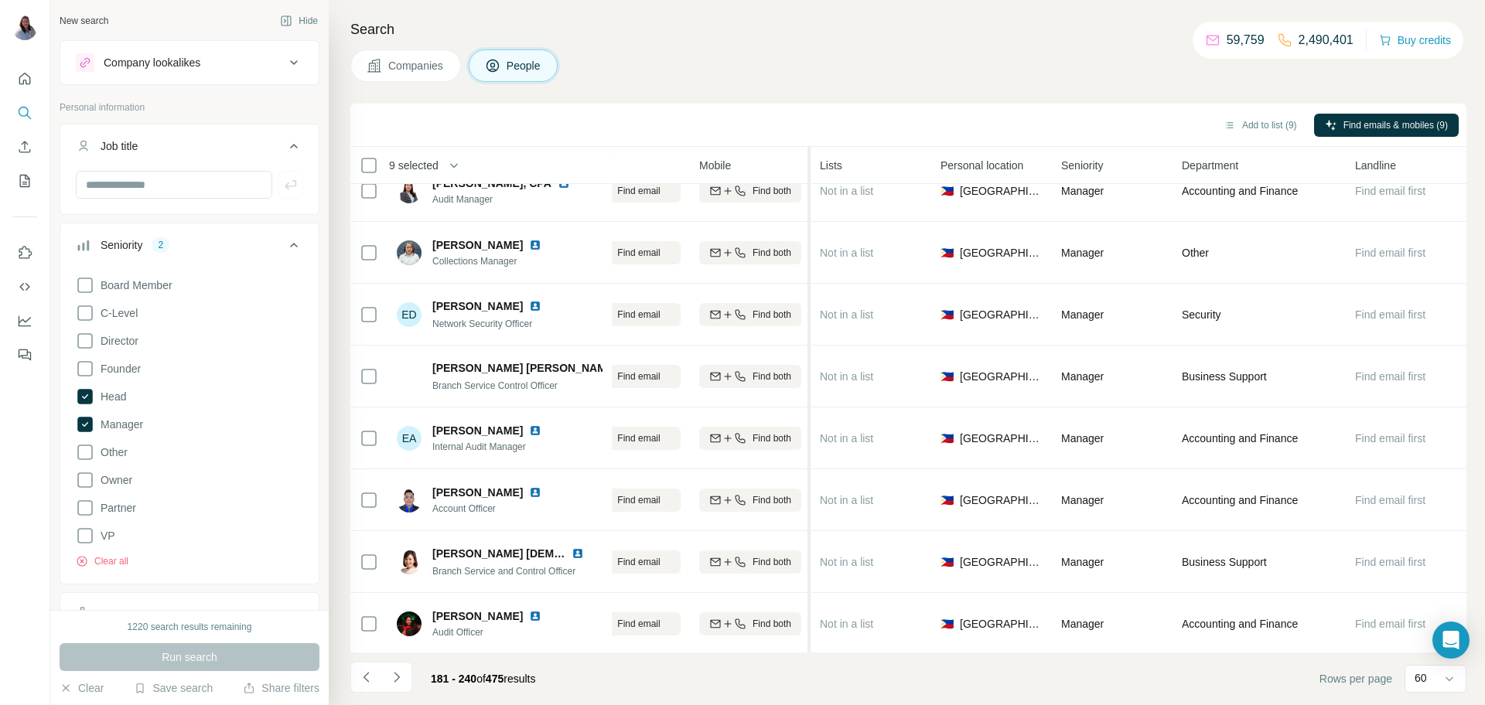
scroll to position [3244, 214]
click at [793, 44] on div "Search Companies People Add to list (9) Find emails & mobiles (9) 9 selected Pe…" at bounding box center [907, 352] width 1156 height 705
click at [900, 30] on h4 "Search" at bounding box center [908, 30] width 1116 height 22
click at [77, 685] on button "Clear" at bounding box center [82, 688] width 44 height 15
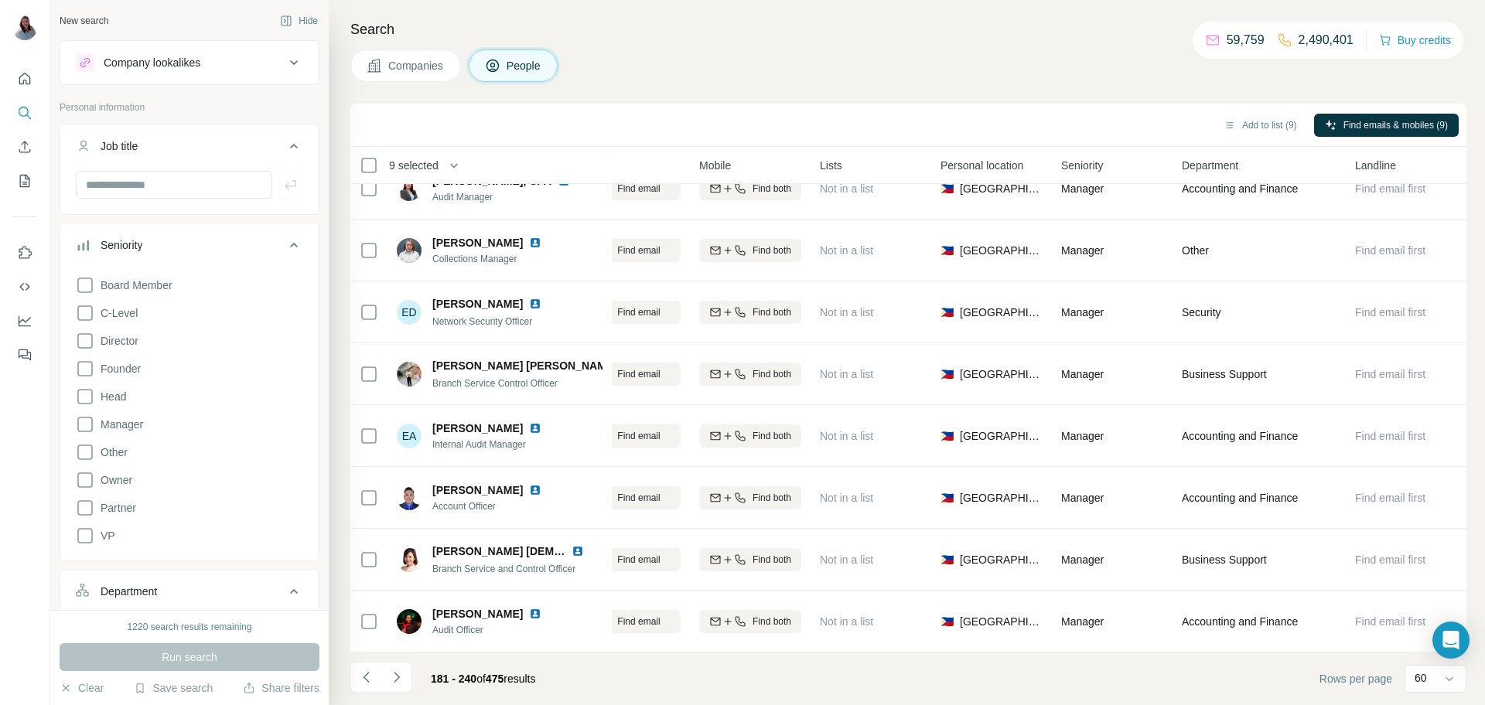
click at [412, 65] on span "Companies" at bounding box center [416, 65] width 56 height 15
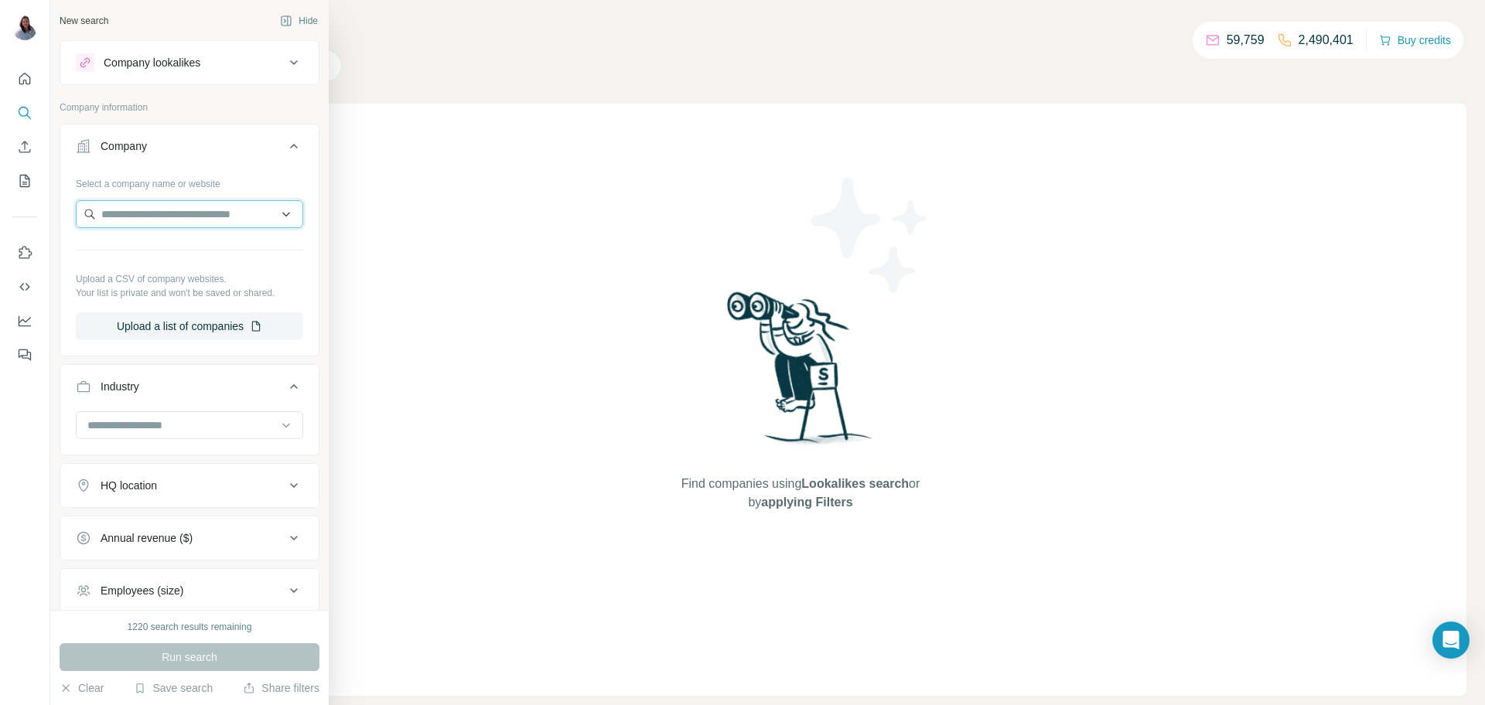
click at [198, 209] on input "text" at bounding box center [189, 214] width 227 height 28
paste input "**********"
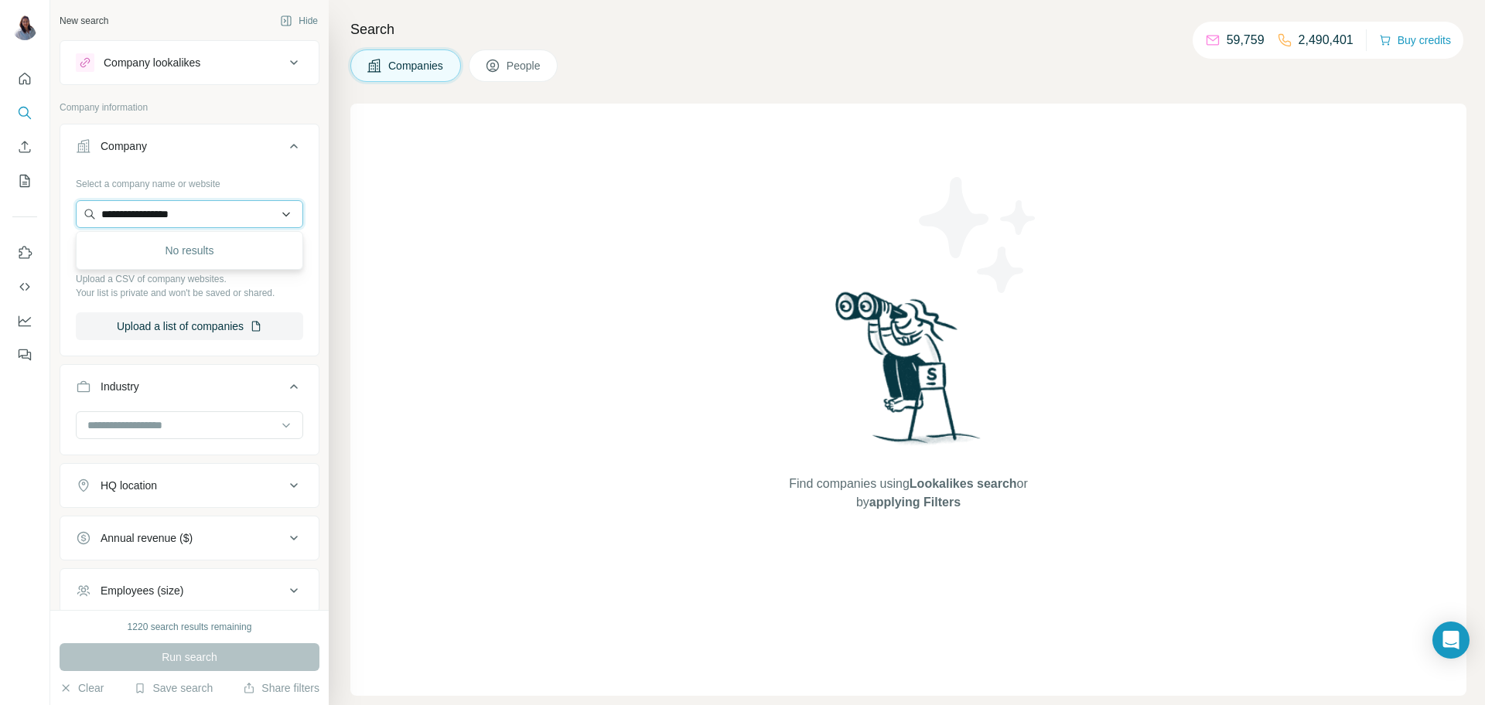
drag, startPoint x: 215, startPoint y: 216, endPoint x: 169, endPoint y: 207, distance: 46.6
click at [173, 210] on input "**********" at bounding box center [189, 214] width 227 height 28
drag, startPoint x: 176, startPoint y: 219, endPoint x: 124, endPoint y: 198, distance: 56.6
click at [123, 218] on input "**********" at bounding box center [189, 214] width 227 height 28
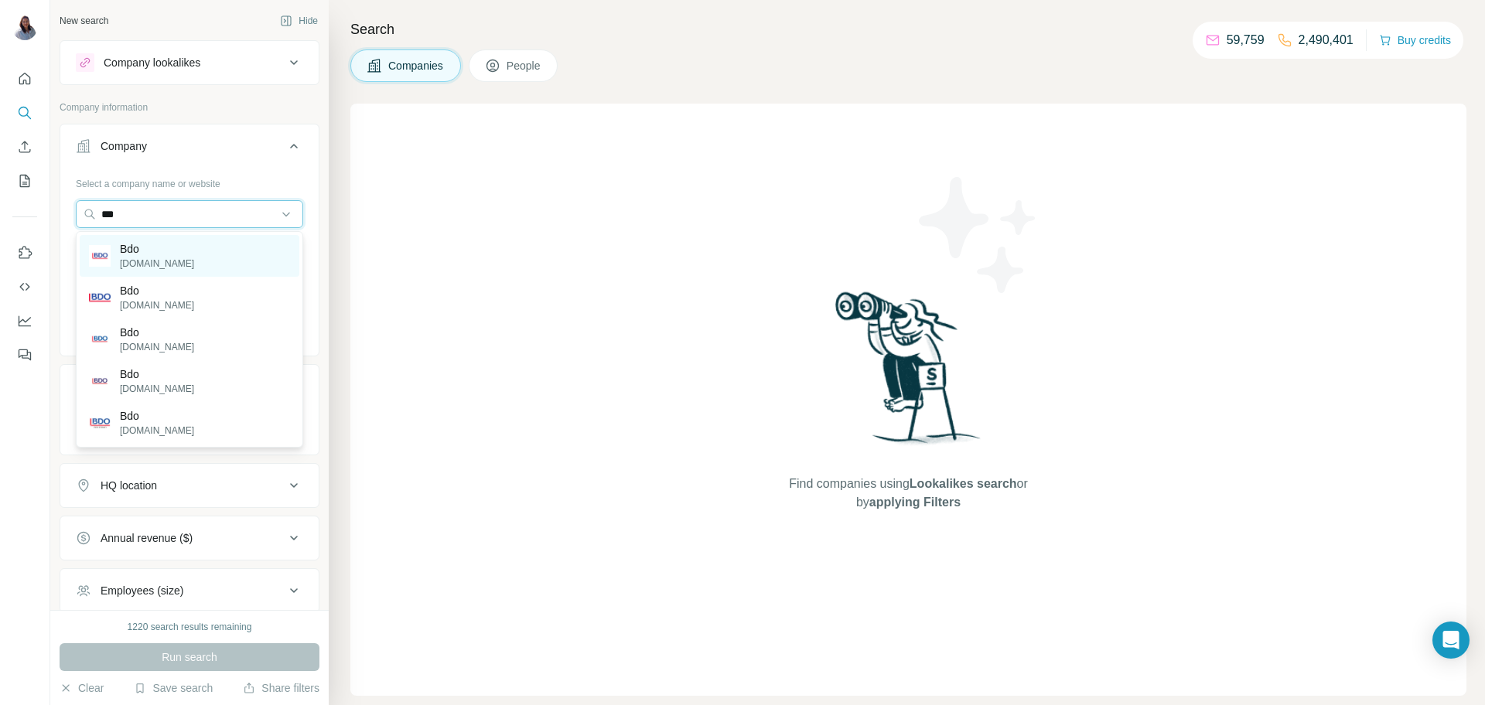
type input "***"
click at [196, 253] on div "Bdo bdo.global" at bounding box center [190, 256] width 220 height 42
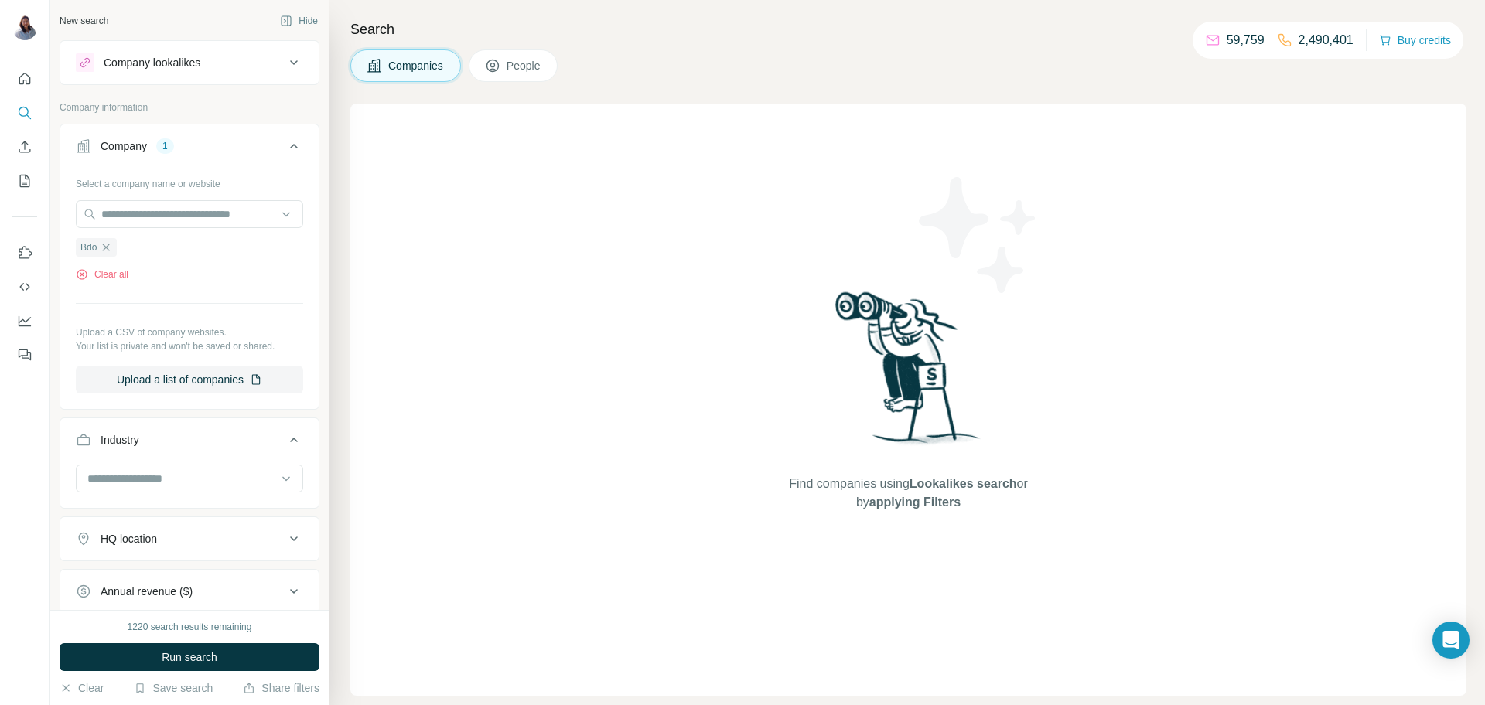
click at [542, 62] on span "People" at bounding box center [525, 65] width 36 height 15
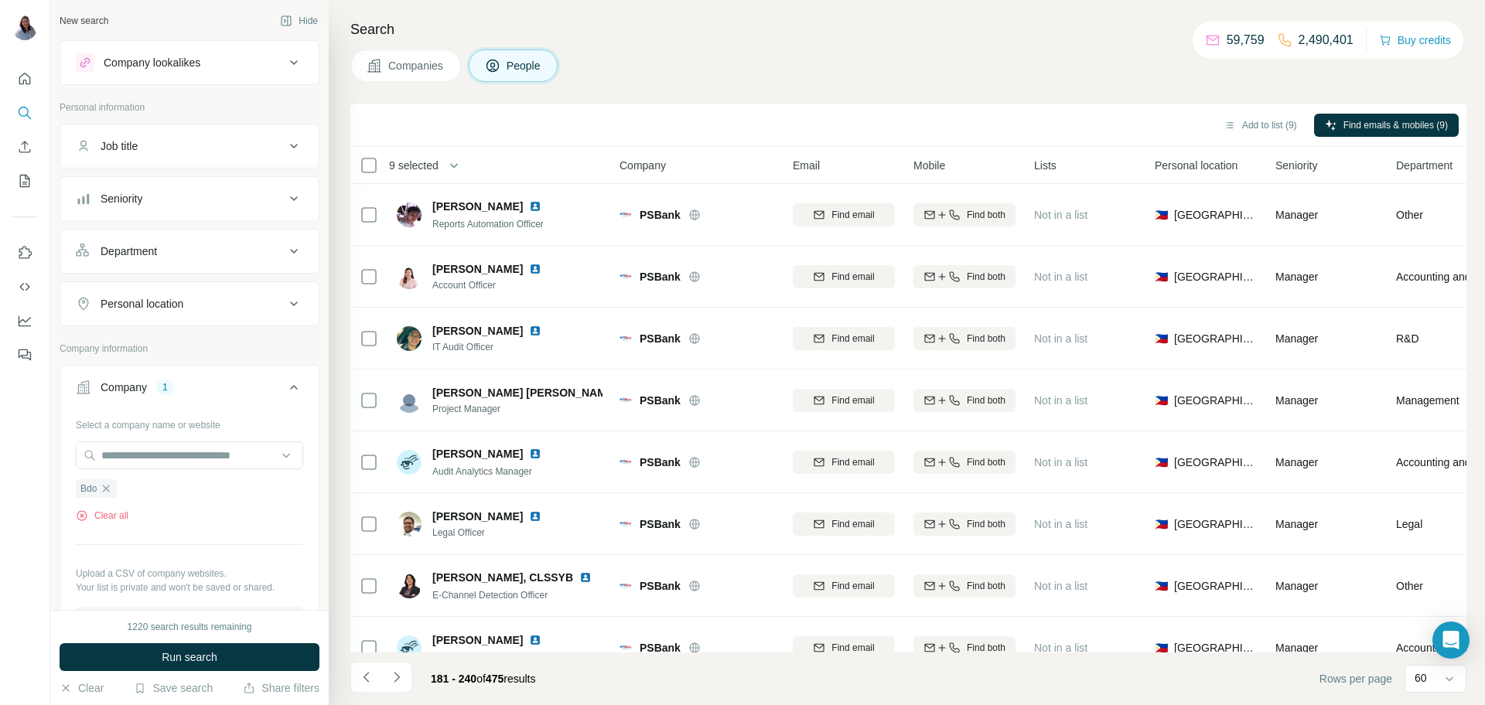
click at [285, 204] on icon at bounding box center [294, 199] width 19 height 19
click at [298, 195] on icon at bounding box center [294, 199] width 19 height 19
click at [296, 203] on icon at bounding box center [294, 199] width 19 height 19
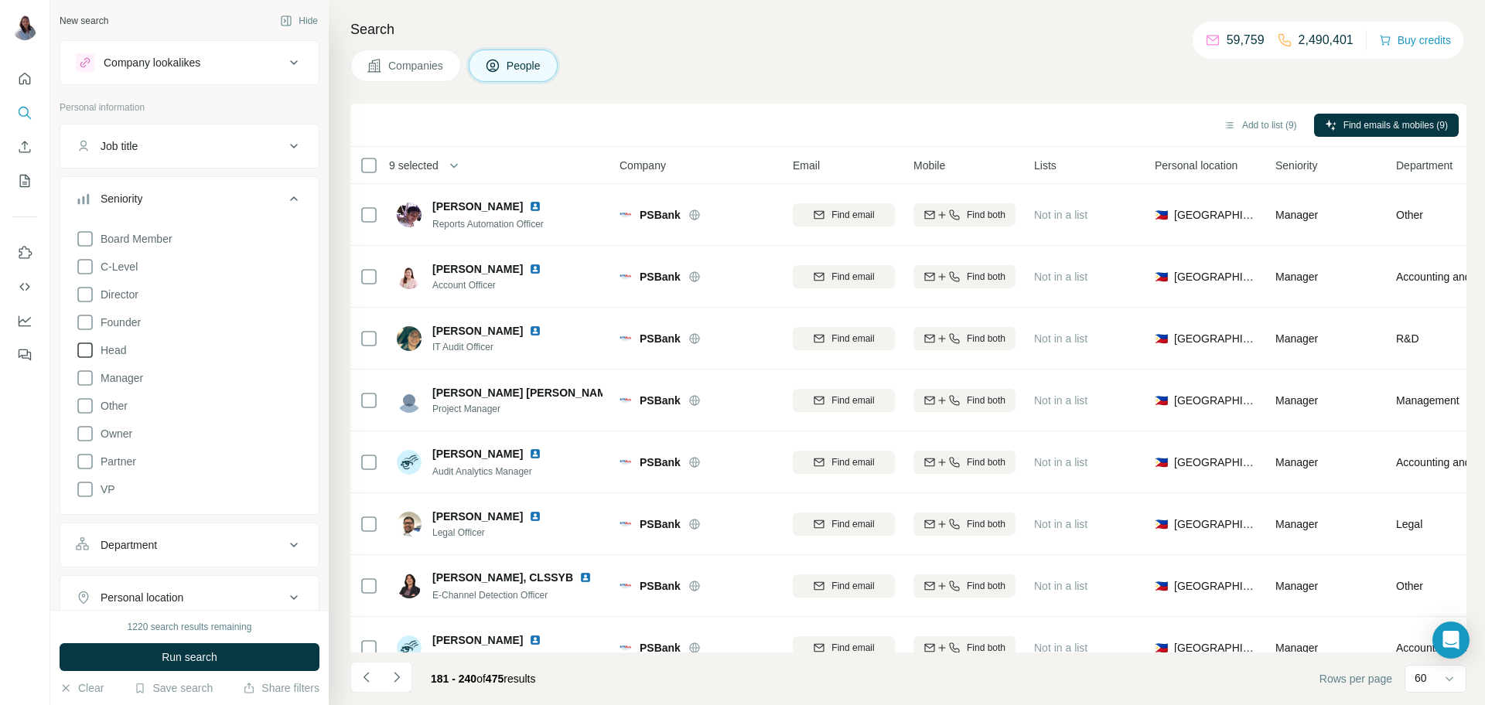
click at [84, 349] on icon at bounding box center [85, 350] width 19 height 19
click at [87, 383] on icon at bounding box center [85, 378] width 19 height 19
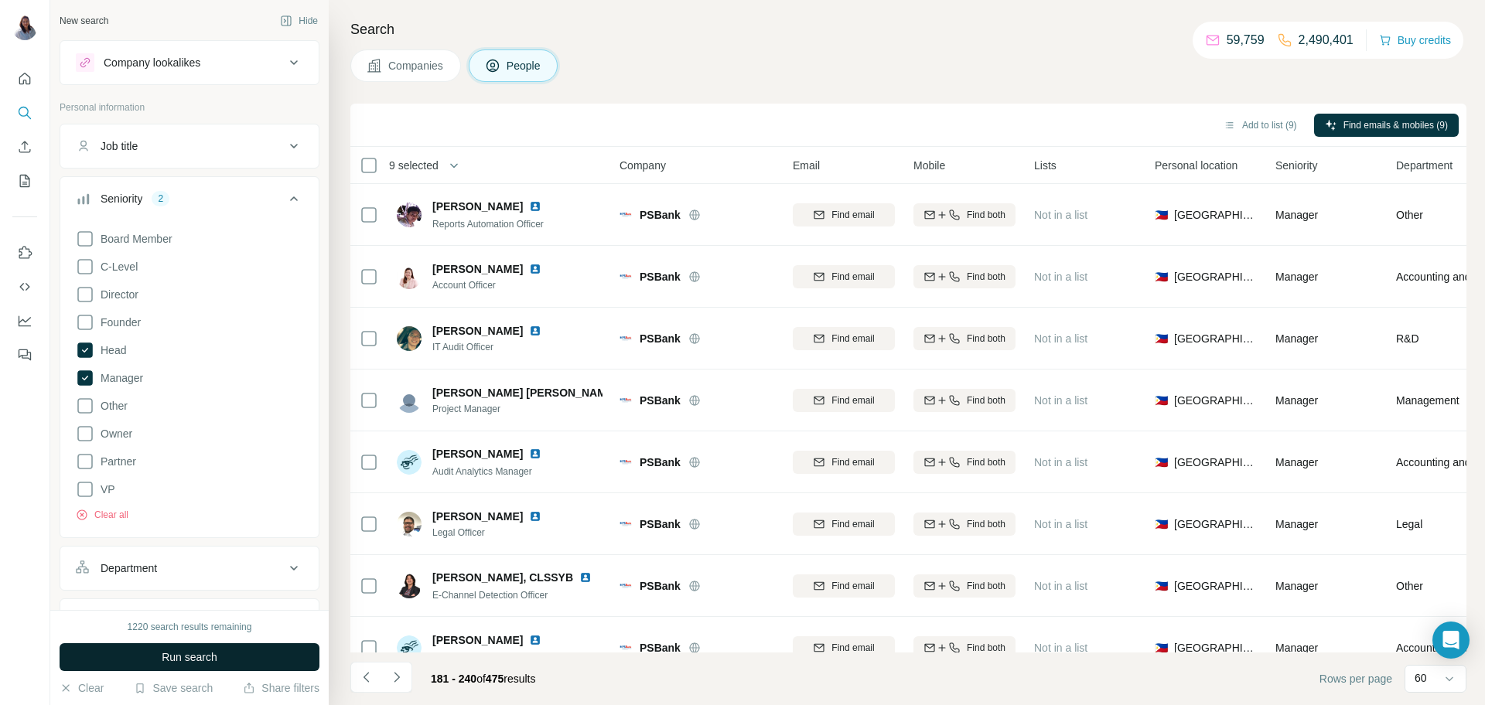
click at [183, 658] on span "Run search" at bounding box center [190, 657] width 56 height 15
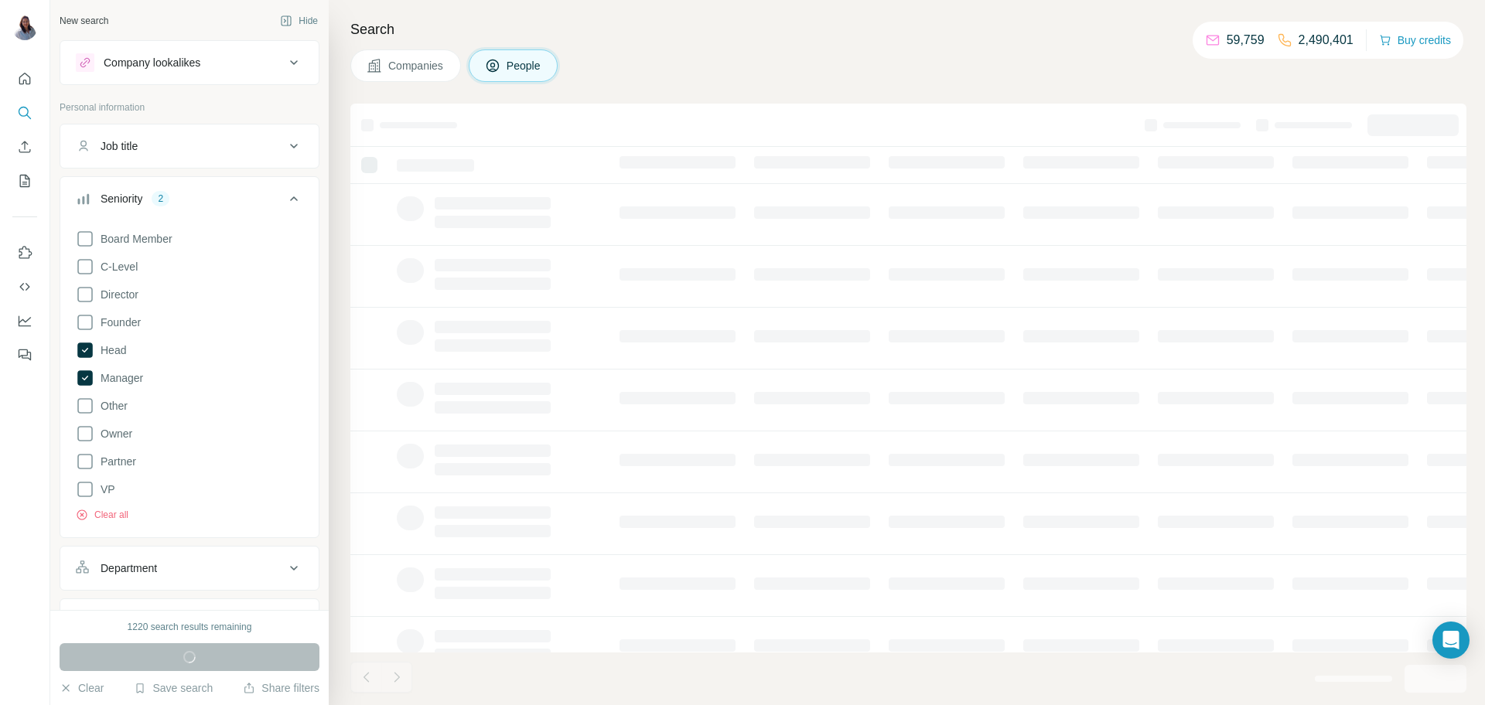
click at [943, 58] on div "Companies People" at bounding box center [908, 66] width 1116 height 32
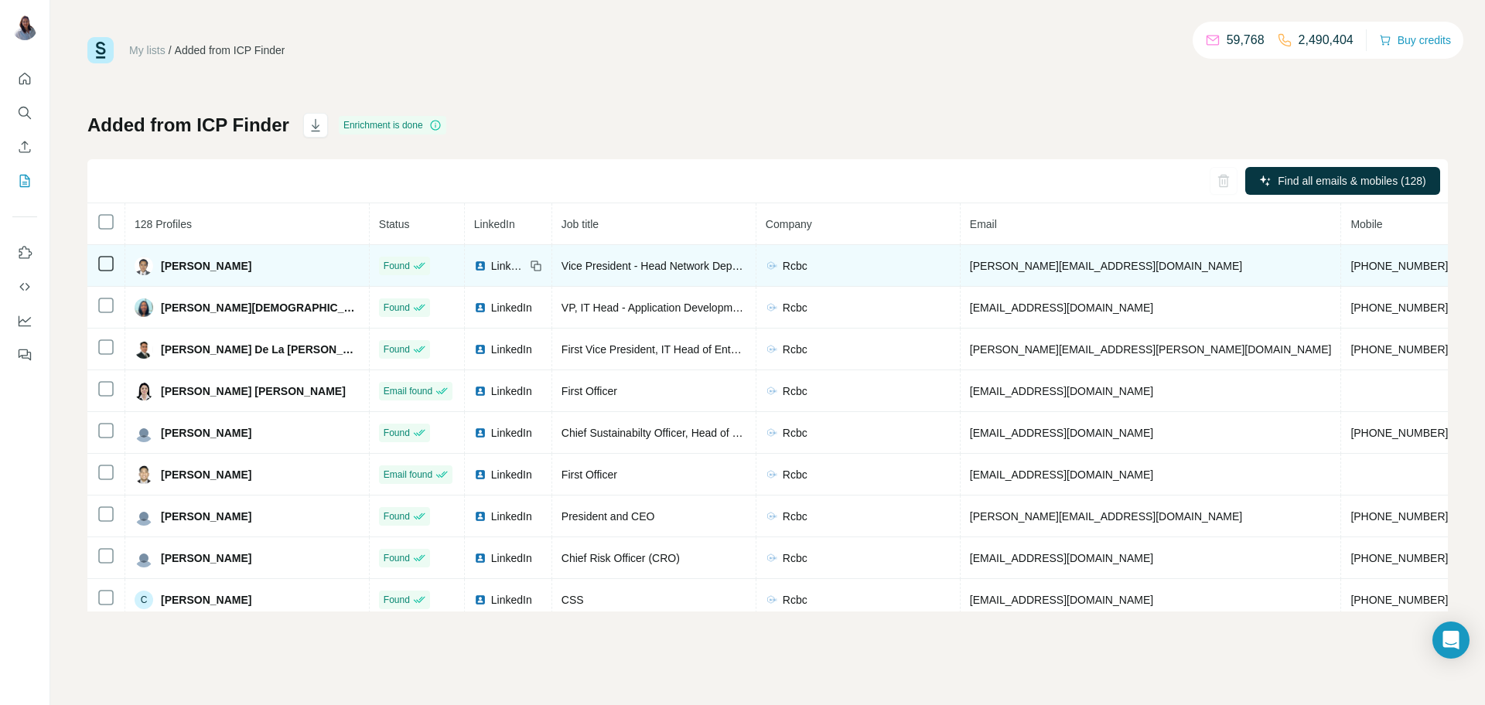
click at [244, 269] on span "[PERSON_NAME]" at bounding box center [206, 265] width 91 height 15
click at [245, 269] on span "[PERSON_NAME]" at bounding box center [206, 265] width 91 height 15
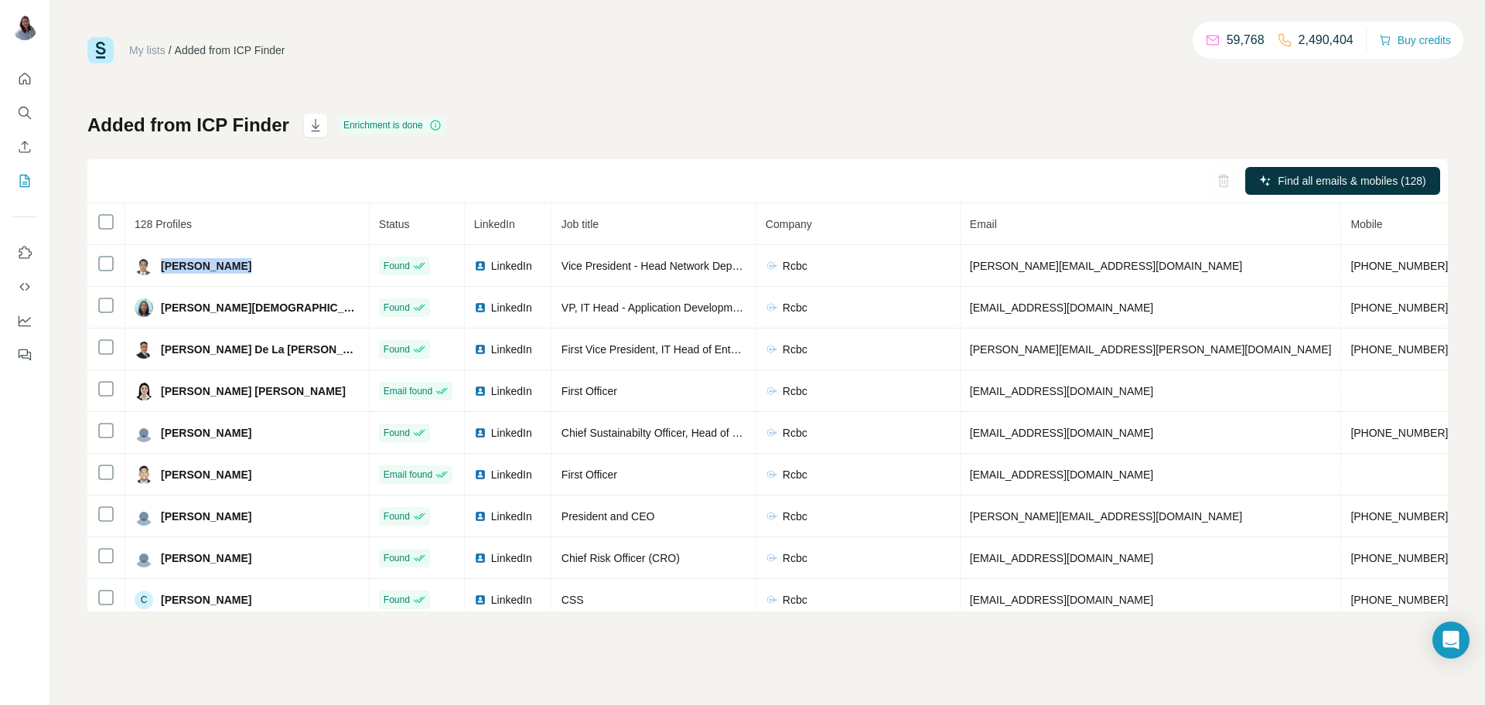
copy span "[PERSON_NAME]"
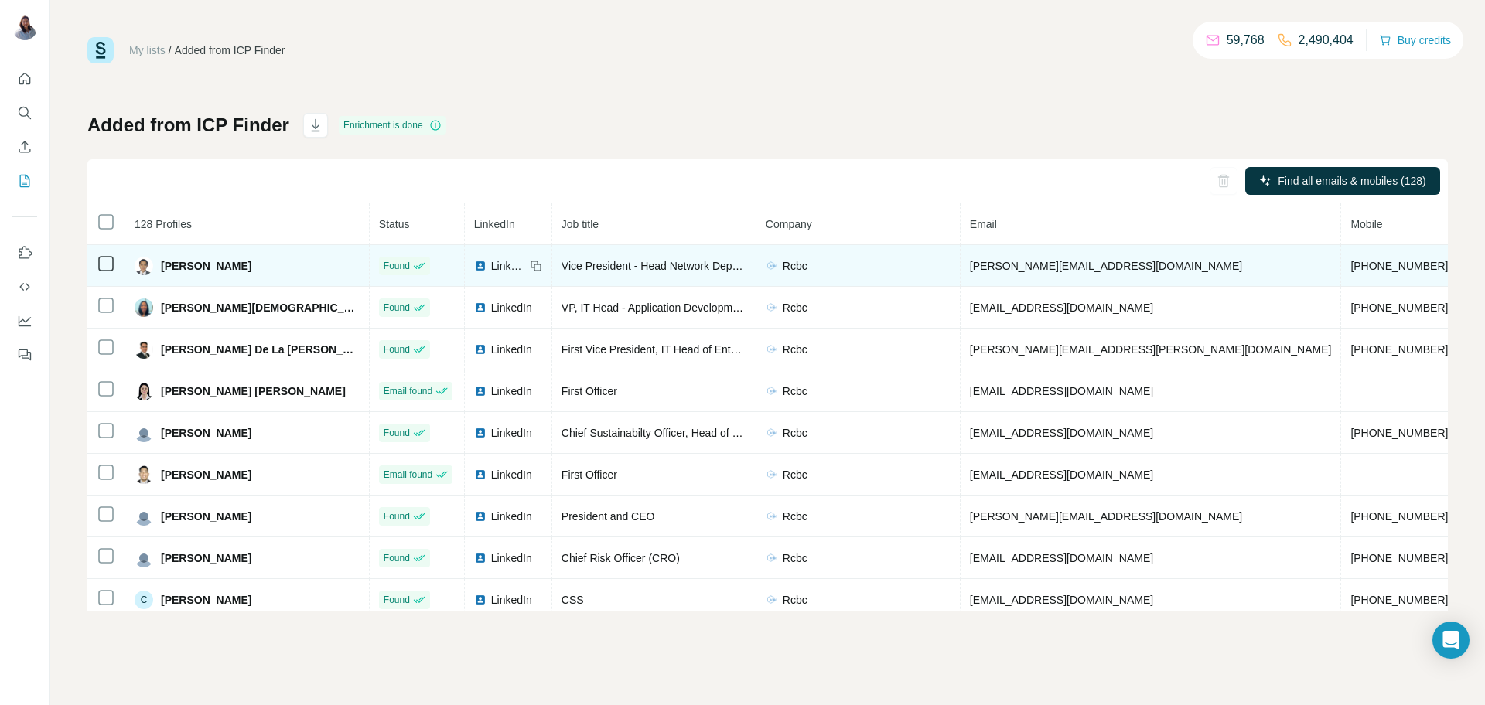
click at [970, 264] on span "anthony@rcbc.com" at bounding box center [1106, 266] width 272 height 12
copy span "anthony@rcbc.com"
click at [1351, 267] on span "+639399161402" at bounding box center [1399, 266] width 97 height 12
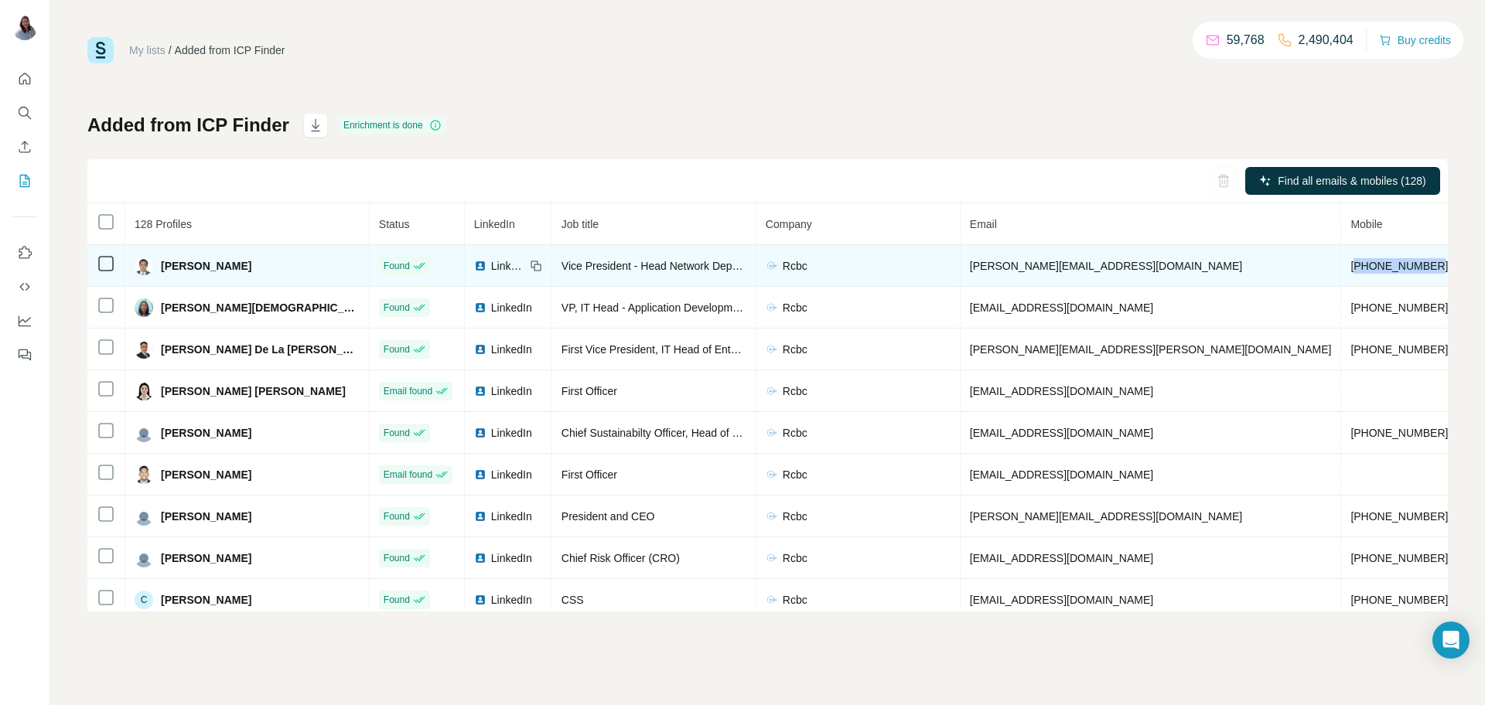
click at [1351, 267] on span "+639399161402" at bounding box center [1399, 266] width 97 height 12
click at [1351, 267] on span "[PHONE_NUMBER]" at bounding box center [1399, 266] width 97 height 12
copy span "[PHONE_NUMBER]"
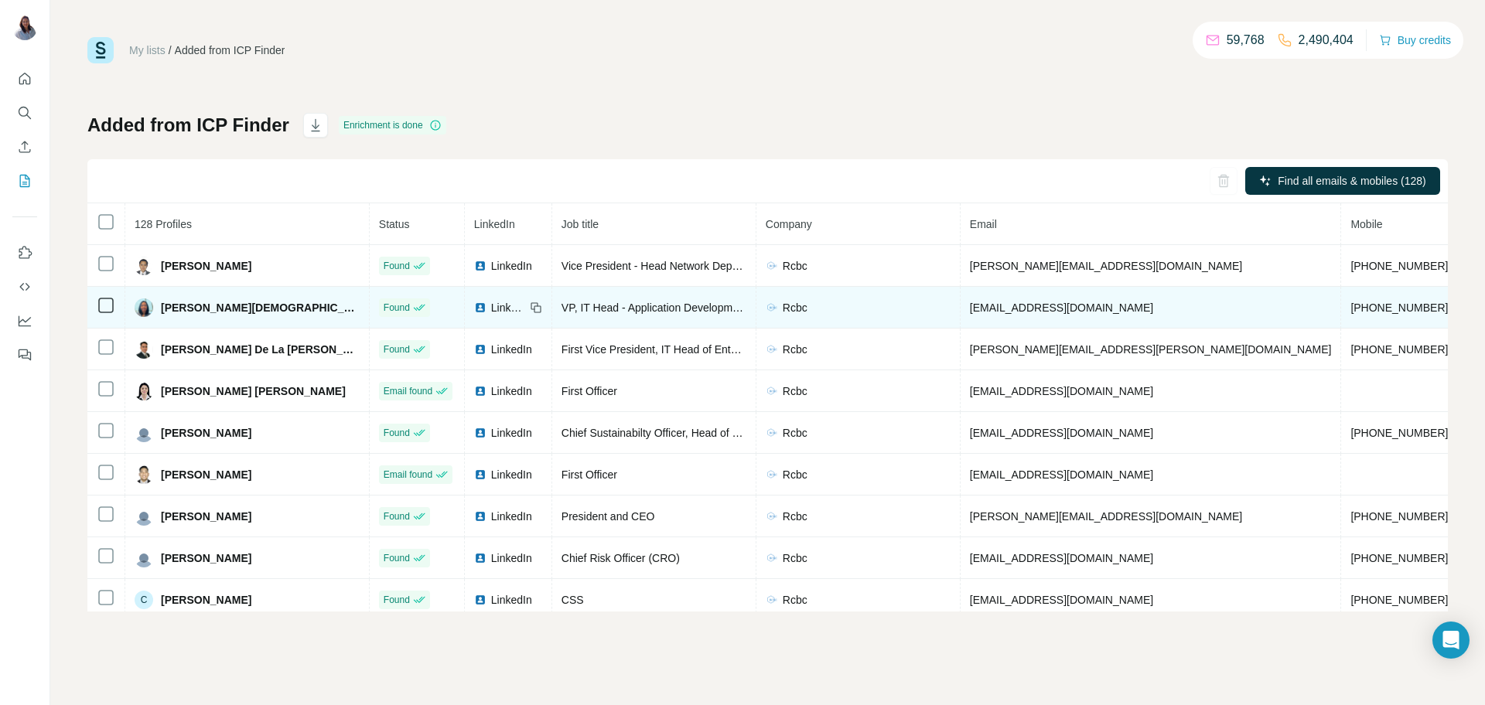
click at [210, 308] on span "Cecilia Evangelista" at bounding box center [260, 307] width 199 height 15
click at [210, 308] on span "[PERSON_NAME][DEMOGRAPHIC_DATA]" at bounding box center [260, 307] width 199 height 15
copy span "[PERSON_NAME][DEMOGRAPHIC_DATA]"
click at [970, 306] on span "[EMAIL_ADDRESS][DOMAIN_NAME]" at bounding box center [1061, 308] width 183 height 12
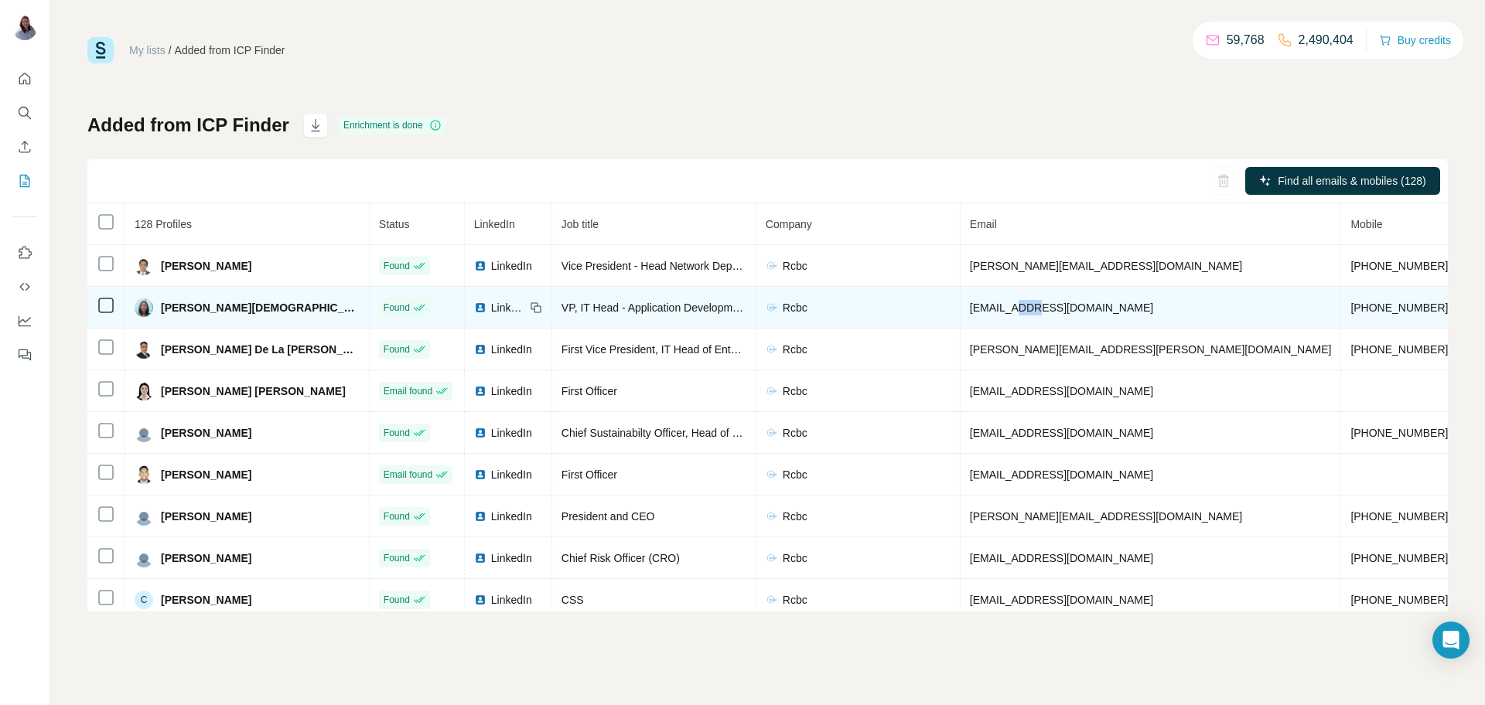
click at [970, 306] on span "[EMAIL_ADDRESS][DOMAIN_NAME]" at bounding box center [1061, 308] width 183 height 12
copy span "[EMAIL_ADDRESS][DOMAIN_NAME]"
click at [1351, 309] on span "+639178121752" at bounding box center [1399, 308] width 97 height 12
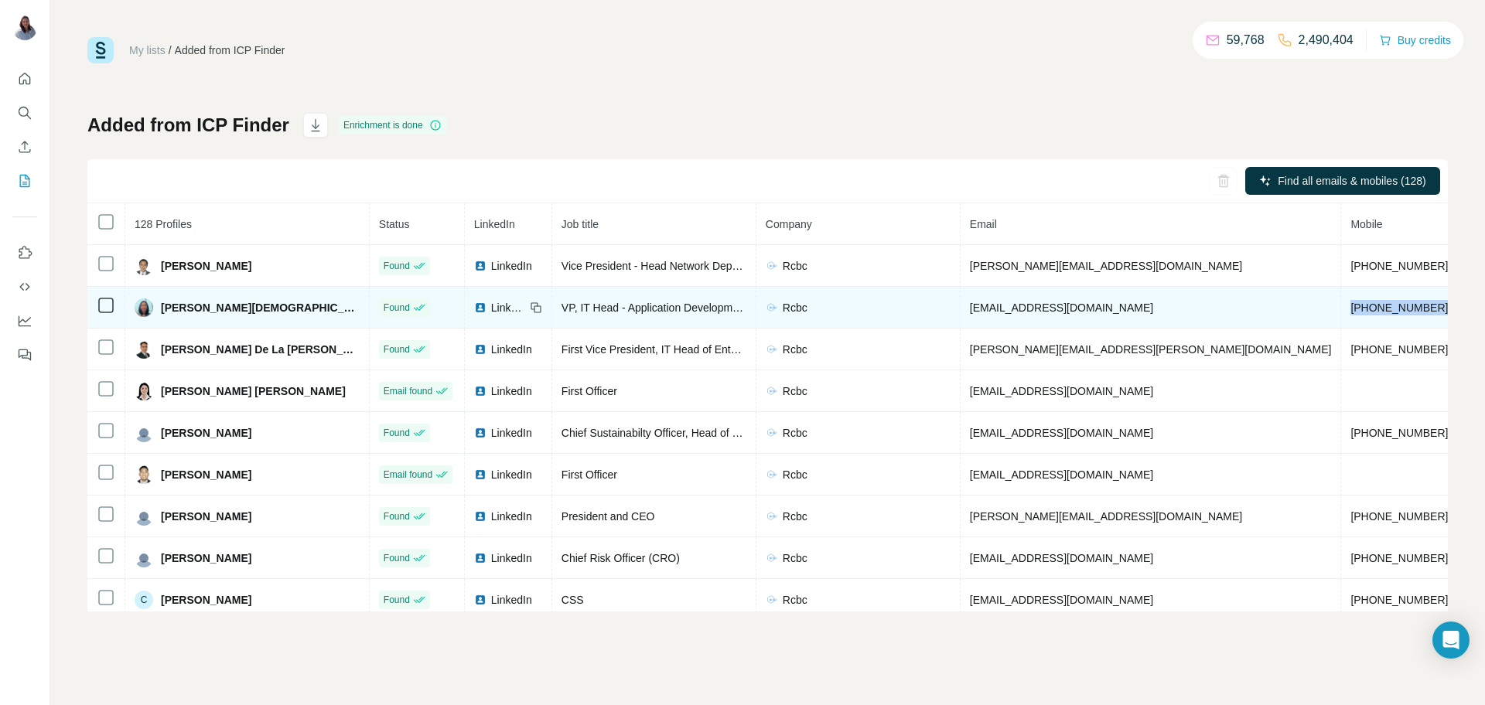
click at [1351, 309] on span "+639178121752" at bounding box center [1399, 308] width 97 height 12
copy span "+639178121752"
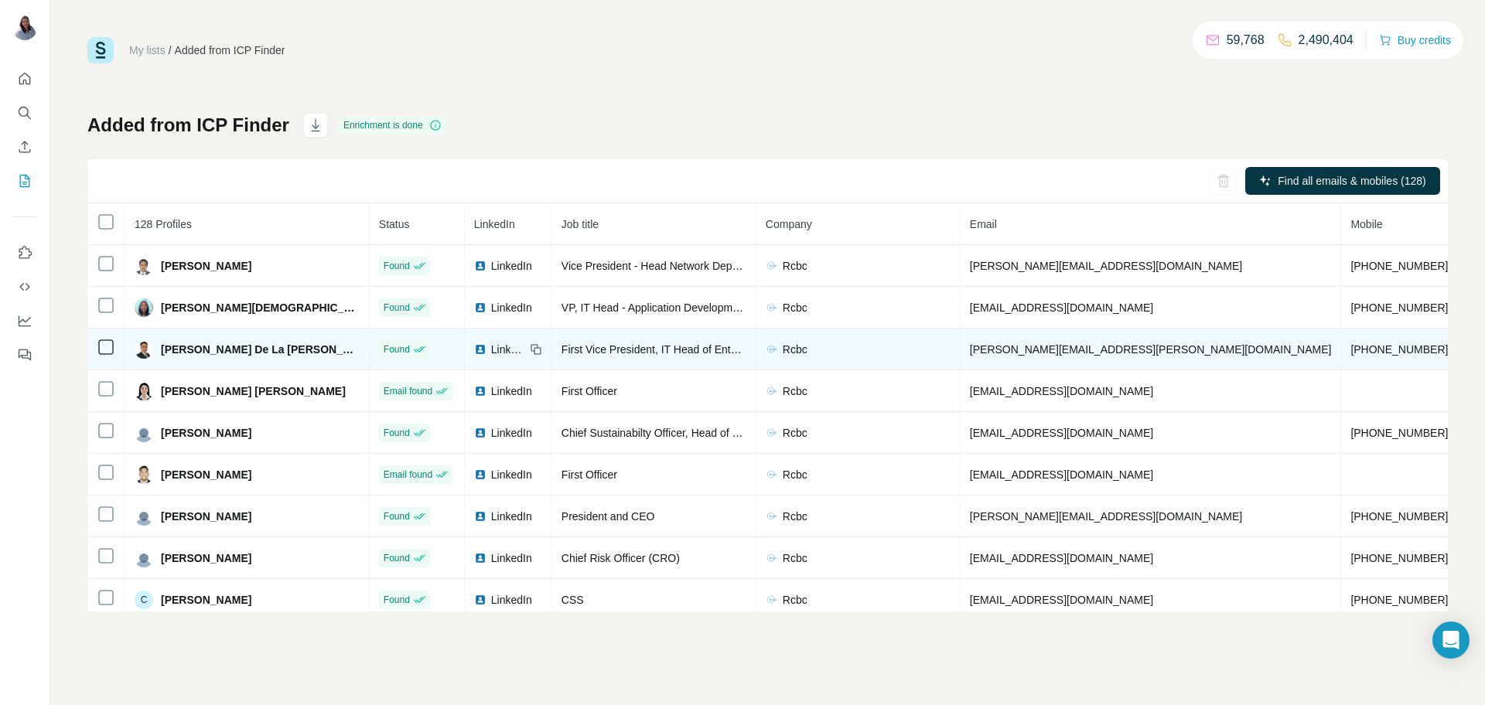
click at [216, 352] on span "Jojo De La Cruz" at bounding box center [260, 349] width 199 height 15
copy span "Jojo De La Cruz"
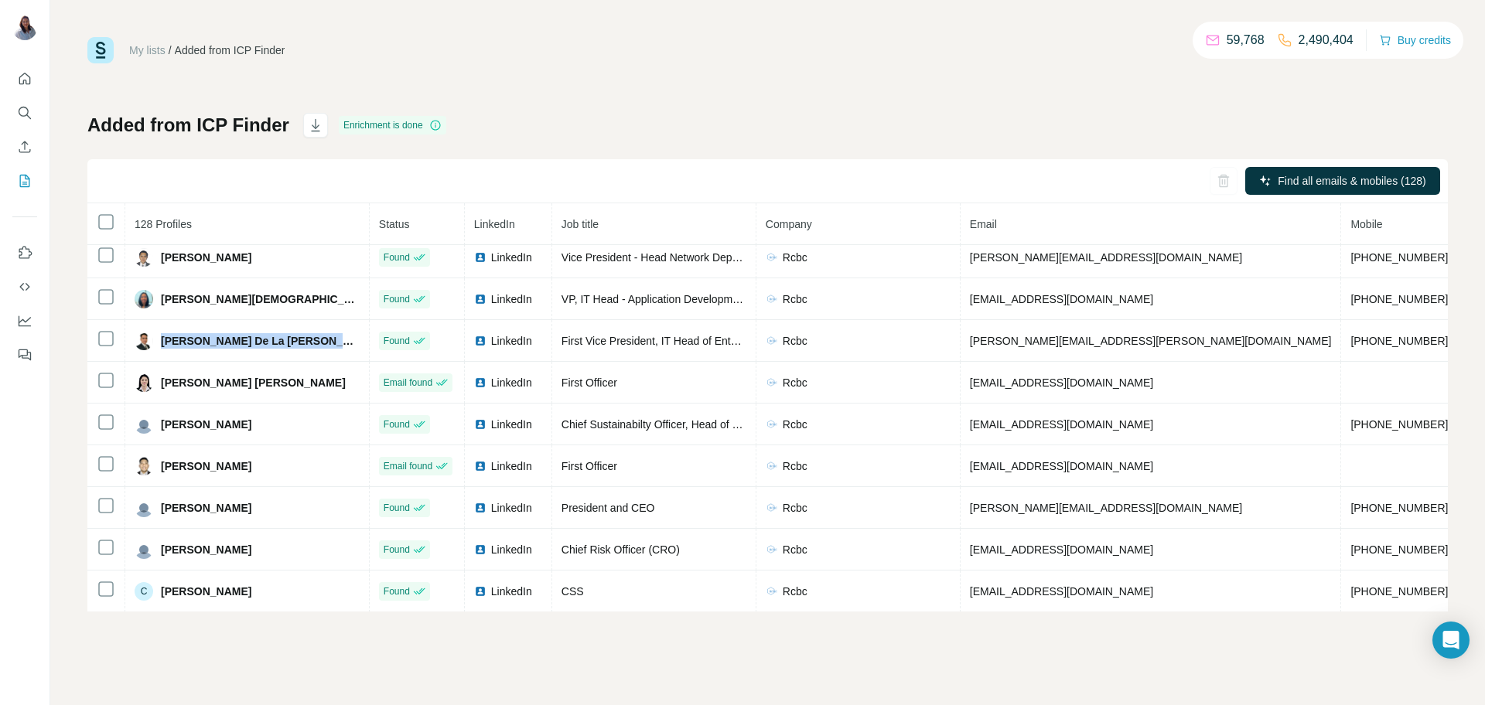
scroll to position [19, 0]
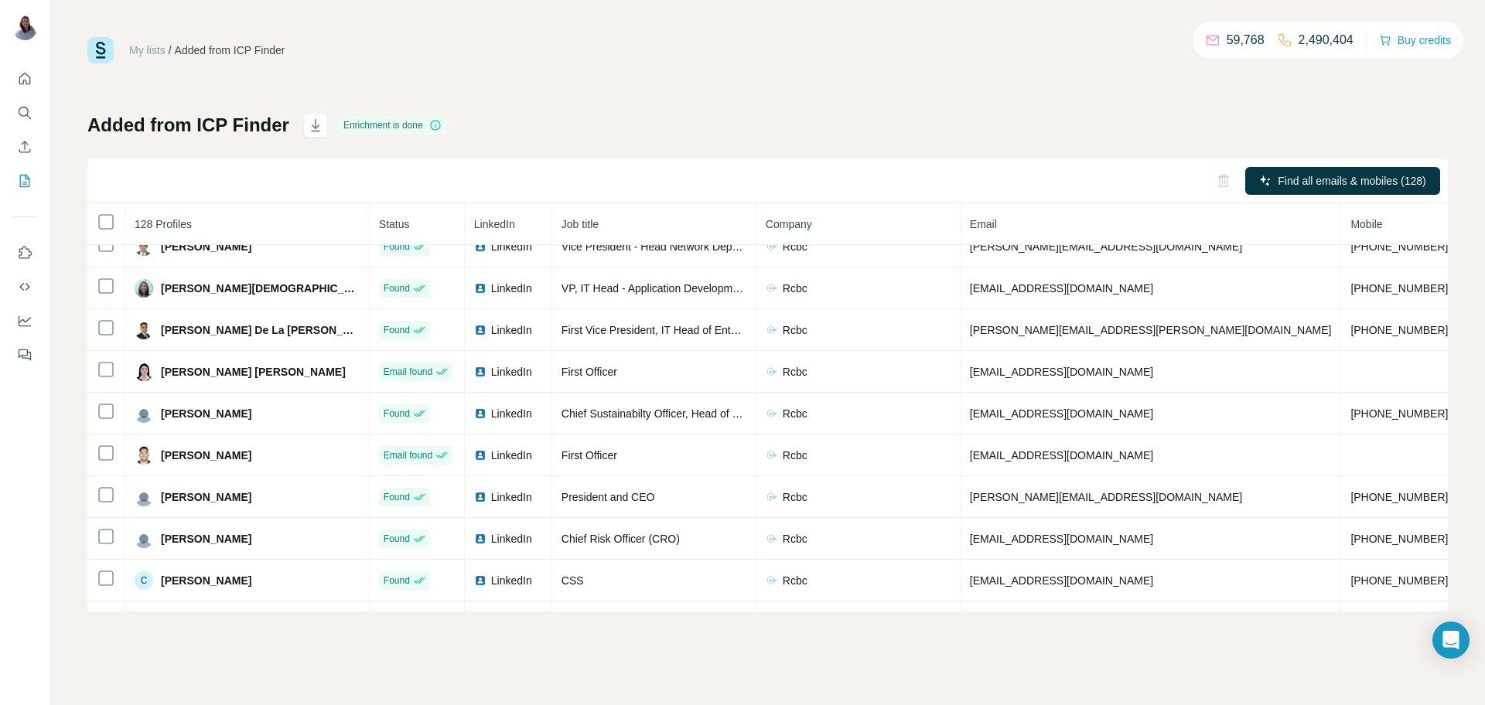
click at [819, 61] on div "My lists / Added from ICP Finder 59,768 2,490,404 Buy credits" at bounding box center [767, 50] width 1361 height 26
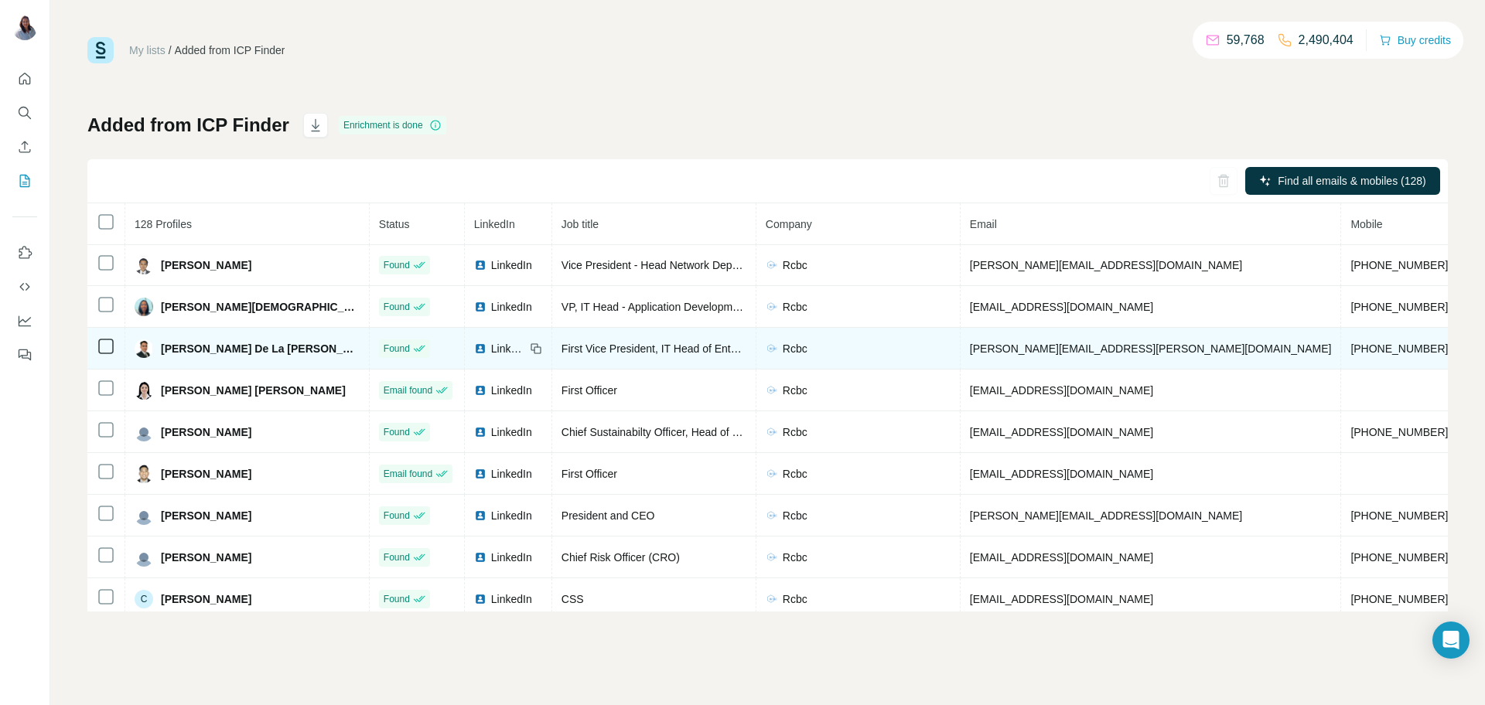
scroll to position [0, 0]
click at [970, 352] on span "jojo.cruz@rcbc.com" at bounding box center [1151, 349] width 362 height 12
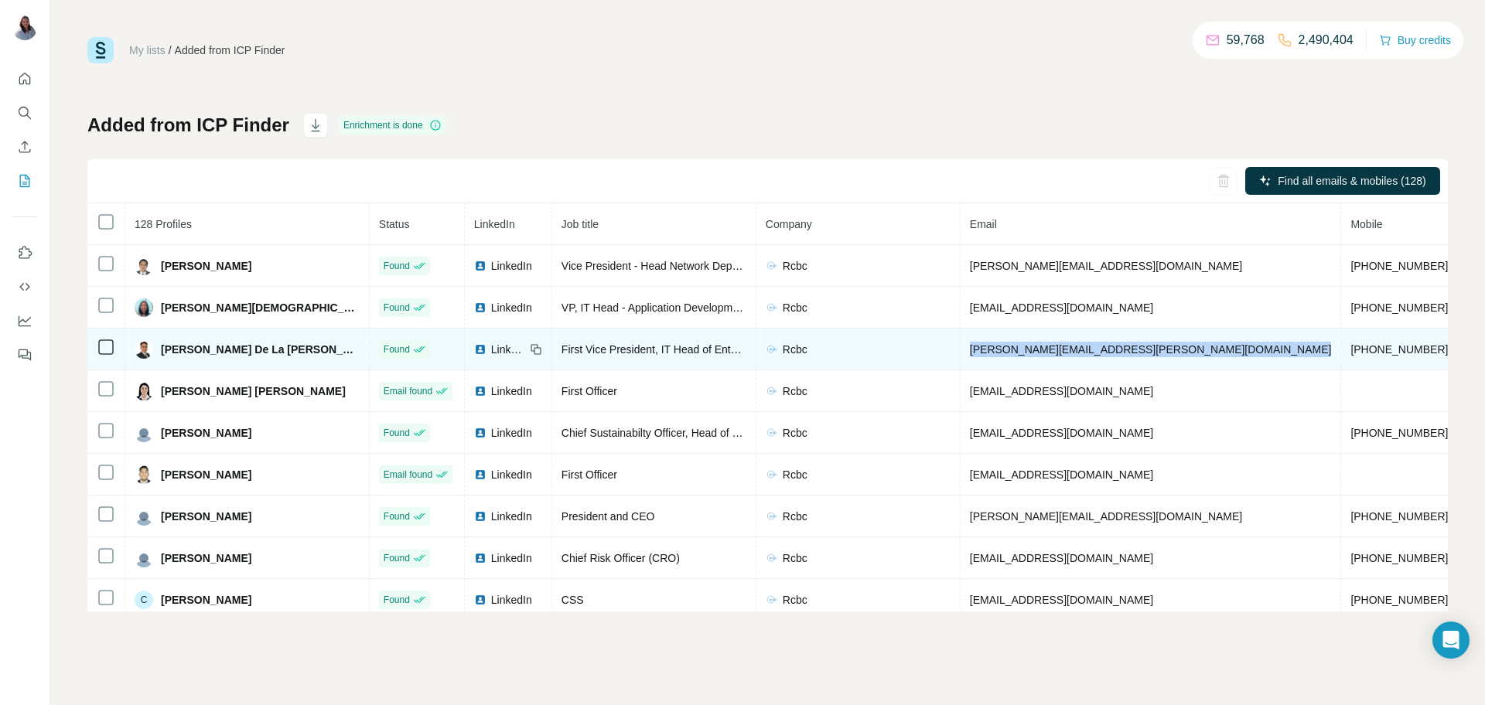
copy span "jojo.cruz@rcbc.com"
click at [1351, 348] on span "+639178250516" at bounding box center [1399, 349] width 97 height 12
copy span "+639178250516"
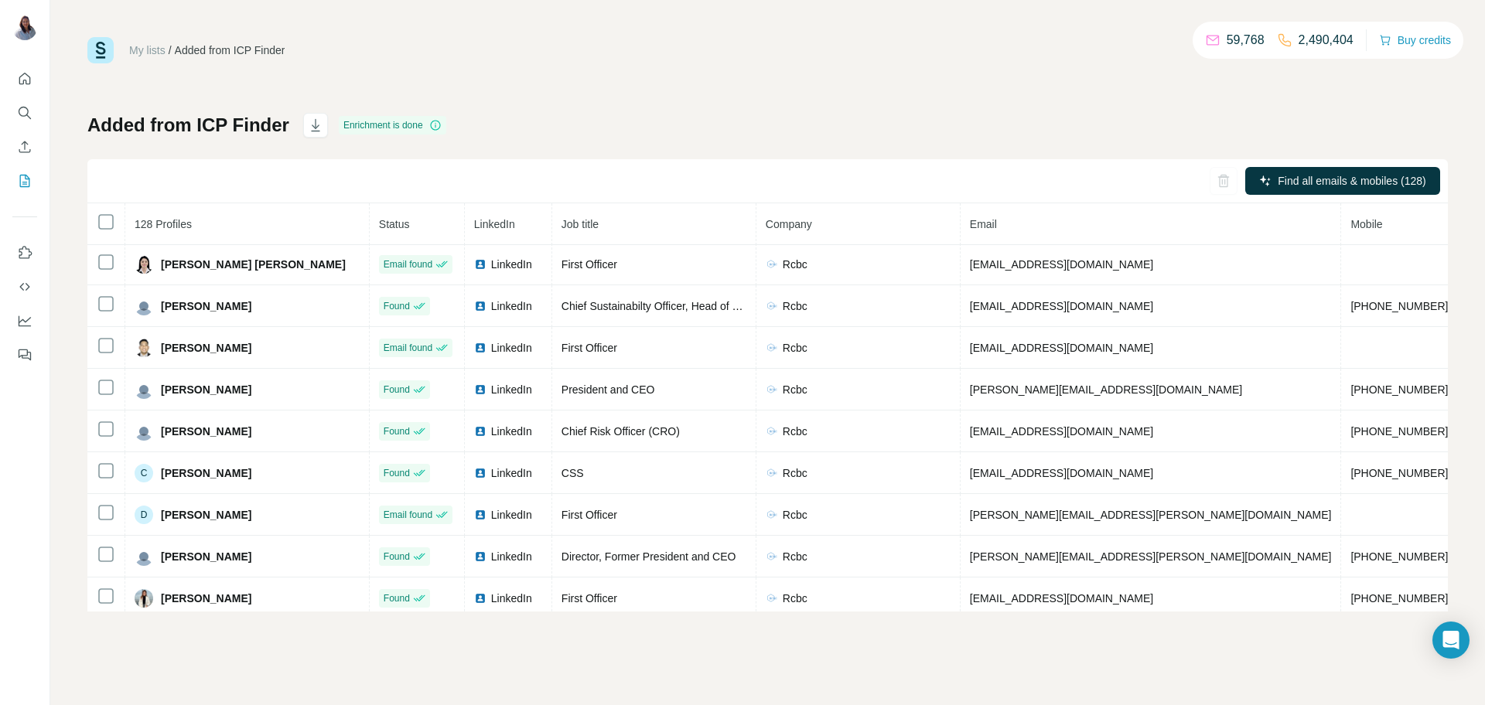
scroll to position [146, 0]
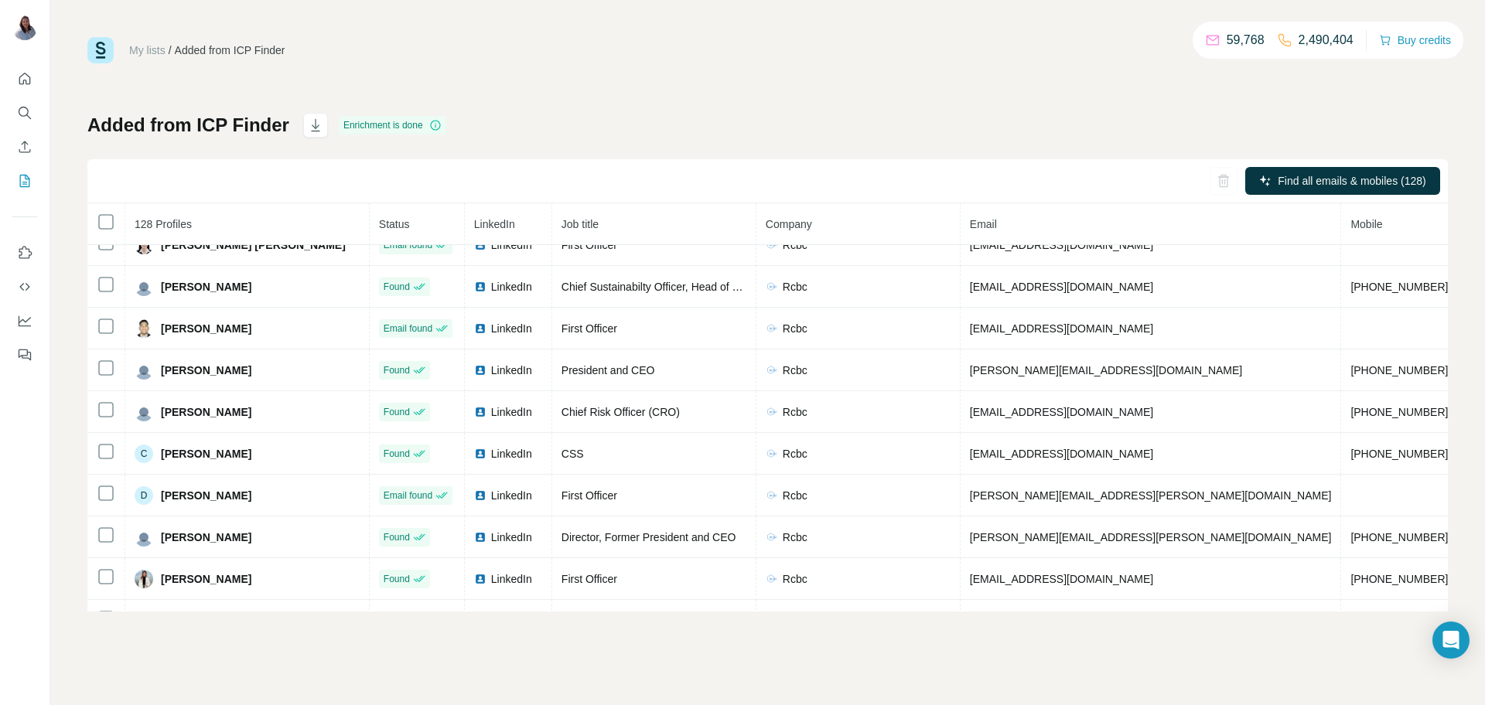
click at [1025, 83] on div "My lists / Added from ICP Finder 59,768 2,490,404 Buy credits Added from ICP Fi…" at bounding box center [767, 324] width 1361 height 575
click at [895, 114] on div "Added from ICP Finder Enrichment is done Find all emails & mobiles (128) 128 Pr…" at bounding box center [767, 362] width 1361 height 499
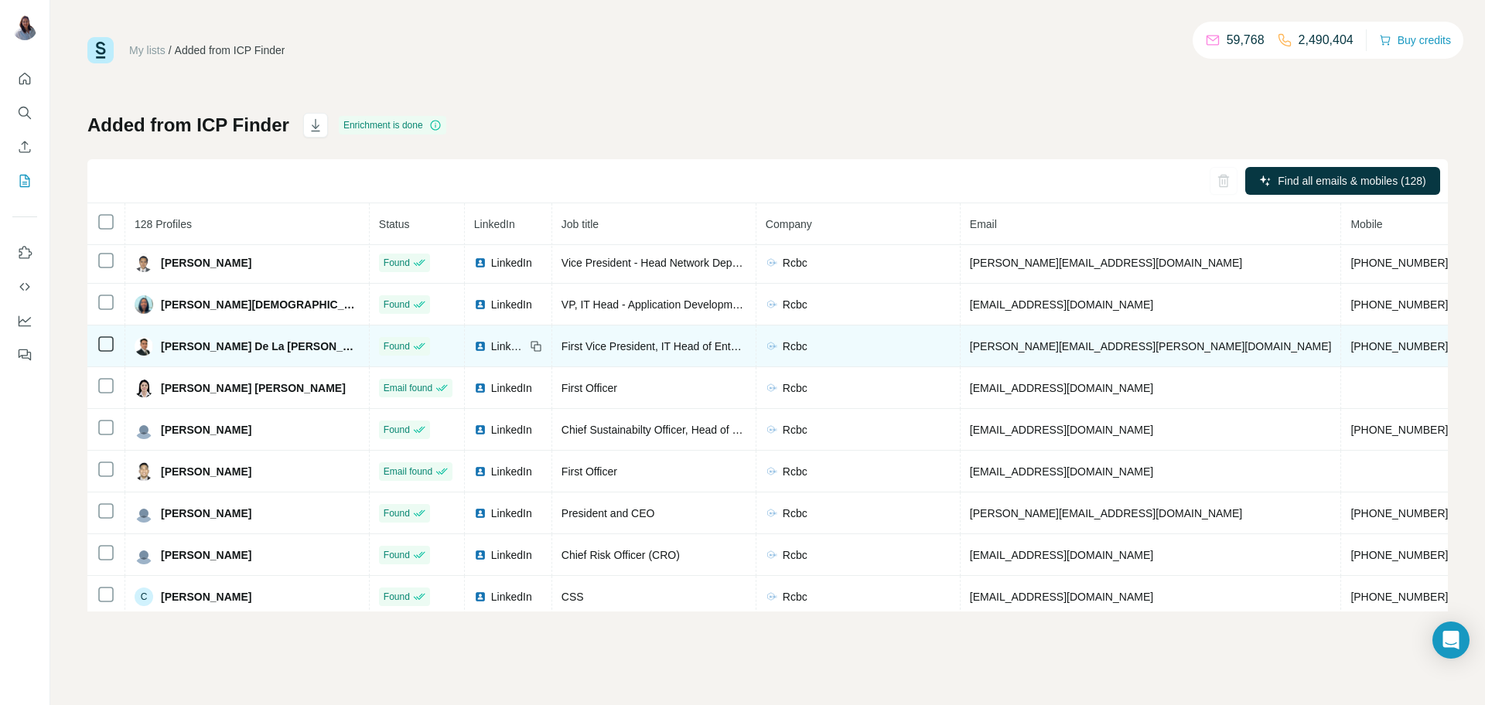
scroll to position [0, 0]
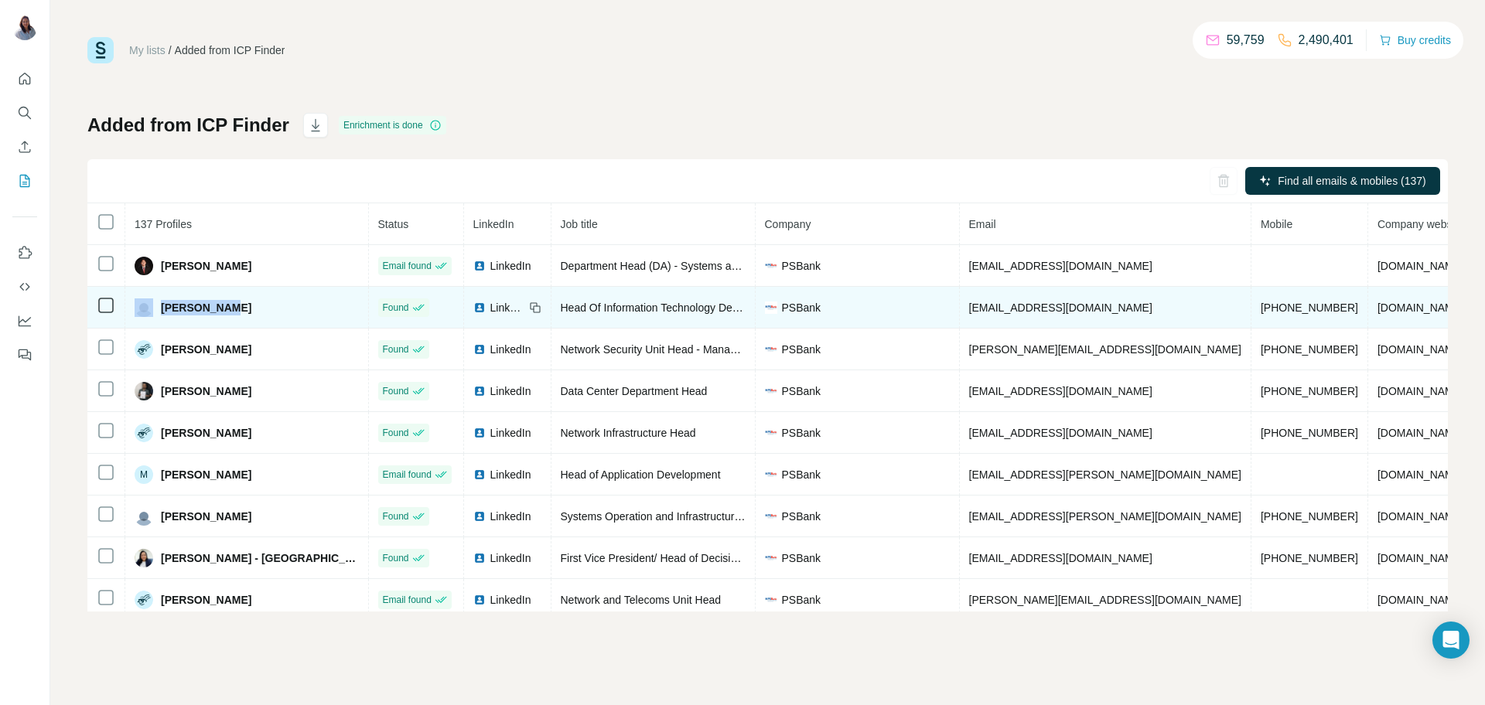
drag, startPoint x: 269, startPoint y: 306, endPoint x: 140, endPoint y: 309, distance: 129.2
click at [140, 309] on div "Cleo Lopena" at bounding box center [247, 308] width 224 height 19
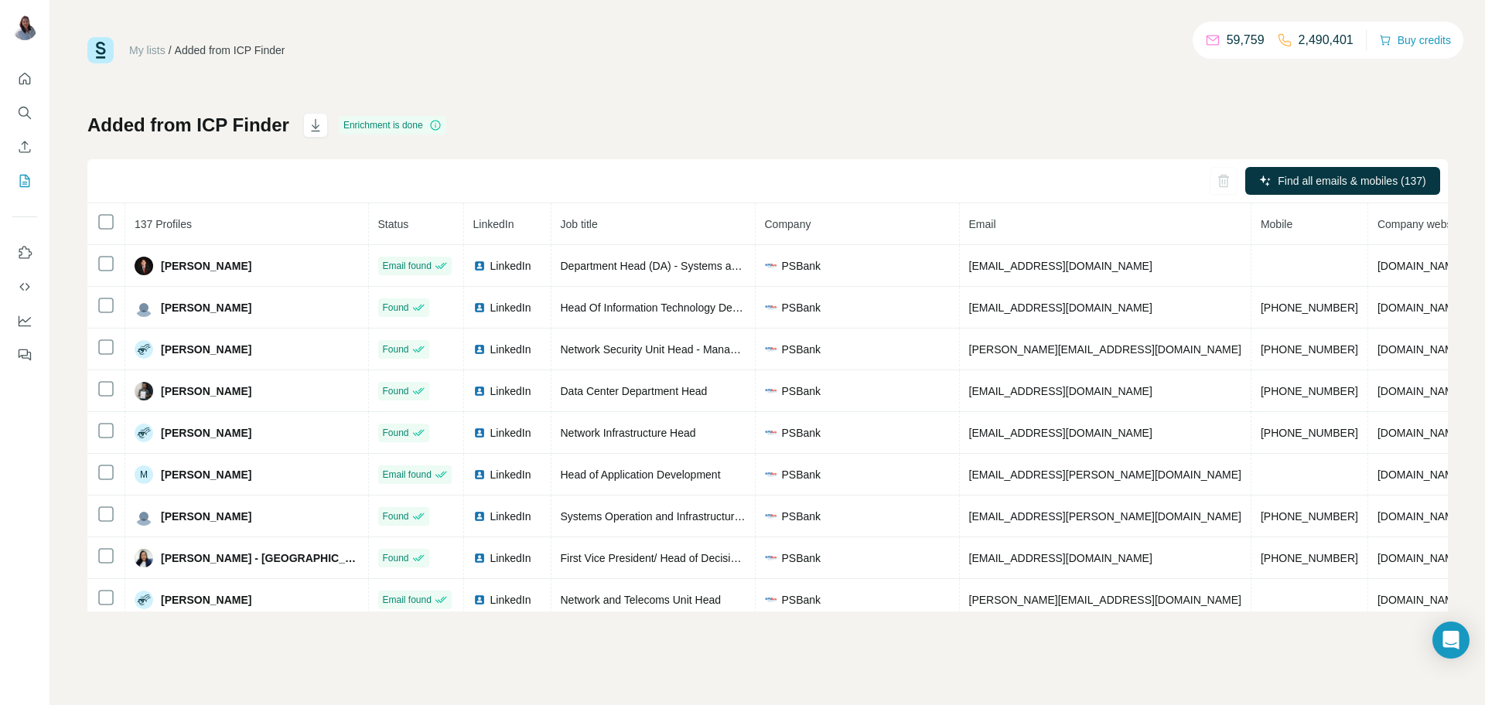
click at [579, 110] on div "My lists / Added from ICP Finder 59,759 2,490,401 Buy credits Added from ICP Fi…" at bounding box center [767, 324] width 1361 height 575
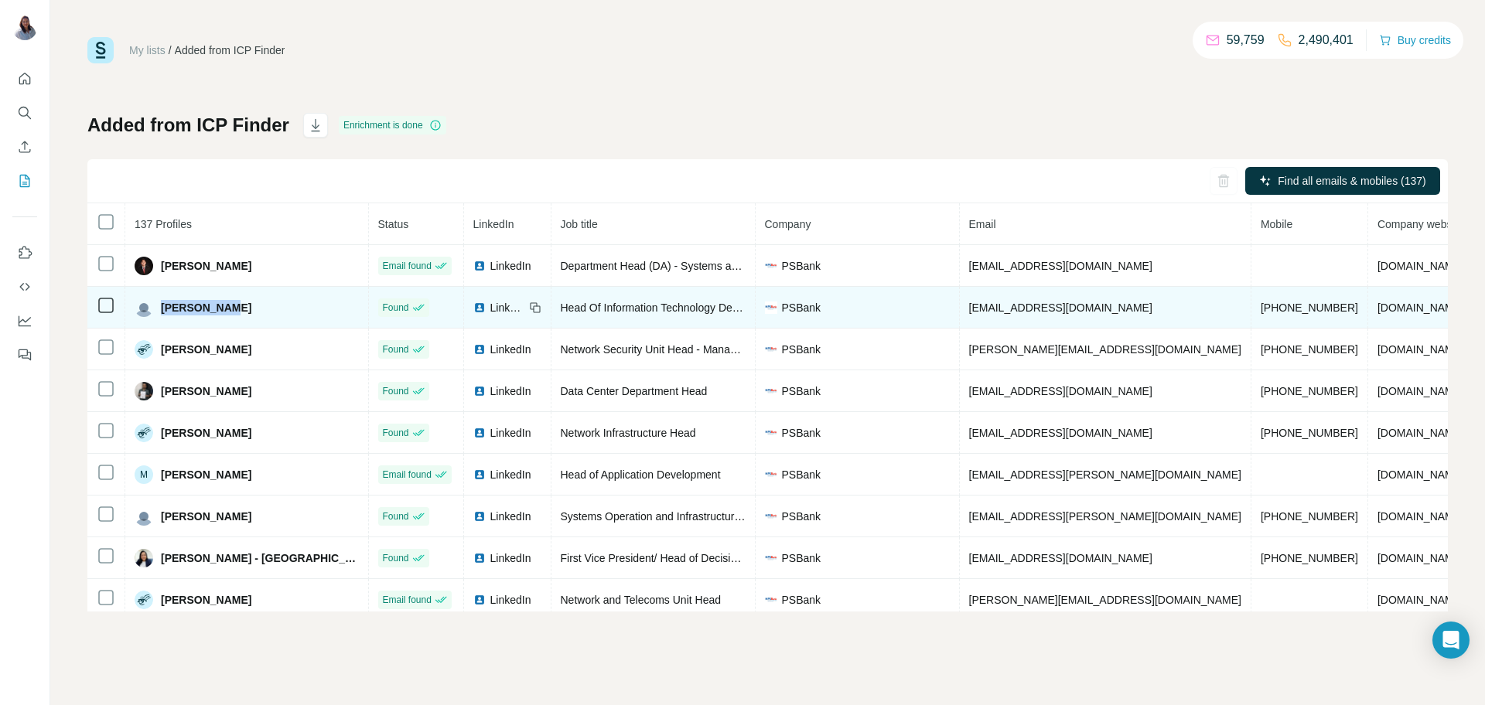
drag, startPoint x: 245, startPoint y: 308, endPoint x: 157, endPoint y: 311, distance: 88.2
click at [157, 311] on div "Cleo Lopena" at bounding box center [247, 308] width 224 height 19
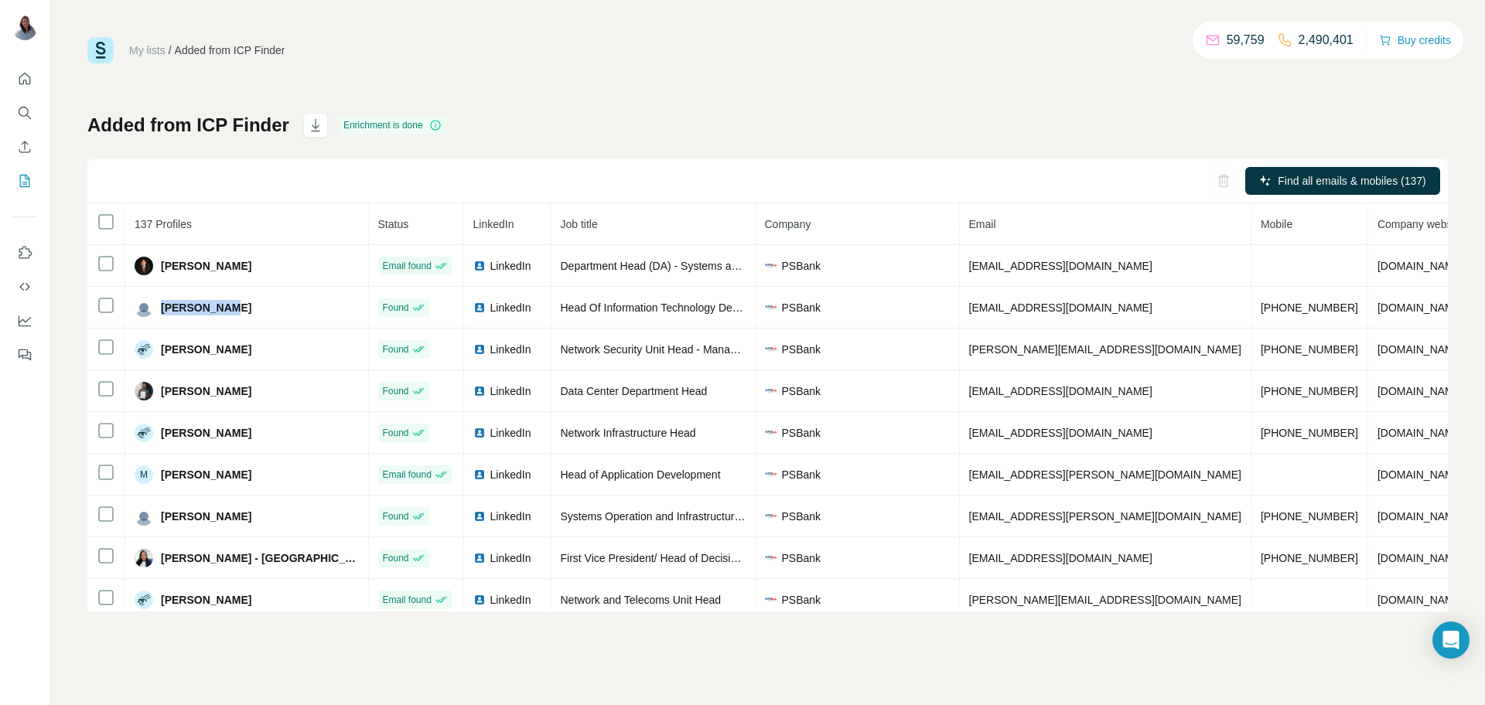
copy span "Cleo Lopena"
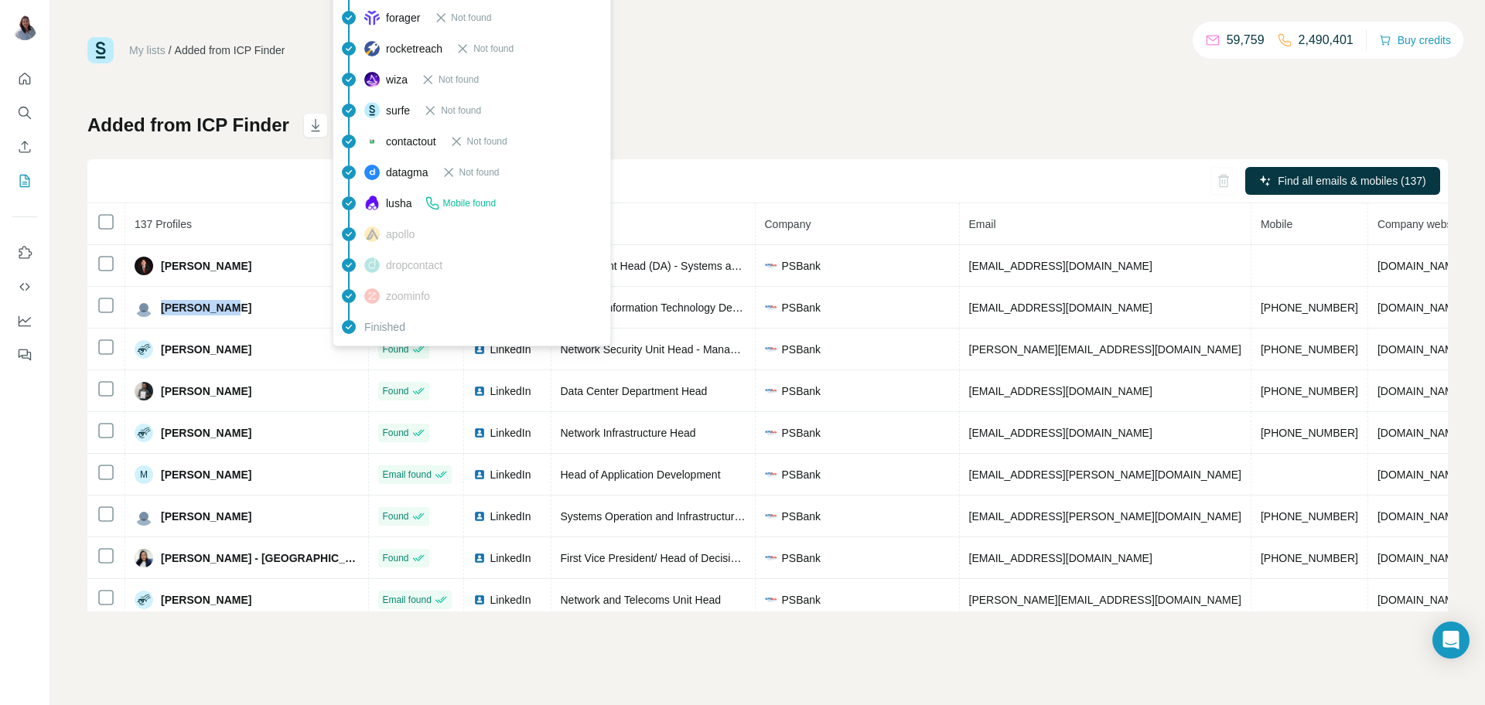
copy span "Cleo Lopena"
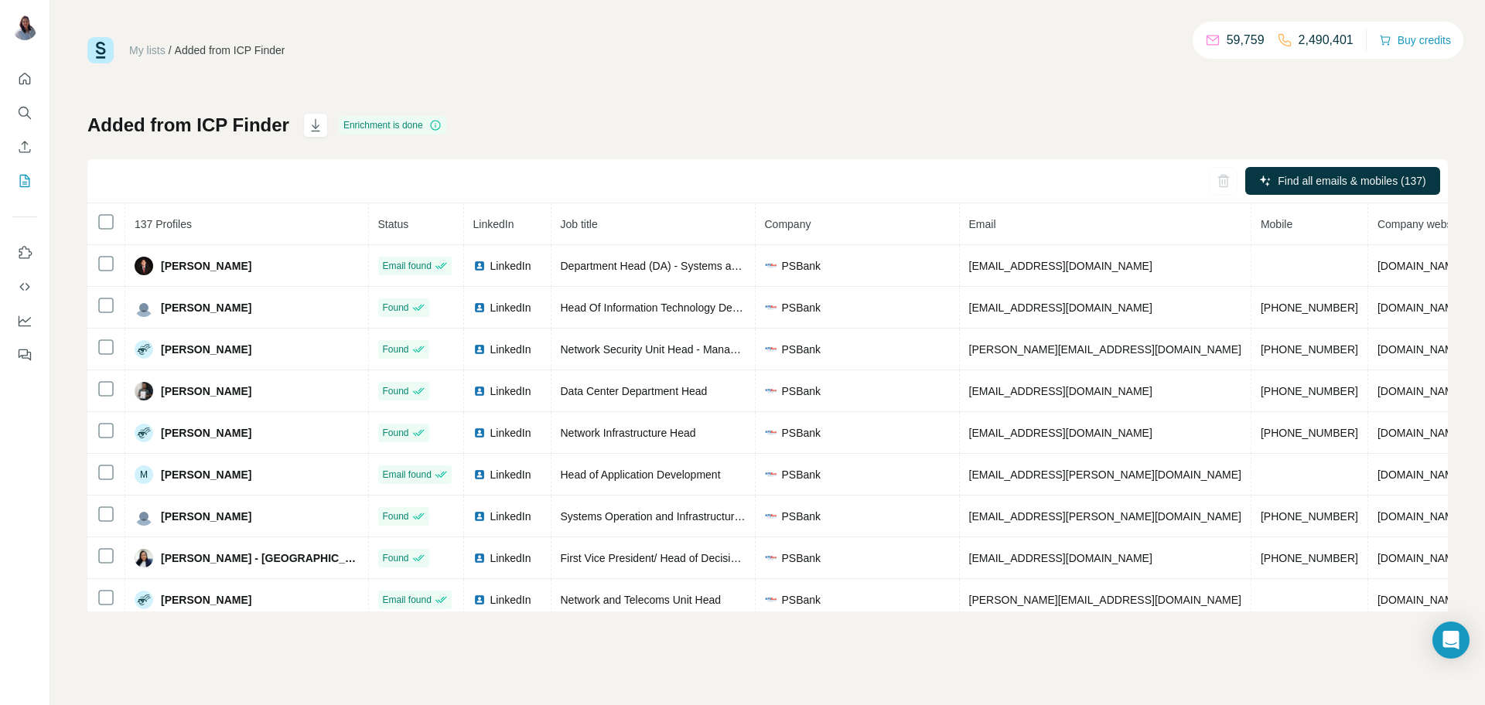
click at [771, 94] on div "My lists / Added from ICP Finder 59,759 2,490,401 Buy credits Added from ICP Fi…" at bounding box center [767, 324] width 1361 height 575
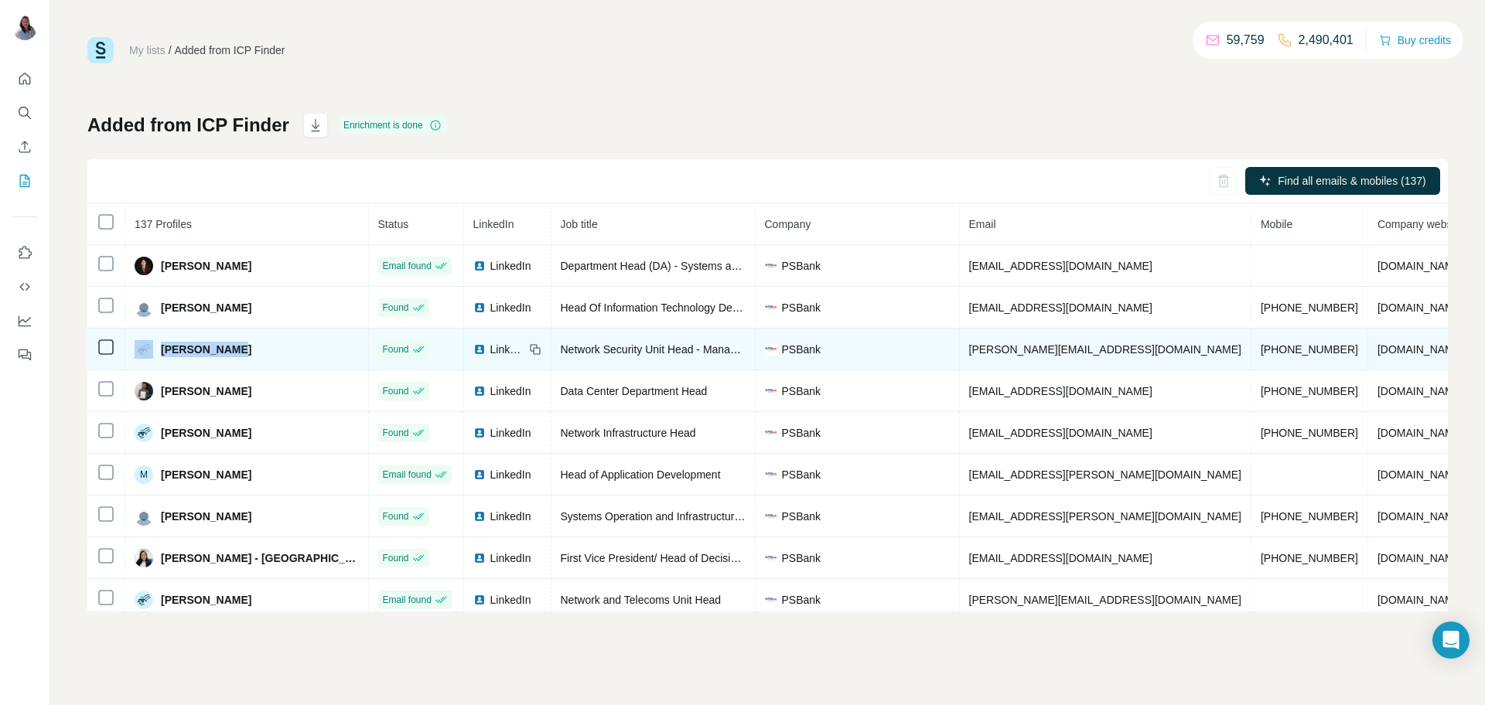
drag, startPoint x: 250, startPoint y: 353, endPoint x: 155, endPoint y: 341, distance: 95.1
click at [155, 341] on td "Edmond Firme" at bounding box center [247, 350] width 244 height 42
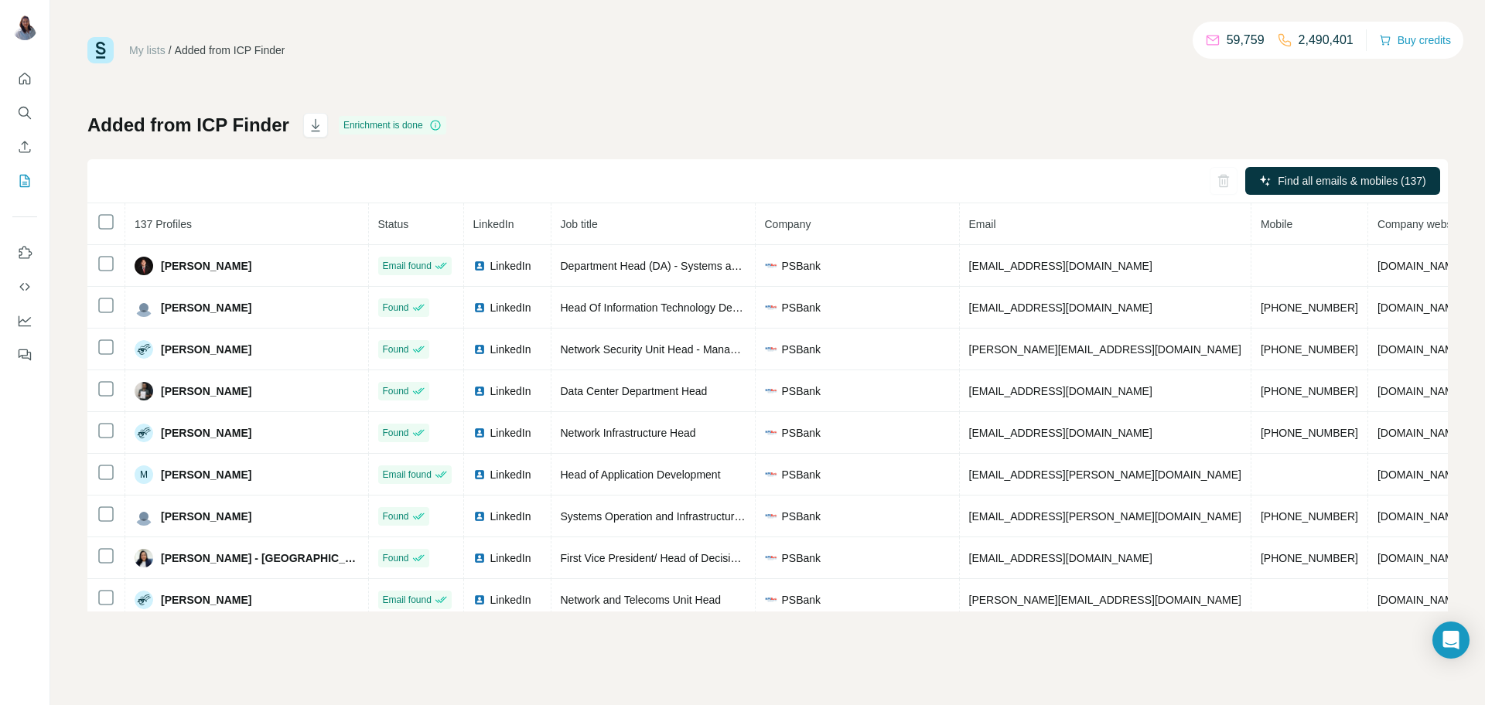
click at [677, 140] on div "Added from ICP Finder Enrichment is done Find all emails & mobiles (137) 137 Pr…" at bounding box center [767, 362] width 1361 height 499
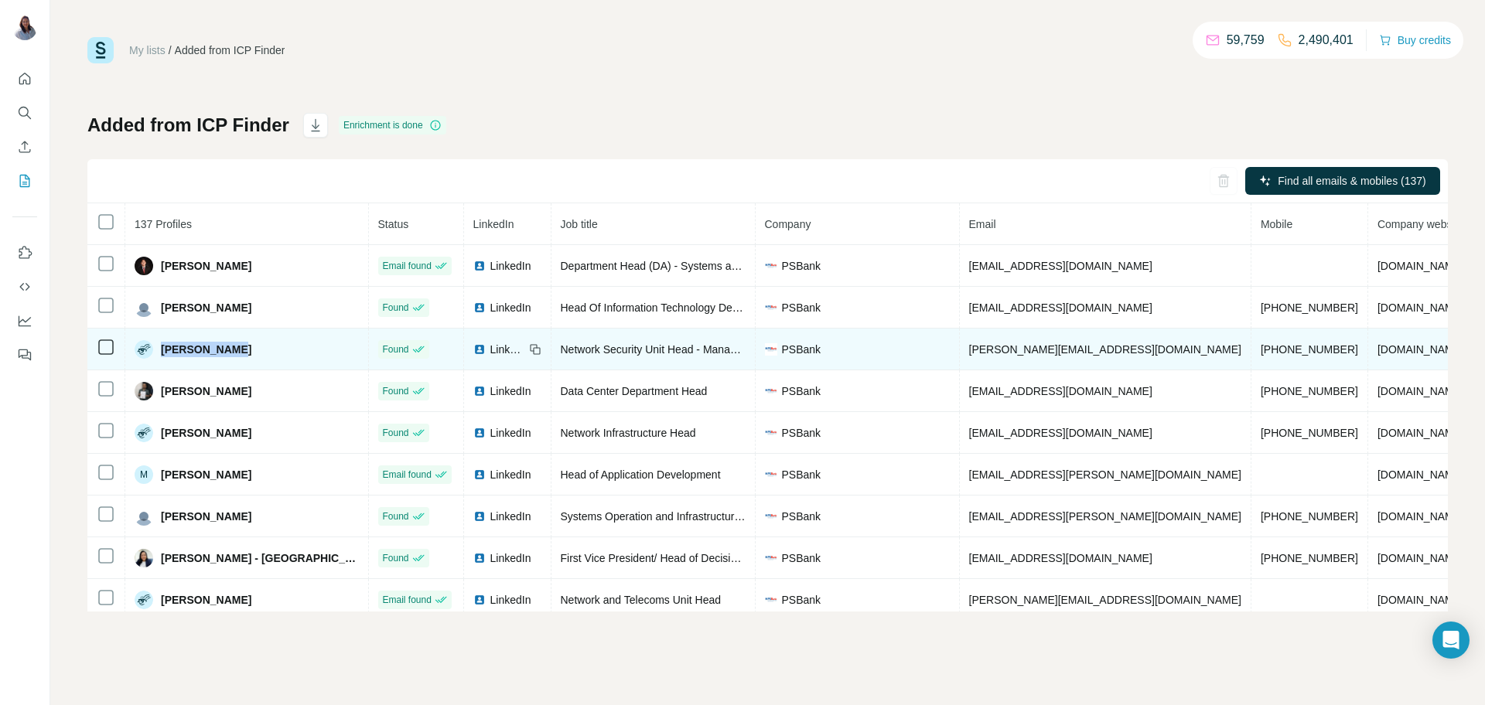
drag, startPoint x: 265, startPoint y: 352, endPoint x: 158, endPoint y: 349, distance: 106.8
click at [158, 349] on div "Edmond Firme" at bounding box center [247, 349] width 224 height 19
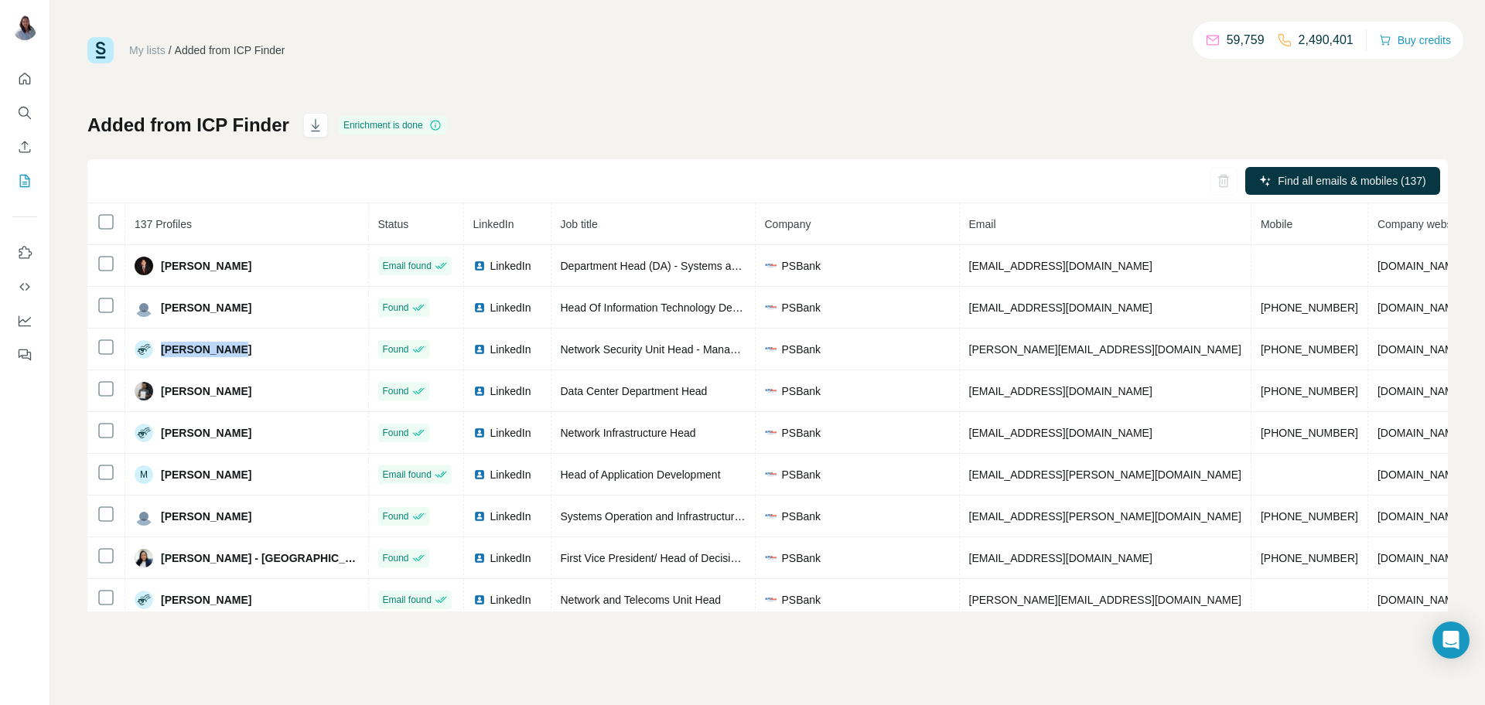
copy span "Edmond Firme"
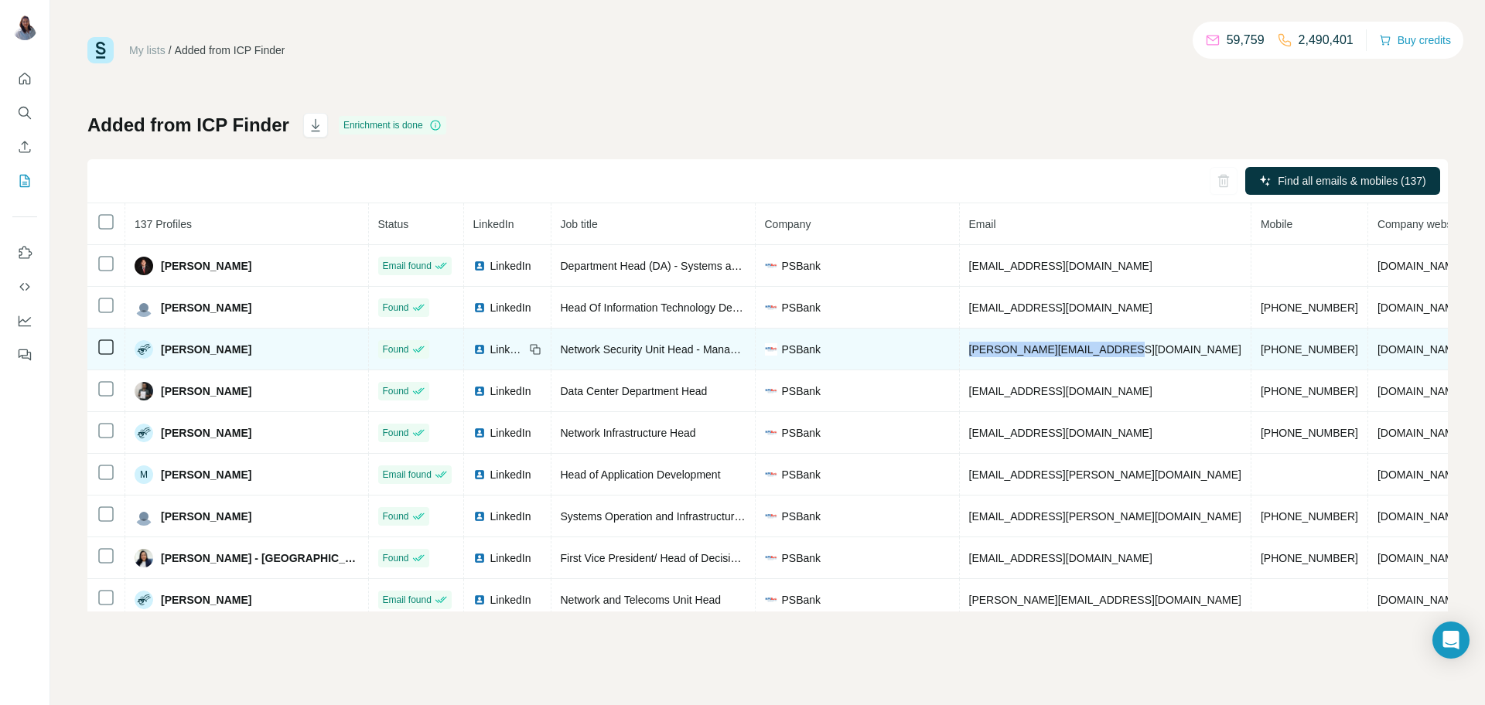
drag, startPoint x: 1109, startPoint y: 356, endPoint x: 880, endPoint y: 354, distance: 229.0
click at [880, 354] on tr "Edmond Firme Found LinkedIn Network Security Unit Head - Manager PSBank edmond.…" at bounding box center [904, 350] width 1635 height 42
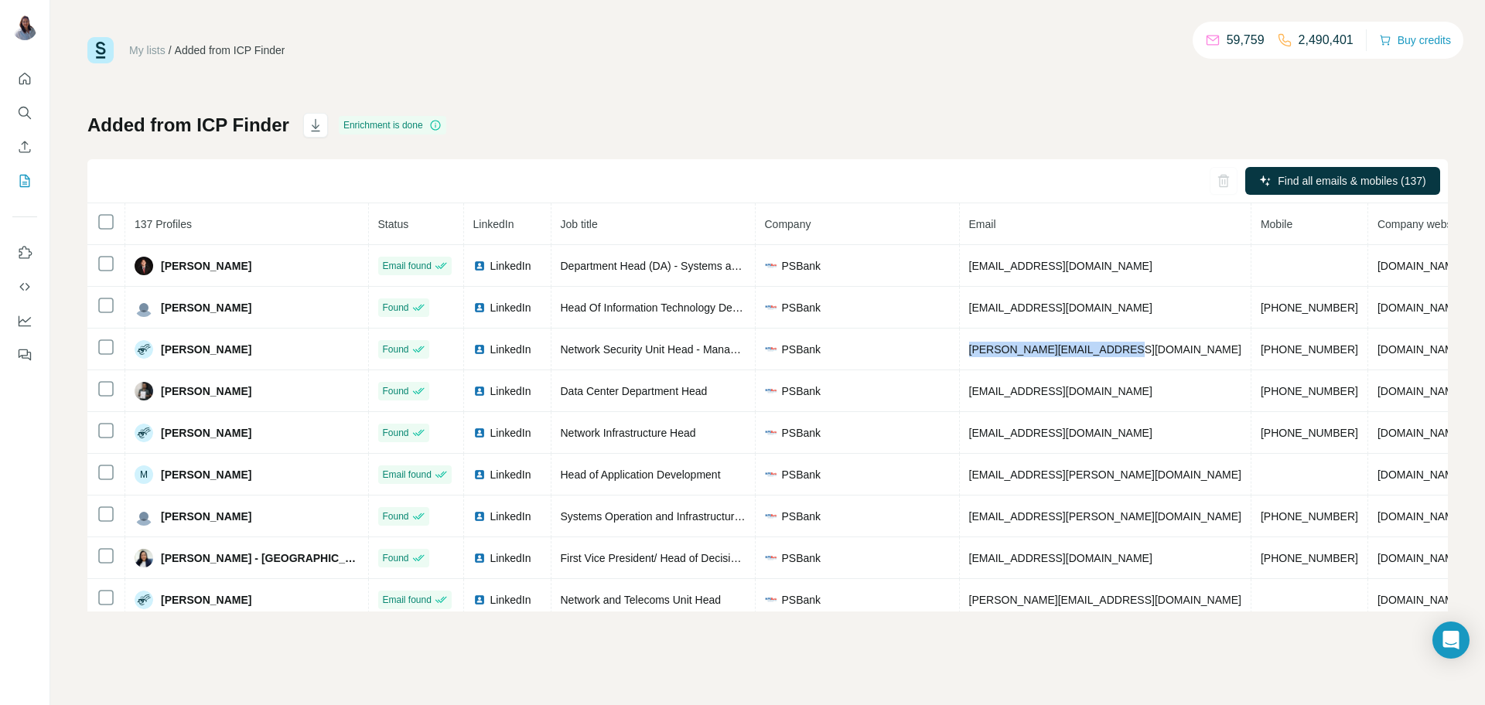
copy tr "edmond.firme@psbank.com.ph"
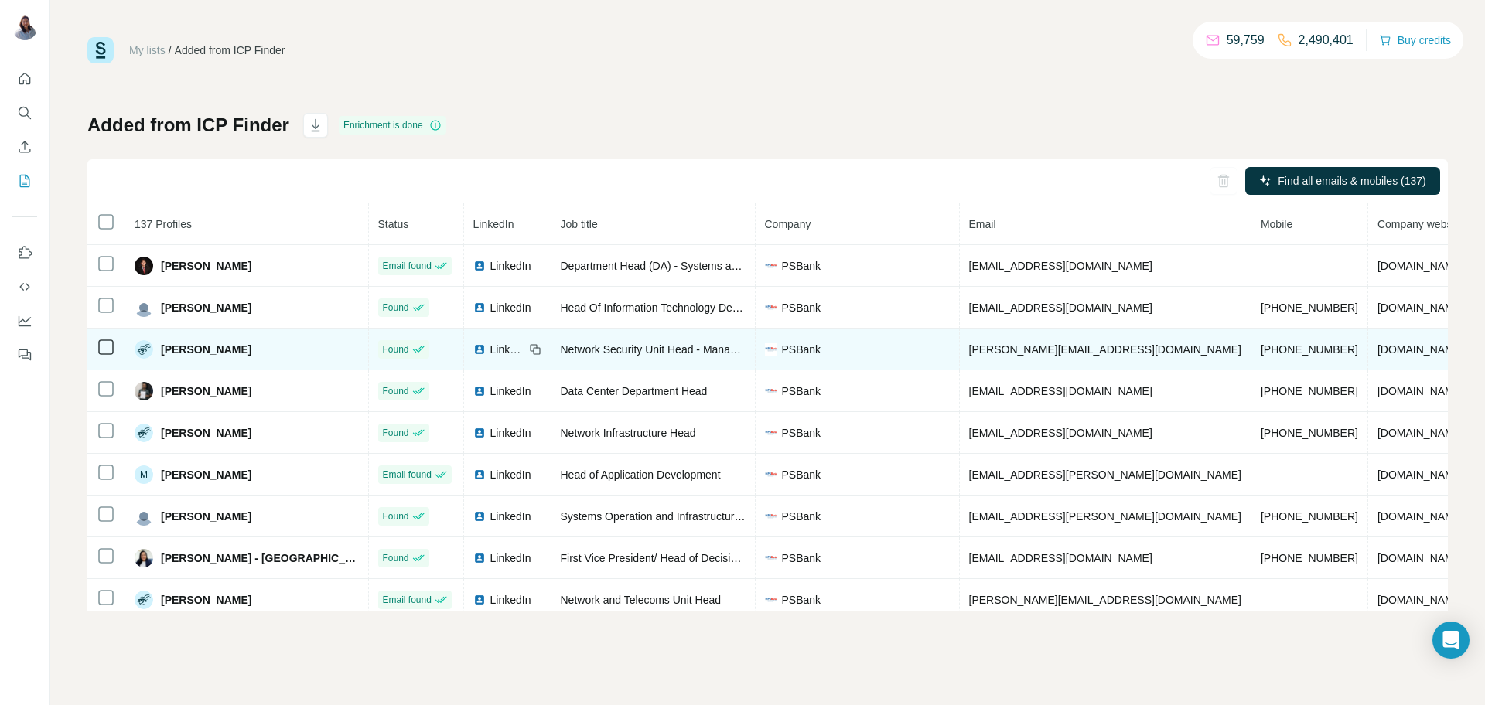
click at [1261, 349] on span "+639178541216" at bounding box center [1309, 349] width 97 height 12
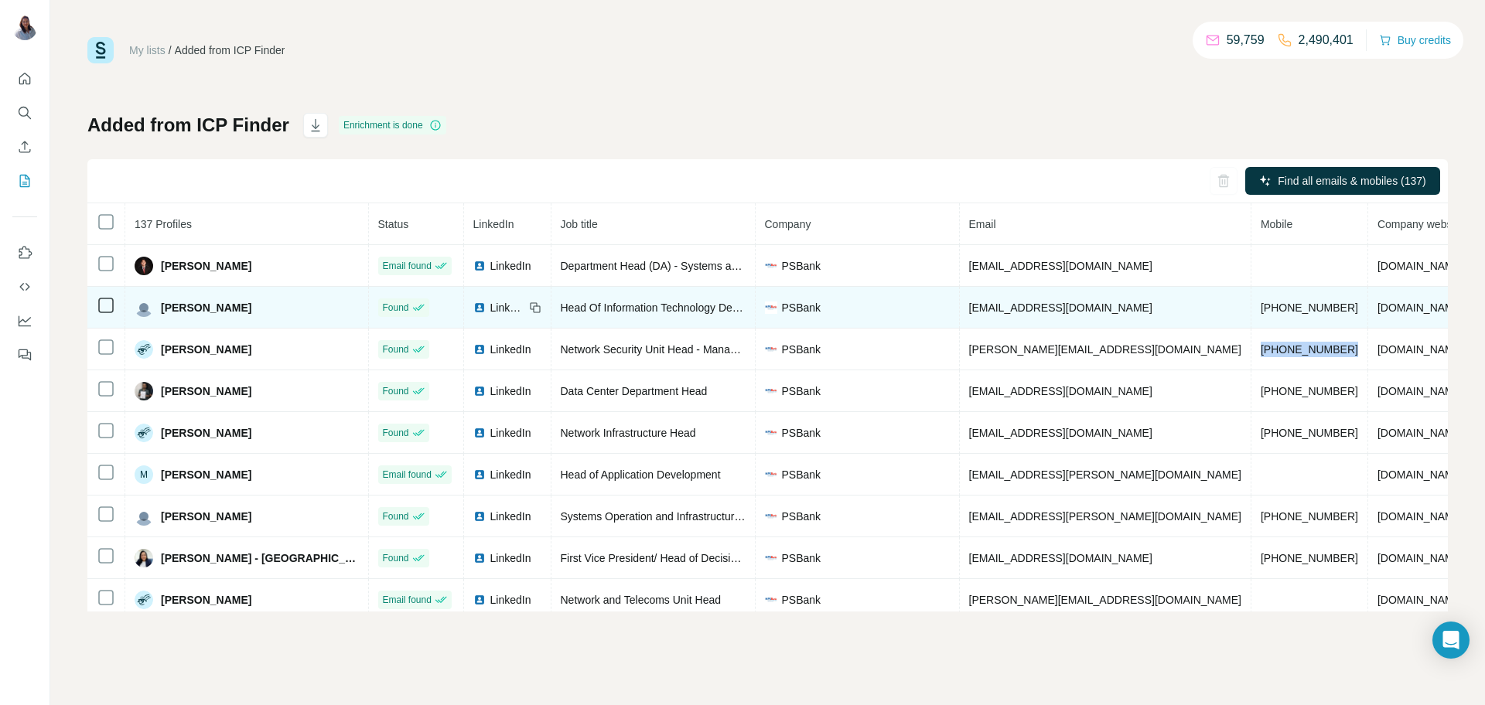
copy span "+639178541216"
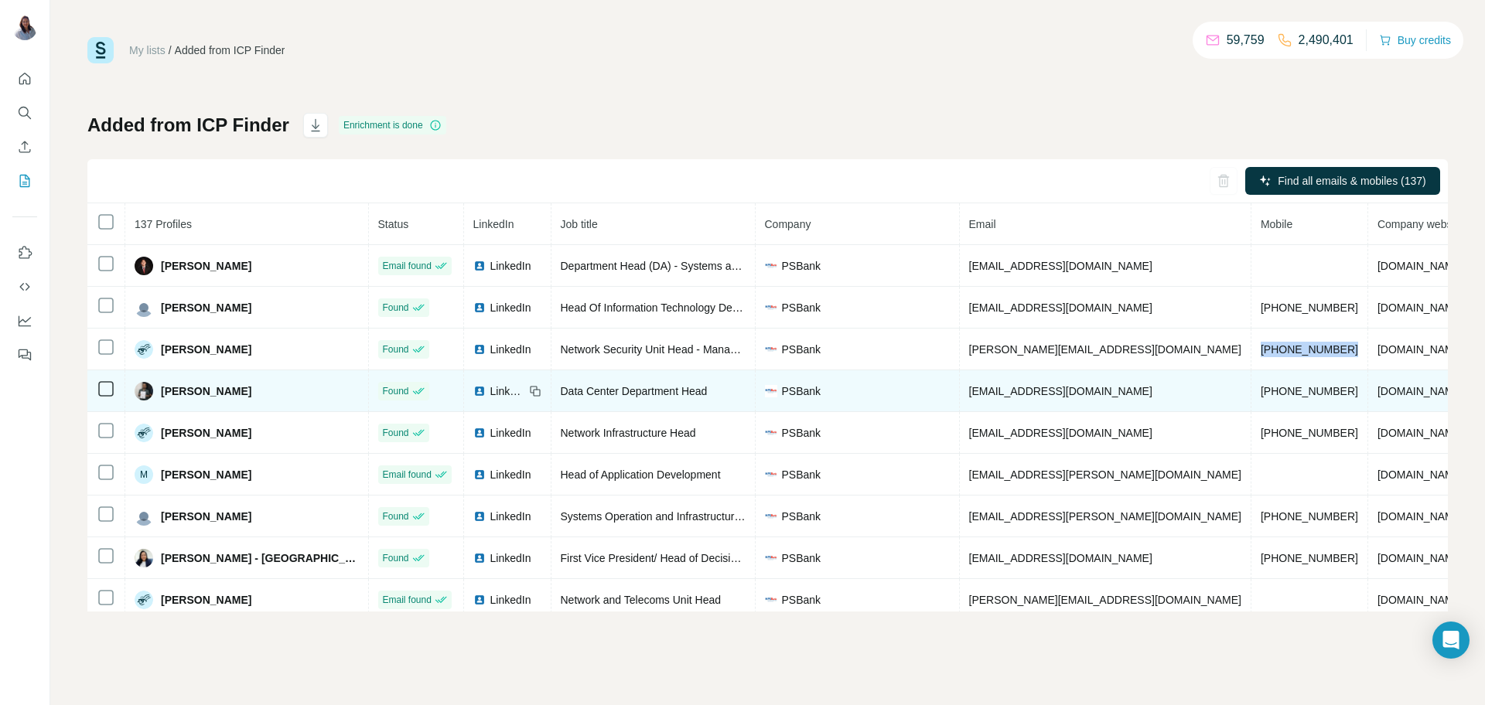
drag, startPoint x: 261, startPoint y: 397, endPoint x: 125, endPoint y: 402, distance: 136.3
click at [125, 402] on td "Eymard Punzalan" at bounding box center [247, 392] width 244 height 42
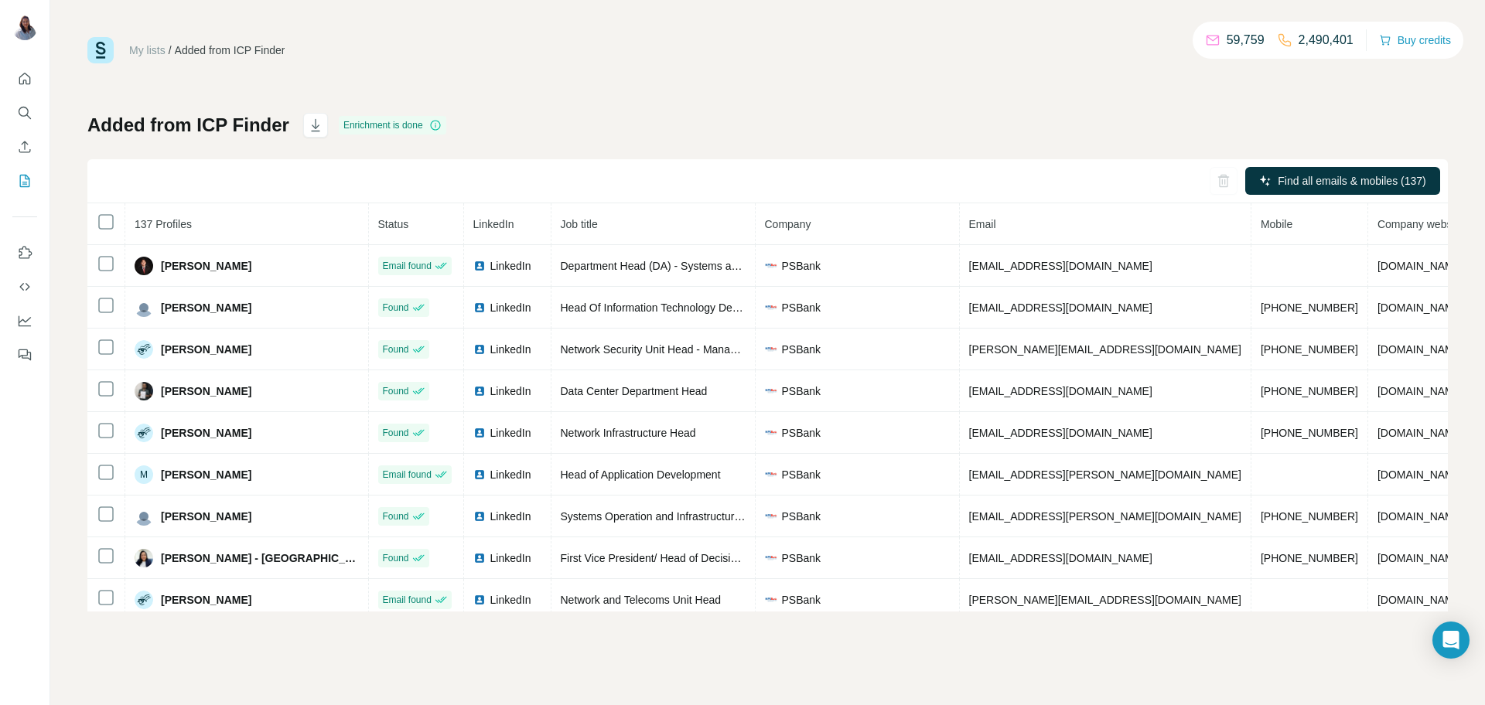
click at [568, 84] on div "My lists / Added from ICP Finder 59,759 2,490,401 Buy credits Added from ICP Fi…" at bounding box center [767, 324] width 1361 height 575
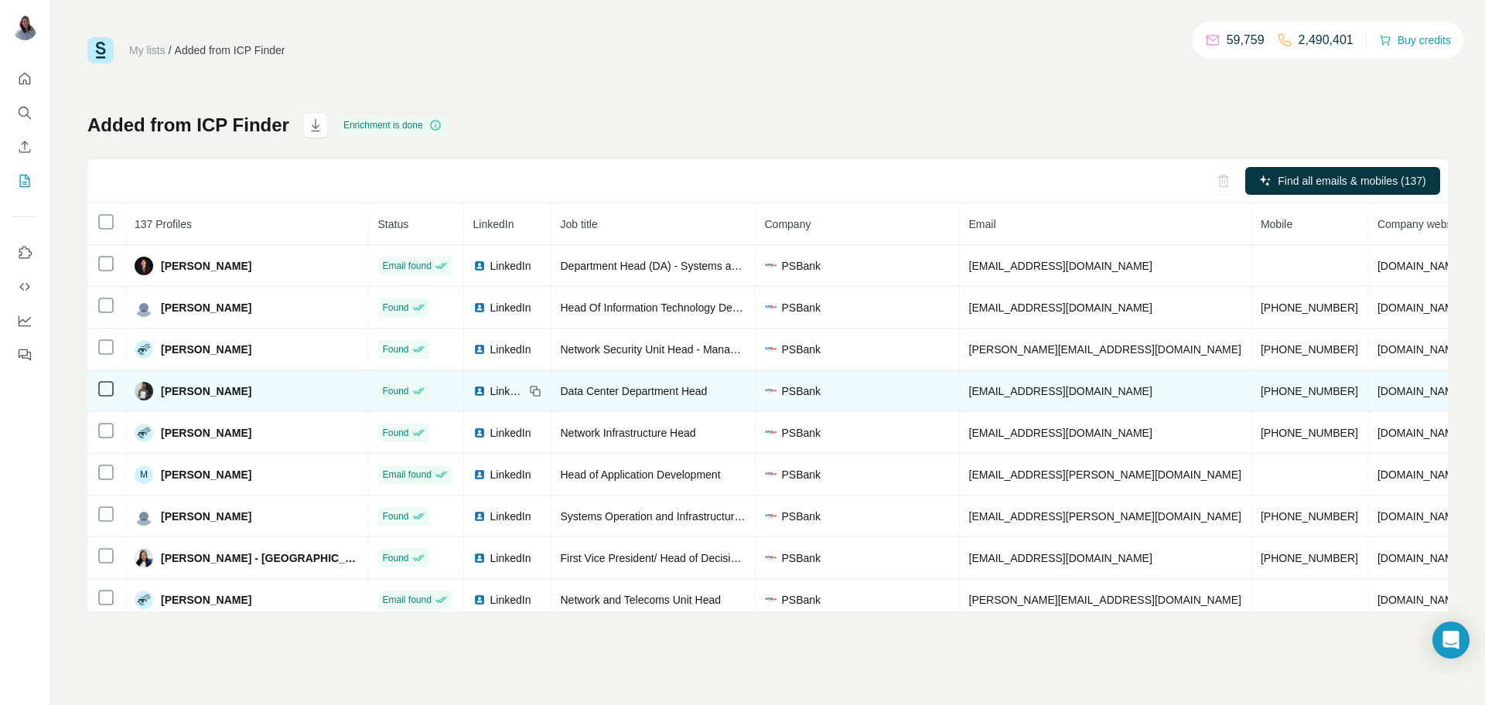
drag, startPoint x: 272, startPoint y: 391, endPoint x: 156, endPoint y: 398, distance: 115.4
click at [156, 398] on div "Eymard Punzalan" at bounding box center [247, 391] width 224 height 19
copy div "Eymard Punzalan"
click at [998, 397] on span "epunzalan@psbank.com.ph" at bounding box center [1060, 391] width 183 height 12
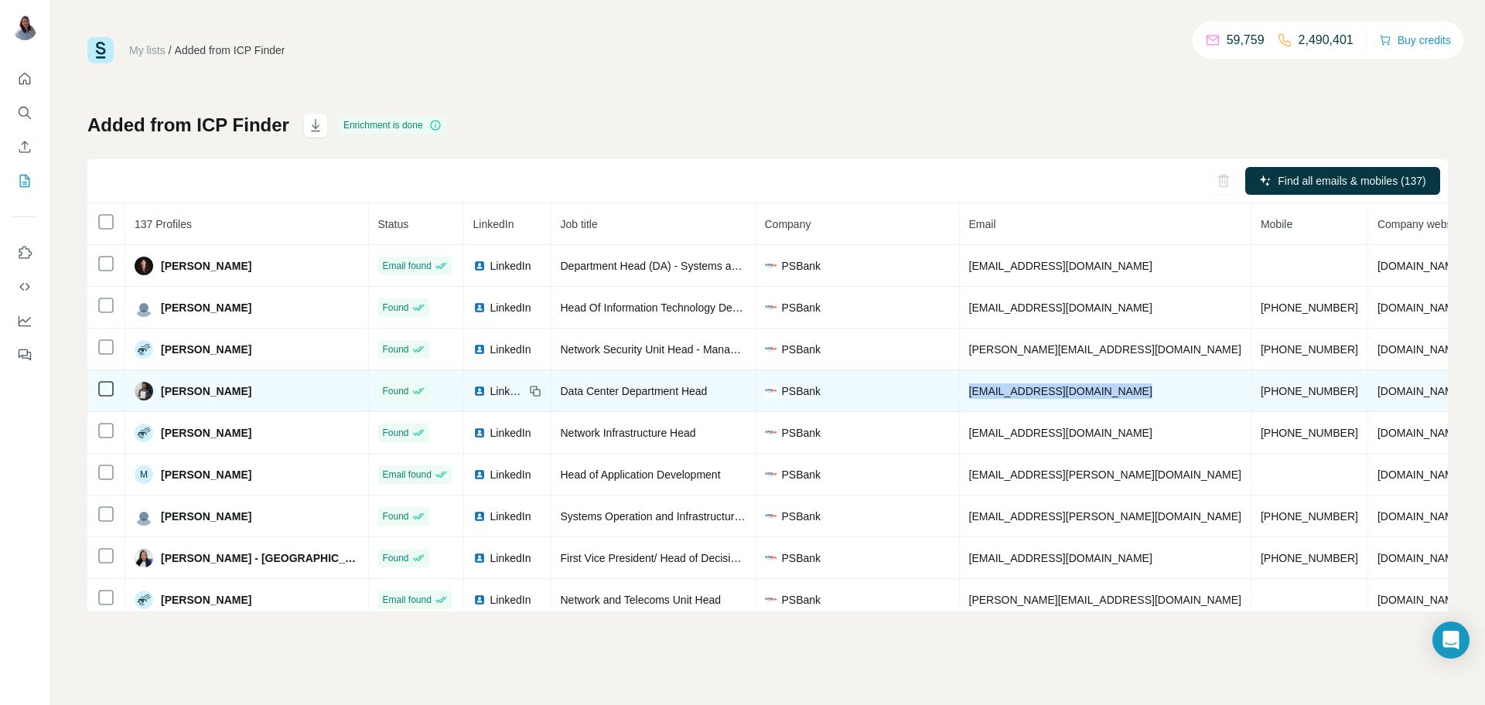
click at [998, 397] on span "epunzalan@psbank.com.ph" at bounding box center [1060, 391] width 183 height 12
copy span "epunzalan@psbank.com.ph"
click at [1252, 385] on td "+639178806379" at bounding box center [1310, 392] width 117 height 42
click at [1252, 401] on td "+639178806379" at bounding box center [1310, 392] width 117 height 42
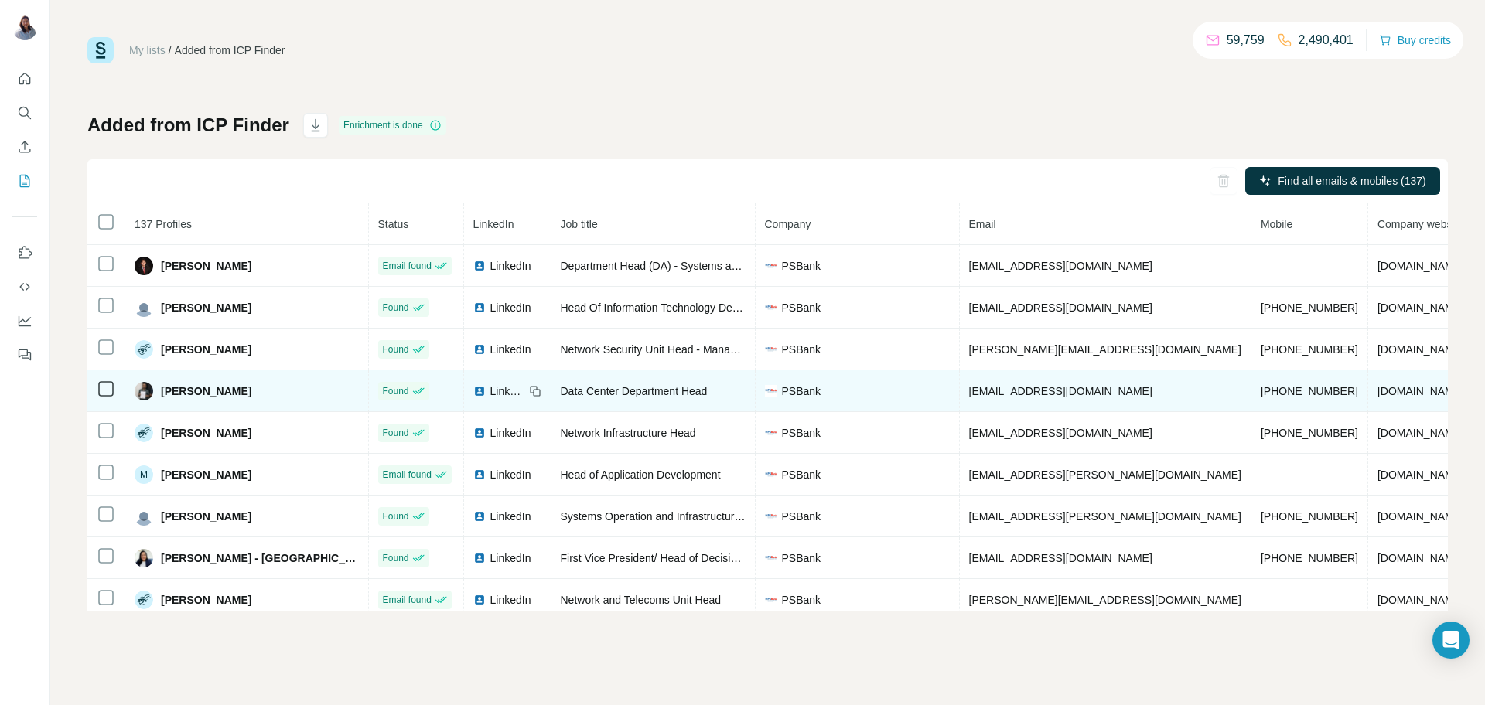
click at [1261, 395] on span "+639178806379" at bounding box center [1309, 391] width 97 height 12
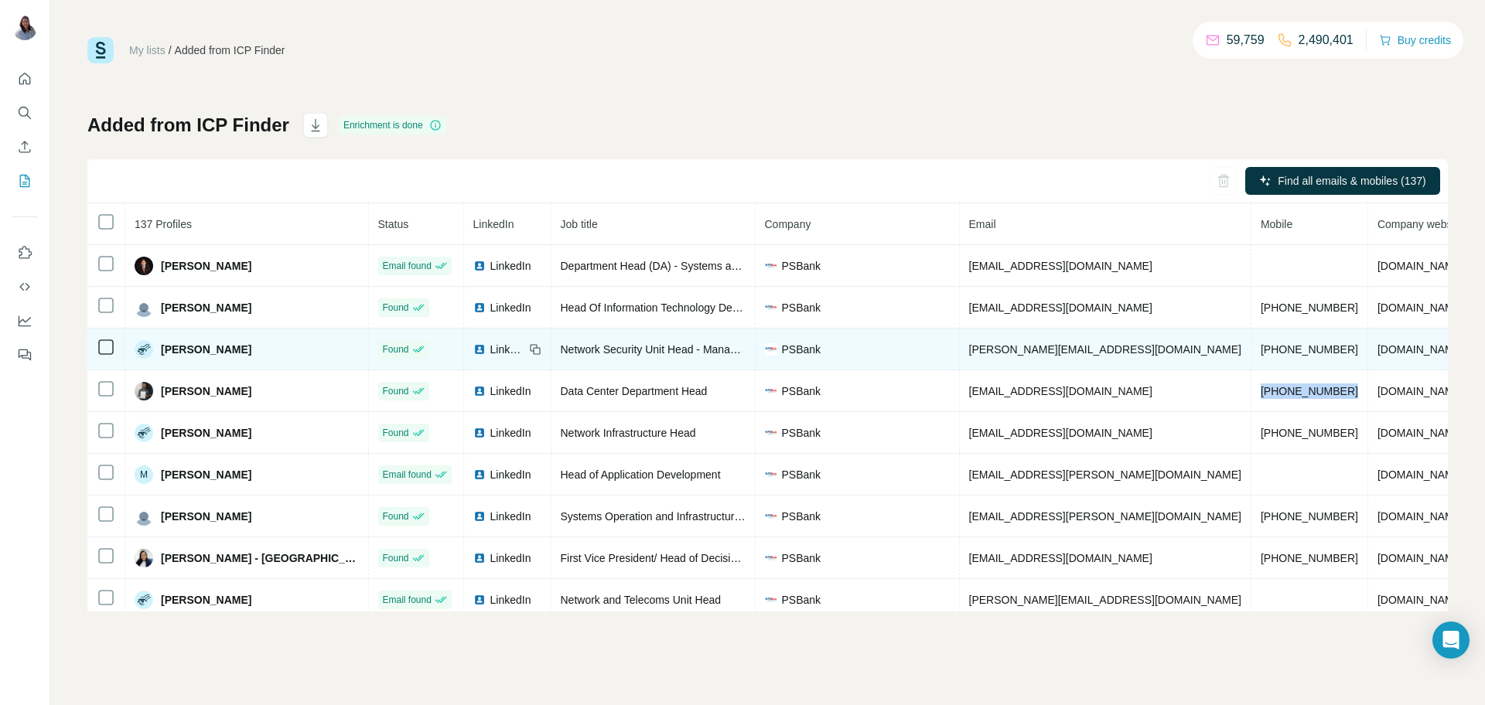
copy span "+639178806379"
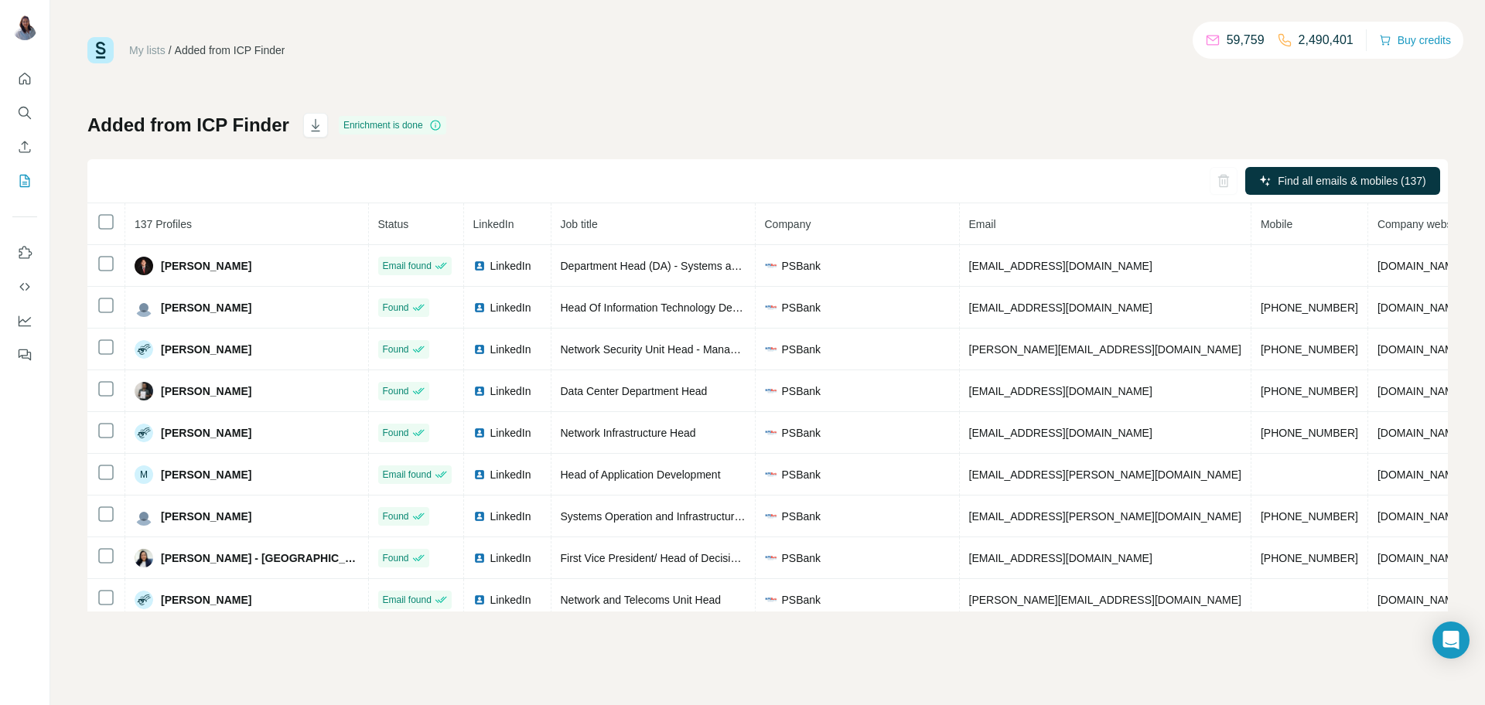
click at [716, 69] on div "My lists / Added from ICP Finder 59,759 2,490,401 Buy credits Added from ICP Fi…" at bounding box center [767, 324] width 1361 height 575
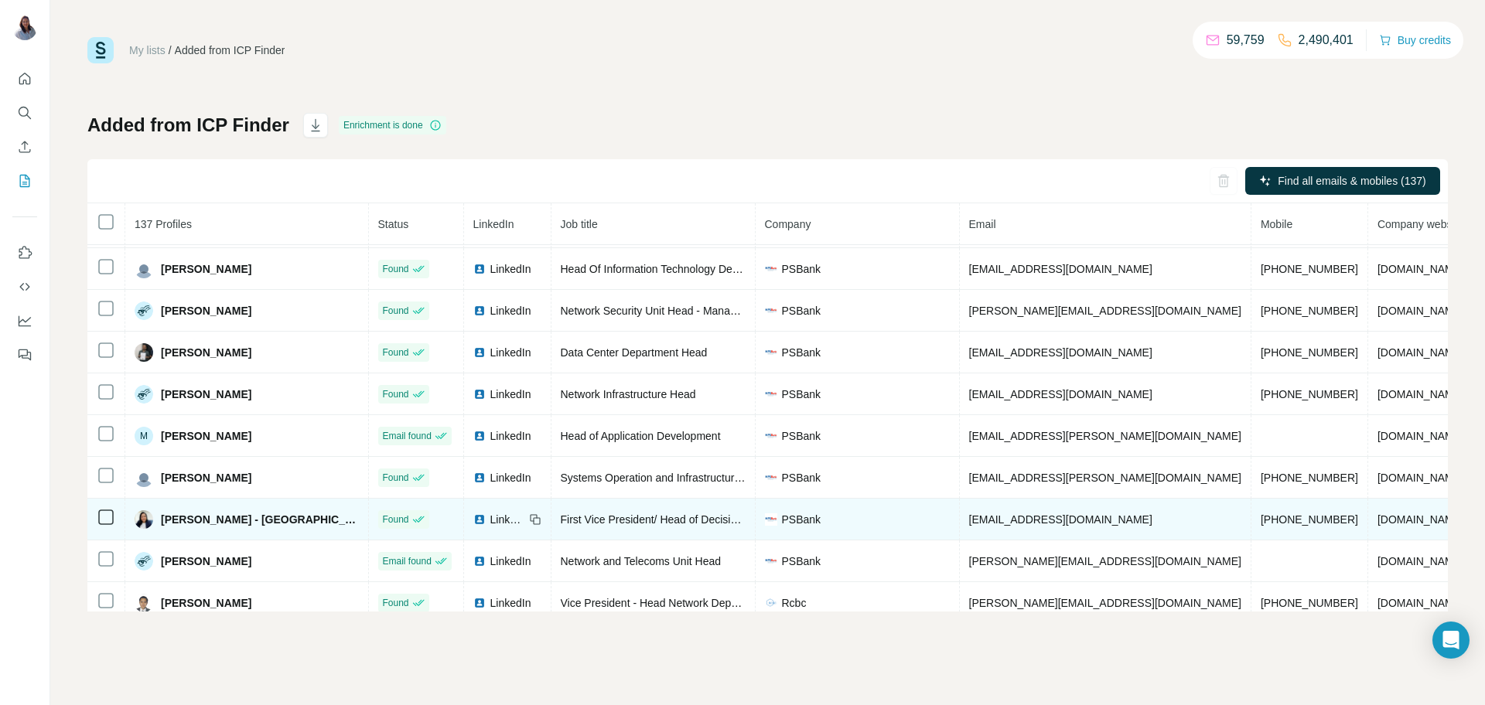
scroll to position [39, 0]
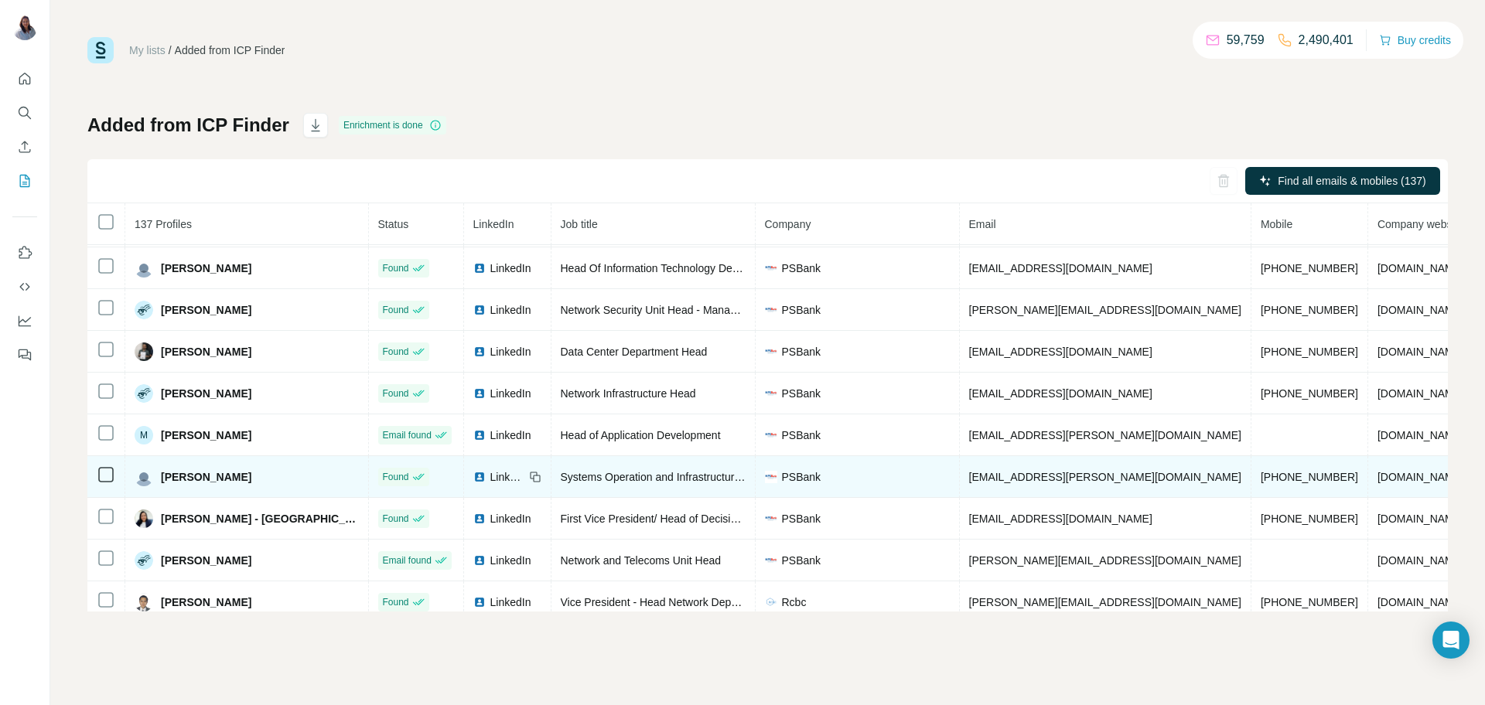
drag, startPoint x: 283, startPoint y: 478, endPoint x: 154, endPoint y: 476, distance: 129.2
click at [154, 476] on div "Maria Lilibeth Santos" at bounding box center [247, 477] width 224 height 19
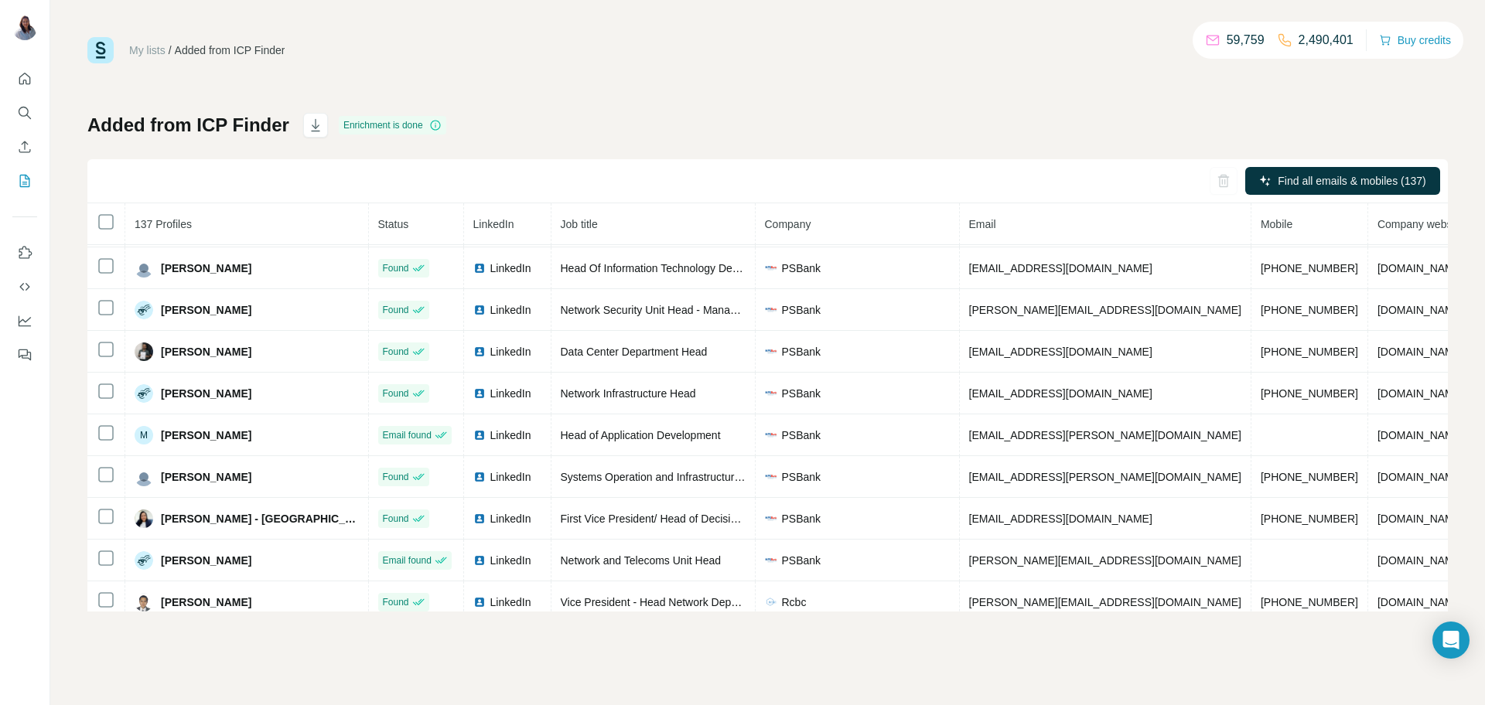
copy div "Maria Lilibeth Santos"
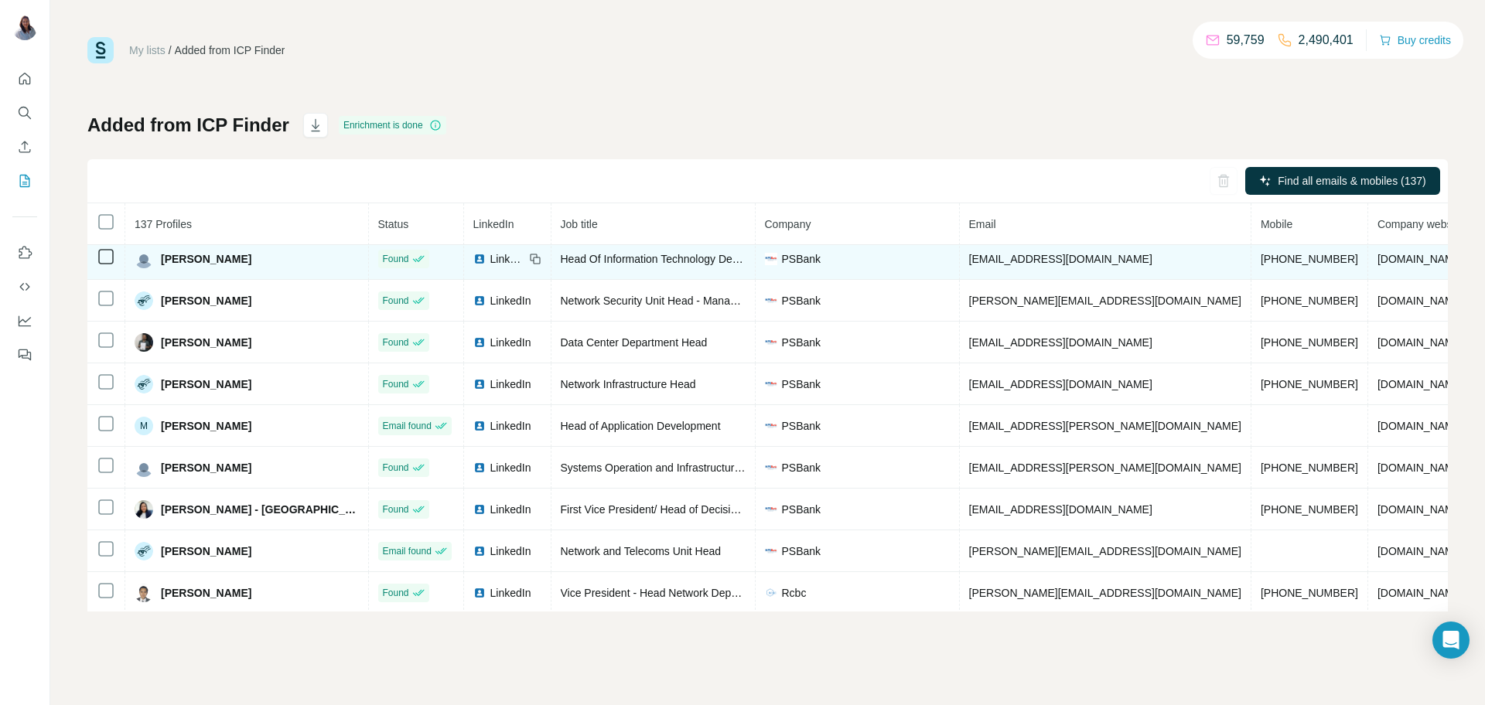
scroll to position [60, 0]
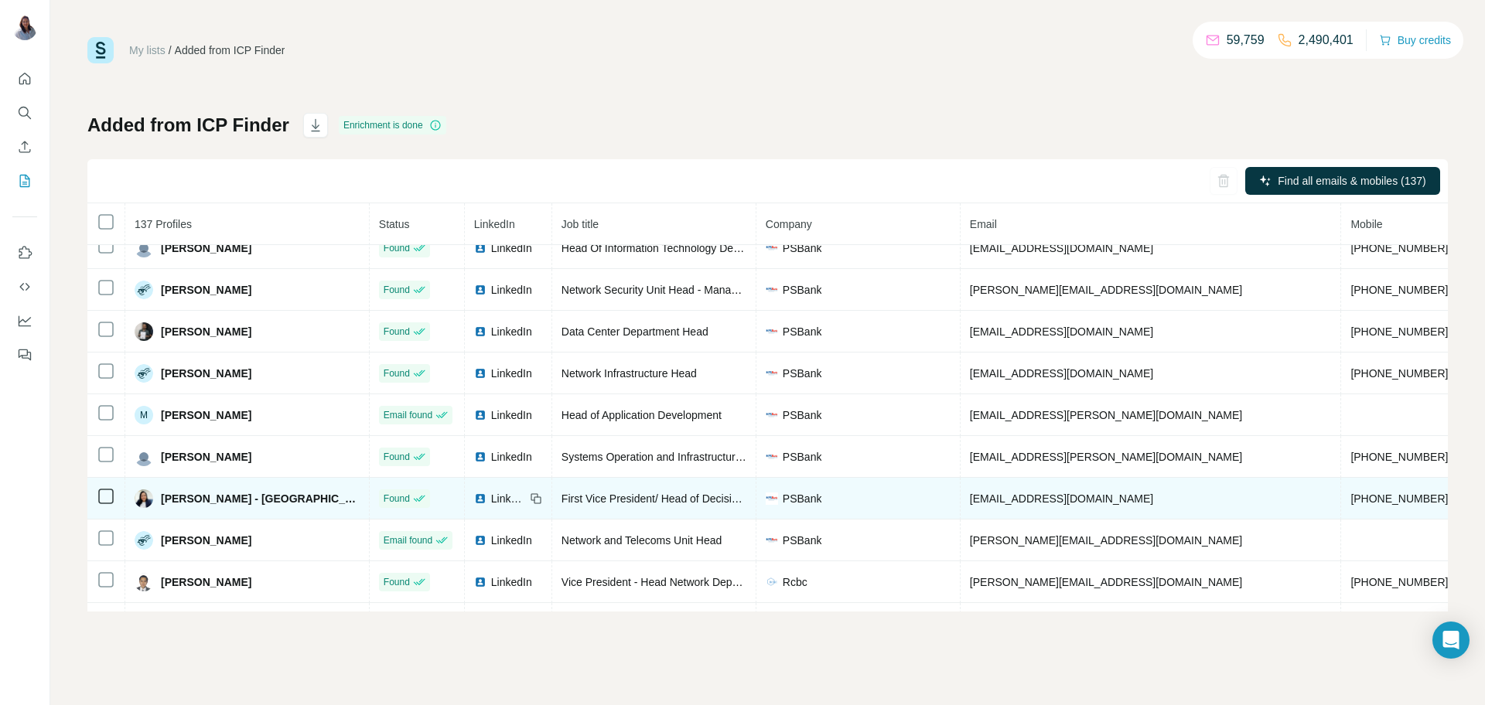
click at [243, 507] on span "Noreen Daypuyat - Peñaredondo" at bounding box center [260, 498] width 199 height 15
click at [239, 505] on span "Noreen Daypuyat - Peñaredondo" at bounding box center [260, 498] width 199 height 15
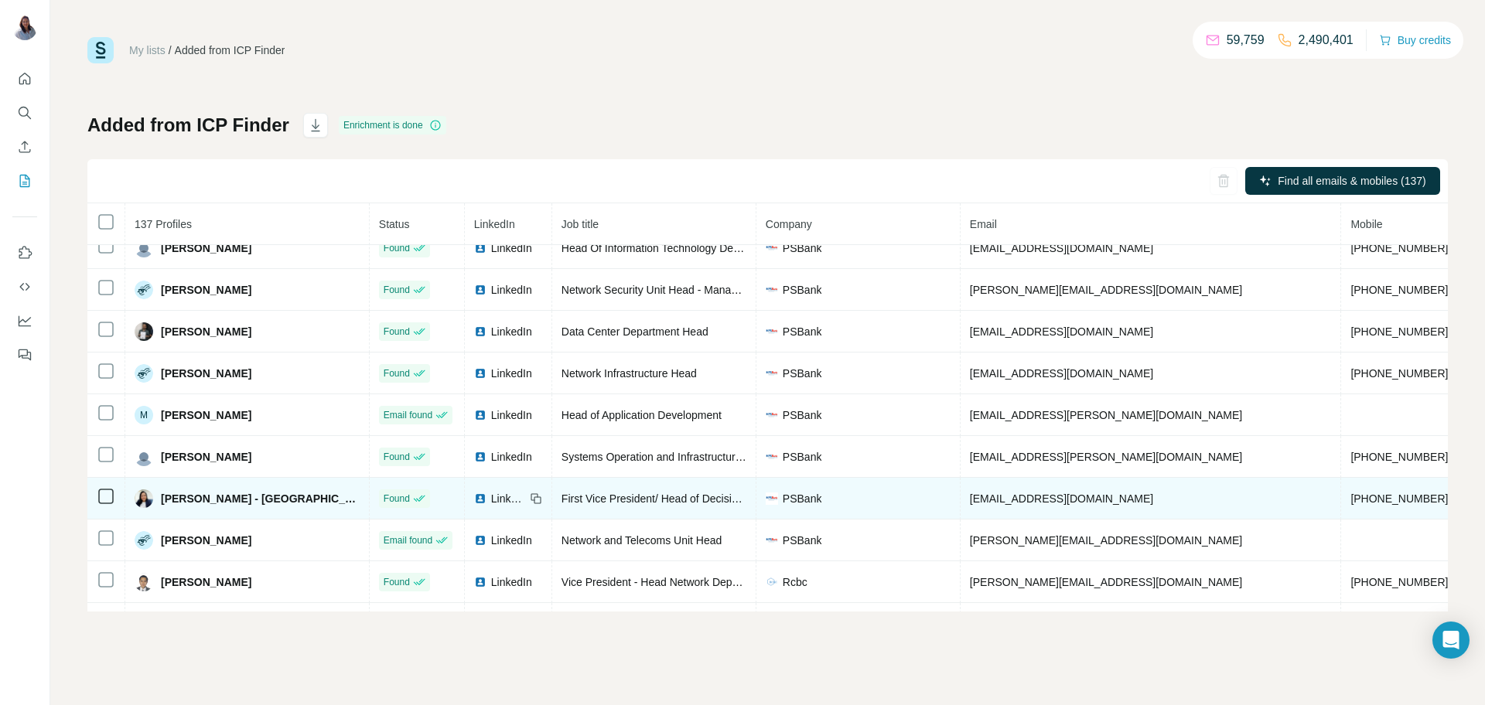
click at [236, 503] on span "Noreen Daypuyat - Peñaredondo" at bounding box center [260, 498] width 199 height 15
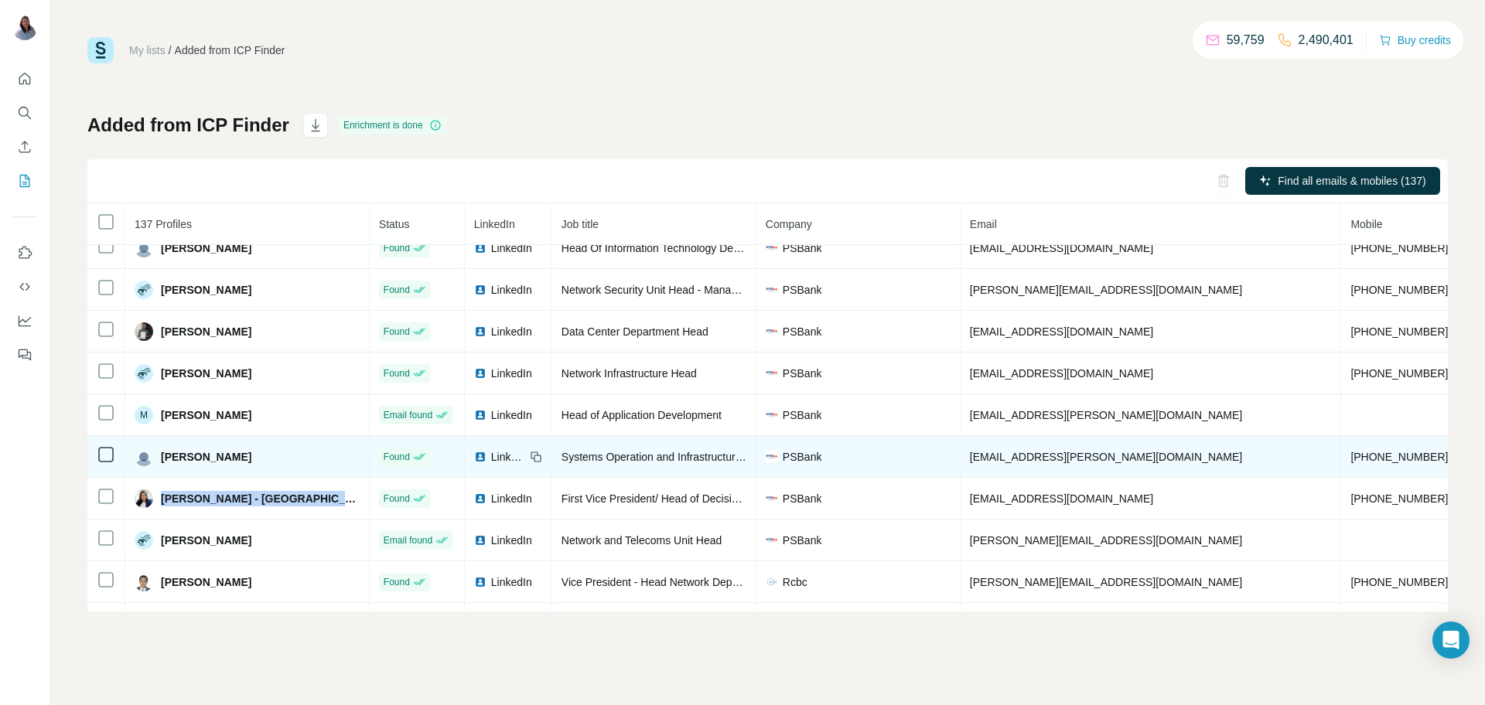
copy span "Noreen Daypuyat - Peñaredondo"
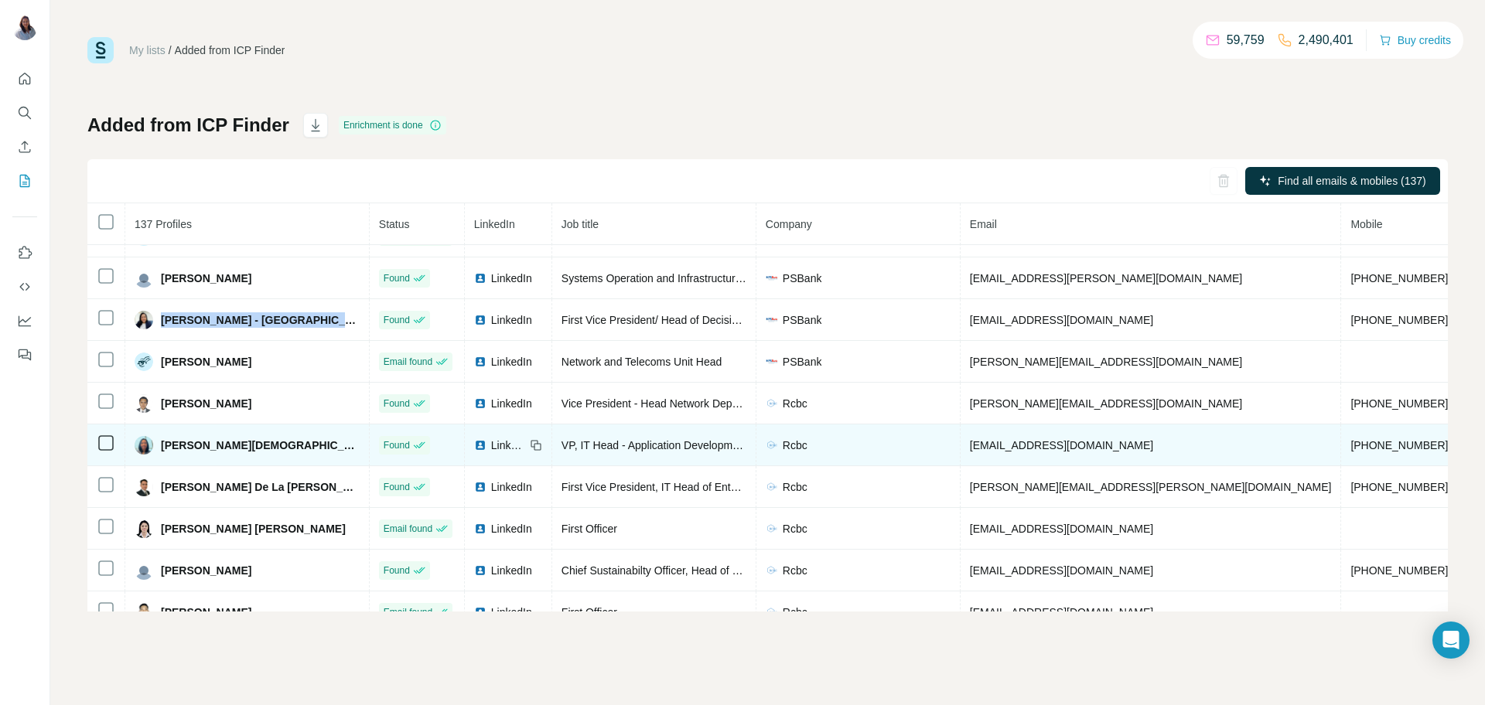
scroll to position [253, 0]
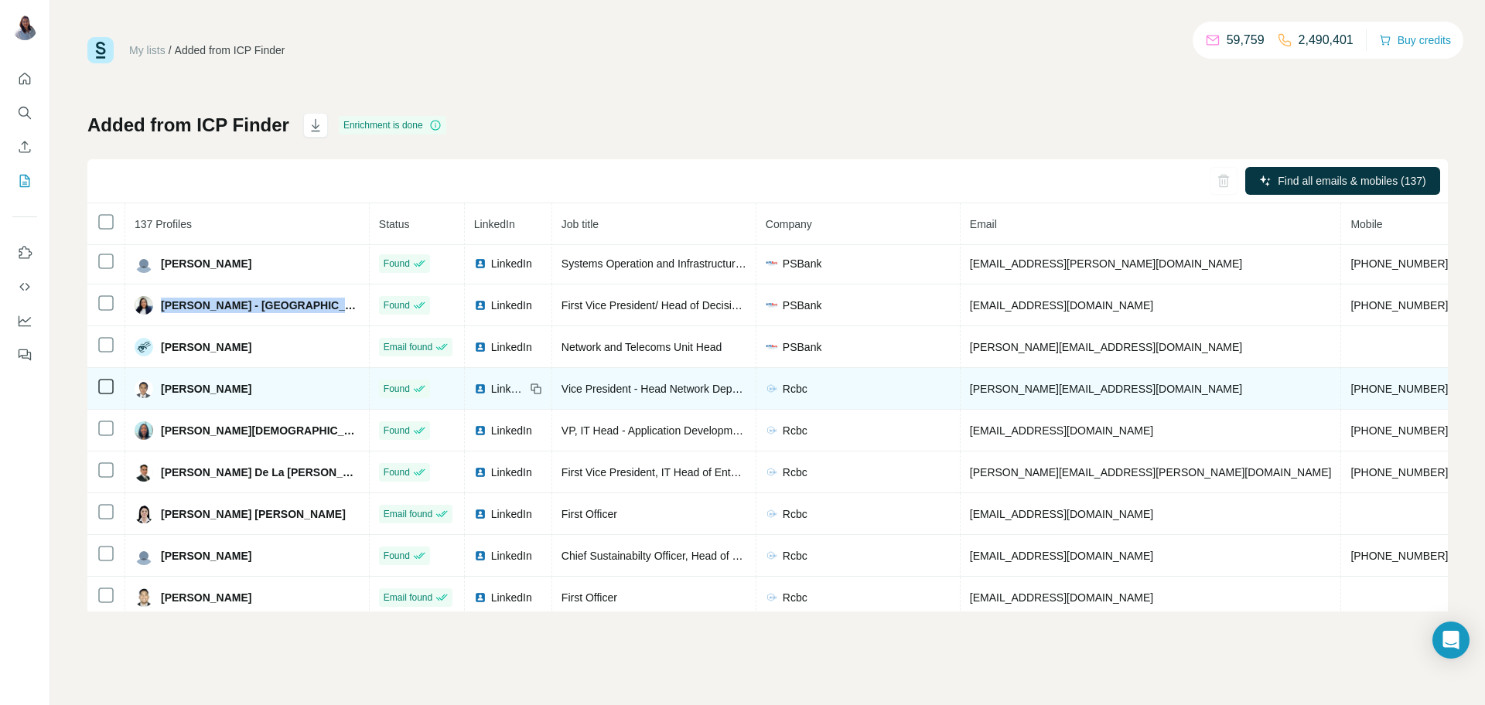
drag, startPoint x: 261, startPoint y: 395, endPoint x: 158, endPoint y: 395, distance: 102.9
click at [158, 395] on div "[PERSON_NAME]" at bounding box center [247, 389] width 225 height 19
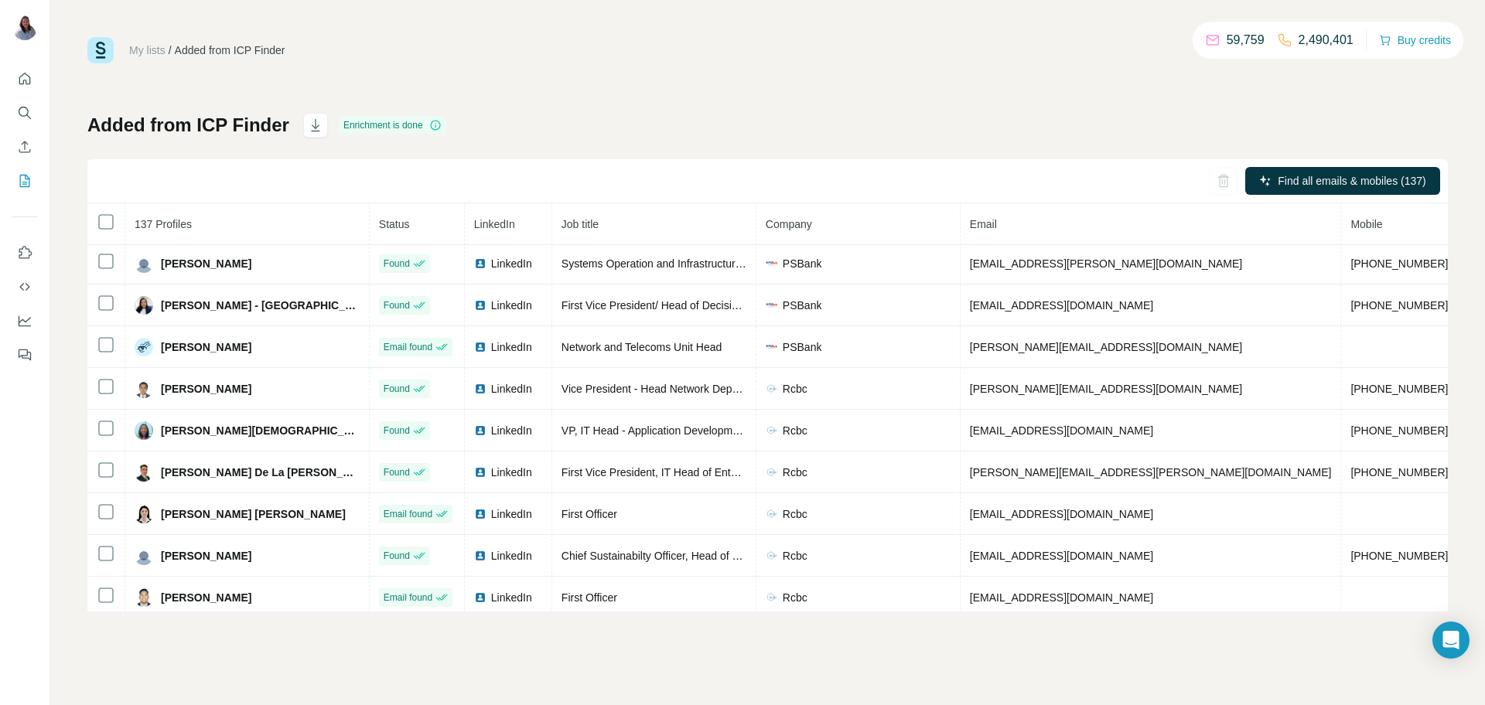
click at [807, 116] on div "Added from ICP Finder Enrichment is done Find all emails & mobiles (137) 137 Pr…" at bounding box center [767, 362] width 1361 height 499
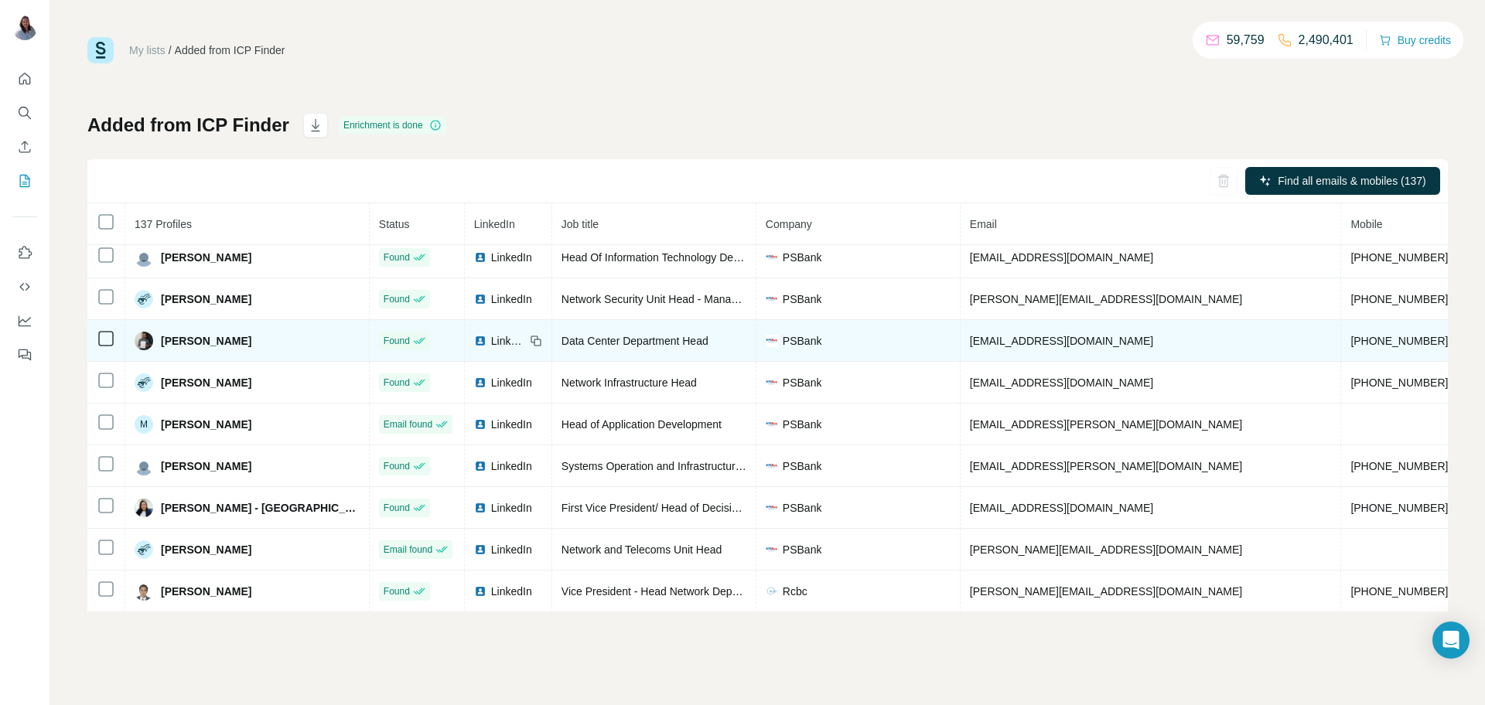
scroll to position [0, 0]
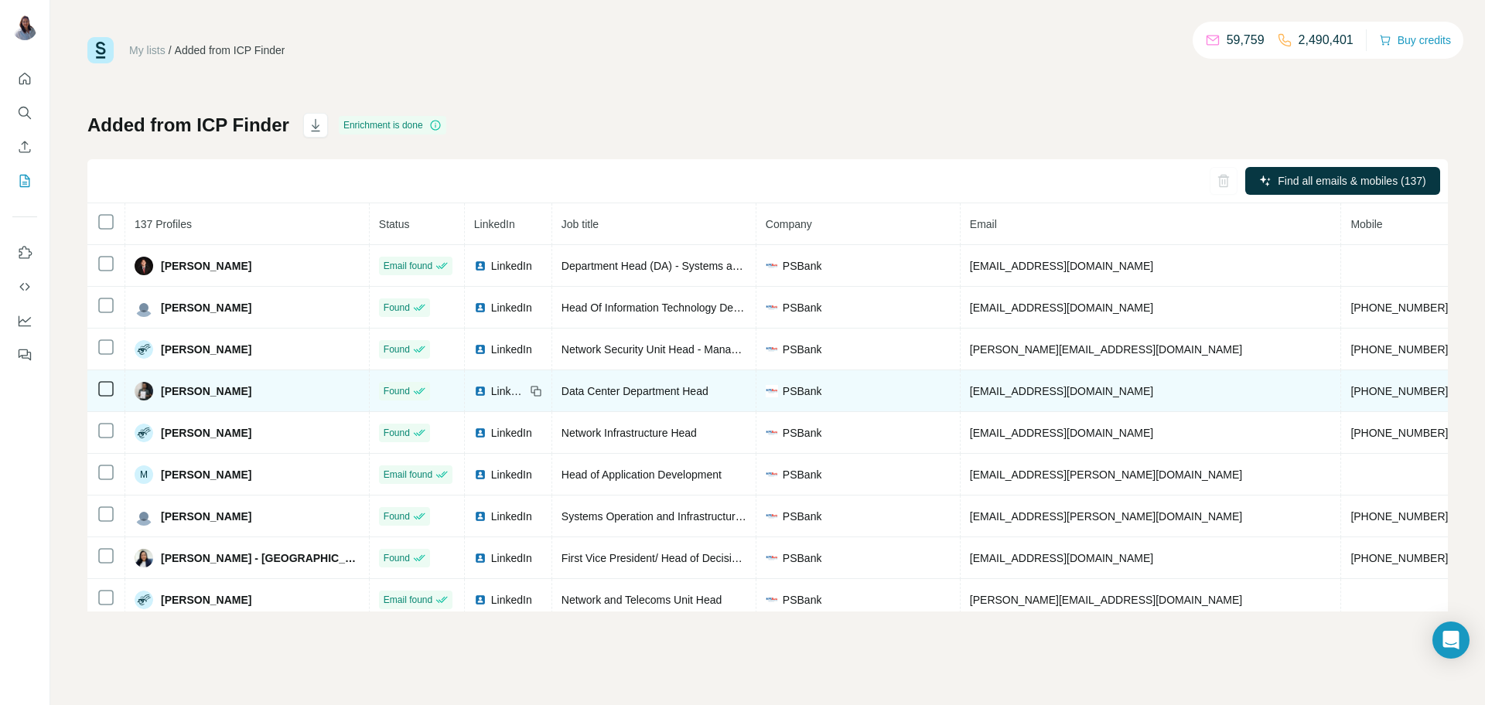
drag, startPoint x: 266, startPoint y: 395, endPoint x: 159, endPoint y: 395, distance: 107.5
click at [159, 395] on div "Eymard Punzalan" at bounding box center [247, 391] width 225 height 19
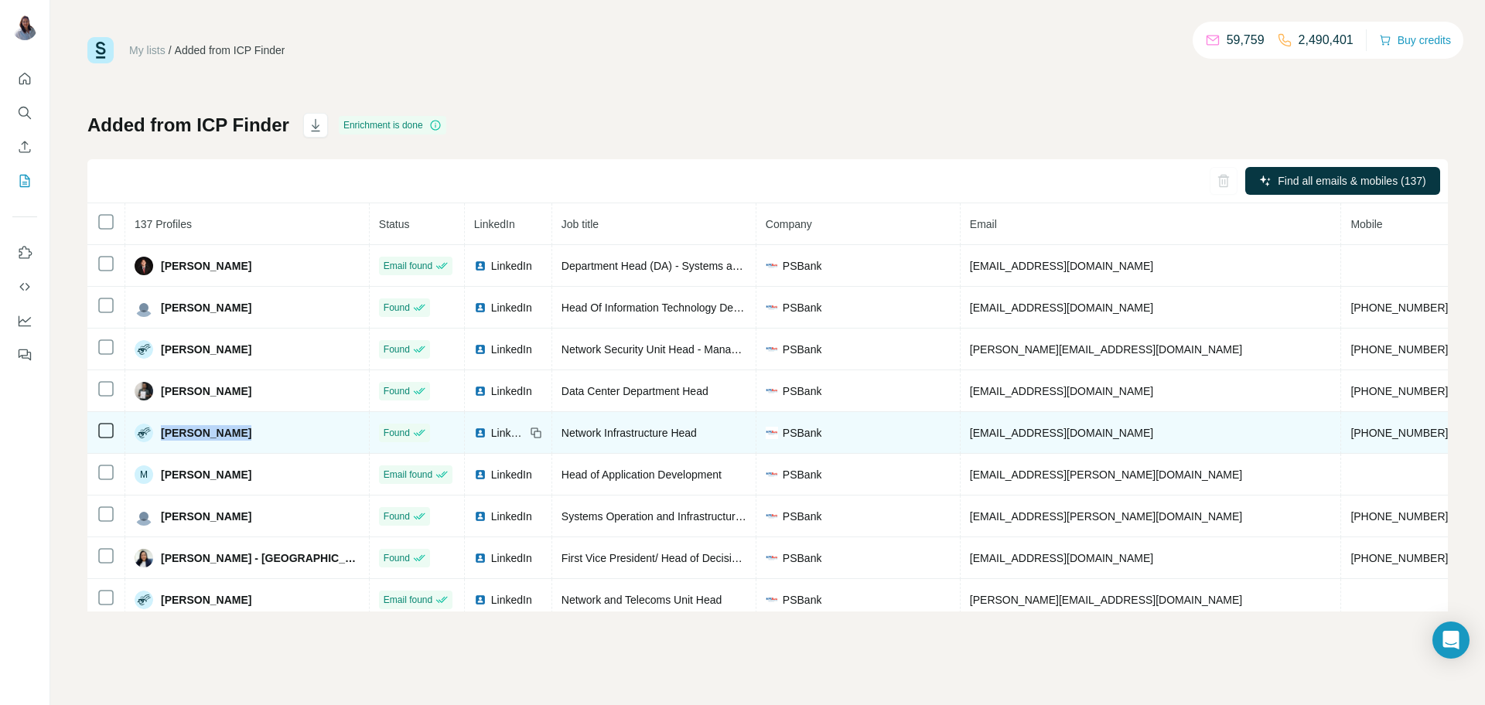
drag, startPoint x: 267, startPoint y: 432, endPoint x: 145, endPoint y: 432, distance: 122.2
click at [145, 432] on div "Frederic Chan" at bounding box center [247, 433] width 225 height 19
click at [989, 433] on span "fchan@psbank.com.ph" at bounding box center [1061, 433] width 183 height 12
click at [990, 433] on span "fchan@psbank.com.ph" at bounding box center [1061, 433] width 183 height 12
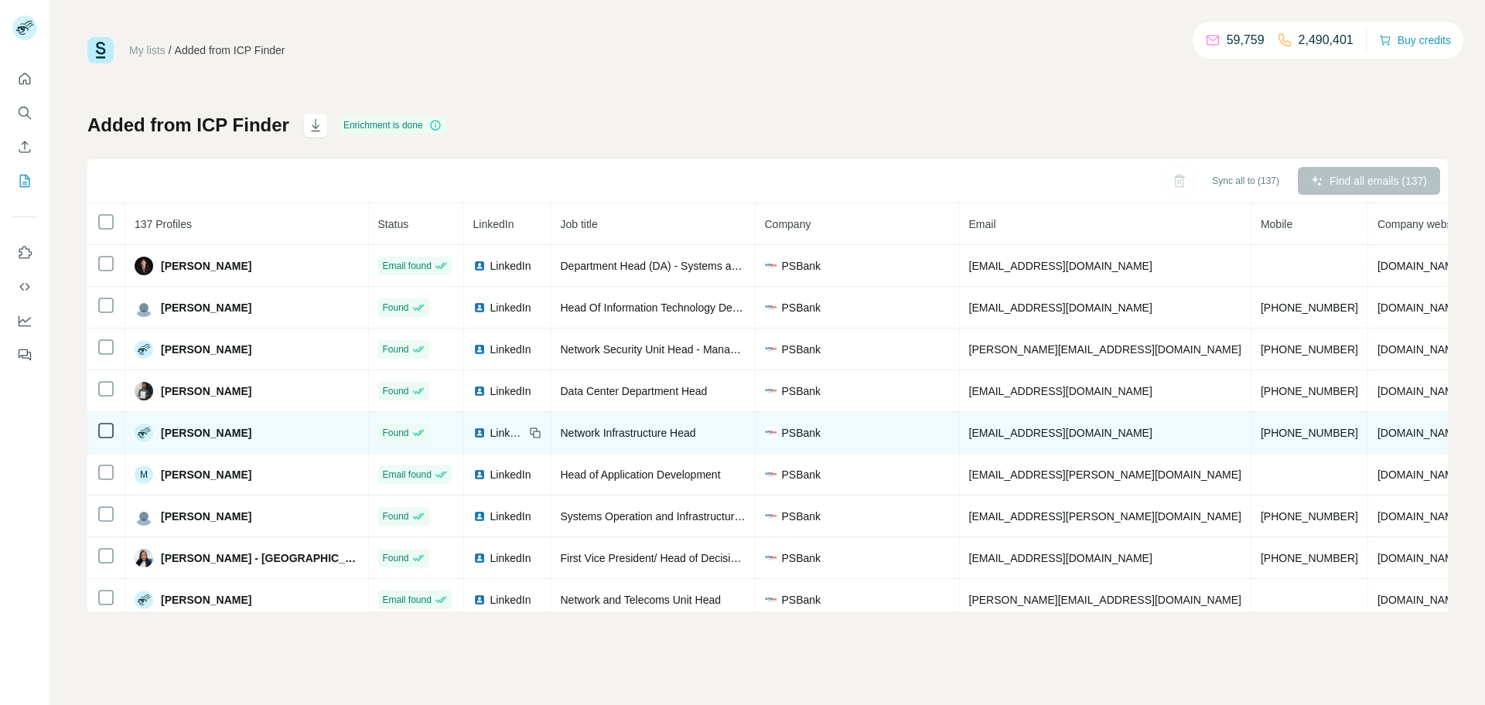
click at [1261, 438] on span "[PHONE_NUMBER]" at bounding box center [1309, 433] width 97 height 12
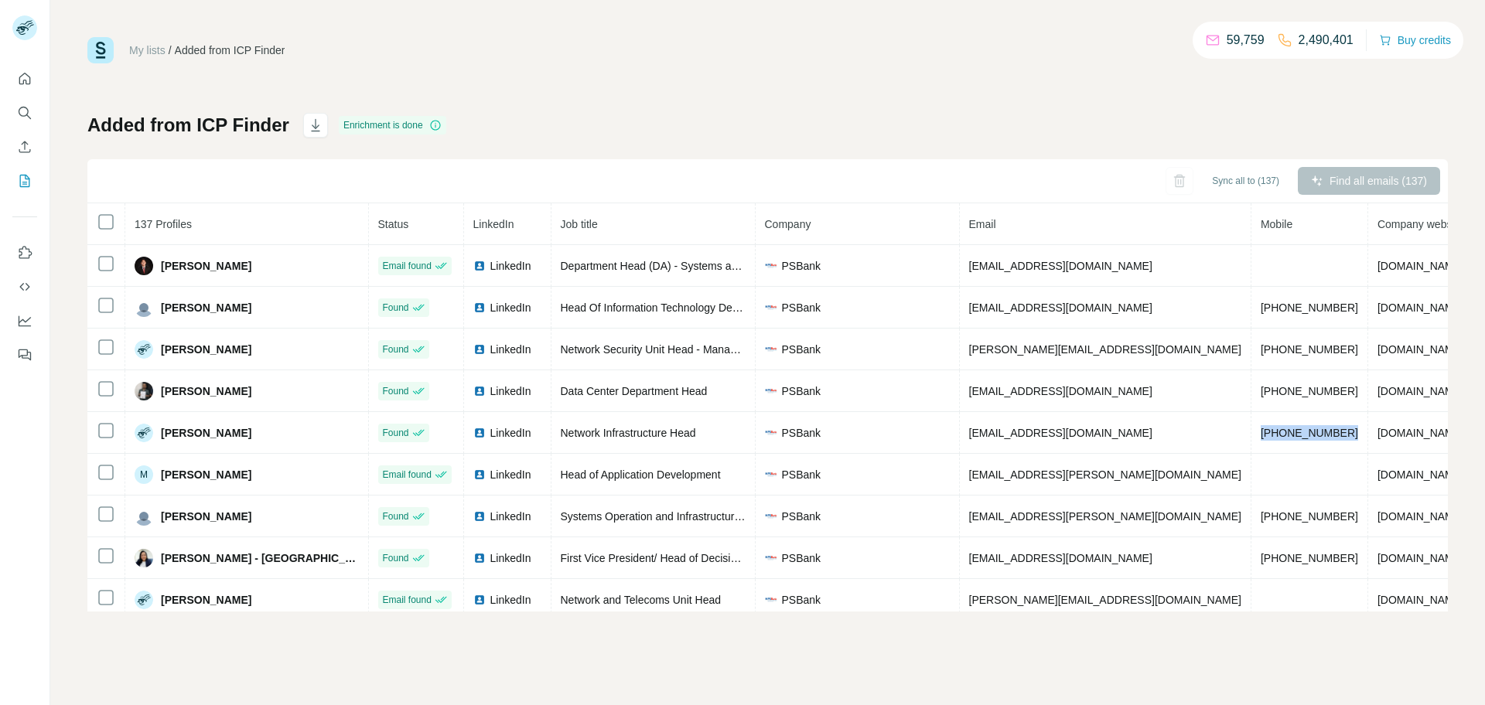
copy span "[PHONE_NUMBER]"
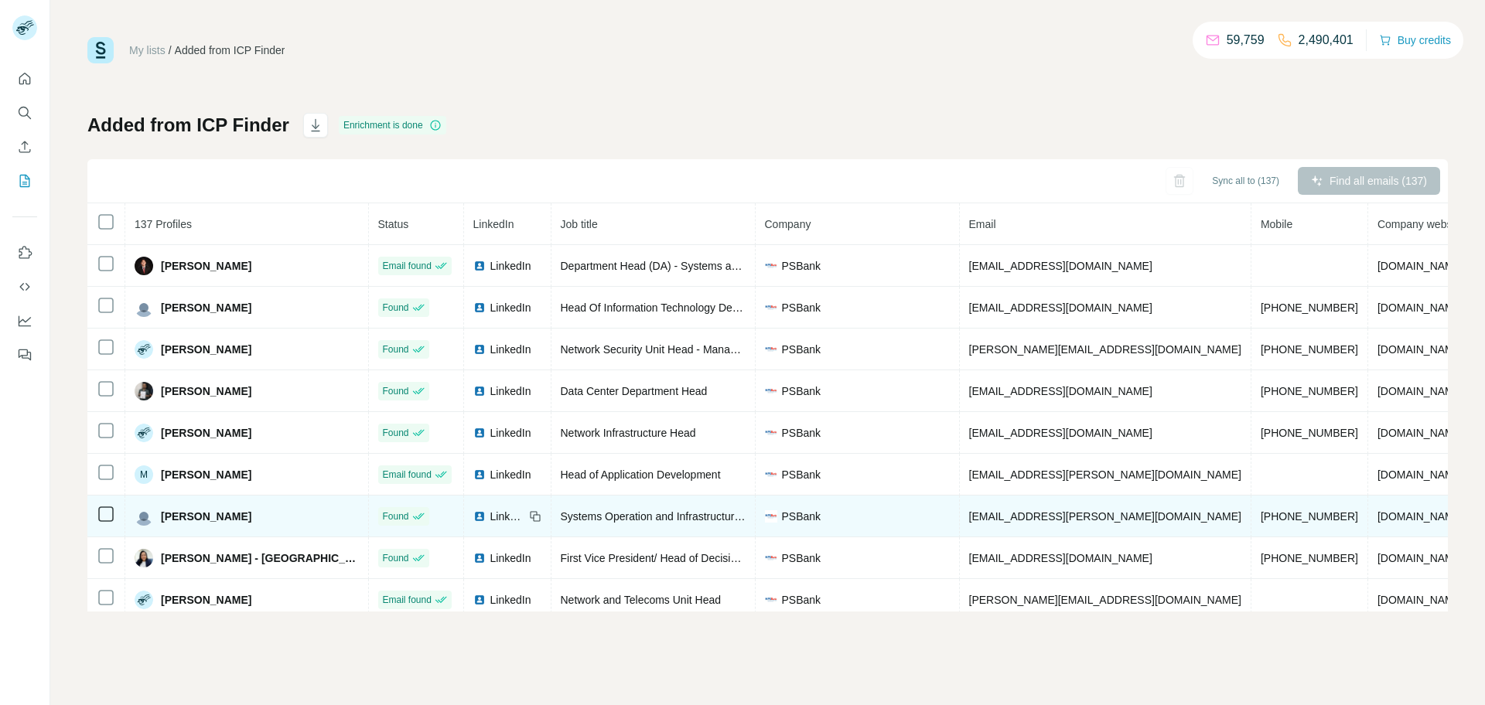
click at [159, 518] on div "[PERSON_NAME]" at bounding box center [247, 516] width 224 height 19
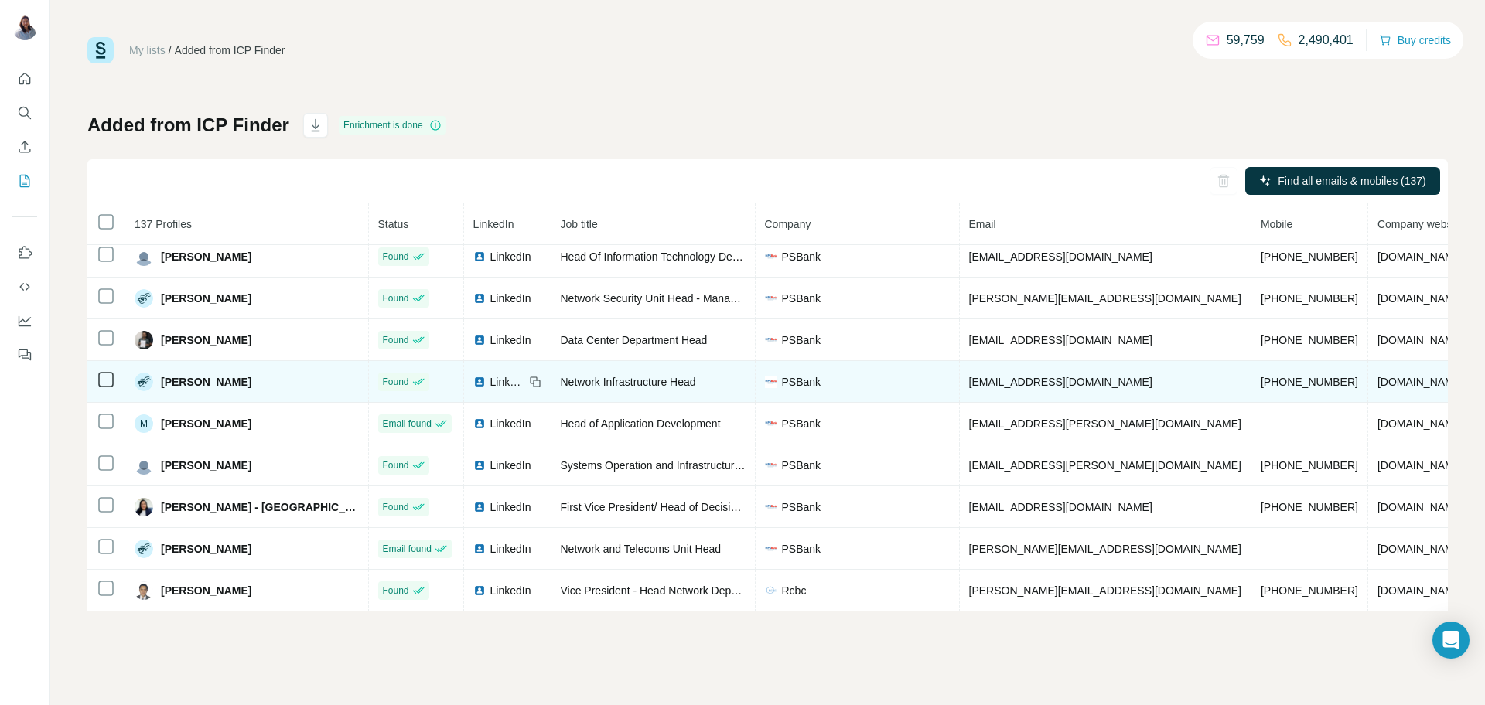
scroll to position [60, 0]
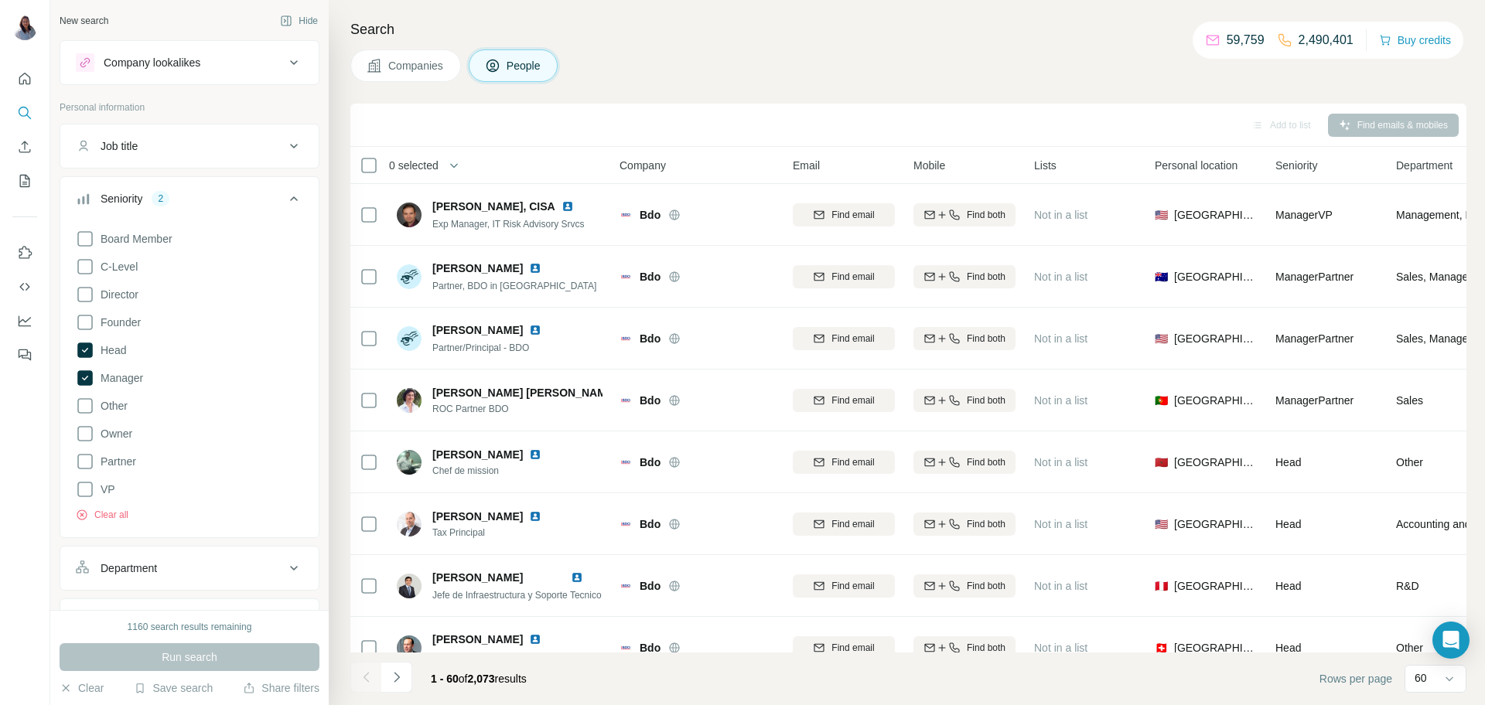
click at [294, 192] on icon at bounding box center [294, 199] width 19 height 19
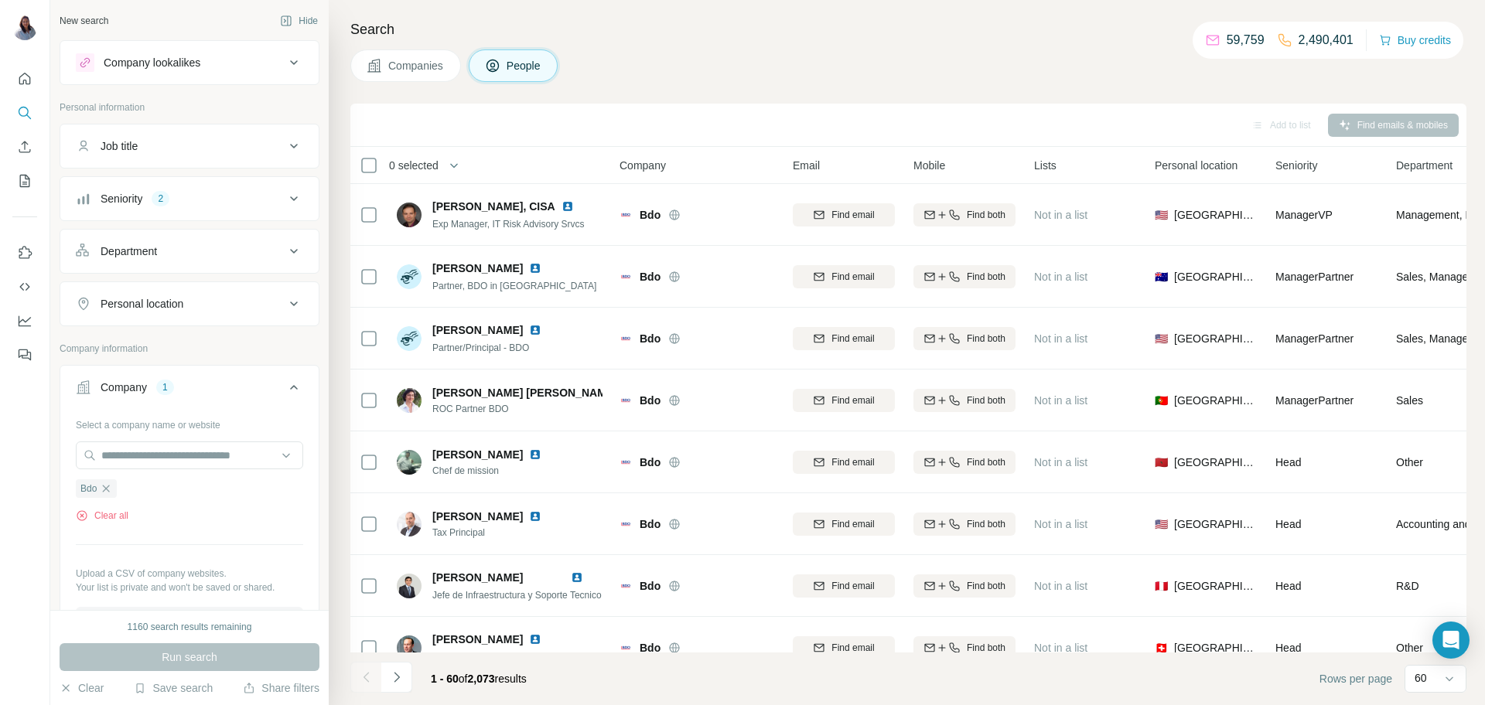
click at [409, 80] on button "Companies" at bounding box center [405, 66] width 111 height 32
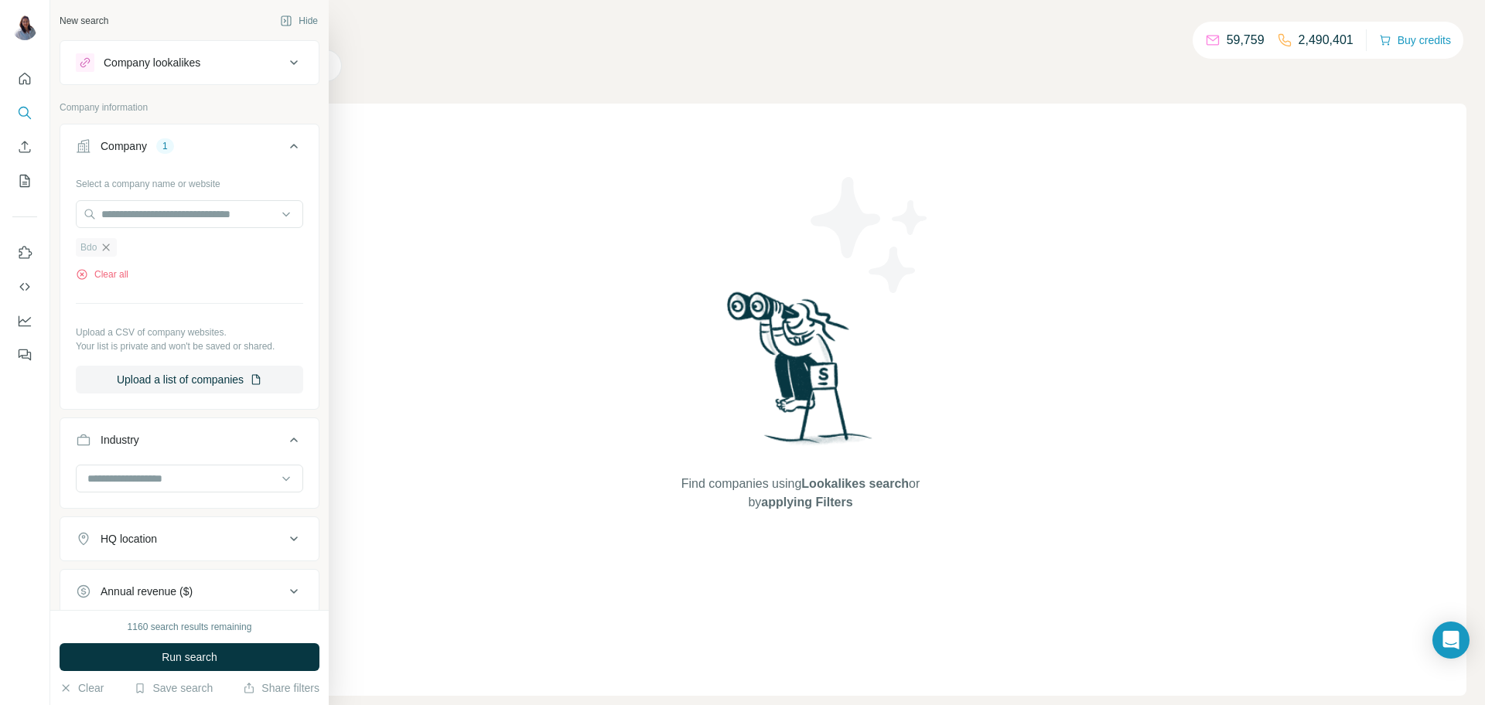
click at [103, 253] on icon "button" at bounding box center [106, 247] width 12 height 12
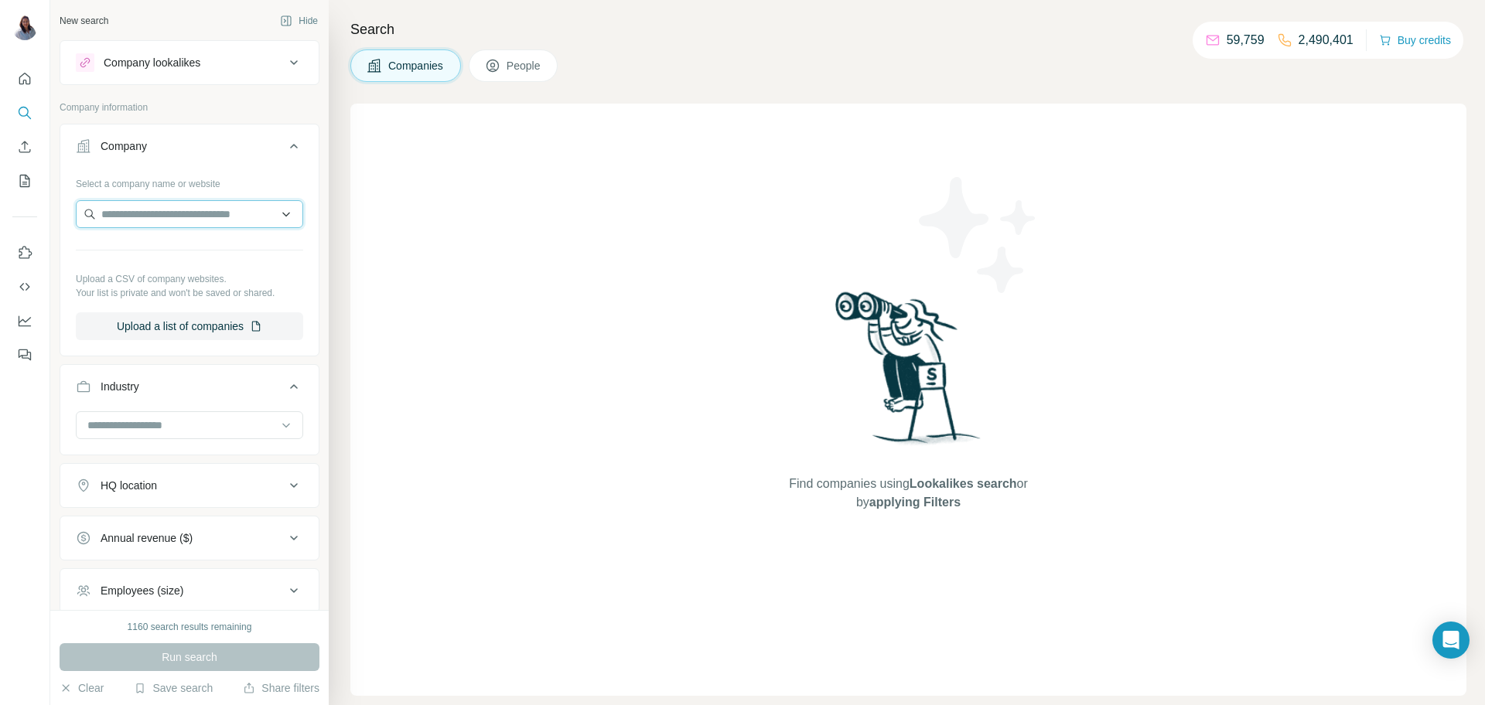
click at [162, 212] on input "text" at bounding box center [189, 214] width 227 height 28
type input "*"
type input "***"
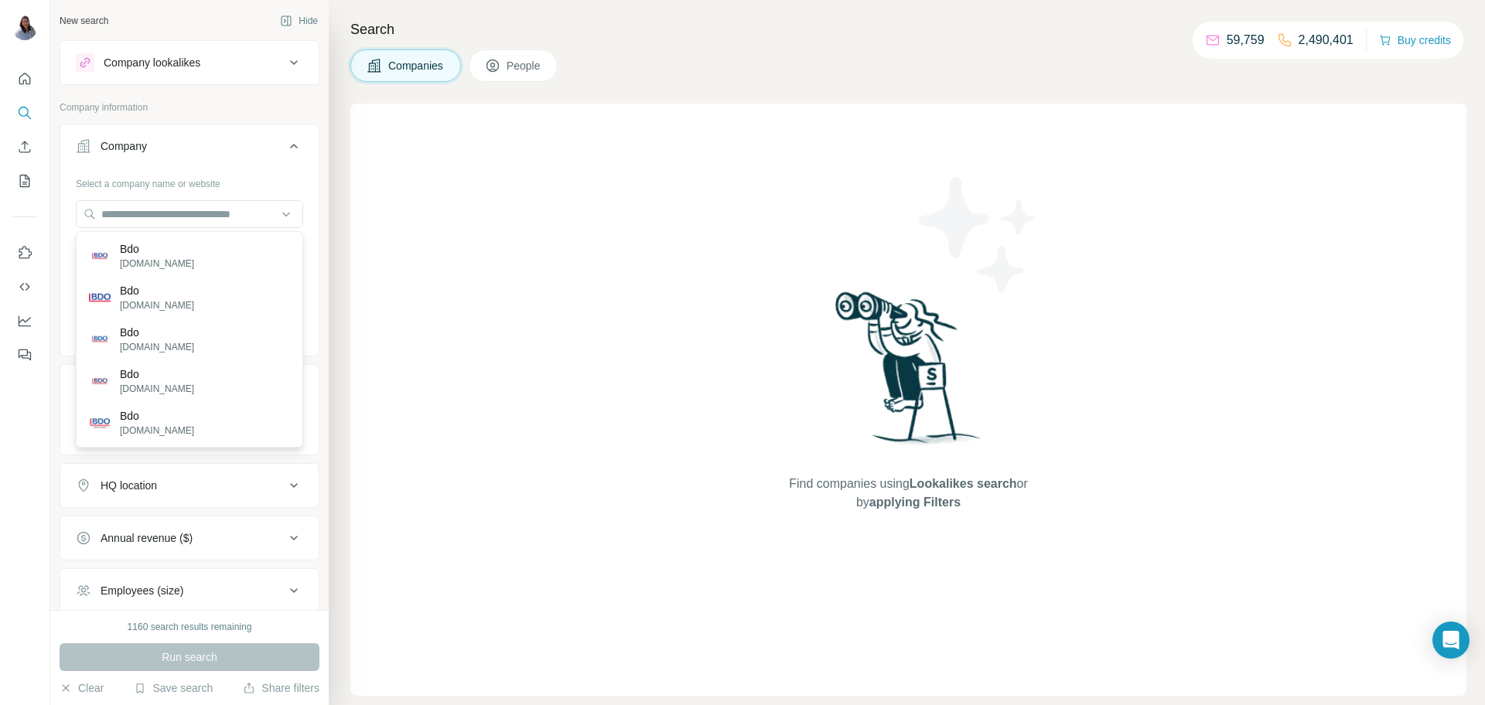
drag, startPoint x: 811, startPoint y: 73, endPoint x: 813, endPoint y: 56, distance: 17.2
click at [811, 73] on div "Companies People" at bounding box center [908, 66] width 1116 height 32
